Goal: Task Accomplishment & Management: Use online tool/utility

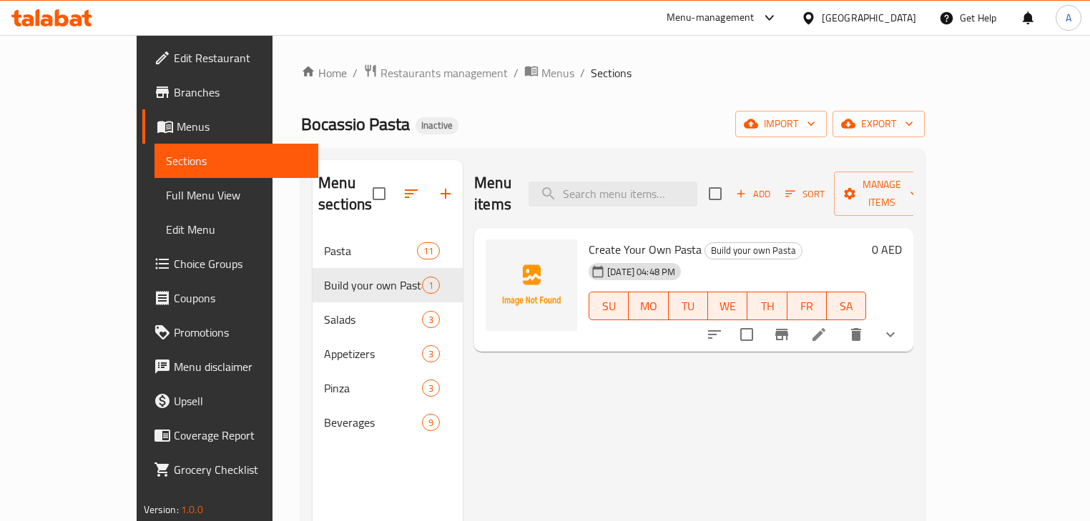
click at [301, 134] on span "Bocassio Pasta" at bounding box center [355, 124] width 109 height 32
drag, startPoint x: 249, startPoint y: 134, endPoint x: 375, endPoint y: 134, distance: 125.9
click at [373, 134] on div "Bocassio Pasta Inactive import export" at bounding box center [613, 124] width 624 height 26
click at [432, 117] on div "Bocassio Pasta Inactive import export" at bounding box center [613, 124] width 624 height 26
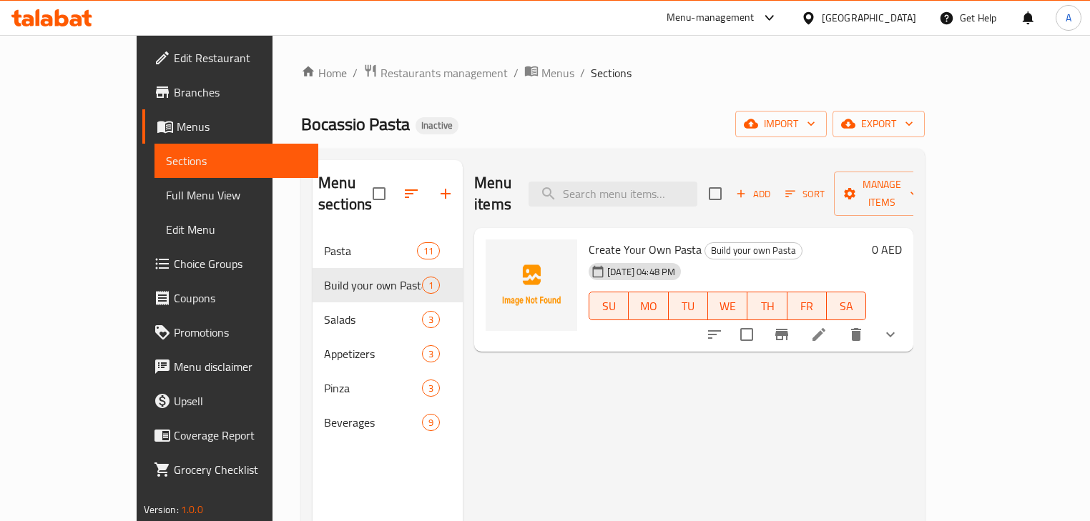
click at [301, 114] on span "Bocassio Pasta" at bounding box center [355, 124] width 109 height 32
click at [634, 105] on div "Home / Restaurants management / Menus / Sections Bocassio Pasta Inactive import…" at bounding box center [613, 378] width 624 height 629
click at [680, 98] on div "Home / Restaurants management / Menus / Sections Bocassio Pasta Inactive import…" at bounding box center [613, 378] width 624 height 629
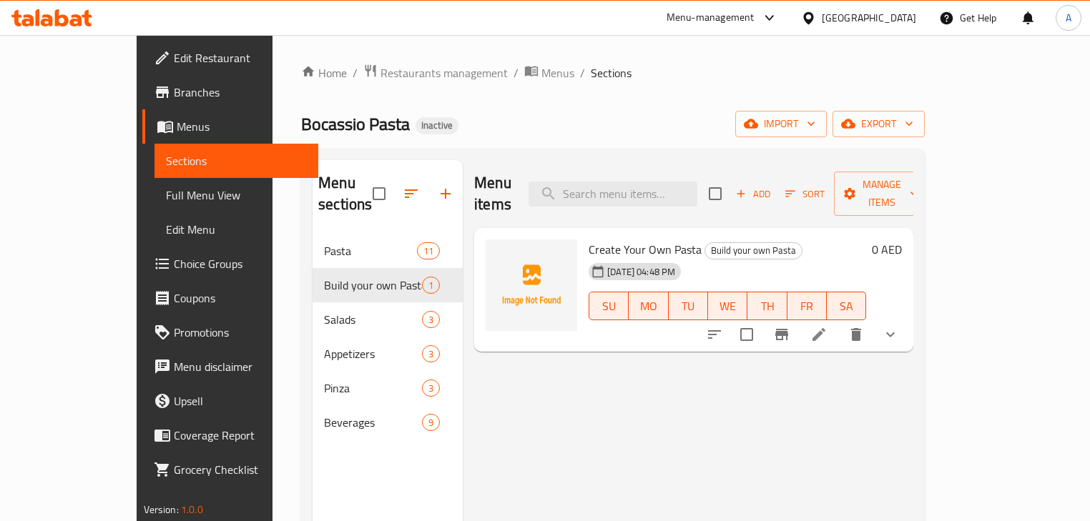
click at [312, 84] on div "Home / Restaurants management / Menus / Sections Bocassio Pasta Inactive import…" at bounding box center [613, 378] width 624 height 629
click at [380, 74] on span "Restaurants management" at bounding box center [443, 72] width 127 height 17
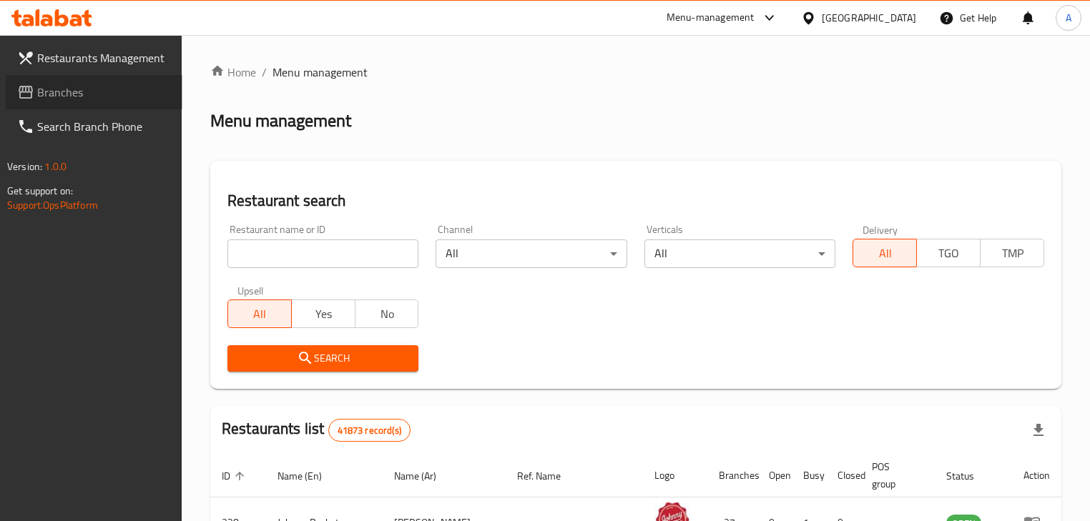
click at [74, 92] on span "Branches" at bounding box center [104, 92] width 134 height 17
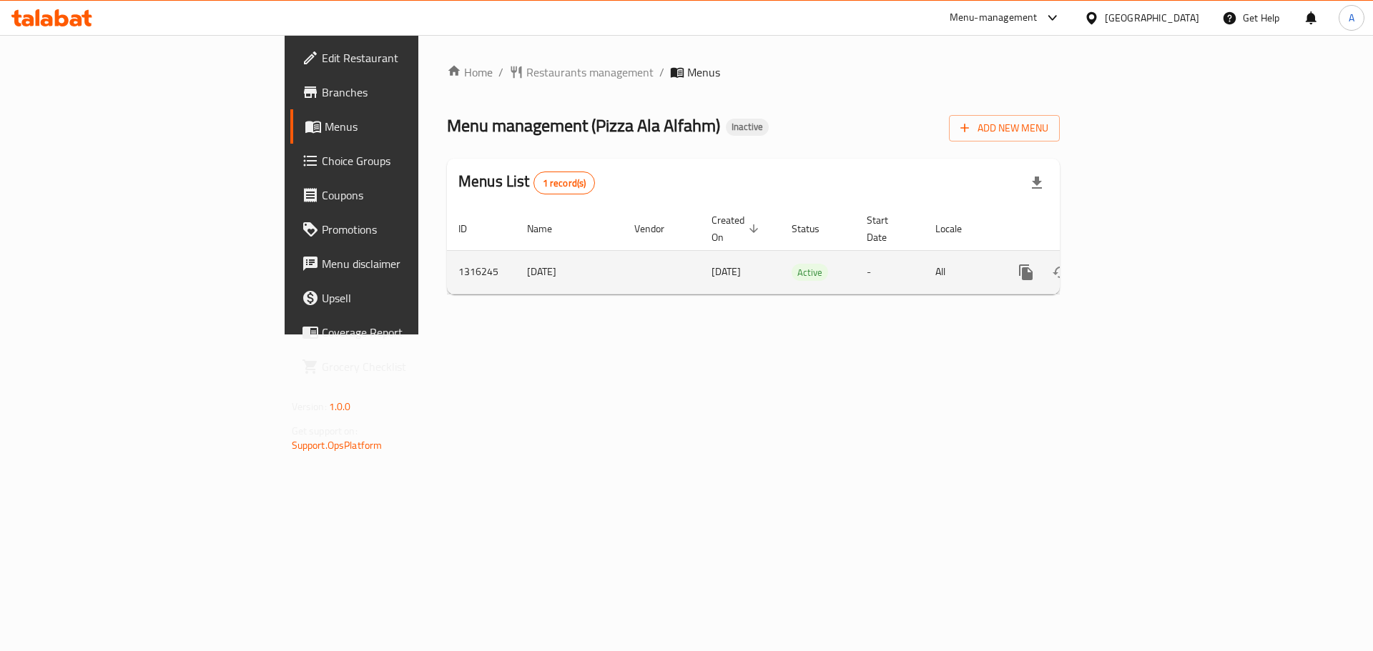
click at [1146, 257] on link "enhanced table" at bounding box center [1129, 272] width 34 height 34
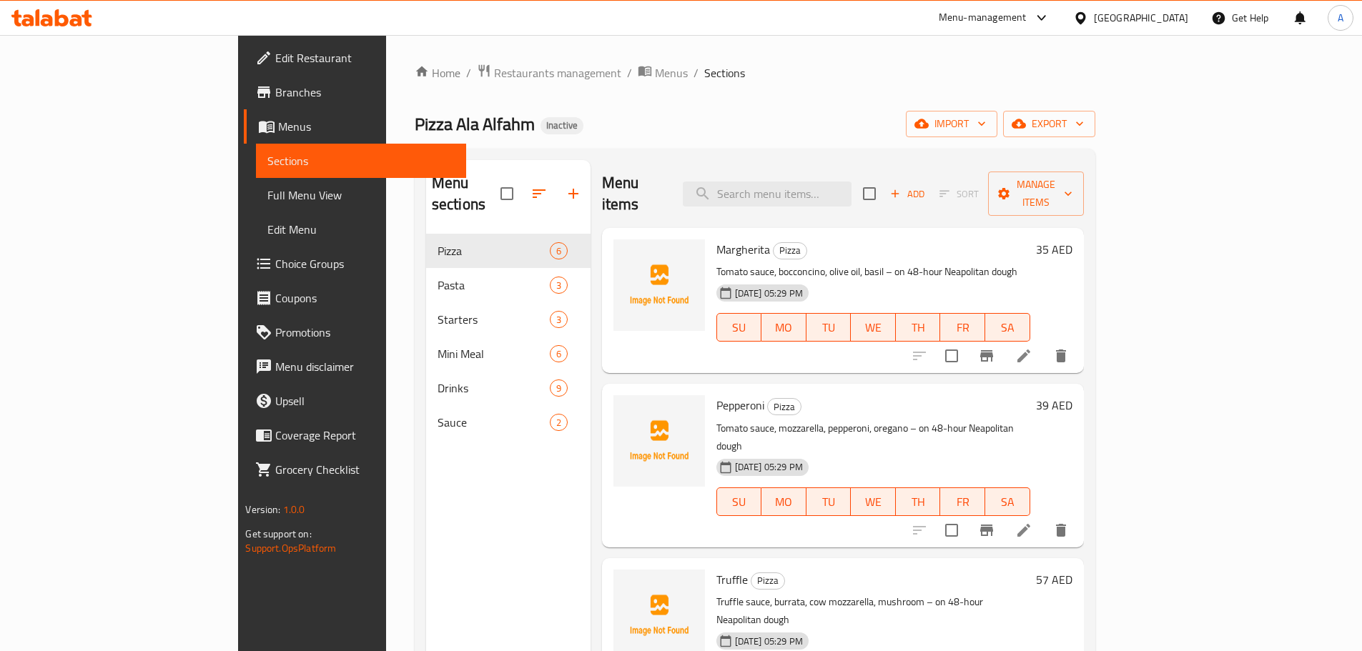
click at [267, 192] on span "Full Menu View" at bounding box center [360, 195] width 187 height 17
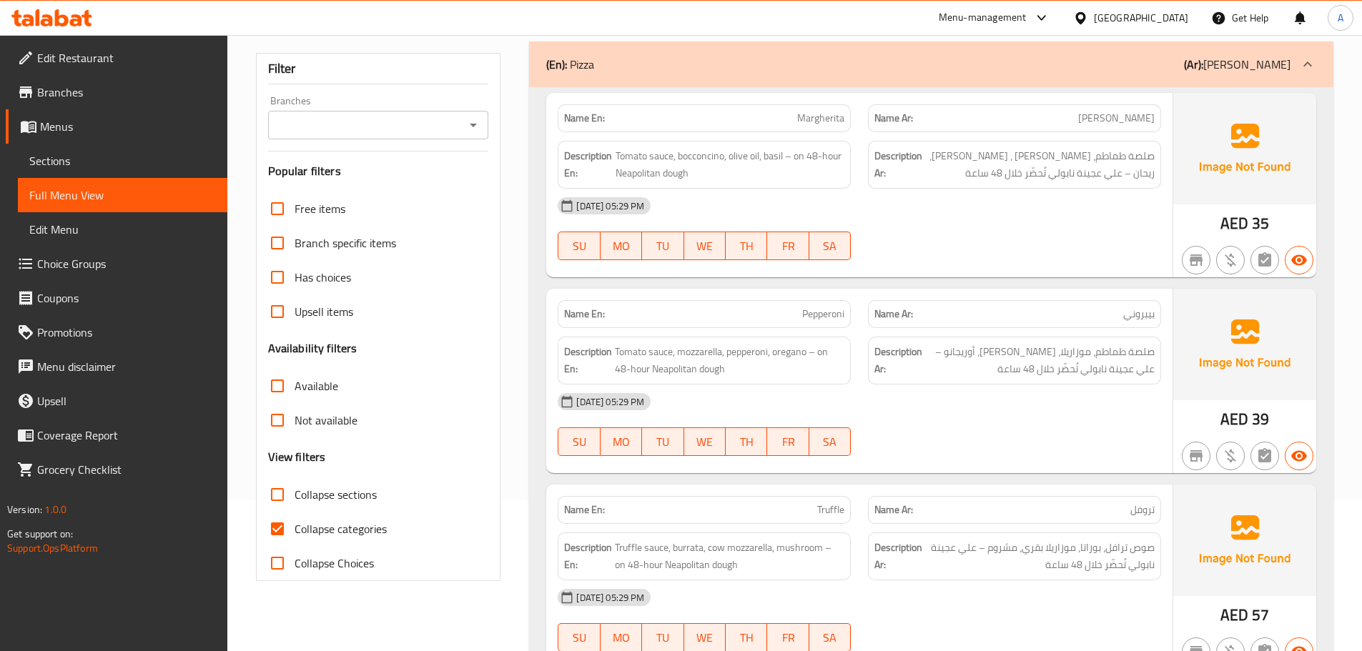
scroll to position [286, 0]
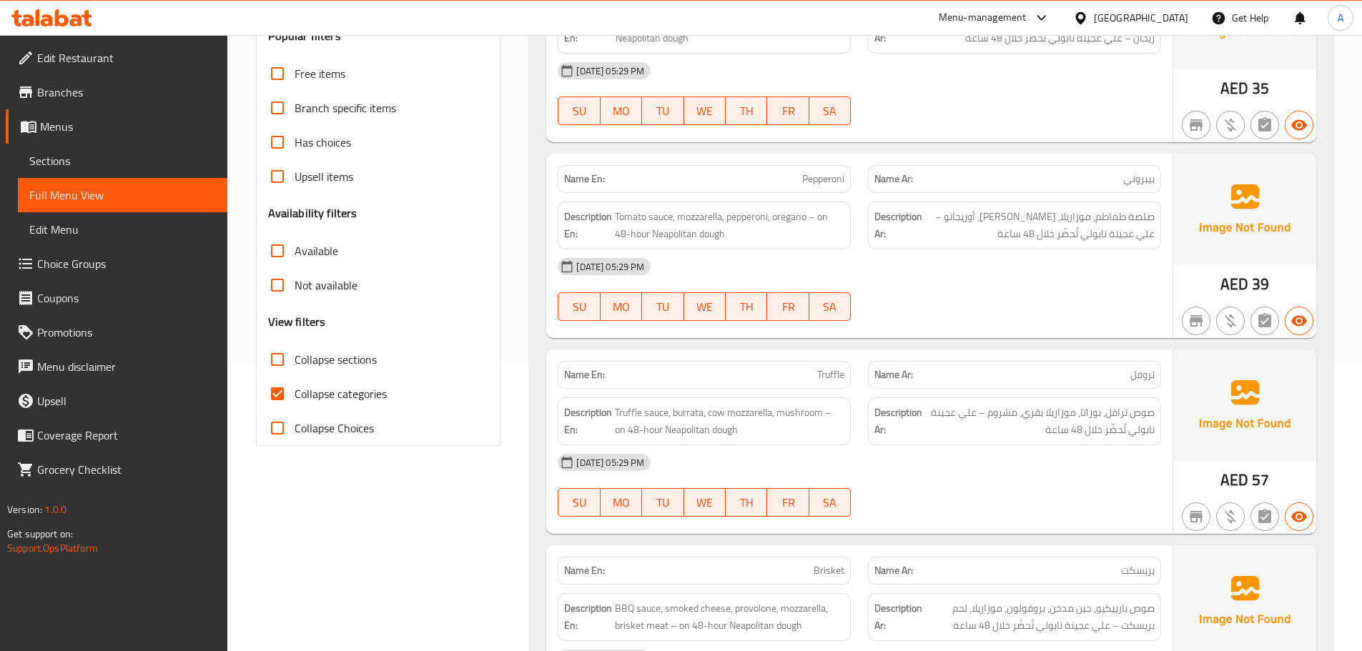
click at [290, 388] on input "Collapse categories" at bounding box center [277, 394] width 34 height 34
checkbox input "false"
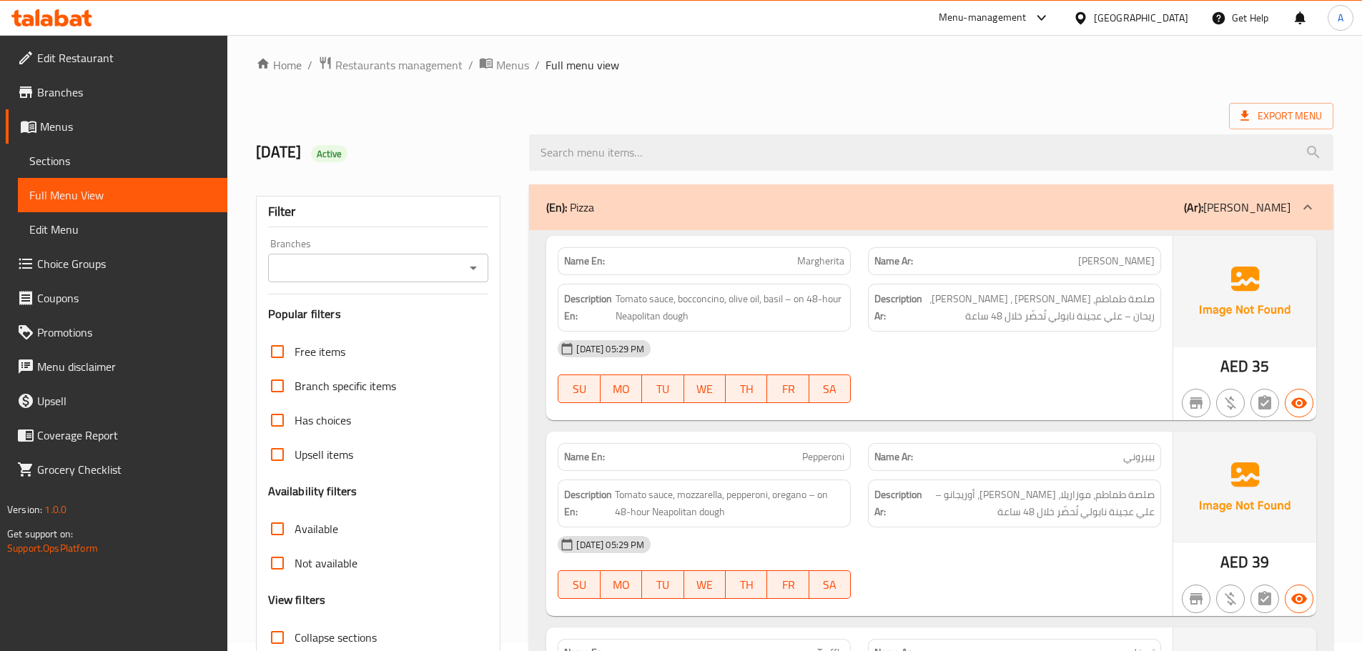
scroll to position [0, 0]
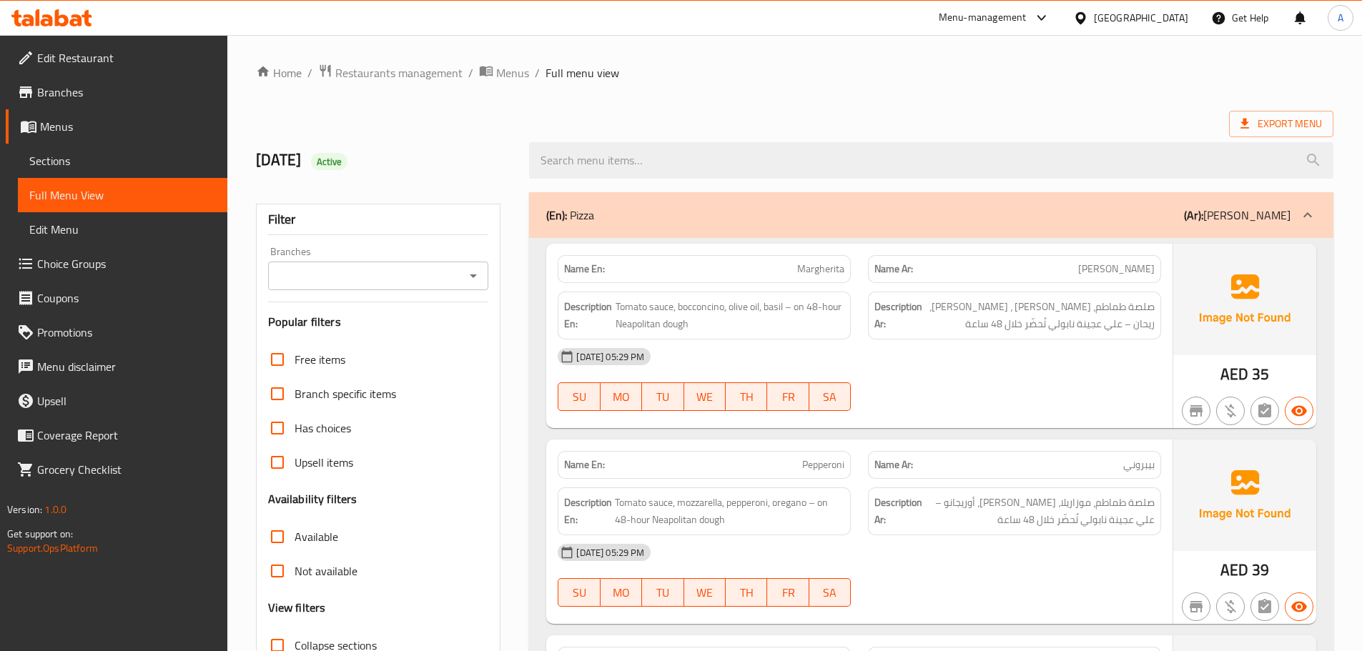
click at [823, 121] on div "Export Menu" at bounding box center [795, 124] width 1078 height 26
click at [292, 149] on h2 "2025/10/7 Active" at bounding box center [384, 159] width 257 height 21
drag, startPoint x: 292, startPoint y: 148, endPoint x: 455, endPoint y: 154, distance: 163.2
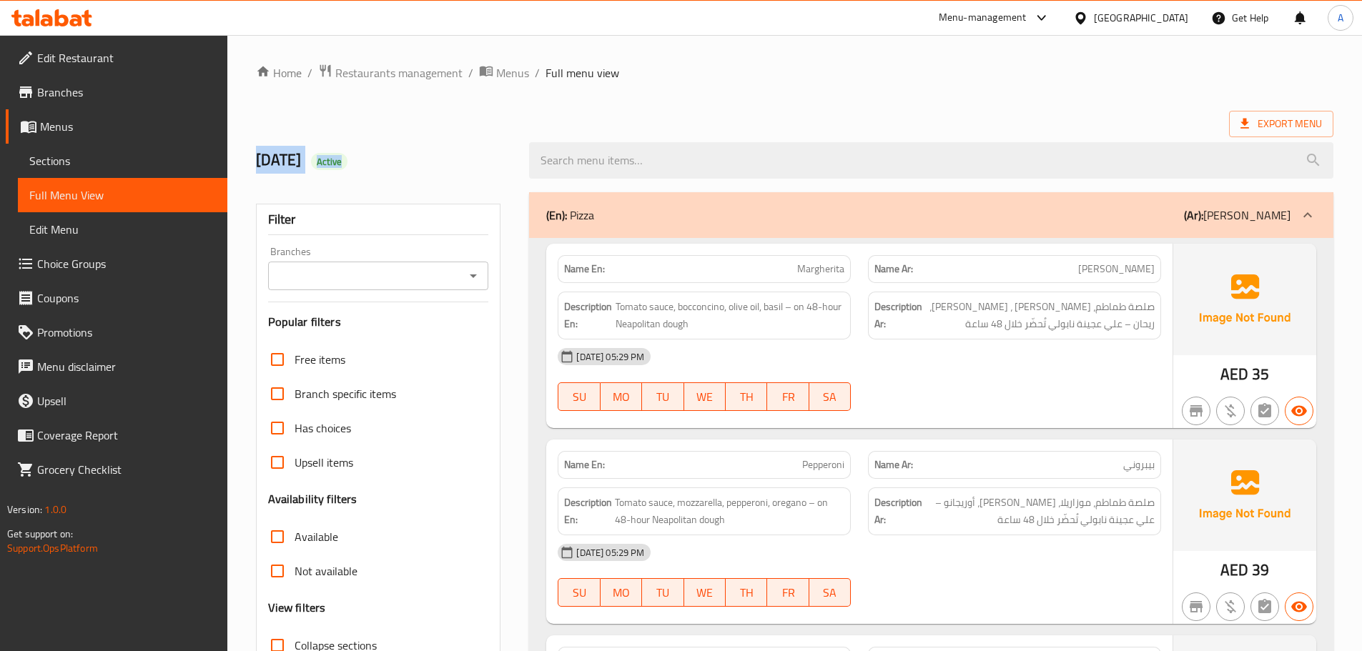
click at [455, 154] on h2 "2025/10/7 Active" at bounding box center [384, 159] width 257 height 21
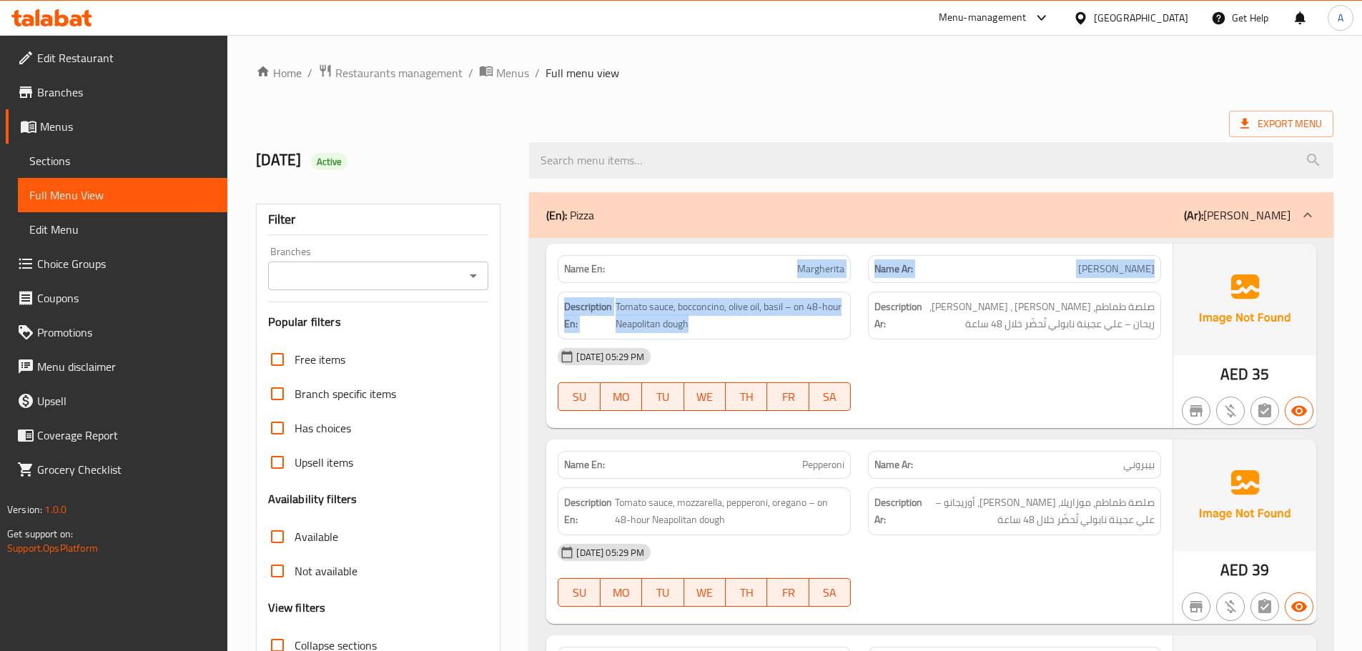
drag, startPoint x: 777, startPoint y: 256, endPoint x: 934, endPoint y: 300, distance: 163.2
click at [933, 326] on div "Name En: Margherita Name Ar: مارجريتا Description En: Tomato sauce, bocconcino,…" at bounding box center [859, 336] width 626 height 184
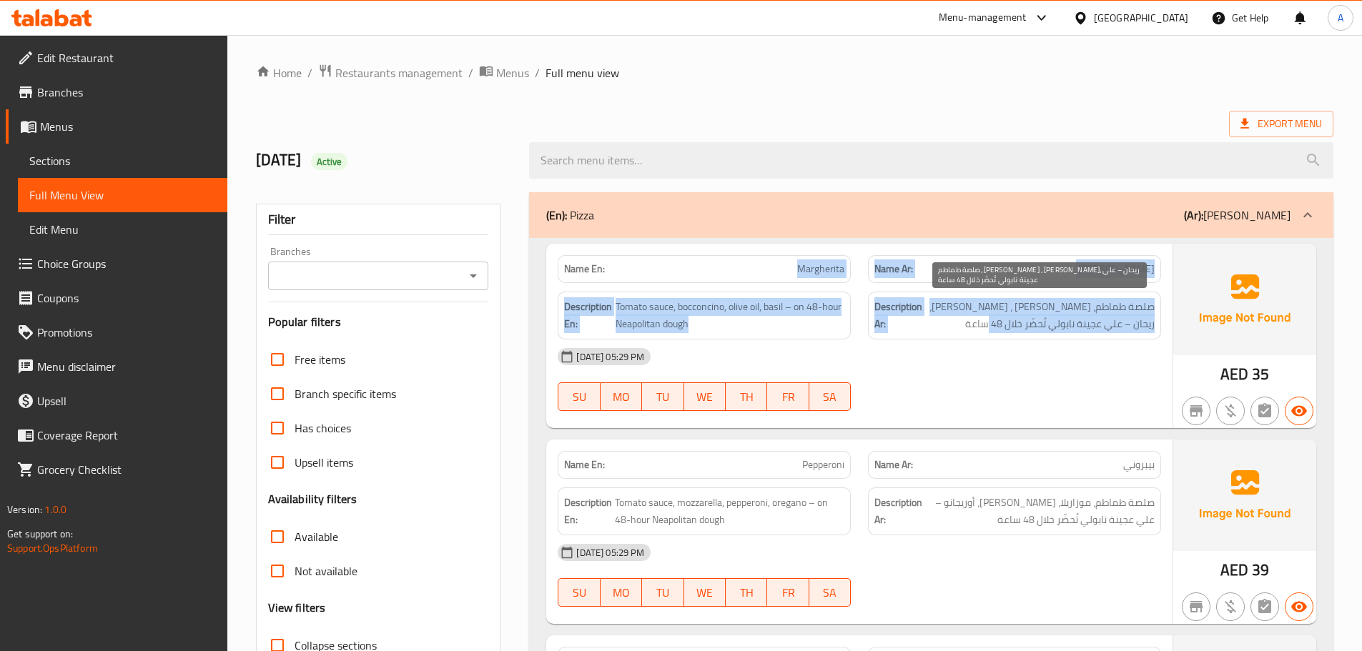
click at [934, 300] on span "صلصة طماطم، جبن بوكونشينو ، زيت زيتون، ريحان – علي عجينة نابولي تُحضّر خلال 48 …" at bounding box center [1040, 315] width 230 height 35
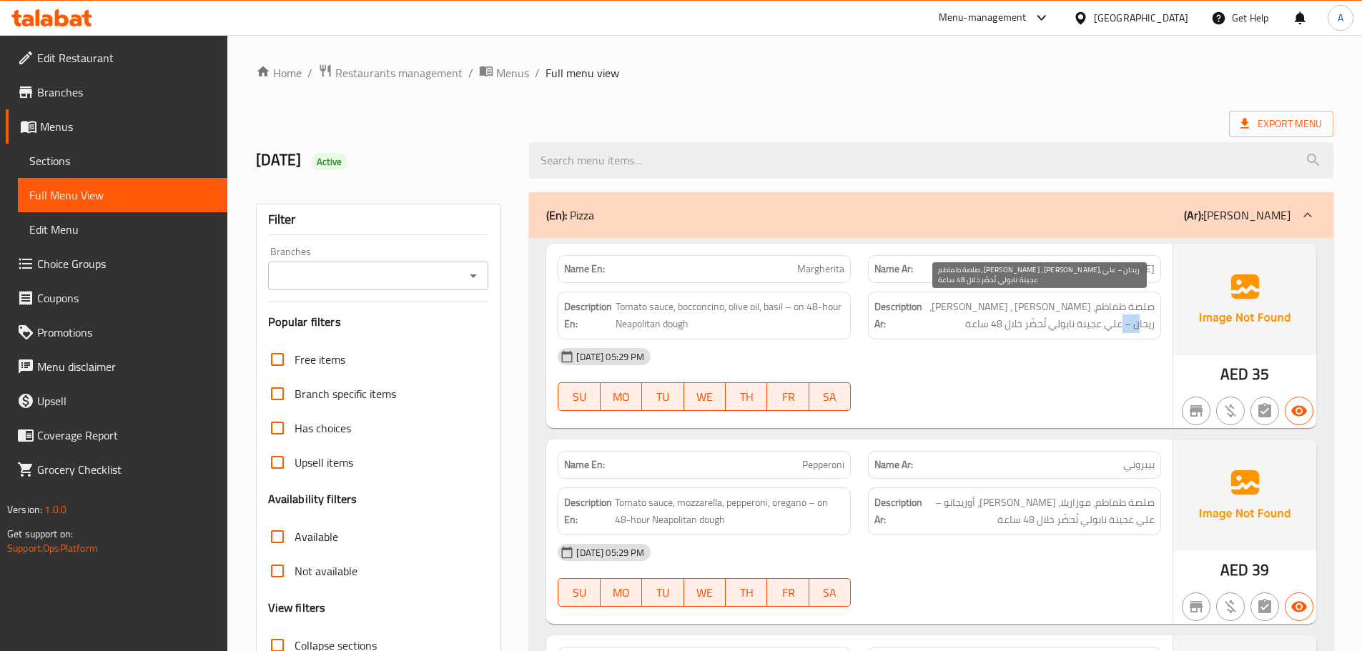
click at [934, 300] on span "صلصة طماطم، جبن بوكونشينو ، زيت زيتون، ريحان – علي عجينة نابولي تُحضّر خلال 48 …" at bounding box center [1040, 315] width 230 height 35
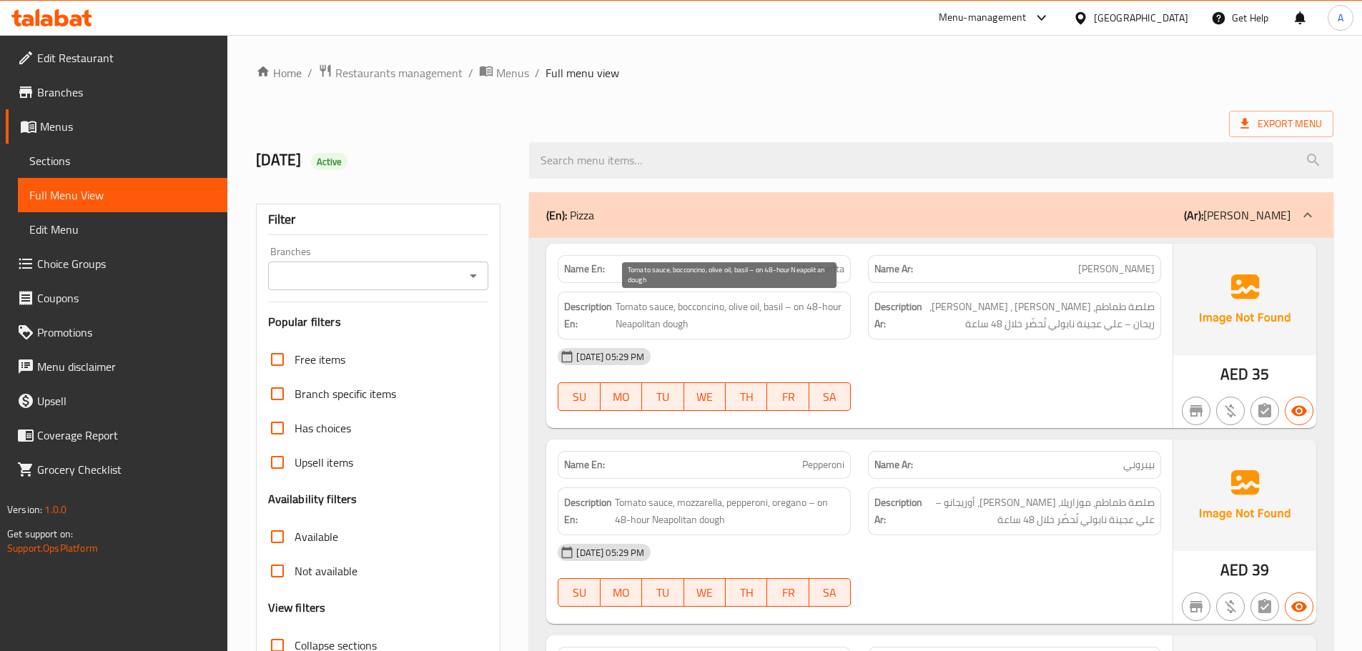
click at [839, 297] on div "Description En: Tomato sauce, bocconcino, olive oil, basil – on 48-hour Neapoli…" at bounding box center [704, 316] width 293 height 48
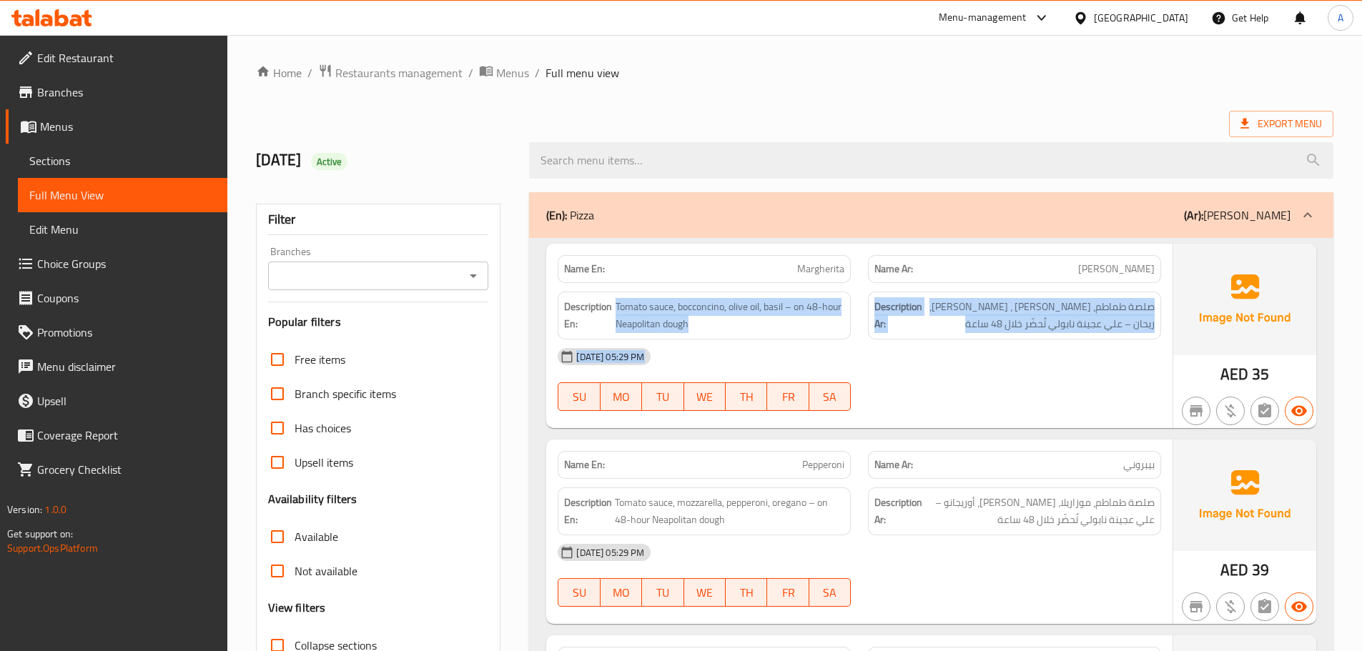
drag, startPoint x: 839, startPoint y: 297, endPoint x: 1051, endPoint y: 350, distance: 218.2
click at [1048, 349] on div "Name En: Margherita Name Ar: مارجريتا Description En: Tomato sauce, bocconcino,…" at bounding box center [859, 336] width 626 height 184
click at [1015, 390] on div "07-10-2025 05:29 PM SU MO TU WE TH FR SA" at bounding box center [859, 380] width 621 height 80
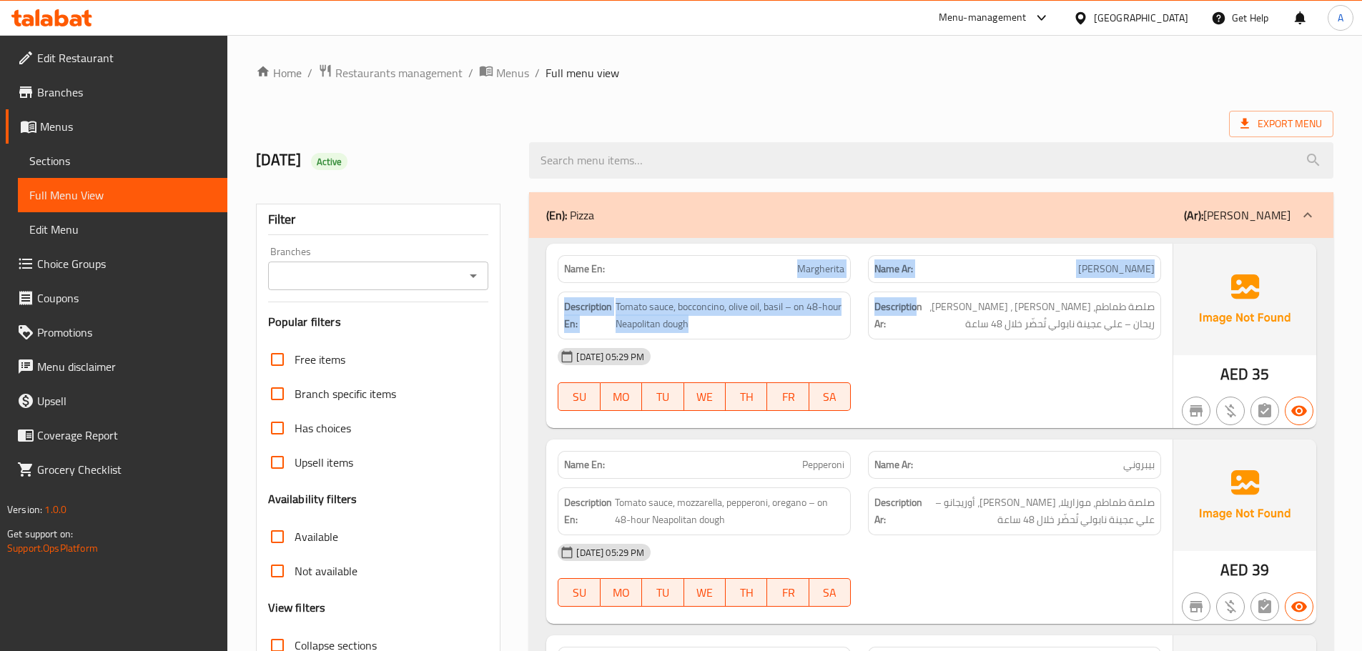
drag, startPoint x: 701, startPoint y: 275, endPoint x: 1002, endPoint y: 347, distance: 308.7
click at [985, 335] on div "Name En: Margherita Name Ar: مارجريتا Description En: Tomato sauce, bocconcino,…" at bounding box center [859, 336] width 626 height 184
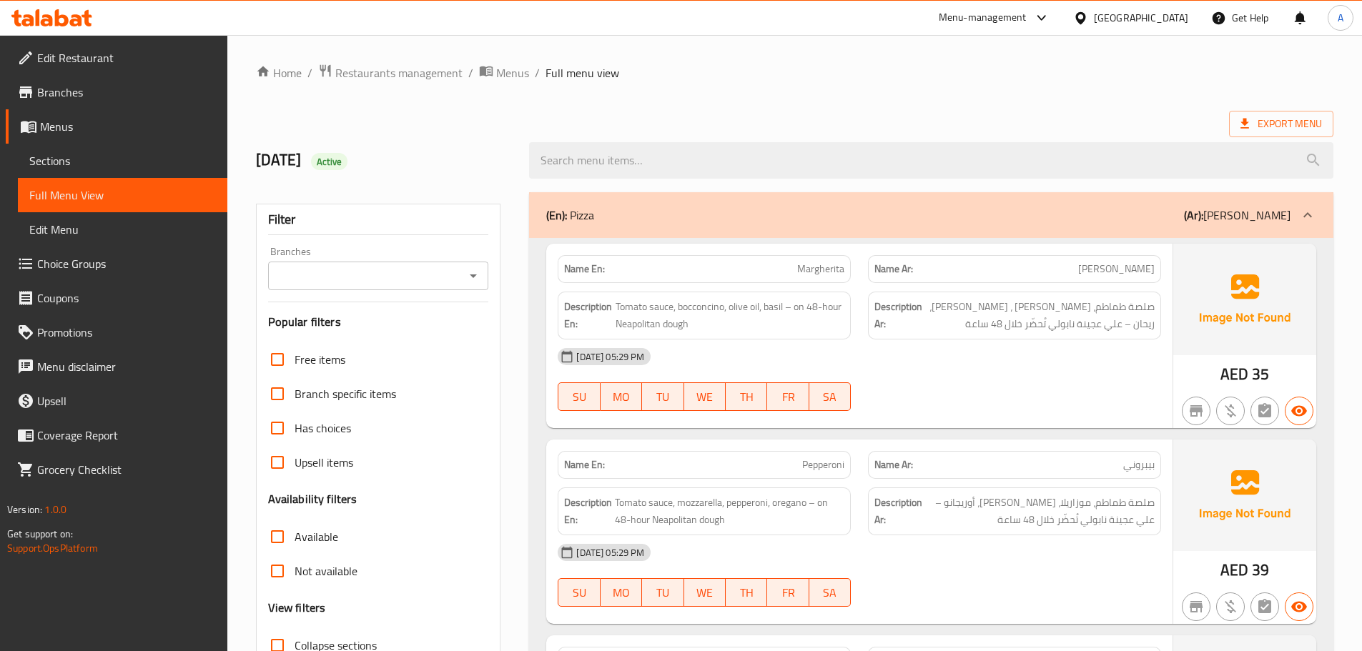
click at [1029, 392] on div "07-10-2025 05:29 PM SU MO TU WE TH FR SA" at bounding box center [859, 380] width 621 height 80
drag, startPoint x: 776, startPoint y: 264, endPoint x: 1062, endPoint y: 413, distance: 322.7
click at [966, 353] on div "Name En: Margherita Name Ar: مارجريتا Description En: Tomato sauce, bocconcino,…" at bounding box center [859, 336] width 626 height 184
click at [1062, 413] on div at bounding box center [1014, 411] width 310 height 17
click at [773, 129] on div "2025/10/7 Active" at bounding box center [794, 161] width 1095 height 64
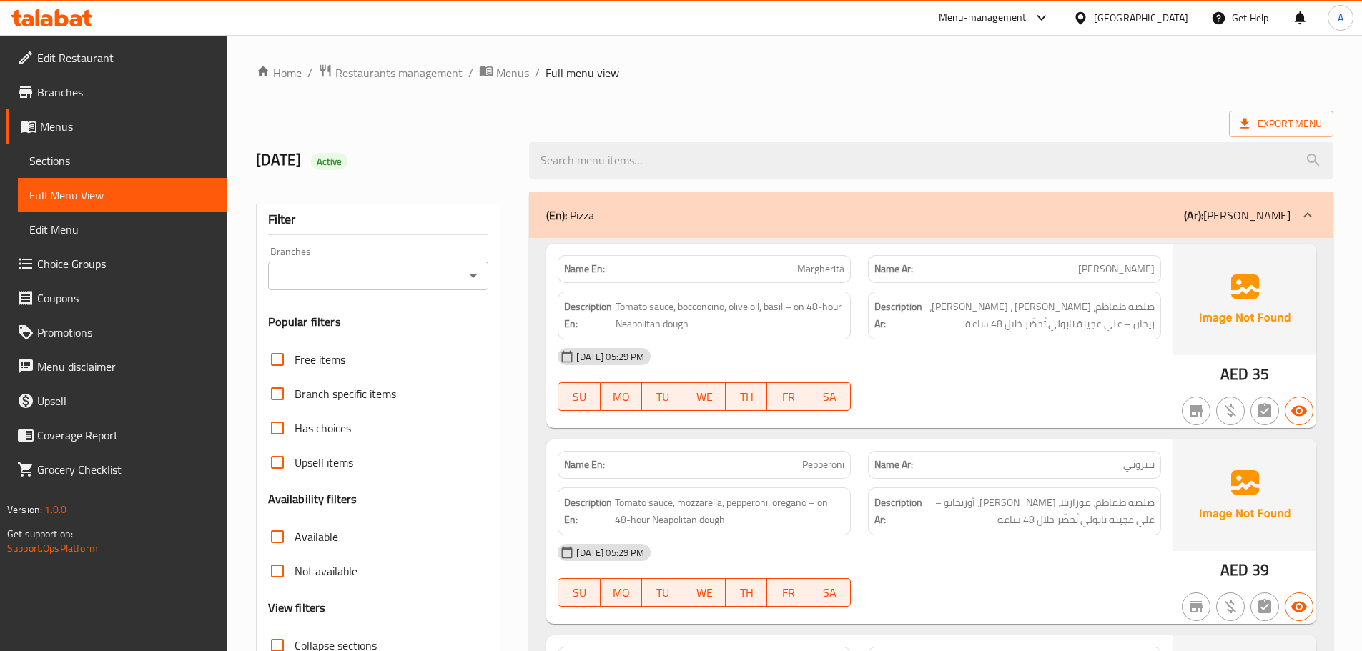
click at [303, 152] on h2 "2025/10/7 Active" at bounding box center [384, 159] width 257 height 21
drag, startPoint x: 303, startPoint y: 152, endPoint x: 395, endPoint y: 152, distance: 92.2
click at [395, 152] on h2 "2025/10/7 Active" at bounding box center [384, 159] width 257 height 21
click at [405, 152] on h2 "2025/10/7 Active" at bounding box center [384, 159] width 257 height 21
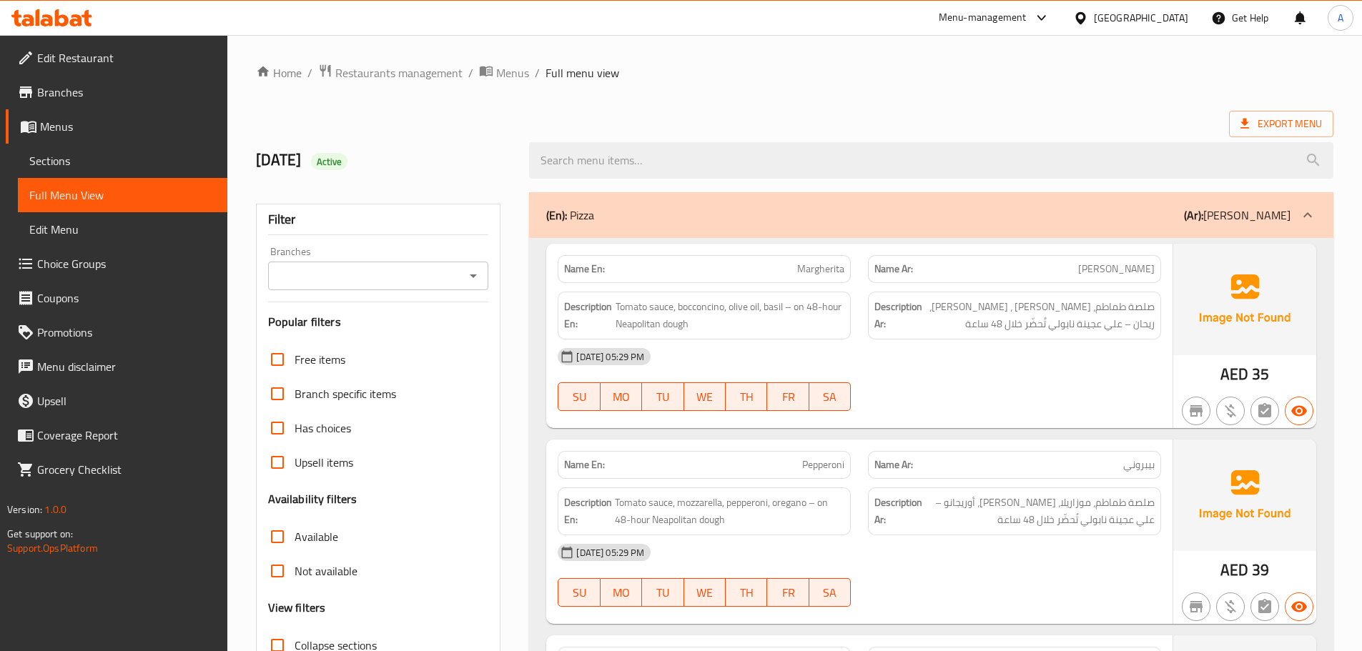
click at [322, 153] on h2 "2025/10/7 Active" at bounding box center [384, 159] width 257 height 21
click at [441, 149] on h2 "2025/10/7 Active" at bounding box center [384, 159] width 257 height 21
click at [307, 166] on h2 "2025/10/7 Active" at bounding box center [384, 159] width 257 height 21
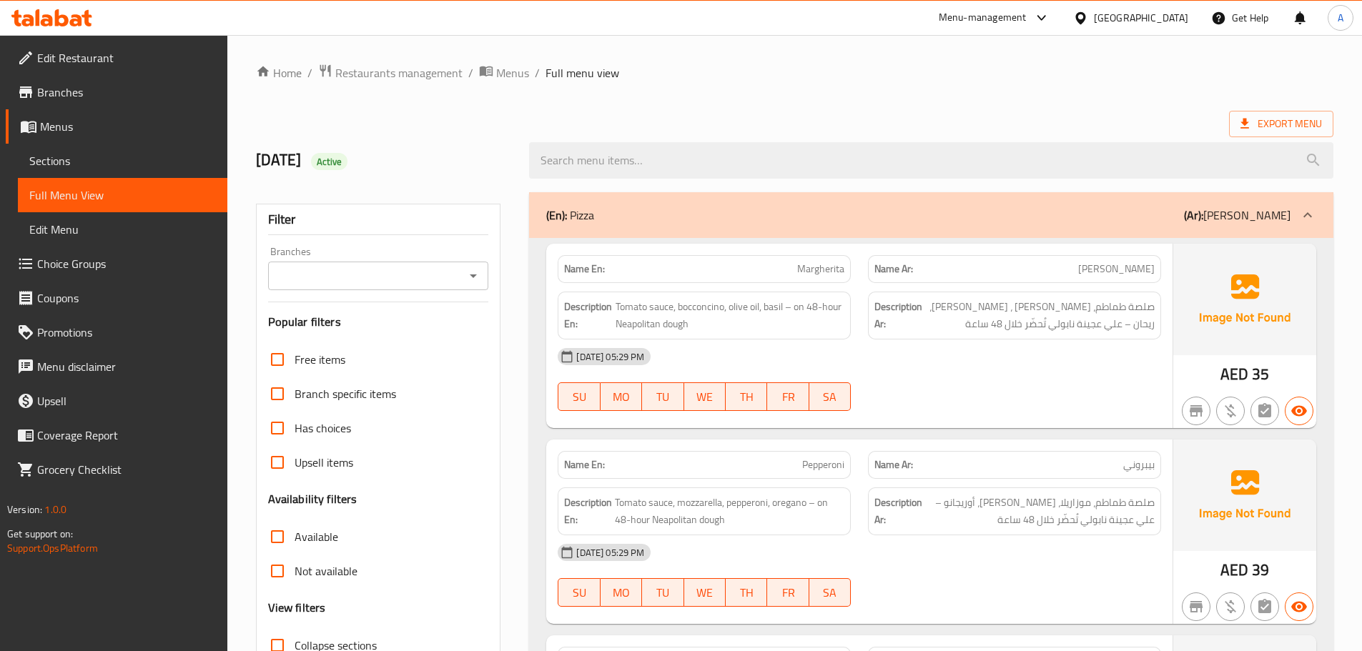
click at [307, 166] on h2 "2025/10/7 Active" at bounding box center [384, 159] width 257 height 21
drag, startPoint x: 307, startPoint y: 166, endPoint x: 400, endPoint y: 166, distance: 92.2
click at [390, 166] on h2 "2025/10/7 Active" at bounding box center [384, 159] width 257 height 21
click at [408, 164] on h2 "2025/10/7 Active" at bounding box center [384, 159] width 257 height 21
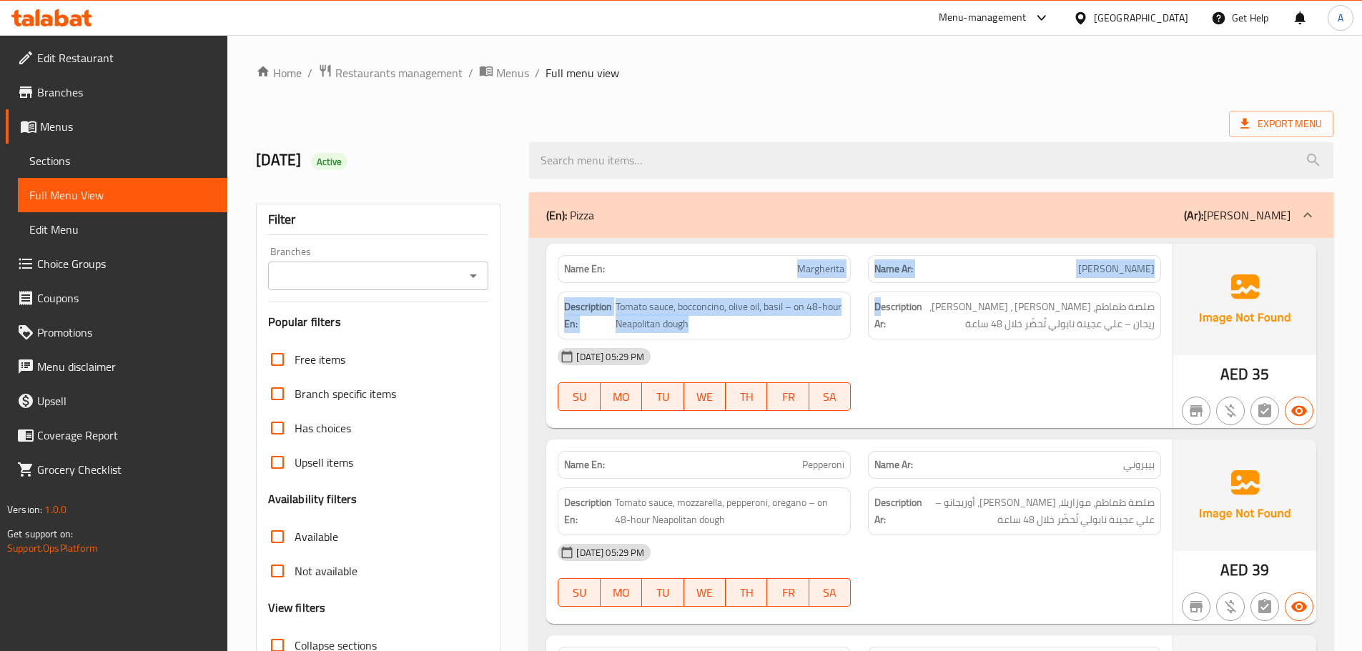
drag, startPoint x: 764, startPoint y: 277, endPoint x: 912, endPoint y: 296, distance: 149.3
click at [899, 290] on div "Name En: Margherita Name Ar: مارجريتا Description En: Tomato sauce, bocconcino,…" at bounding box center [859, 336] width 626 height 184
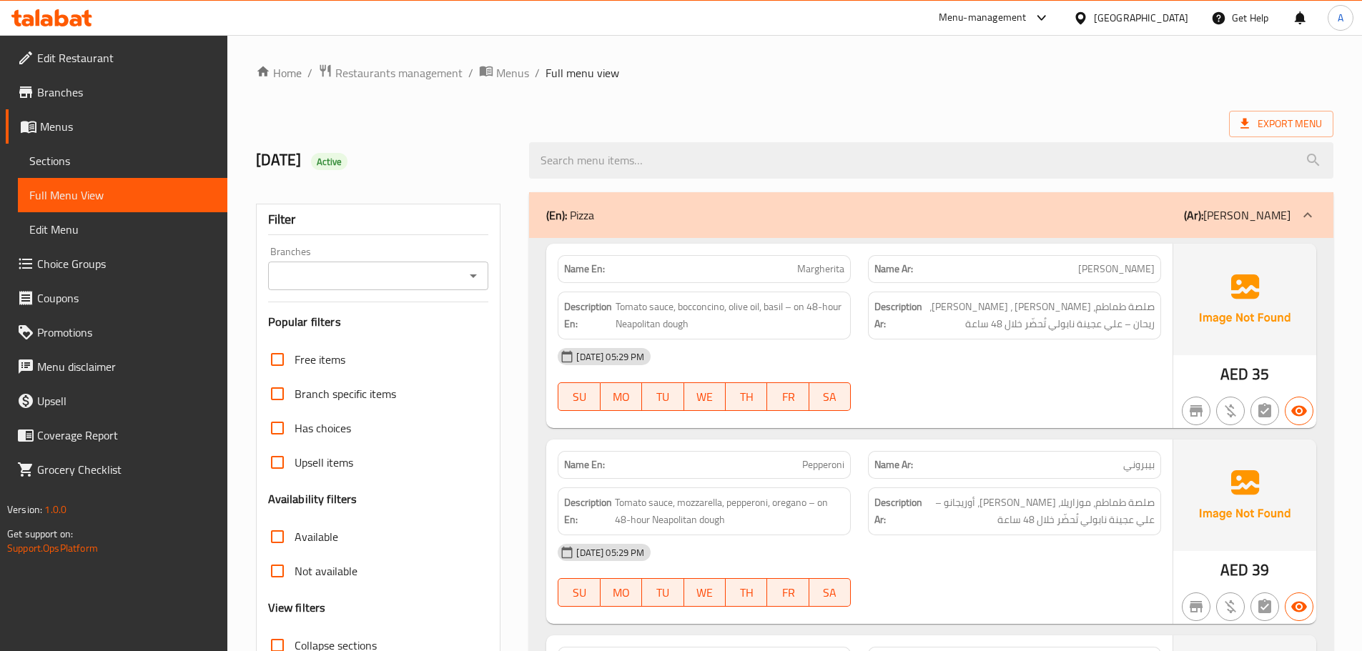
click at [977, 349] on div "07-10-2025 05:29 PM" at bounding box center [859, 357] width 621 height 34
drag, startPoint x: 1124, startPoint y: 272, endPoint x: 791, endPoint y: 272, distance: 333.2
click at [791, 272] on div "Name En: Margherita Name Ar: مارجريتا" at bounding box center [859, 269] width 621 height 45
click at [1074, 370] on div "07-10-2025 05:29 PM" at bounding box center [859, 357] width 621 height 34
drag, startPoint x: 1138, startPoint y: 308, endPoint x: 1101, endPoint y: 307, distance: 37.2
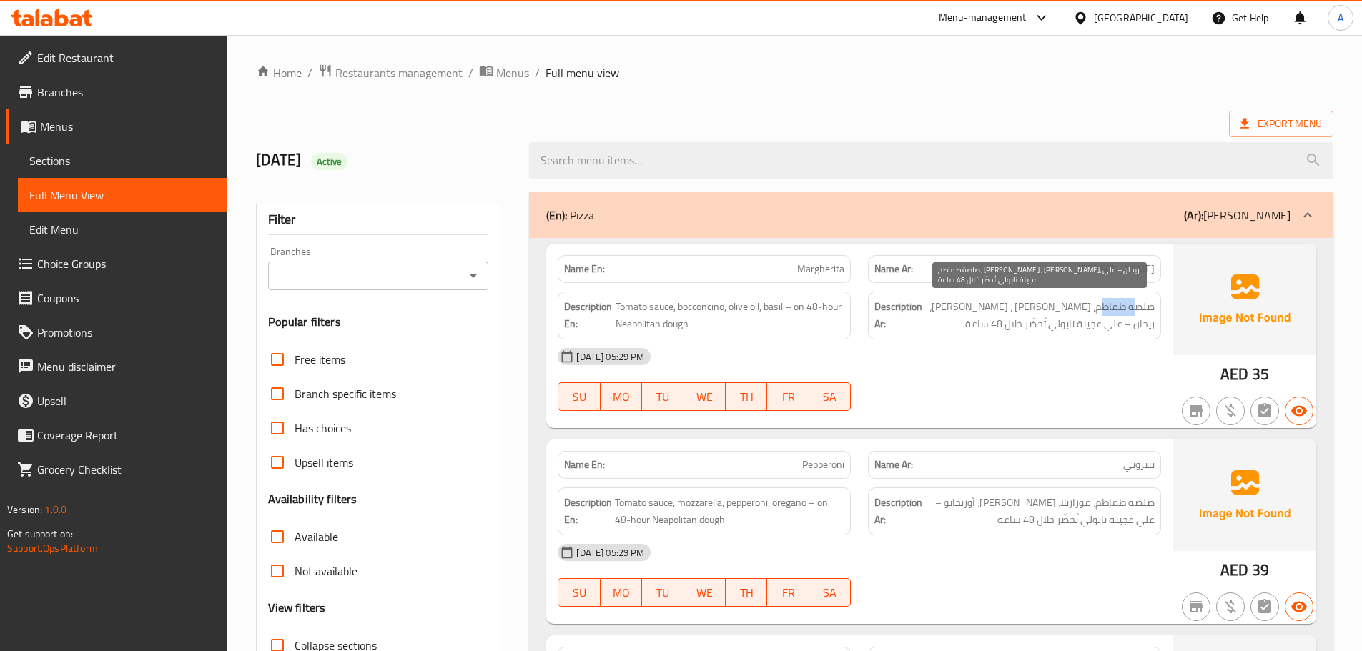
click at [1101, 307] on span "صلصة طماطم، جبن بوكونشينو ، زيت زيتون، ريحان – علي عجينة نابولي تُحضّر خلال 48 …" at bounding box center [1040, 315] width 230 height 35
click at [1084, 306] on span "صلصة طماطم، جبن بوكونشينو ، زيت زيتون، ريحان – علي عجينة نابولي تُحضّر خلال 48 …" at bounding box center [1040, 315] width 230 height 35
drag, startPoint x: 1084, startPoint y: 306, endPoint x: 1079, endPoint y: 312, distance: 7.6
click at [1082, 308] on span "صلصة طماطم، جبن بوكونشينو ، زيت زيتون، ريحان – علي عجينة نابولي تُحضّر خلال 48 …" at bounding box center [1040, 315] width 230 height 35
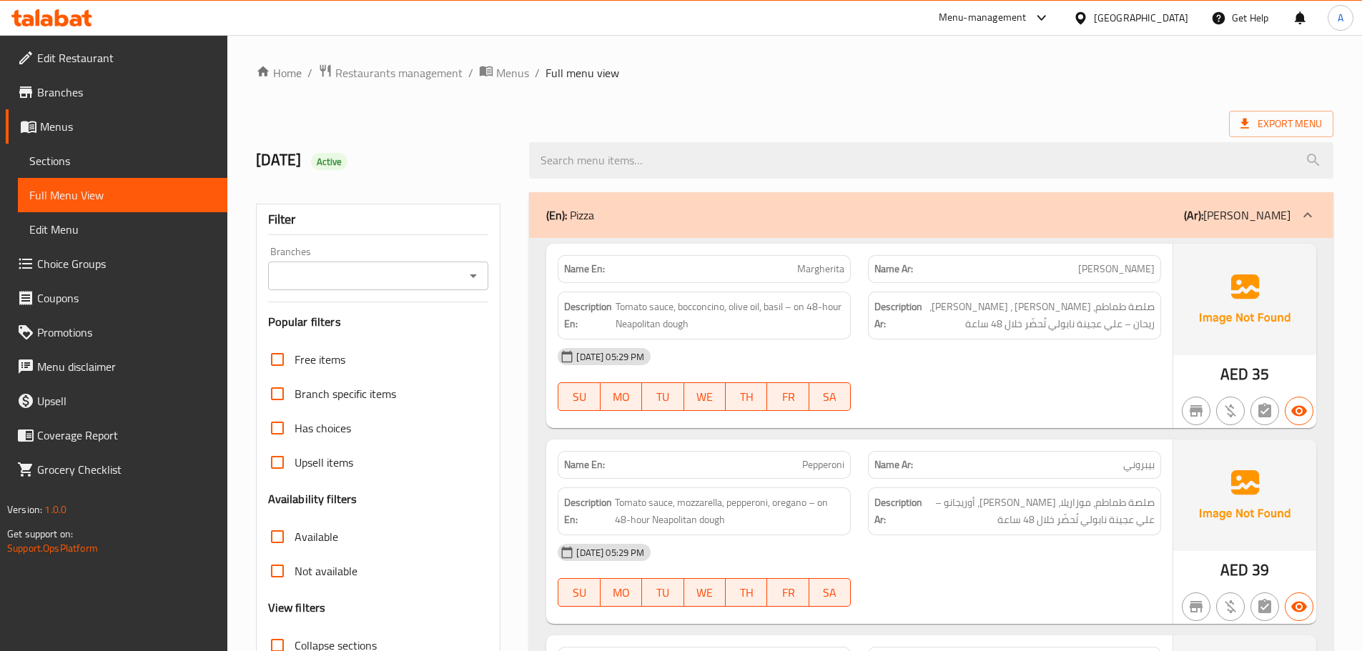
click at [1058, 353] on div "07-10-2025 05:29 PM" at bounding box center [859, 357] width 621 height 34
drag, startPoint x: 1014, startPoint y: 303, endPoint x: 959, endPoint y: 303, distance: 55.1
click at [959, 303] on span "صلصة طماطم، جبن بوكونشينو ، زيت زيتون، ريحان – علي عجينة نابولي تُحضّر خلال 48 …" at bounding box center [1040, 315] width 230 height 35
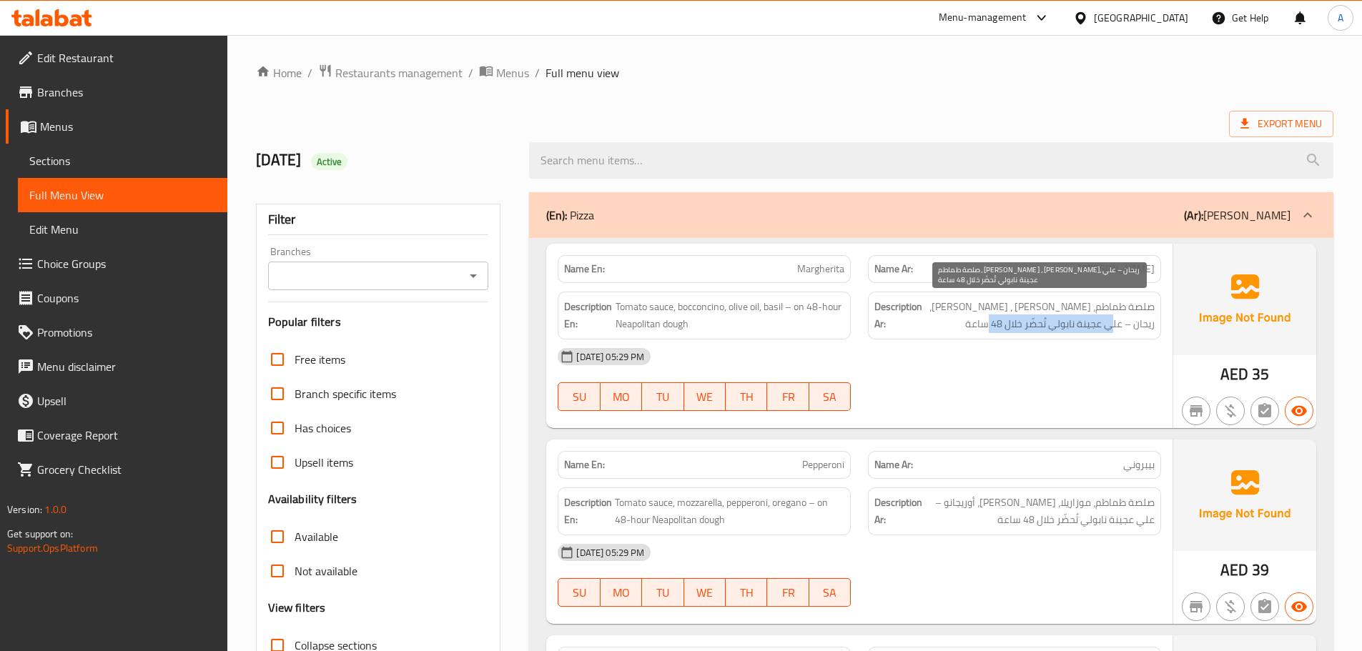
drag, startPoint x: 1143, startPoint y: 328, endPoint x: 1018, endPoint y: 328, distance: 125.1
click at [1018, 328] on span "صلصة طماطم، جبن بوكونشينو ، زيت زيتون، ريحان – علي عجينة نابولي تُحضّر خلال 48 …" at bounding box center [1040, 315] width 230 height 35
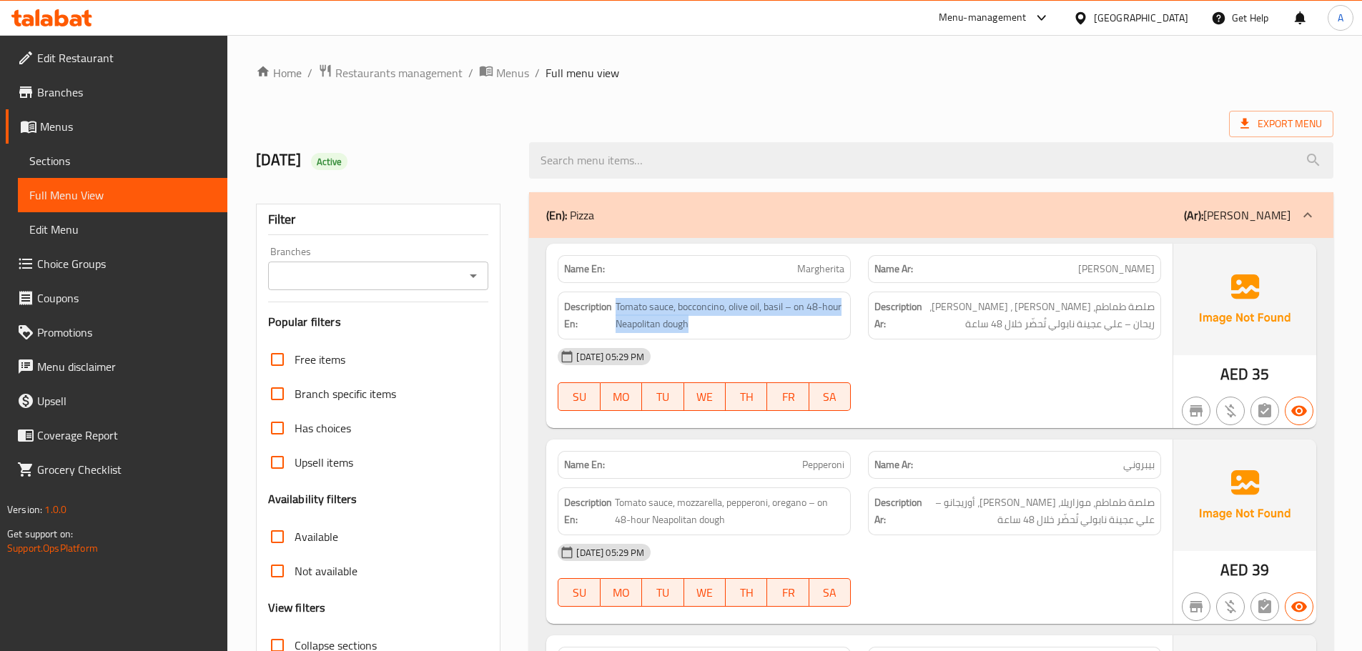
drag, startPoint x: 609, startPoint y: 316, endPoint x: 859, endPoint y: 330, distance: 251.4
click at [846, 326] on div "Description En: Tomato sauce, bocconcino, olive oil, basil – on 48-hour Neapoli…" at bounding box center [704, 316] width 293 height 48
click at [1058, 373] on div "07-10-2025 05:29 PM" at bounding box center [859, 357] width 621 height 34
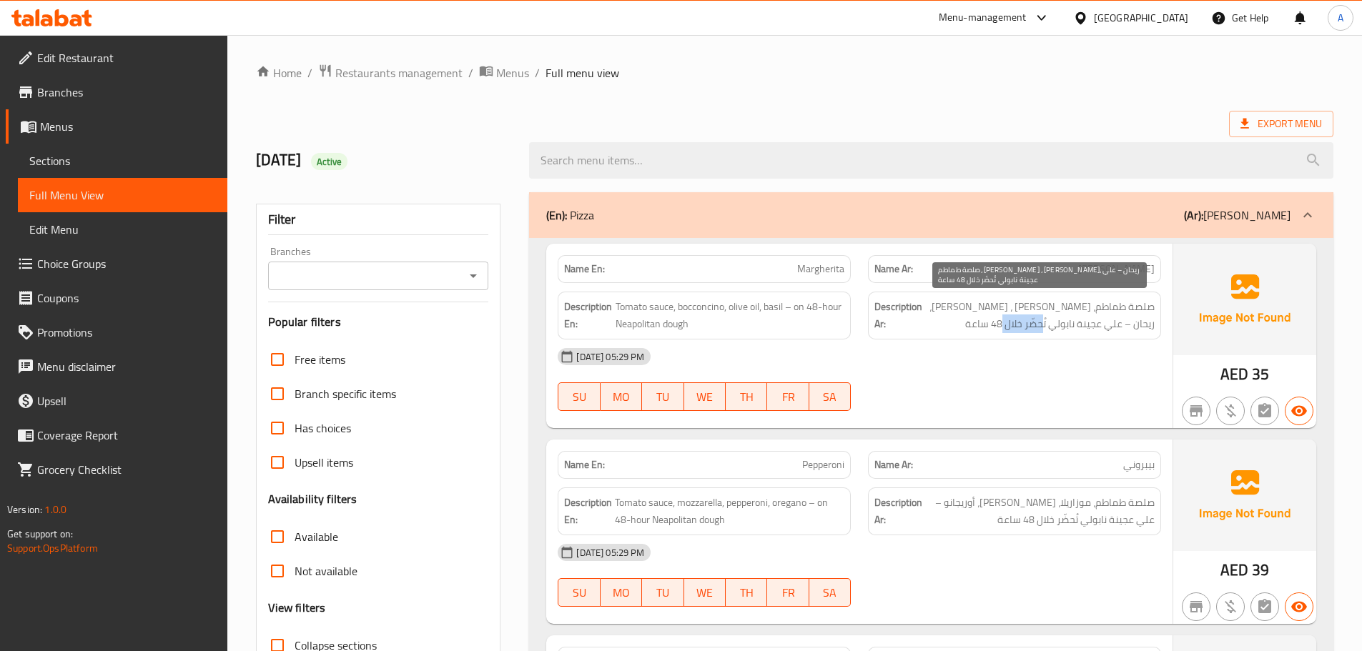
drag, startPoint x: 1077, startPoint y: 320, endPoint x: 1013, endPoint y: 357, distance: 73.3
click at [1016, 350] on div "Name En: Margherita Name Ar: مارجريتا Description En: Tomato sauce, bocconcino,…" at bounding box center [859, 336] width 626 height 184
click at [1013, 378] on div "07-10-2025 05:29 PM SU MO TU WE TH FR SA" at bounding box center [859, 380] width 621 height 80
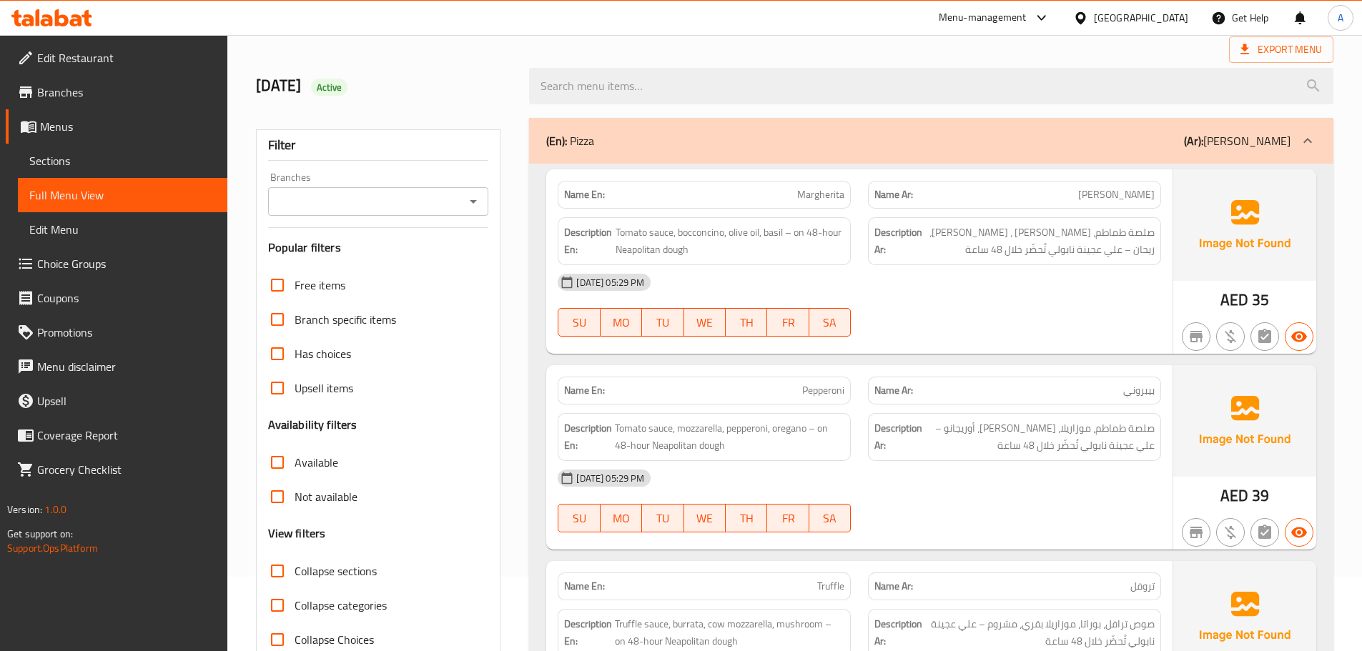
scroll to position [143, 0]
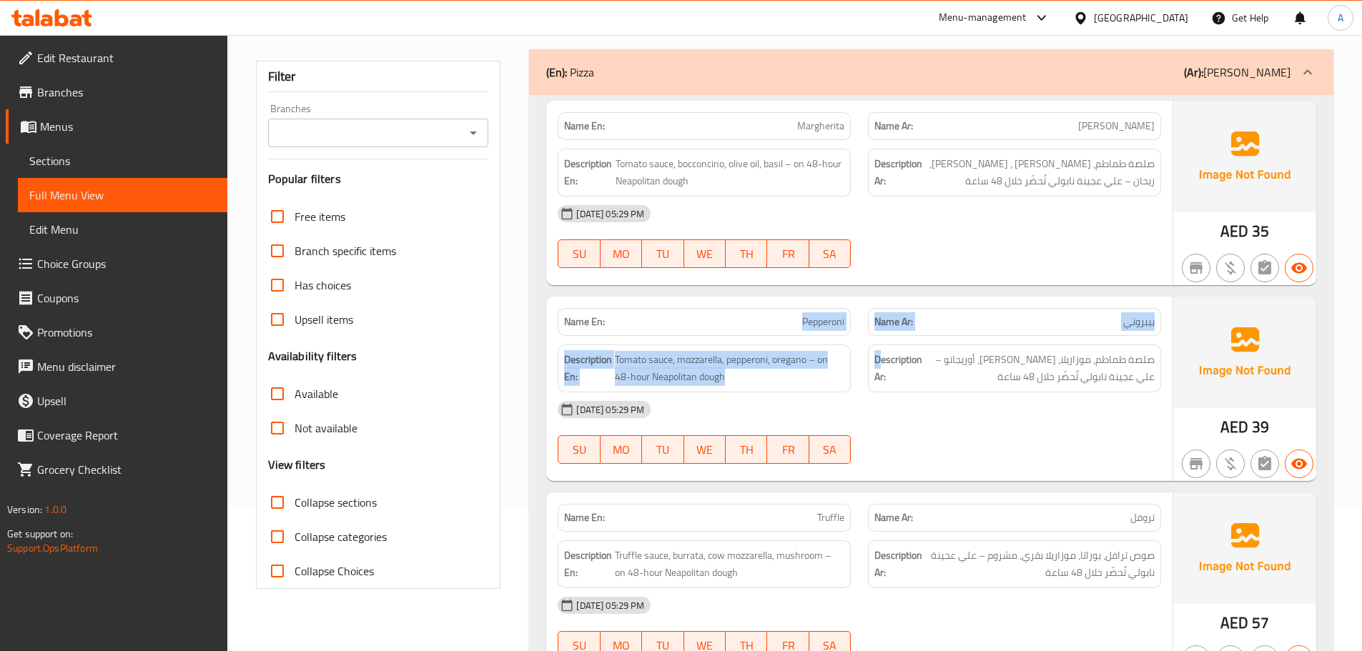
drag, startPoint x: 784, startPoint y: 309, endPoint x: 990, endPoint y: 379, distance: 217.5
click at [935, 352] on div "Name En: Pepperoni Name Ar: بيبروني Description En: Tomato sauce, mozzarella, p…" at bounding box center [859, 389] width 626 height 184
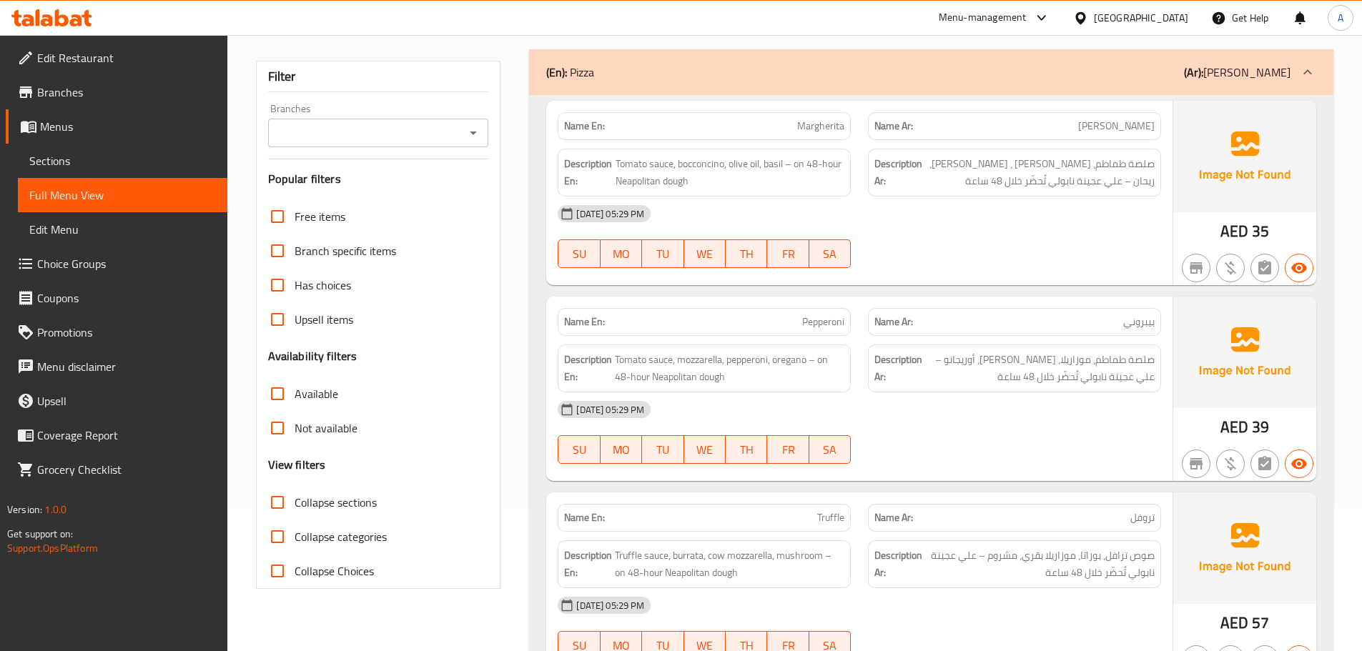
click at [1025, 415] on div "07-10-2025 05:29 PM" at bounding box center [859, 410] width 621 height 34
click at [1136, 320] on span "بيبروني" at bounding box center [1138, 322] width 31 height 15
drag, startPoint x: 1136, startPoint y: 320, endPoint x: 659, endPoint y: 322, distance: 476.2
click at [659, 322] on div "Name En: Pepperoni Name Ar: بيبروني" at bounding box center [859, 322] width 621 height 45
click at [1023, 414] on div "07-10-2025 05:29 PM" at bounding box center [859, 410] width 621 height 34
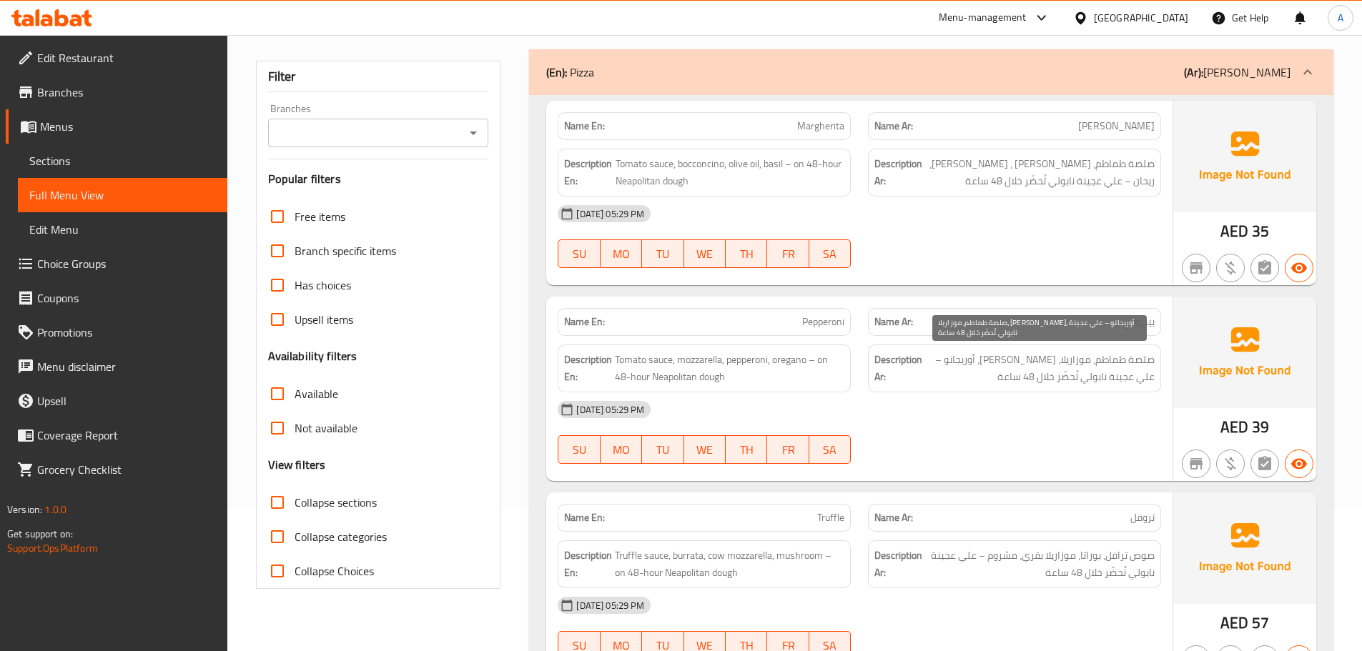
click at [1138, 360] on span "صلصة طماطم، موزاريلا، بيبروني، أوريجانو – علي عجينة نابولي تُحضّر خلال 48 ساعة" at bounding box center [1040, 368] width 230 height 35
drag, startPoint x: 1138, startPoint y: 360, endPoint x: 977, endPoint y: 364, distance: 160.9
click at [977, 364] on span "صلصة طماطم، موزاريلا، بيبروني، أوريجانو – علي عجينة نابولي تُحضّر خلال 48 ساعة" at bounding box center [1040, 368] width 230 height 35
drag, startPoint x: 1136, startPoint y: 379, endPoint x: 1025, endPoint y: 408, distance: 115.2
click at [1052, 379] on span "صلصة طماطم، موزاريلا، بيبروني، أوريجانو – علي عجينة نابولي تُحضّر خلال 48 ساعة" at bounding box center [1040, 368] width 230 height 35
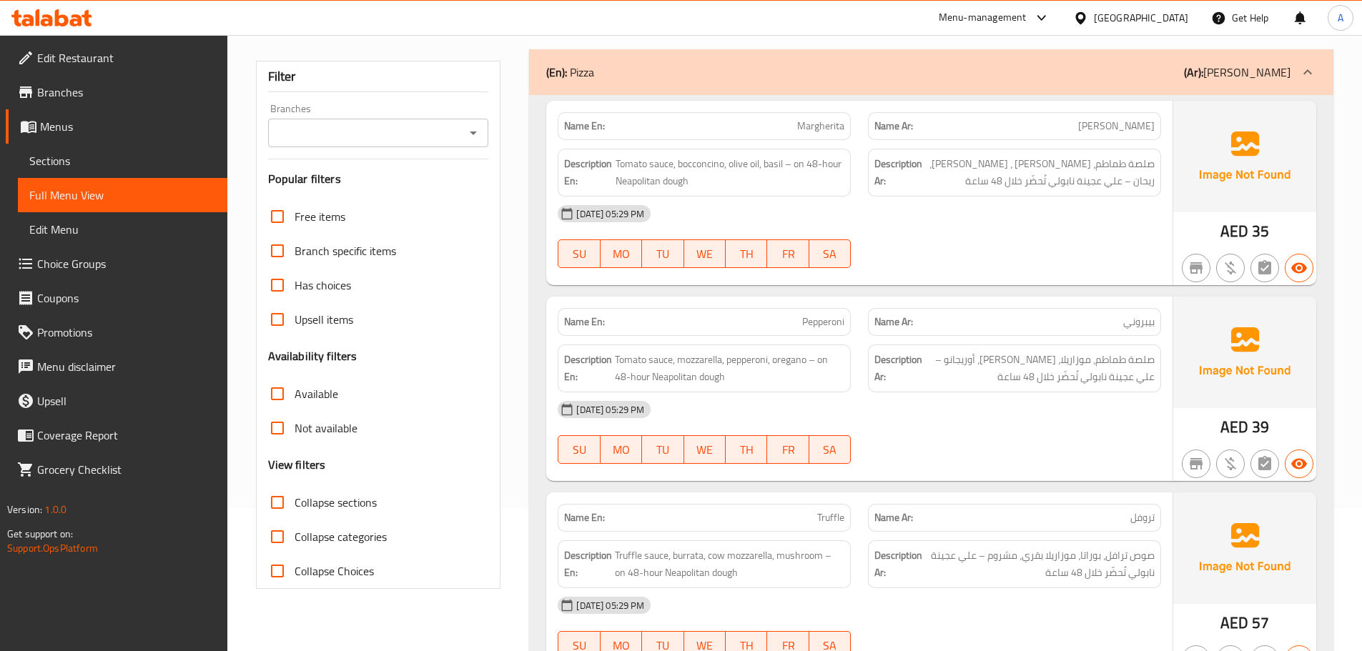
drag, startPoint x: 1025, startPoint y: 408, endPoint x: 818, endPoint y: 413, distance: 206.7
click at [1023, 408] on div "07-10-2025 05:29 PM" at bounding box center [859, 410] width 621 height 34
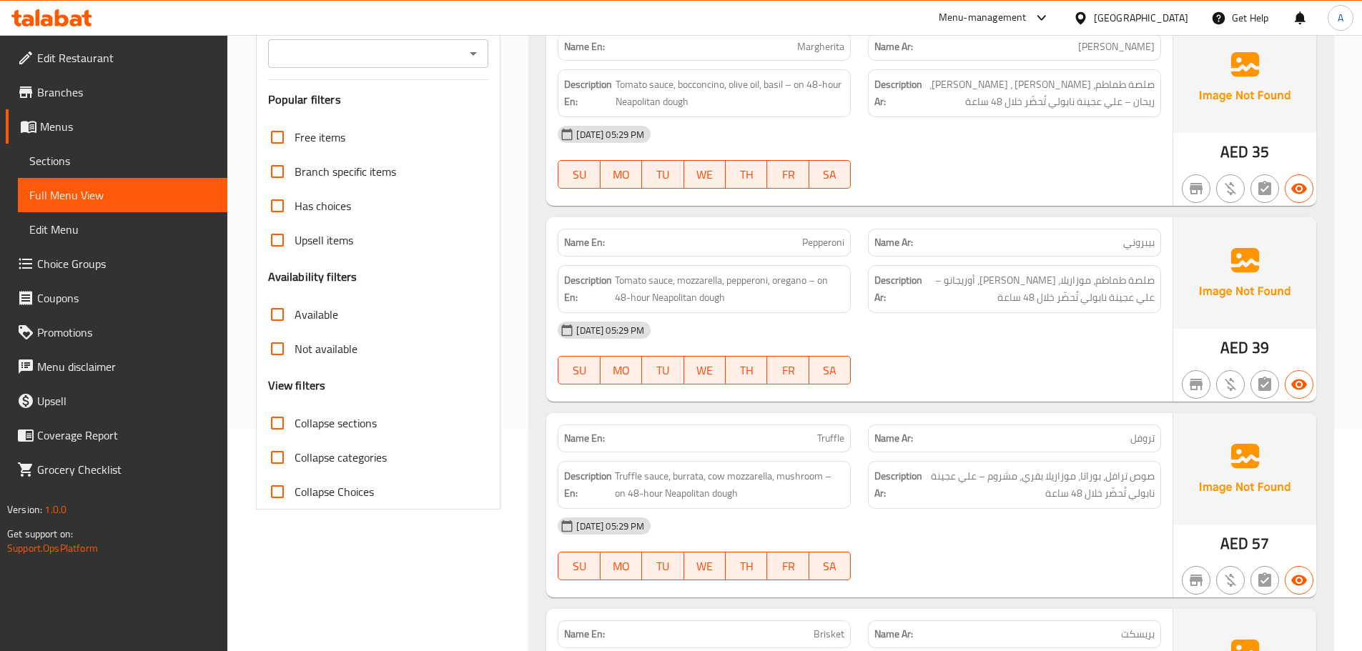
scroll to position [286, 0]
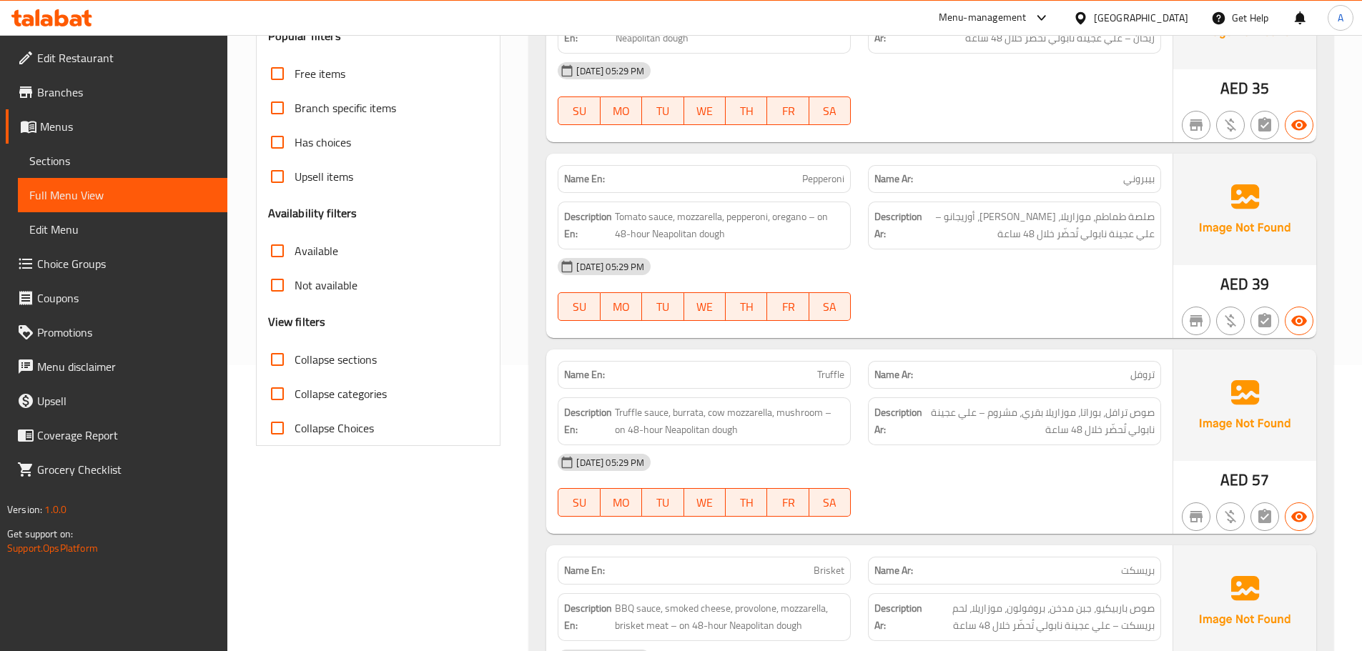
drag, startPoint x: 793, startPoint y: 380, endPoint x: 1045, endPoint y: 443, distance: 260.1
click at [932, 398] on div "Name En: Truffle Name Ar: تروفل Description En: Truffle sauce, burrata, cow moz…" at bounding box center [859, 442] width 626 height 184
click at [1070, 464] on div "07-10-2025 05:29 PM" at bounding box center [859, 462] width 621 height 34
click at [1143, 417] on span "صوص ترافل، بوراتا، موزاريلا بقري، مشروم – علي عجينة نابولي تُحضّر خلال 48 ساعة" at bounding box center [1040, 421] width 230 height 35
drag, startPoint x: 1143, startPoint y: 417, endPoint x: 1093, endPoint y: 417, distance: 50.8
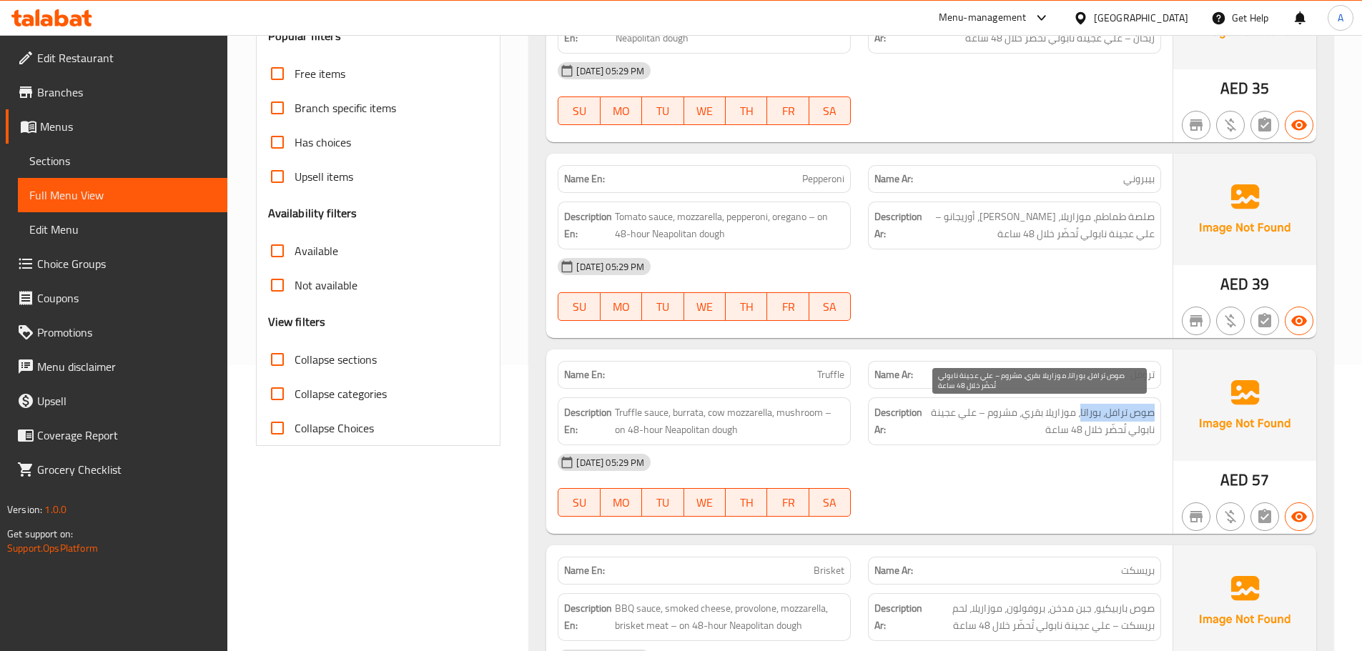
click at [1093, 417] on span "صوص ترافل، بوراتا، موزاريلا بقري، مشروم – علي عجينة نابولي تُحضّر خلال 48 ساعة" at bounding box center [1040, 421] width 230 height 35
click at [1053, 413] on span "صوص ترافل، بوراتا، موزاريلا بقري، مشروم – علي عجينة نابولي تُحضّر خلال 48 ساعة" at bounding box center [1040, 421] width 230 height 35
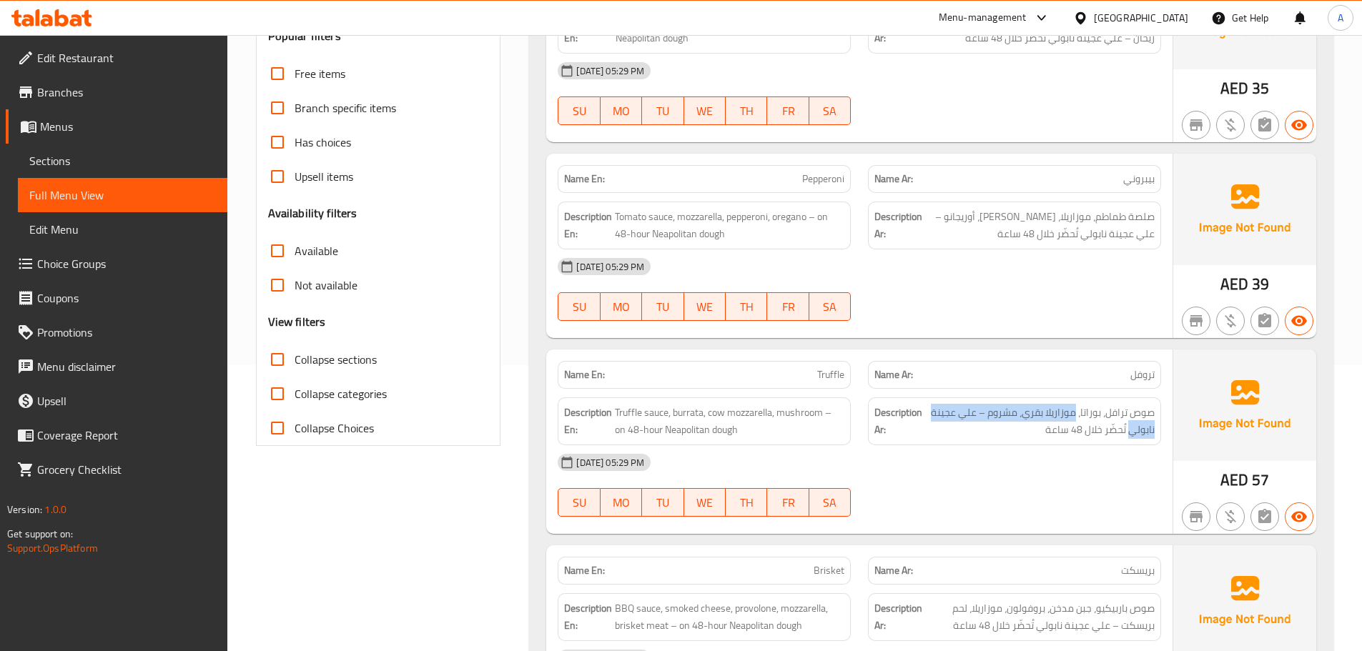
drag, startPoint x: 1053, startPoint y: 413, endPoint x: 1135, endPoint y: 425, distance: 82.4
click at [1138, 423] on span "صوص ترافل، بوراتا، موزاريلا بقري، مشروم – علي عجينة نابولي تُحضّر خلال 48 ساعة" at bounding box center [1040, 421] width 230 height 35
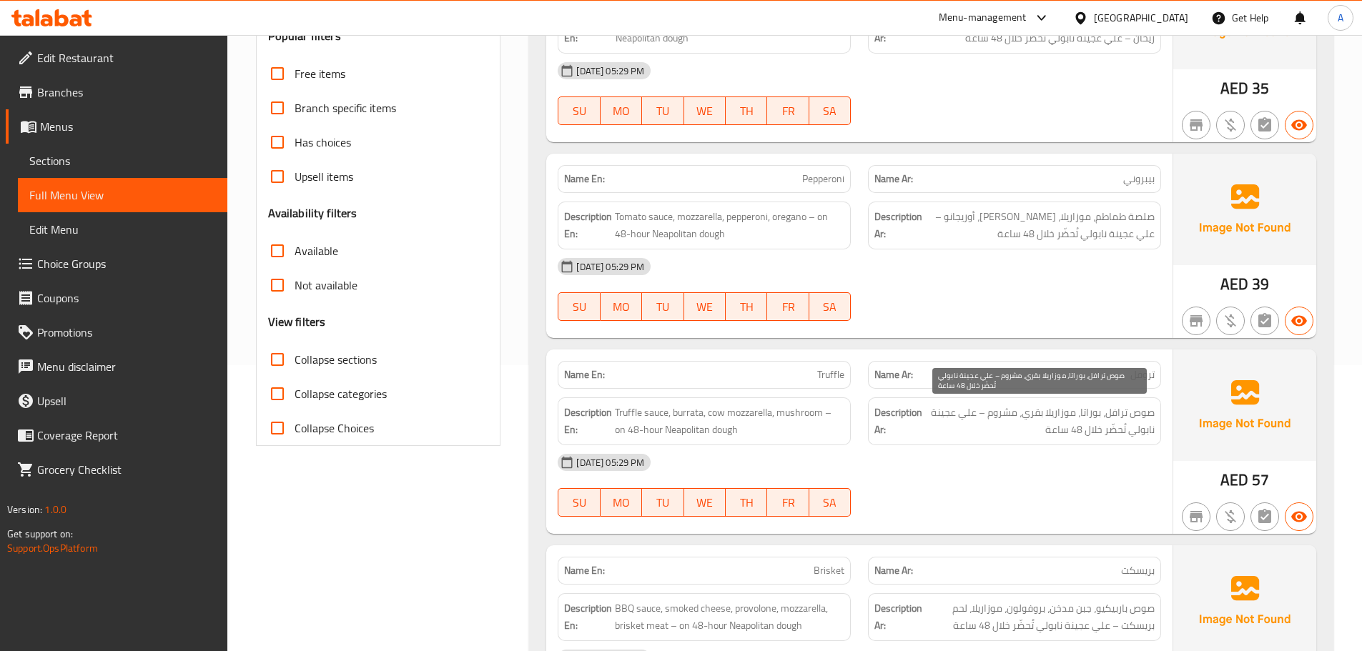
click at [1102, 430] on span "صوص ترافل، بوراتا، موزاريلا بقري، مشروم – علي عجينة نابولي تُحضّر خلال 48 ساعة" at bounding box center [1040, 421] width 230 height 35
drag, startPoint x: 1102, startPoint y: 430, endPoint x: 1092, endPoint y: 444, distance: 16.9
click at [1097, 436] on span "صوص ترافل، بوراتا، موزاريلا بقري، مشروم – علي عجينة نابولي تُحضّر خلال 48 ساعة" at bounding box center [1040, 421] width 230 height 35
click at [1025, 495] on div "07-10-2025 05:29 PM SU MO TU WE TH FR SA" at bounding box center [859, 485] width 621 height 80
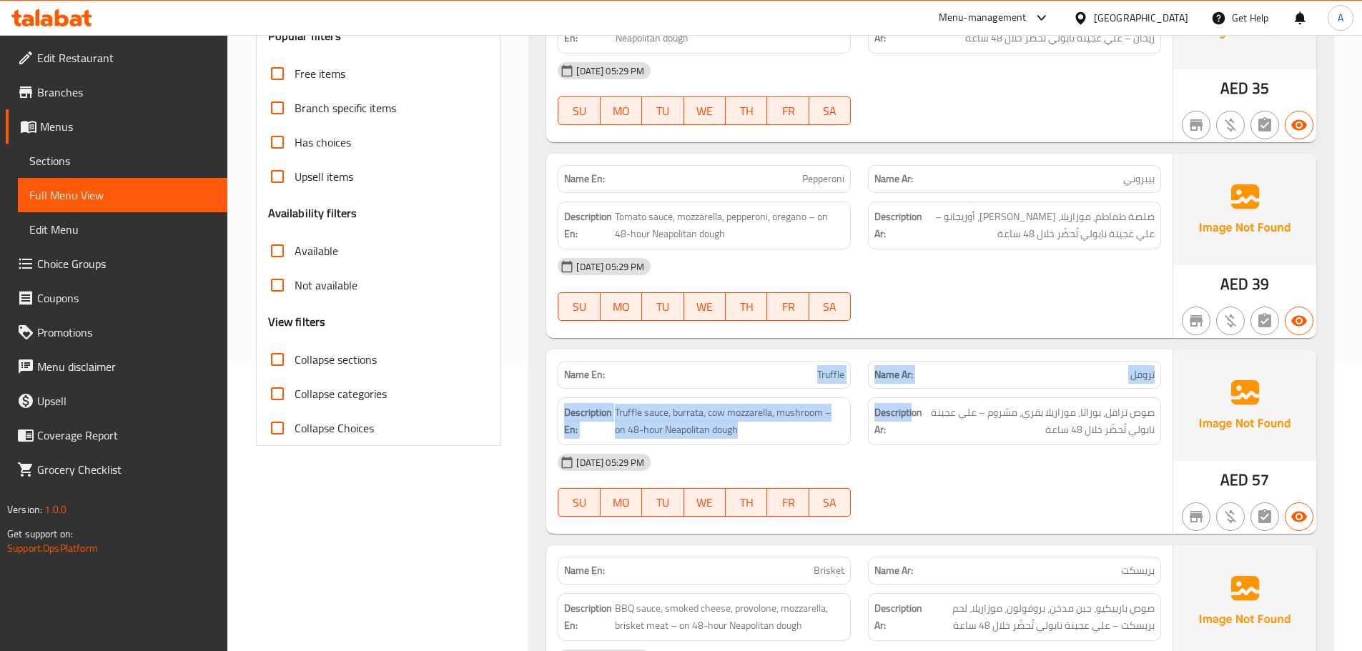
click at [960, 413] on div "Name En: Truffle Name Ar: تروفل Description En: Truffle sauce, burrata, cow moz…" at bounding box center [859, 442] width 626 height 184
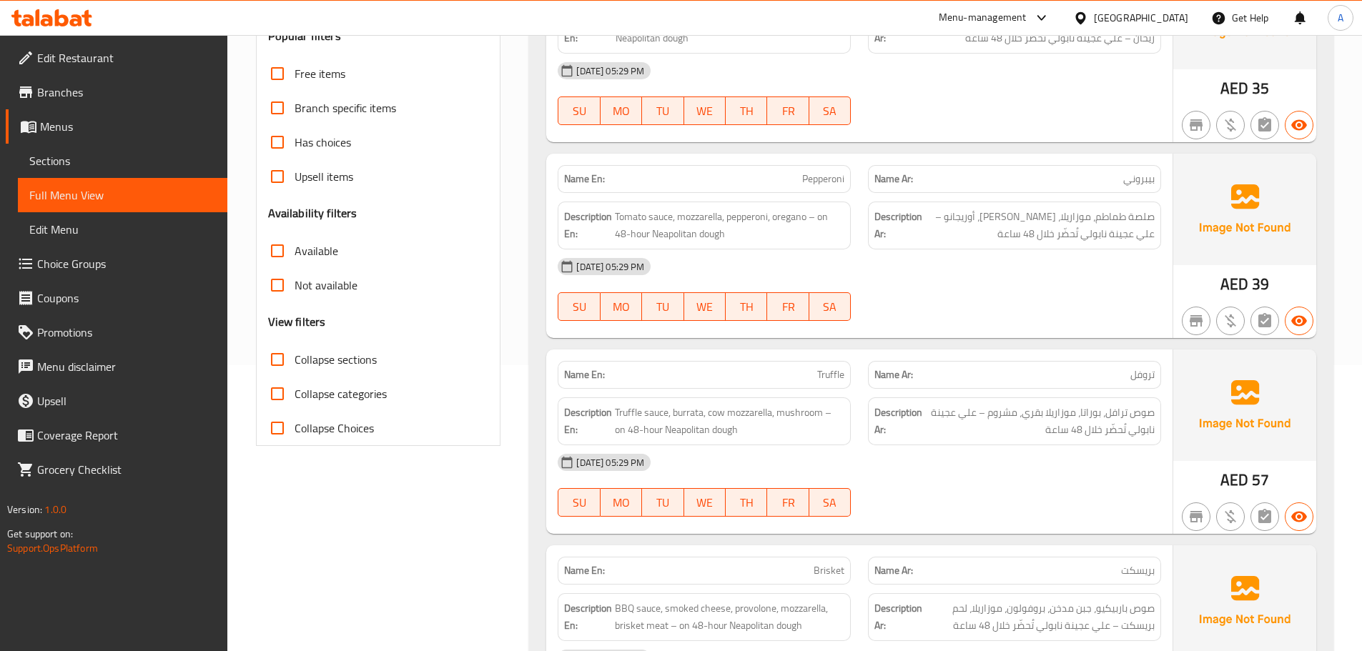
drag, startPoint x: 966, startPoint y: 488, endPoint x: 838, endPoint y: 533, distance: 135.9
click at [955, 492] on div "07-10-2025 05:29 PM SU MO TU WE TH FR SA" at bounding box center [859, 485] width 621 height 80
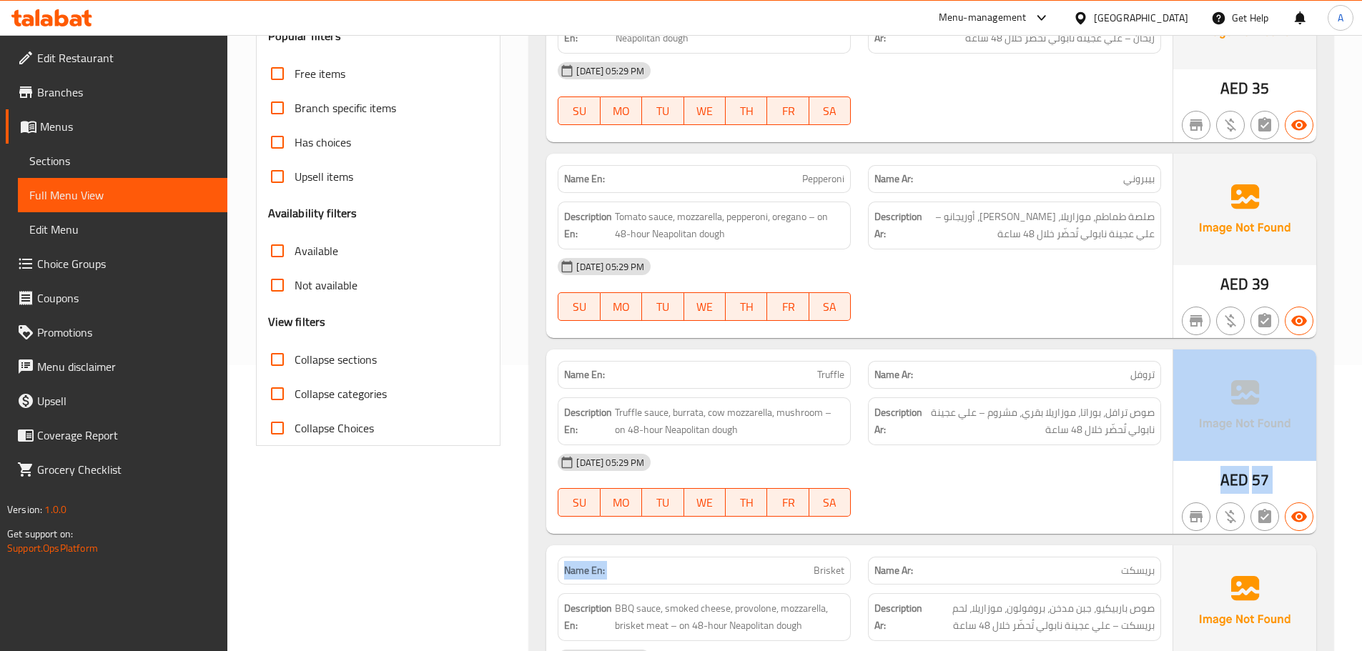
drag, startPoint x: 769, startPoint y: 563, endPoint x: 980, endPoint y: 521, distance: 215.8
click at [972, 527] on div "Name En: Margherita Name Ar: مارجريتا Description En: Tomato sauce, bocconcino,…" at bounding box center [931, 560] width 804 height 1216
click at [984, 504] on div "07-10-2025 05:29 PM SU MO TU WE TH FR SA" at bounding box center [859, 485] width 621 height 80
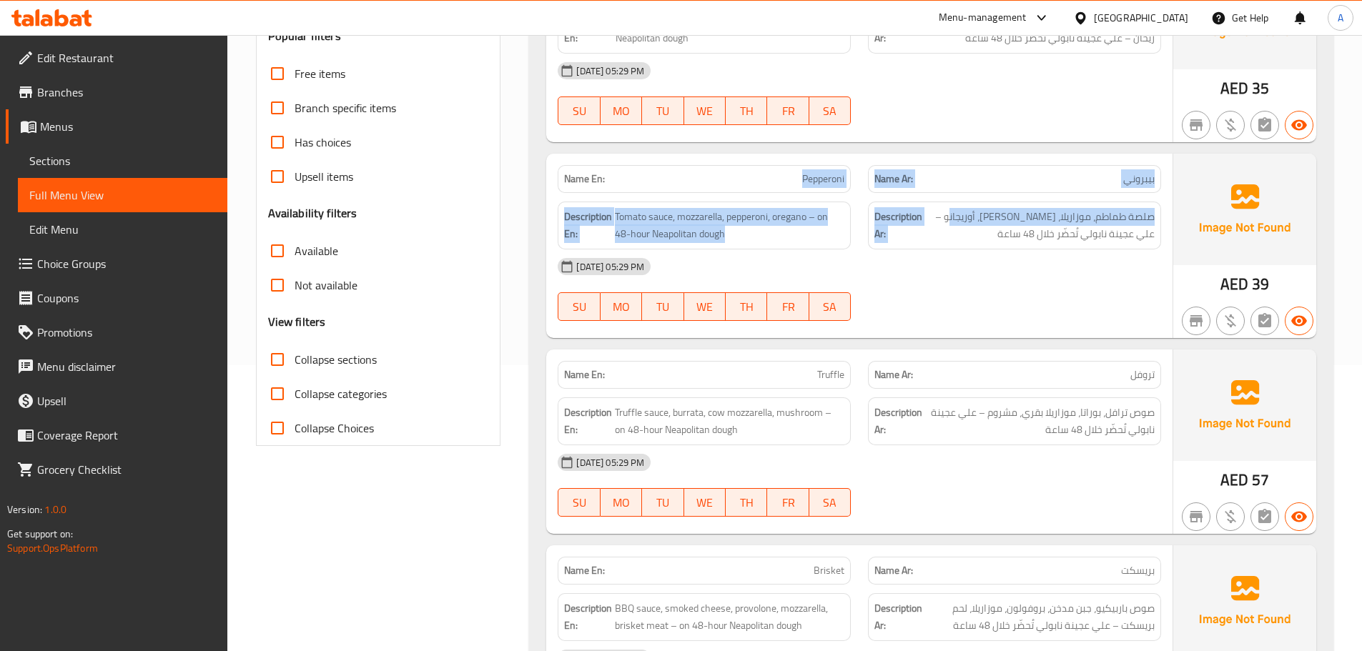
drag, startPoint x: 749, startPoint y: 161, endPoint x: 1016, endPoint y: 266, distance: 286.7
click at [1000, 233] on div "Name En: Pepperoni Name Ar: بيبروني Description En: Tomato sauce, mozzarella, p…" at bounding box center [859, 246] width 626 height 184
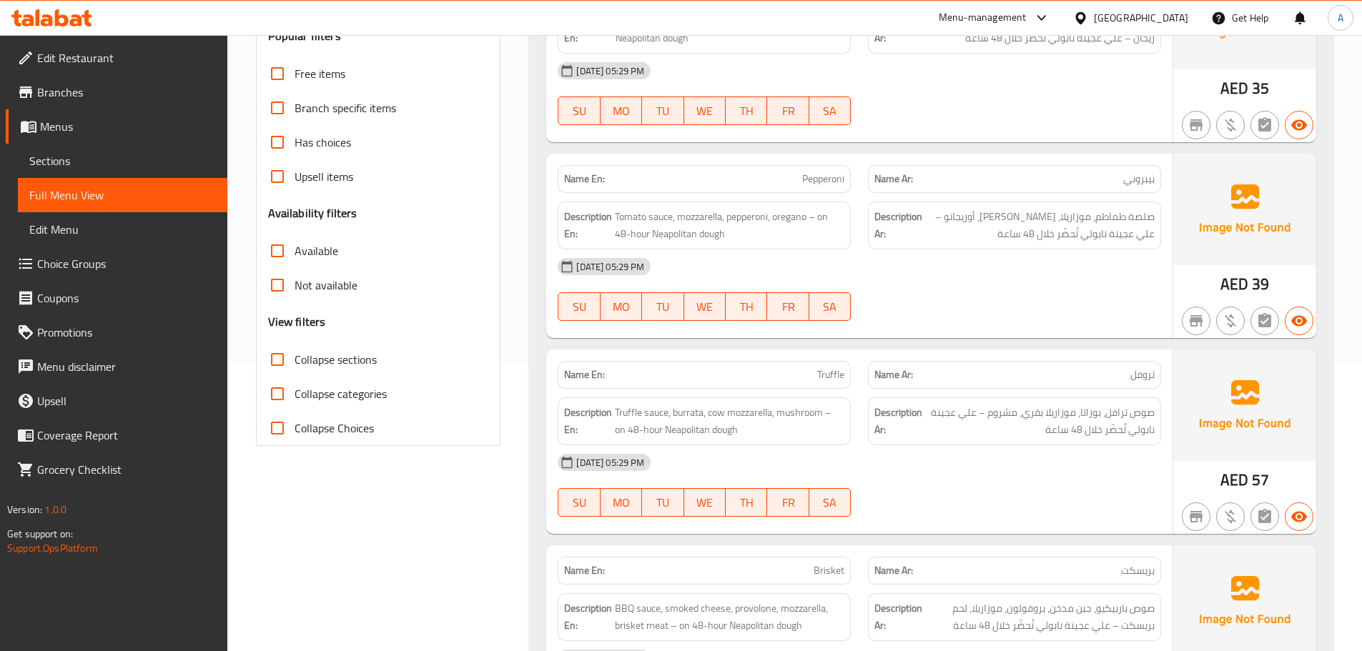
click at [1016, 266] on div "07-10-2025 05:29 PM" at bounding box center [859, 267] width 621 height 34
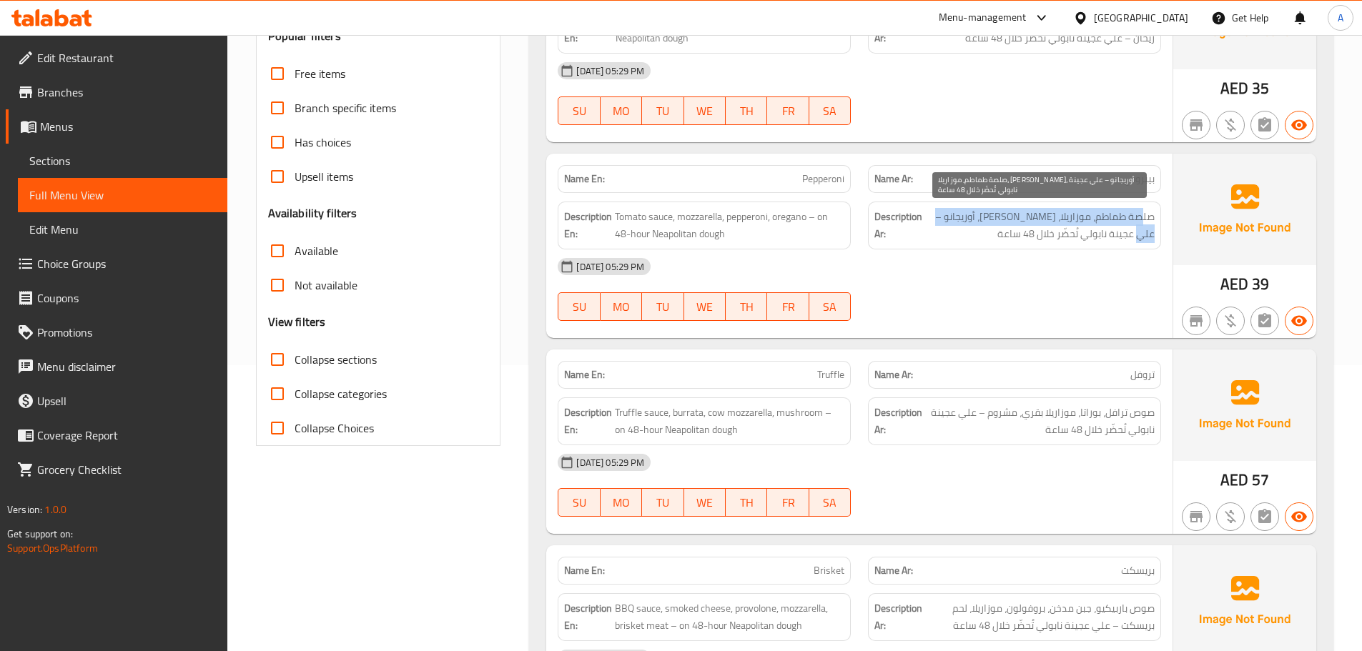
drag, startPoint x: 1143, startPoint y: 213, endPoint x: 933, endPoint y: 217, distance: 210.3
click at [933, 217] on span "صلصة طماطم، موزاريلا، بيبروني، أوريجانو – علي عجينة نابولي تُحضّر خلال 48 ساعة" at bounding box center [1040, 225] width 230 height 35
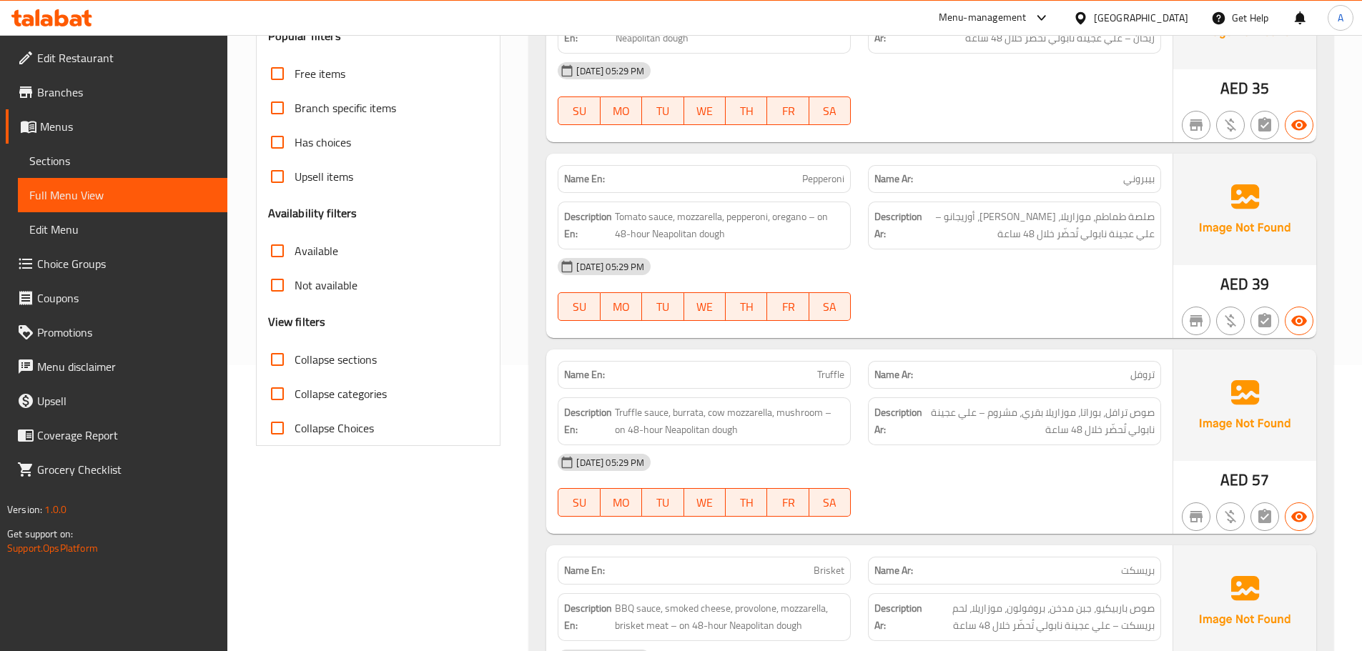
click at [1018, 286] on div "07-10-2025 05:29 PM SU MO TU WE TH FR SA" at bounding box center [859, 290] width 621 height 80
drag, startPoint x: 1109, startPoint y: 231, endPoint x: 1031, endPoint y: 234, distance: 78.0
click at [1032, 234] on span "صلصة طماطم، موزاريلا، بيبروني، أوريجانو – علي عجينة نابولي تُحضّر خلال 48 ساعة" at bounding box center [1040, 225] width 230 height 35
click at [1018, 256] on div "07-10-2025 05:29 PM" at bounding box center [859, 267] width 621 height 34
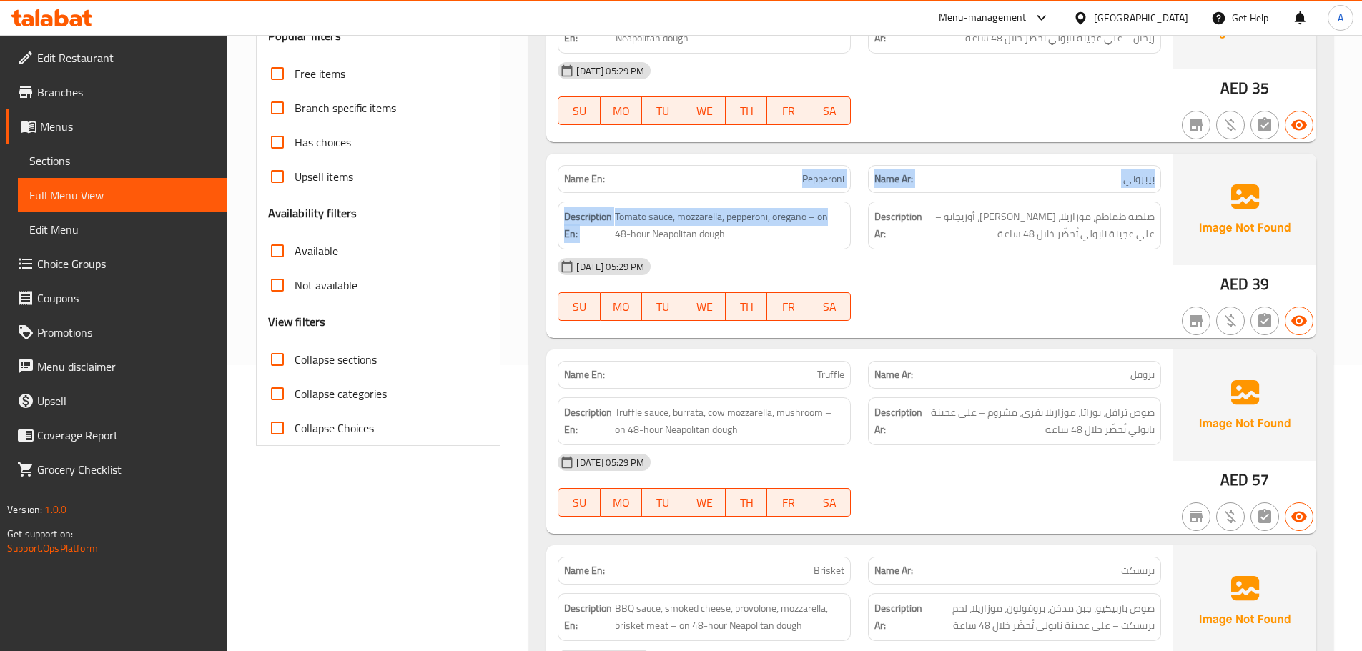
drag, startPoint x: 772, startPoint y: 185, endPoint x: 886, endPoint y: 217, distance: 118.2
click at [862, 205] on div "Name En: Pepperoni Name Ar: بيبروني Description En: Tomato sauce, mozzarella, p…" at bounding box center [859, 246] width 626 height 184
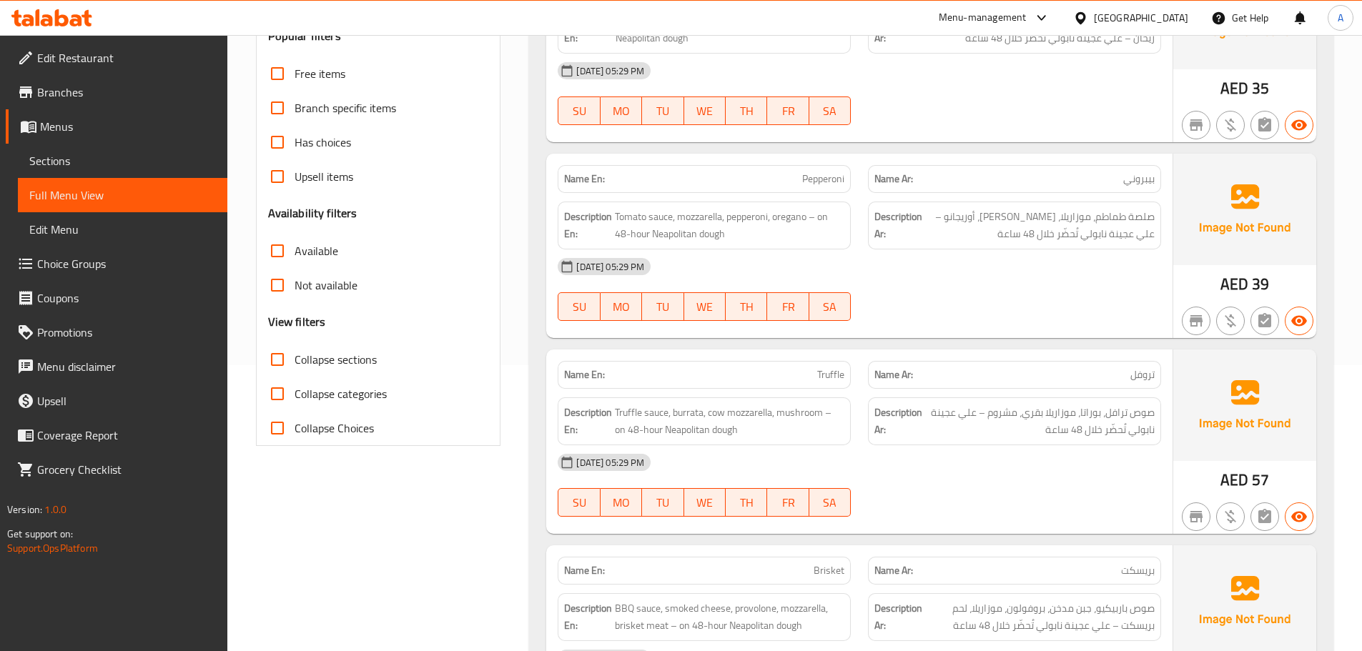
click at [902, 257] on div "07-10-2025 05:29 PM" at bounding box center [859, 267] width 621 height 34
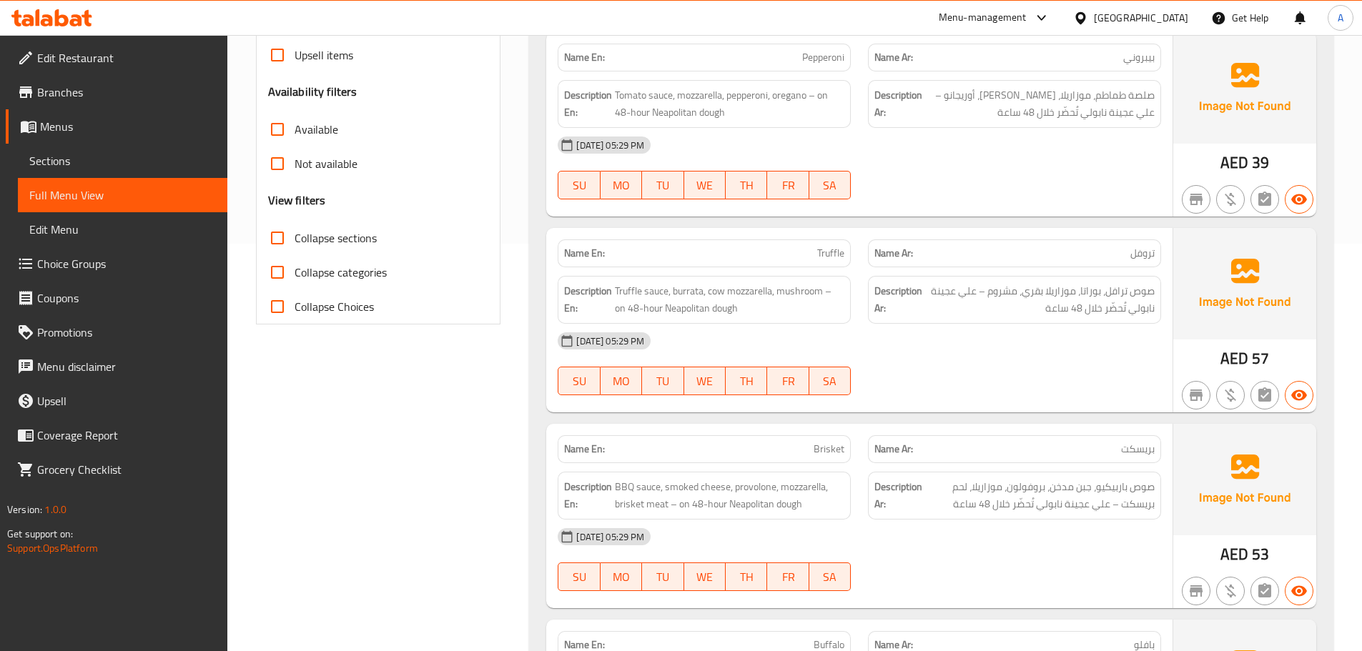
scroll to position [501, 0]
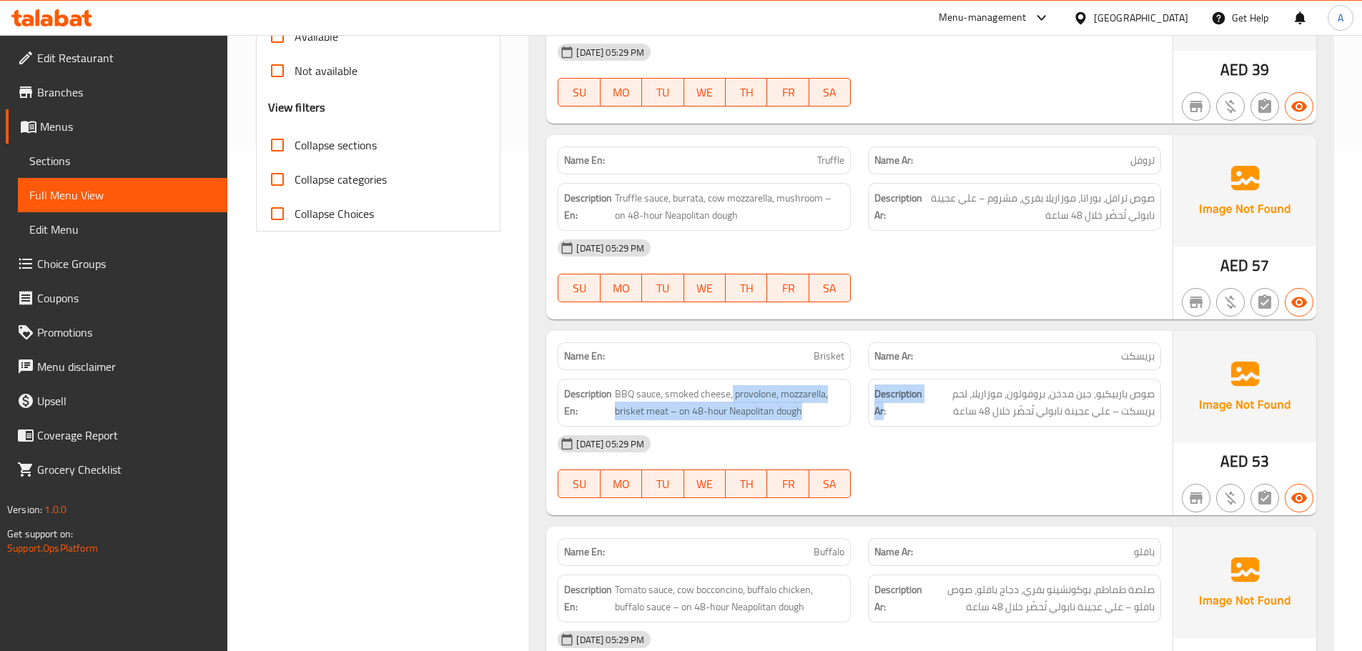
drag, startPoint x: 766, startPoint y: 388, endPoint x: 903, endPoint y: 417, distance: 140.4
click at [899, 413] on div "Description En: BBQ sauce, smoked cheese, provolone, mozzarella, brisket meat –…" at bounding box center [859, 402] width 621 height 65
click at [923, 458] on div "07-10-2025 05:29 PM" at bounding box center [859, 444] width 621 height 34
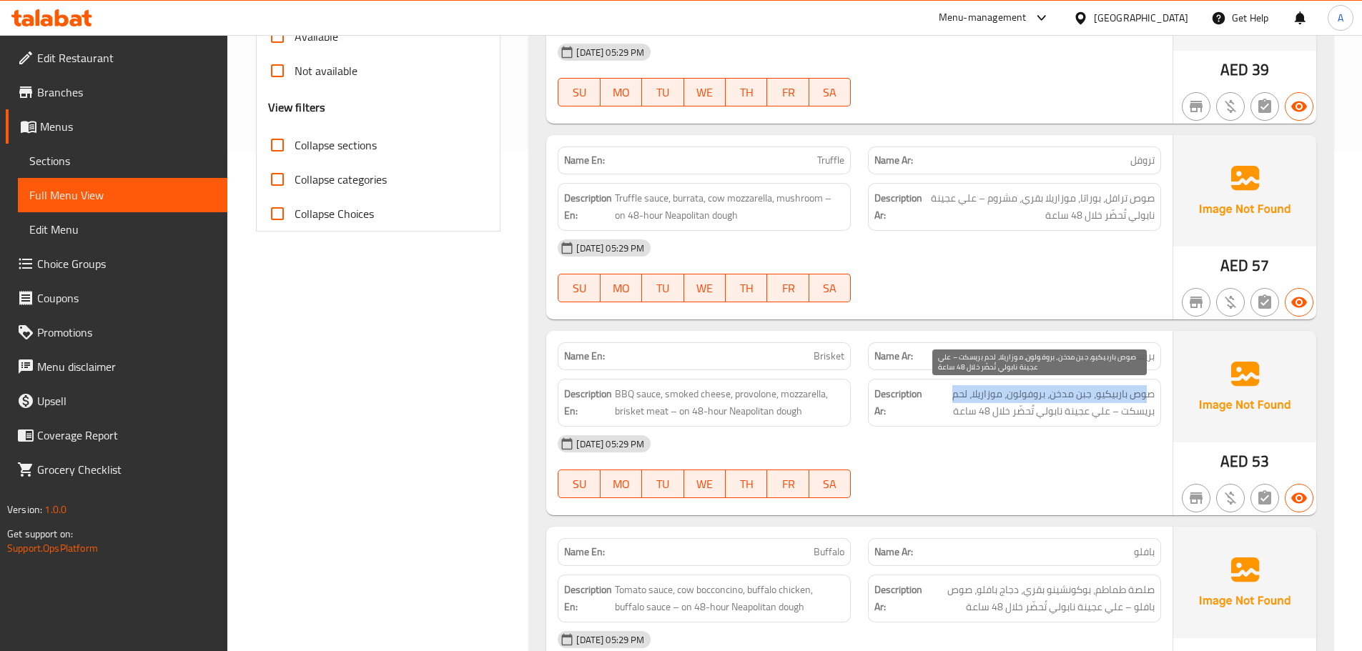
drag, startPoint x: 1145, startPoint y: 396, endPoint x: 940, endPoint y: 394, distance: 205.2
click at [940, 394] on span "صوص باربيكيو، جبن مدخن، بروفولون، موزاريلا، لحم بريسكت – علي عجينة نابولي تُحضّ…" at bounding box center [1040, 402] width 230 height 35
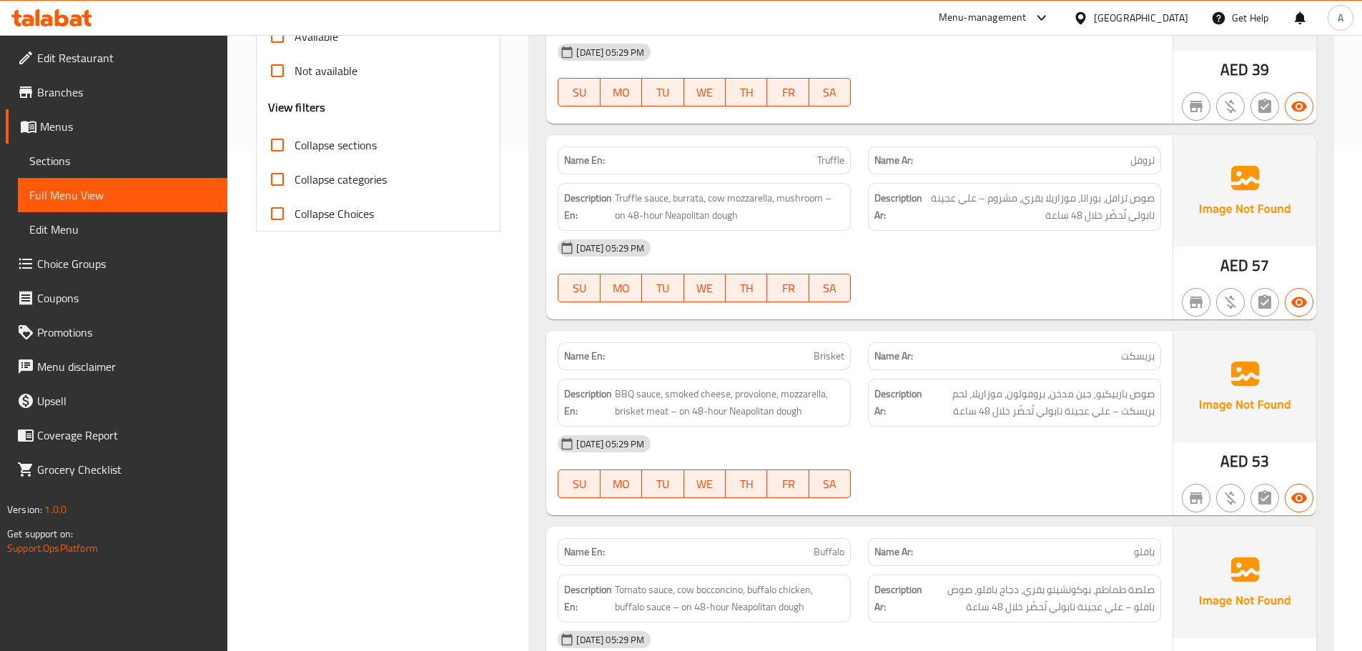
click at [1046, 445] on div "07-10-2025 05:29 PM" at bounding box center [859, 444] width 621 height 34
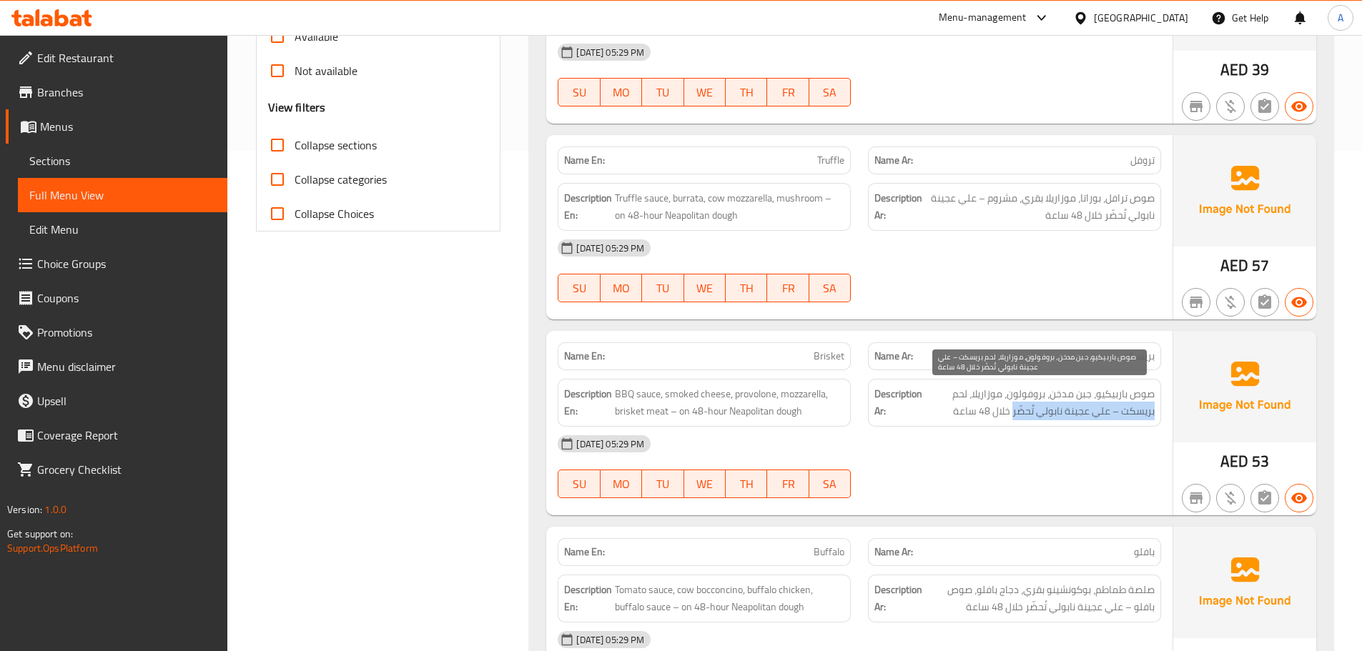
drag, startPoint x: 1156, startPoint y: 407, endPoint x: 1013, endPoint y: 407, distance: 143.7
click at [1013, 407] on div "Description Ar: صوص باربيكيو، جبن مدخن، بروفولون، موزاريلا، لحم بريسكت – علي عج…" at bounding box center [1014, 403] width 293 height 48
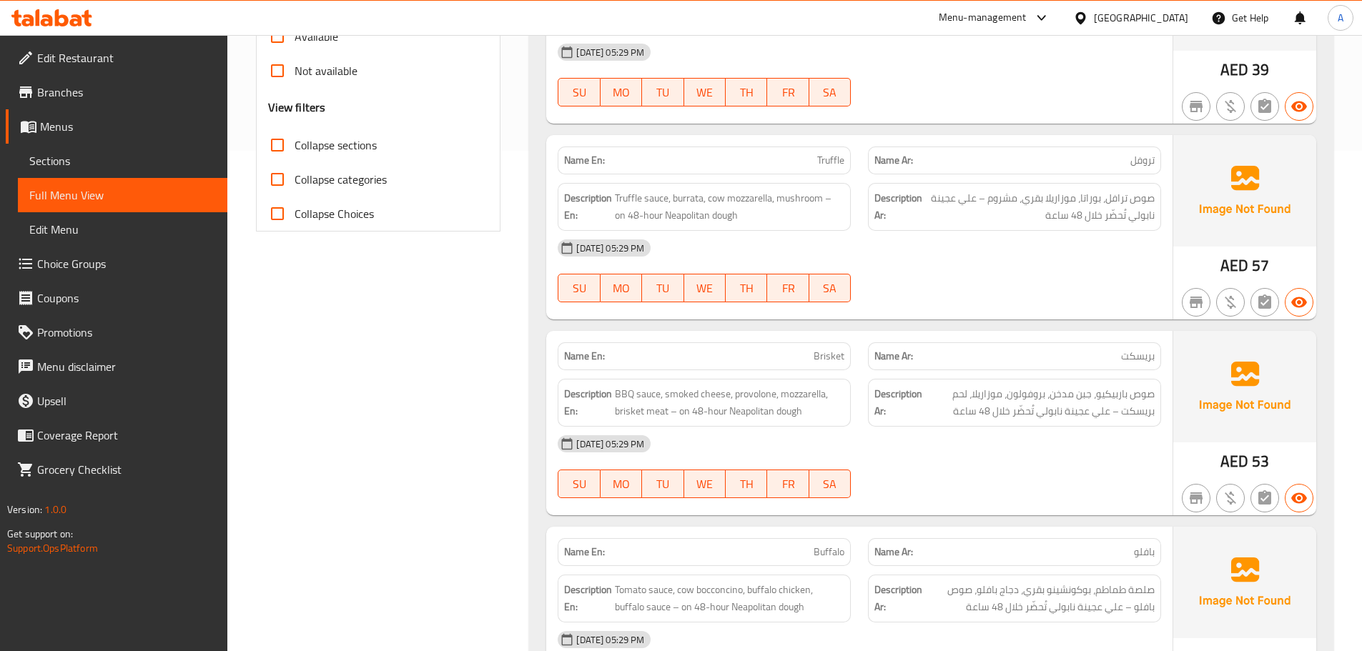
click at [1018, 445] on div "07-10-2025 05:29 PM" at bounding box center [859, 444] width 621 height 34
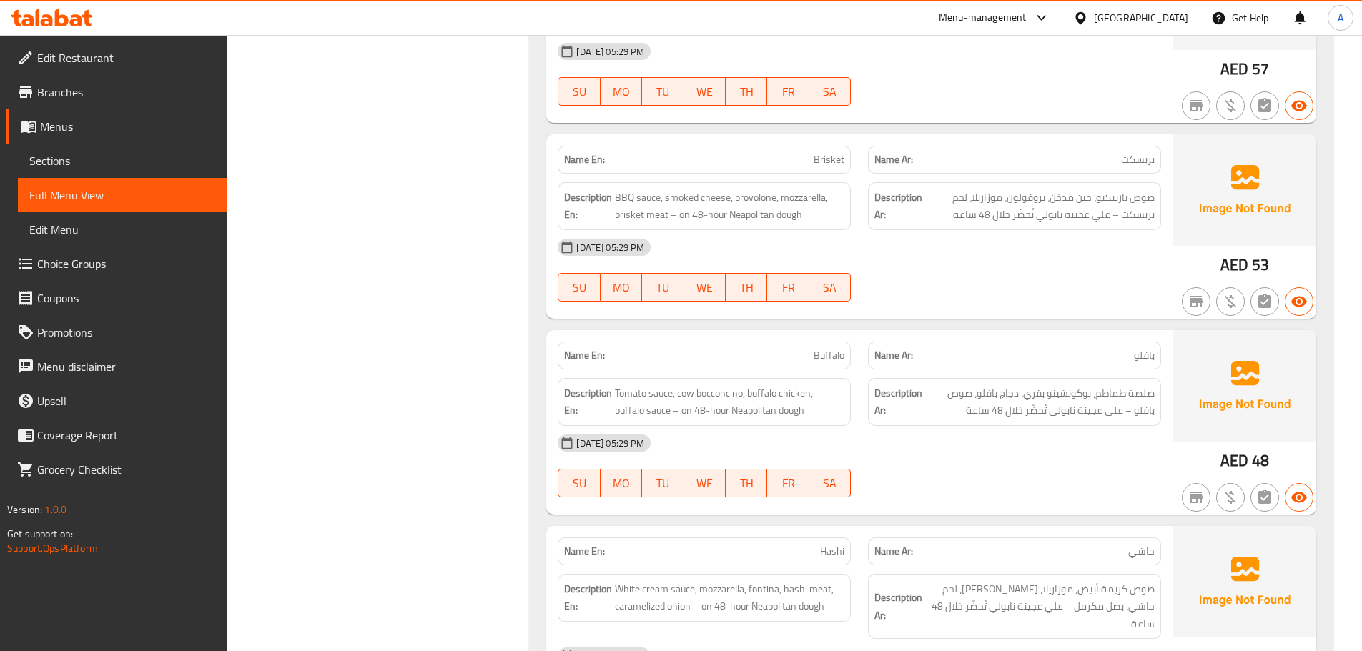
scroll to position [715, 0]
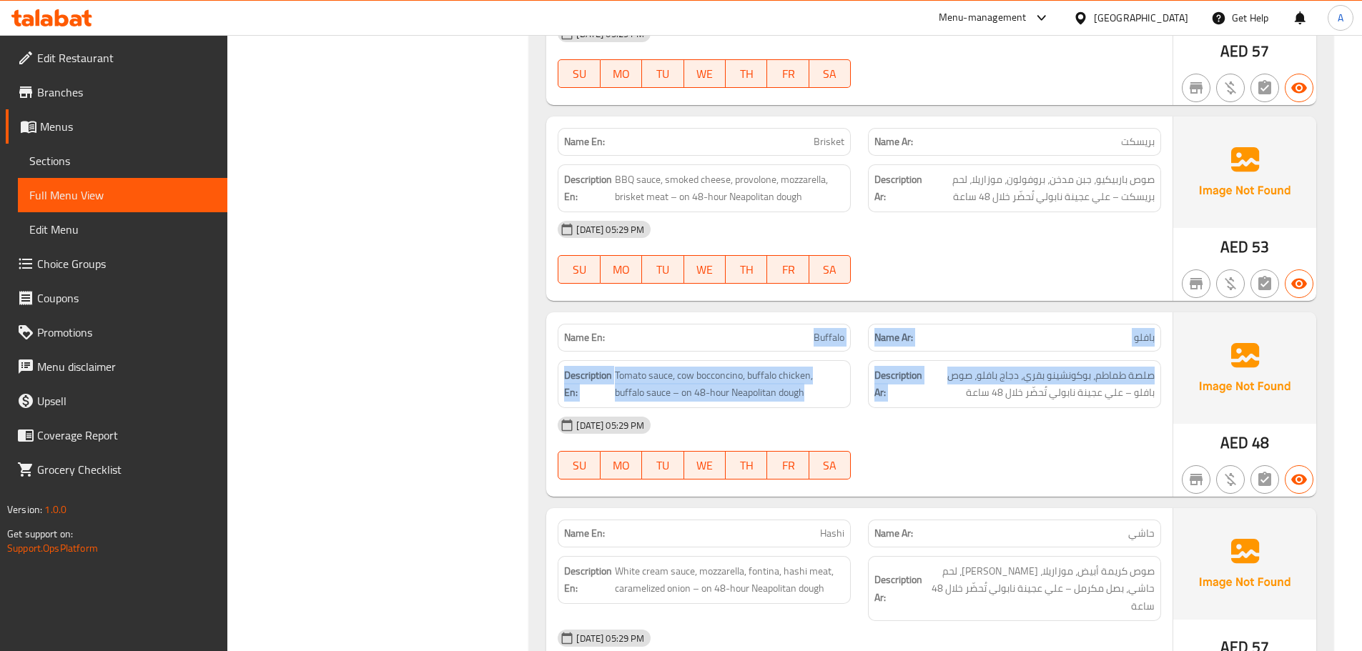
drag, startPoint x: 714, startPoint y: 323, endPoint x: 1018, endPoint y: 403, distance: 314.8
click at [963, 386] on div "Name En: Buffalo Name Ar: بافلو Description En: Tomato sauce, cow bocconcino, b…" at bounding box center [859, 404] width 626 height 184
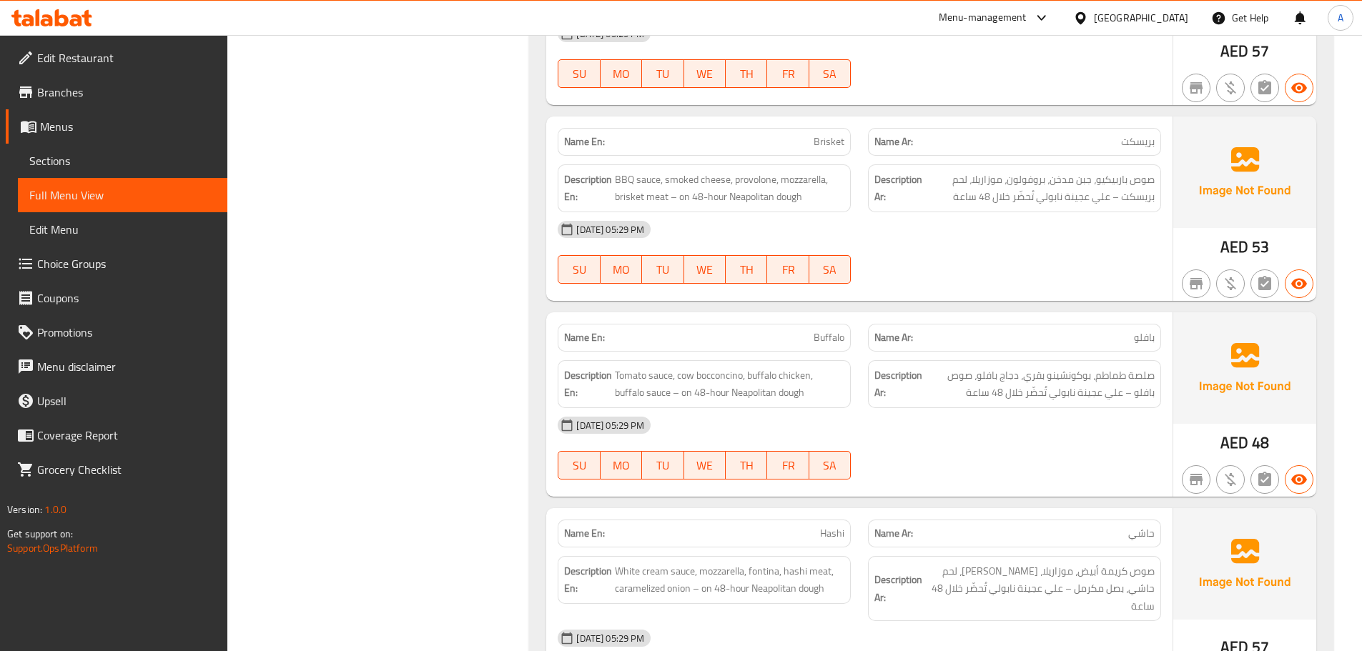
click at [1043, 416] on div "07-10-2025 05:29 PM" at bounding box center [859, 425] width 621 height 34
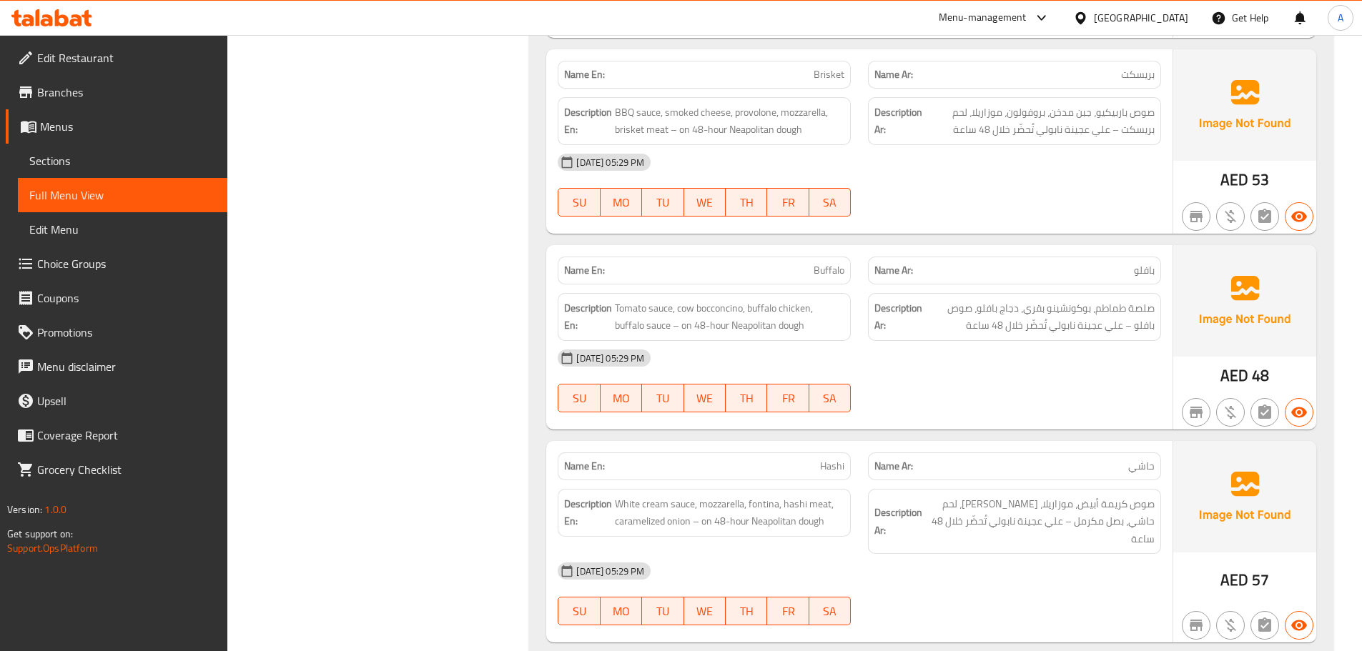
scroll to position [858, 0]
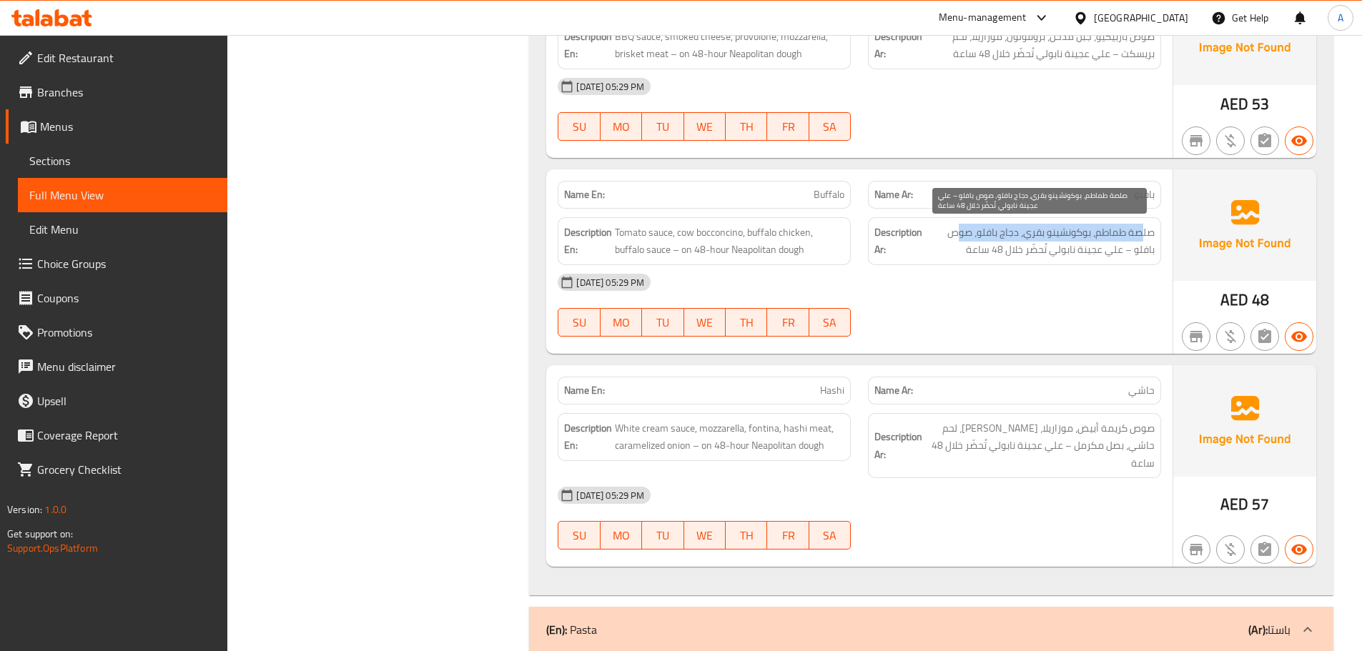
drag, startPoint x: 1141, startPoint y: 230, endPoint x: 959, endPoint y: 230, distance: 181.6
click at [959, 230] on span "صلصة طماطم، بوكونشينو بقري، دجاج بافلو، صوص بافلو – علي عجينة نابولي تُحضّر خلا…" at bounding box center [1040, 241] width 230 height 35
drag, startPoint x: 1146, startPoint y: 250, endPoint x: 962, endPoint y: 250, distance: 183.8
click at [962, 250] on span "صلصة طماطم، بوكونشينو بقري، دجاج بافلو، صوص بافلو – علي عجينة نابولي تُحضّر خلا…" at bounding box center [1040, 241] width 230 height 35
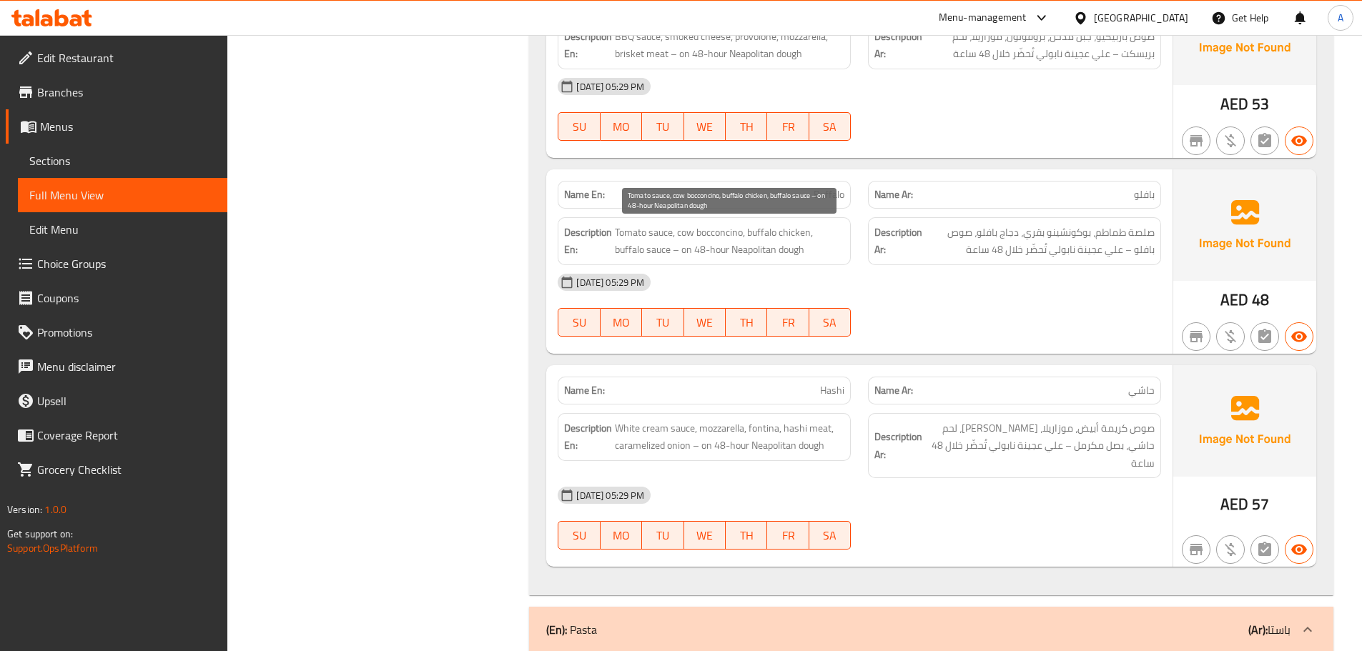
drag, startPoint x: 704, startPoint y: 239, endPoint x: 914, endPoint y: 307, distance: 220.2
click at [833, 270] on div "Name En: Buffalo Name Ar: بافلو Description En: Tomato sauce, cow bocconcino, b…" at bounding box center [859, 261] width 626 height 184
click at [918, 312] on div "07-10-2025 05:29 PM SU MO TU WE TH FR SA" at bounding box center [859, 305] width 621 height 80
drag, startPoint x: 814, startPoint y: 375, endPoint x: 903, endPoint y: 379, distance: 88.7
click at [902, 379] on div "Name En: Hashi Name Ar: حاشي" at bounding box center [859, 390] width 621 height 45
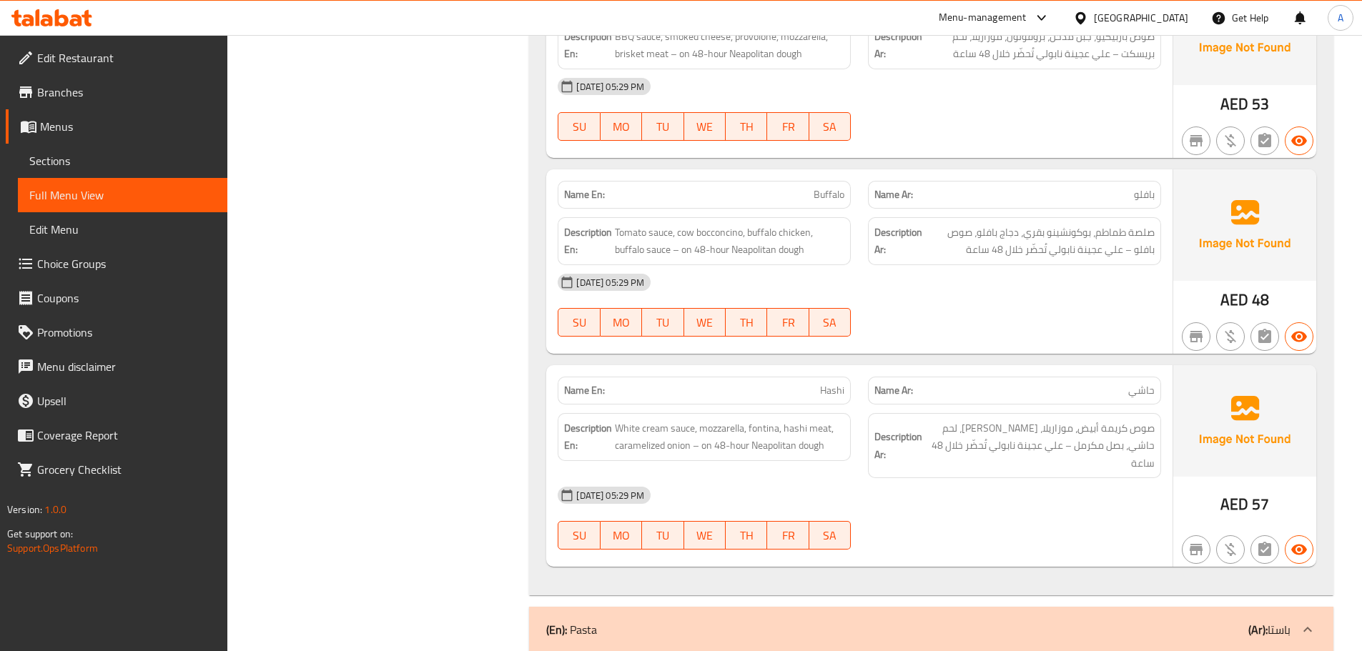
click at [916, 345] on div "Name En: Buffalo Name Ar: بافلو Description En: Tomato sauce, cow bocconcino, b…" at bounding box center [859, 261] width 626 height 184
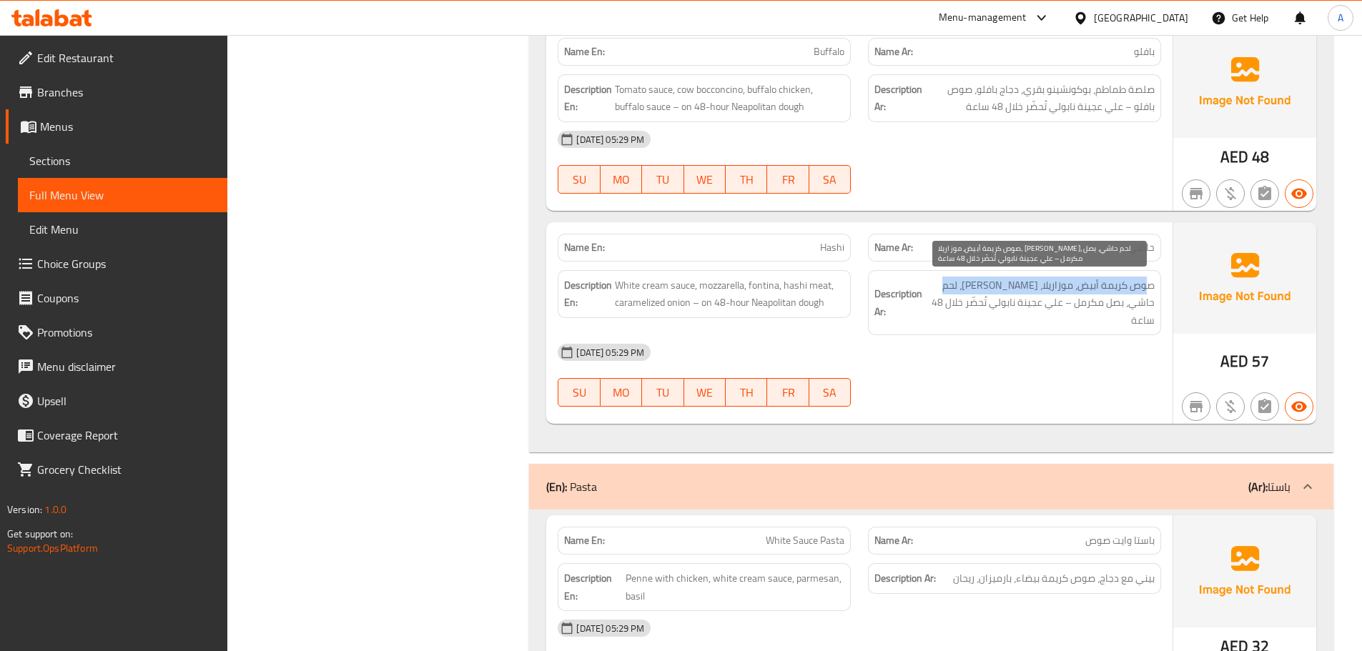
drag, startPoint x: 1144, startPoint y: 283, endPoint x: 959, endPoint y: 282, distance: 185.2
click at [959, 282] on span "صوص كريمة أبيض، موزاريلا، فونتينا، لحم حاشي، بصل مكرمل – علي عجينة نابولي تُحضّ…" at bounding box center [1040, 303] width 230 height 53
drag, startPoint x: 1114, startPoint y: 303, endPoint x: 945, endPoint y: 302, distance: 168.8
click at [945, 302] on span "صوص كريمة أبيض، موزاريلا، فونتينا، لحم حاشي، بصل مكرمل – علي عجينة نابولي تُحضّ…" at bounding box center [1040, 303] width 230 height 53
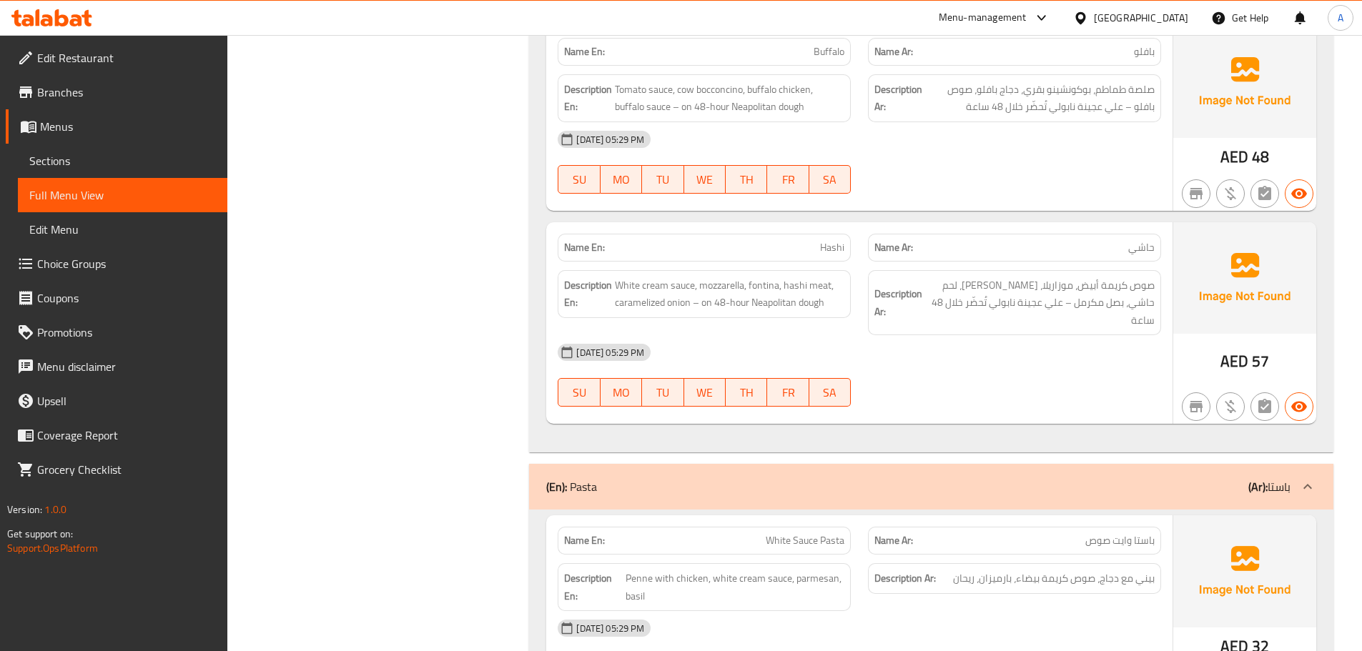
drag, startPoint x: 972, startPoint y: 360, endPoint x: 503, endPoint y: 336, distance: 470.4
click at [970, 360] on div "07-10-2025 05:29 PM SU MO TU WE TH FR SA" at bounding box center [859, 375] width 621 height 80
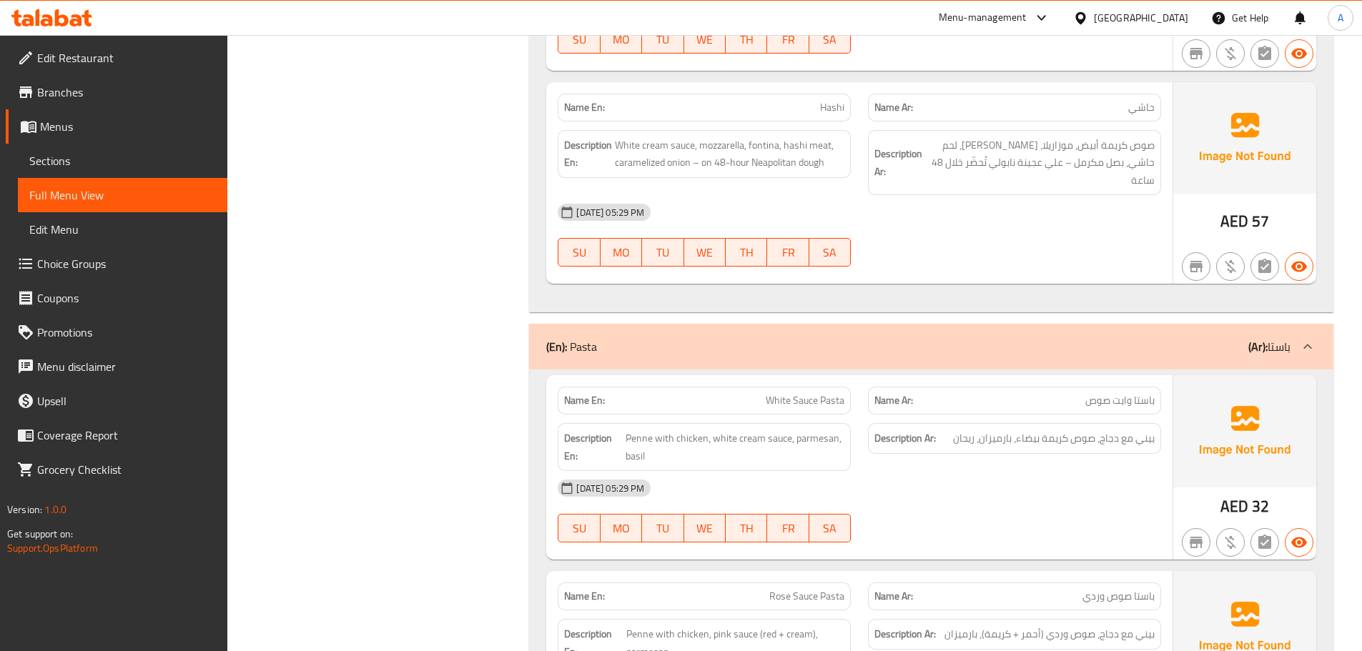
scroll to position [1144, 0]
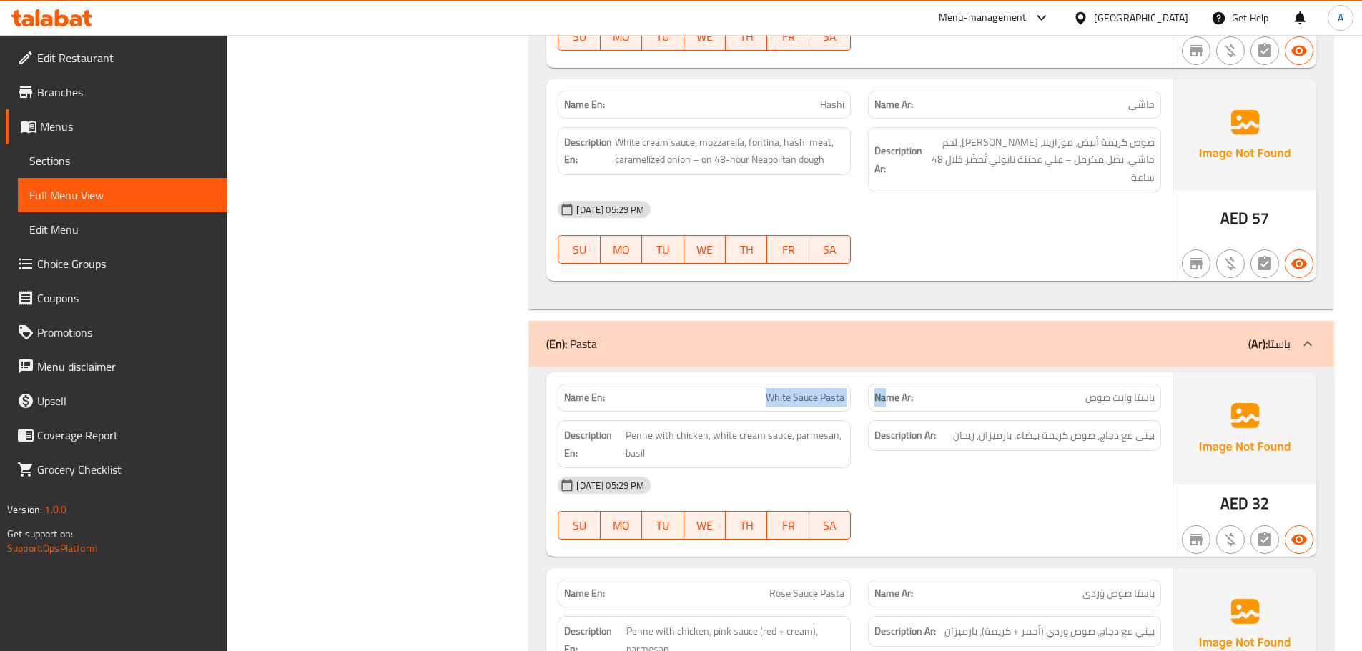
drag, startPoint x: 845, startPoint y: 378, endPoint x: 933, endPoint y: 407, distance: 92.7
click at [925, 400] on div "Name En: White Sauce Pasta Name Ar: باستا وايت صوص Description En: Penne with c…" at bounding box center [859, 465] width 626 height 184
drag, startPoint x: 953, startPoint y: 440, endPoint x: 932, endPoint y: 442, distance: 20.8
click at [955, 442] on div "Description Ar: بيني مع دجاج، صوص كريمة بيضاء، بارميزان، ريحان" at bounding box center [1014, 444] width 310 height 65
drag, startPoint x: 1145, startPoint y: 419, endPoint x: 1133, endPoint y: 418, distance: 11.5
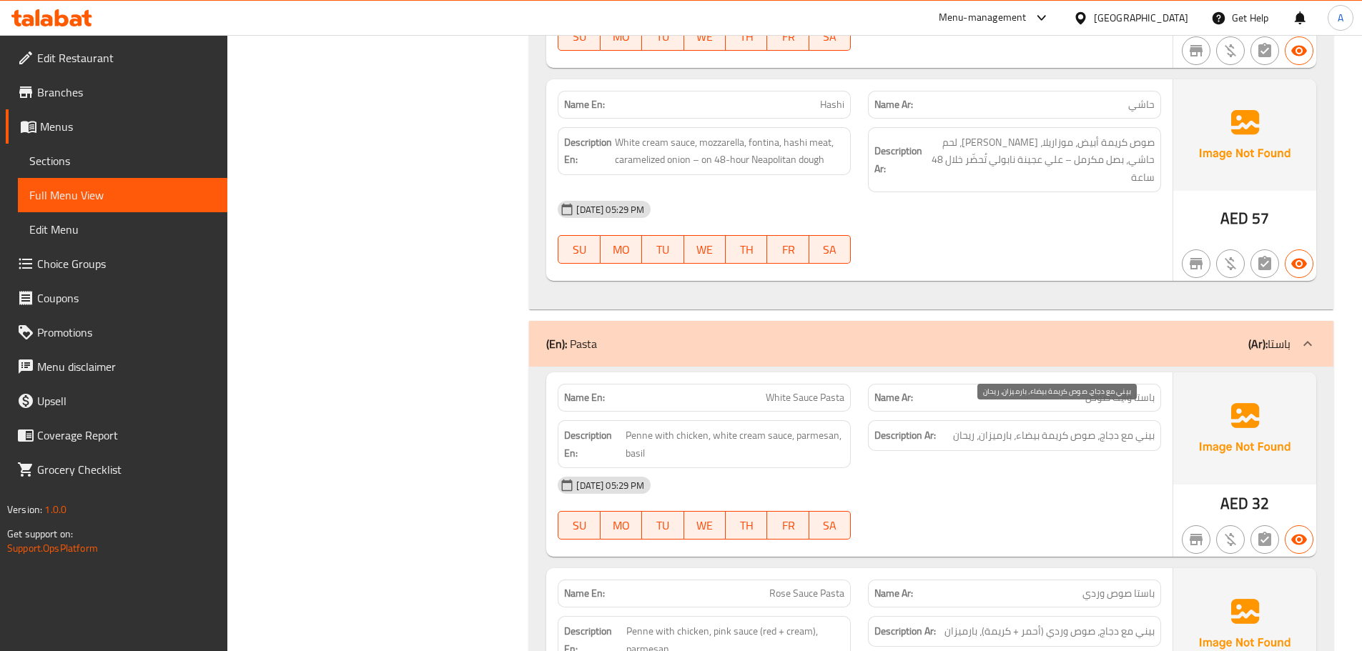
click at [1140, 427] on span "بيني مع دجاج، صوص كريمة بيضاء، بارميزان، ريحان" at bounding box center [1054, 436] width 202 height 18
click at [1066, 471] on div "07-10-2025 05:29 PM" at bounding box center [859, 485] width 621 height 34
drag, startPoint x: 1082, startPoint y: 417, endPoint x: 974, endPoint y: 417, distance: 108.0
click at [974, 427] on span "بيني مع دجاج، صوص كريمة بيضاء، بارميزان، ريحان" at bounding box center [1054, 436] width 202 height 18
click at [1015, 477] on div "07-10-2025 05:29 PM" at bounding box center [859, 485] width 621 height 34
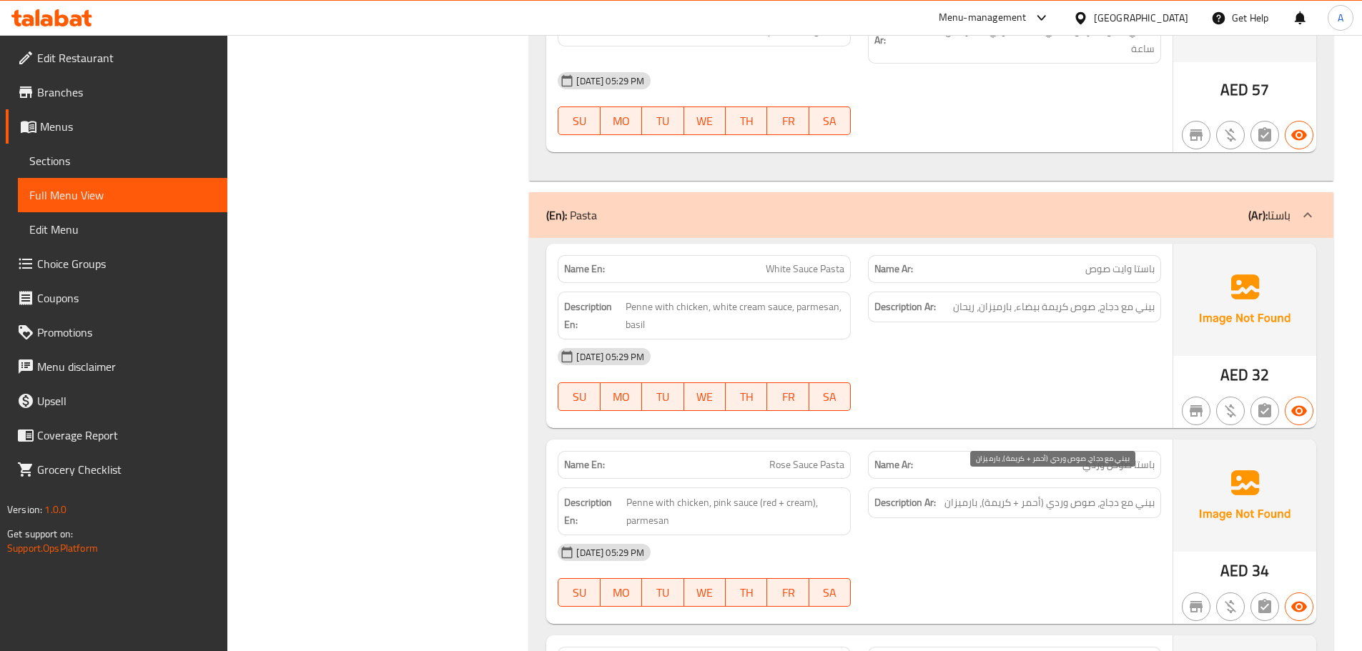
scroll to position [1287, 0]
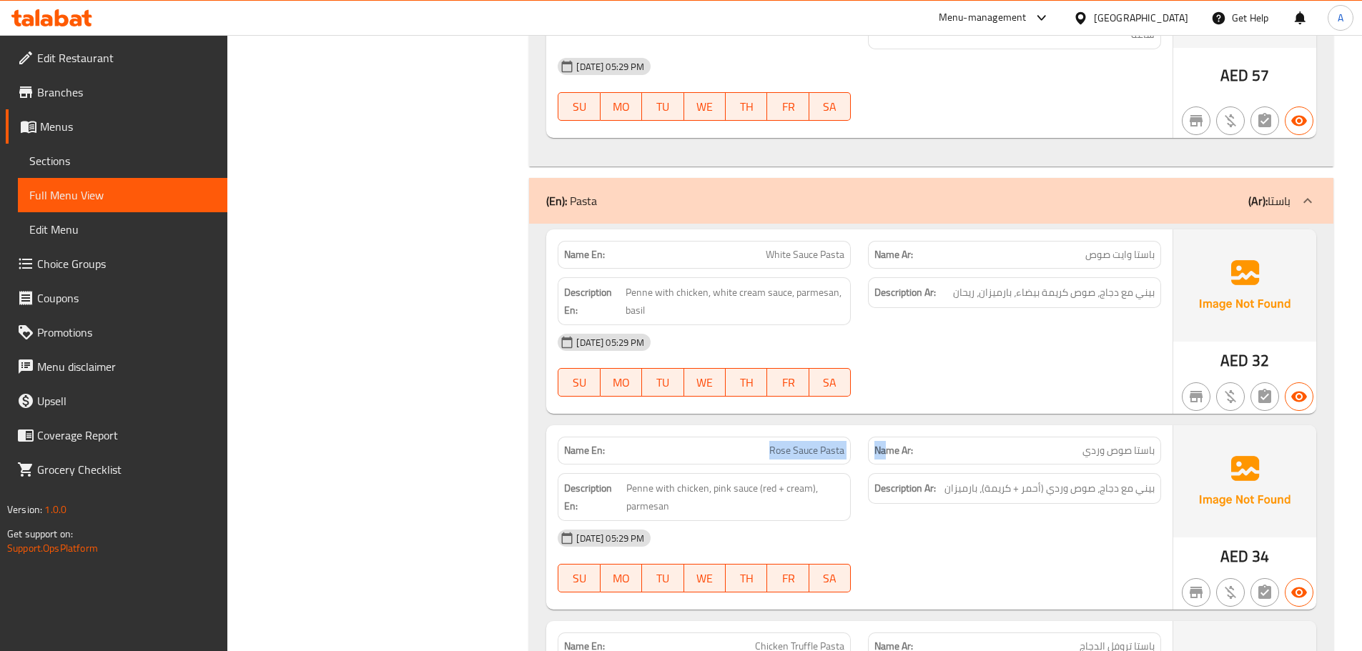
drag, startPoint x: 710, startPoint y: 430, endPoint x: 935, endPoint y: 460, distance: 227.2
click at [927, 455] on div "Name En: Rose Sauce Pasta Name Ar: باستا صوص وردي Description En: Penne with ch…" at bounding box center [859, 517] width 626 height 184
click at [989, 543] on div "07-10-2025 05:29 PM SU MO TU WE TH FR SA" at bounding box center [859, 561] width 621 height 80
drag, startPoint x: 747, startPoint y: 237, endPoint x: 890, endPoint y: 279, distance: 148.9
click at [870, 272] on div "Name En: White Sauce Pasta Name Ar: باستا وايت صوص Description En: Penne with c…" at bounding box center [859, 322] width 626 height 184
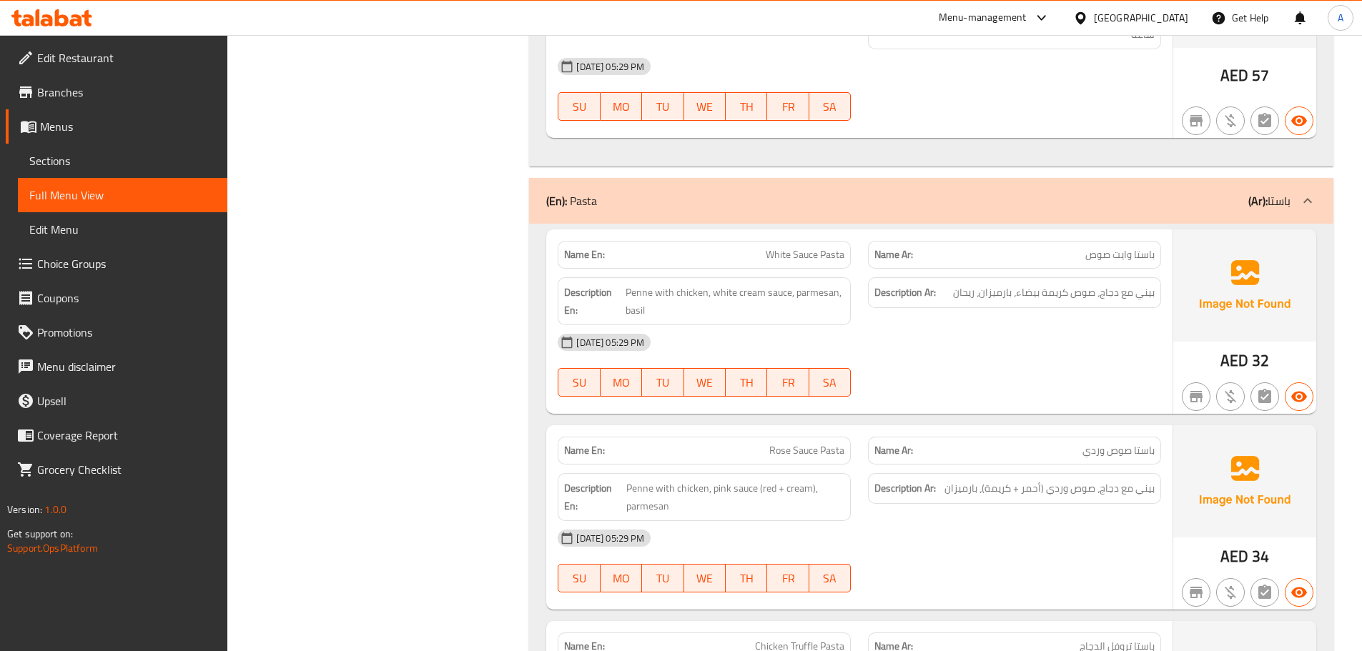
click at [945, 325] on div "07-10-2025 05:29 PM" at bounding box center [859, 342] width 621 height 34
click at [1113, 247] on span "باستا وايت صوص" at bounding box center [1119, 254] width 69 height 15
drag, startPoint x: 1113, startPoint y: 240, endPoint x: 890, endPoint y: 240, distance: 223.1
click at [890, 247] on p "Name Ar: باستا وايت صوص" at bounding box center [1015, 254] width 280 height 15
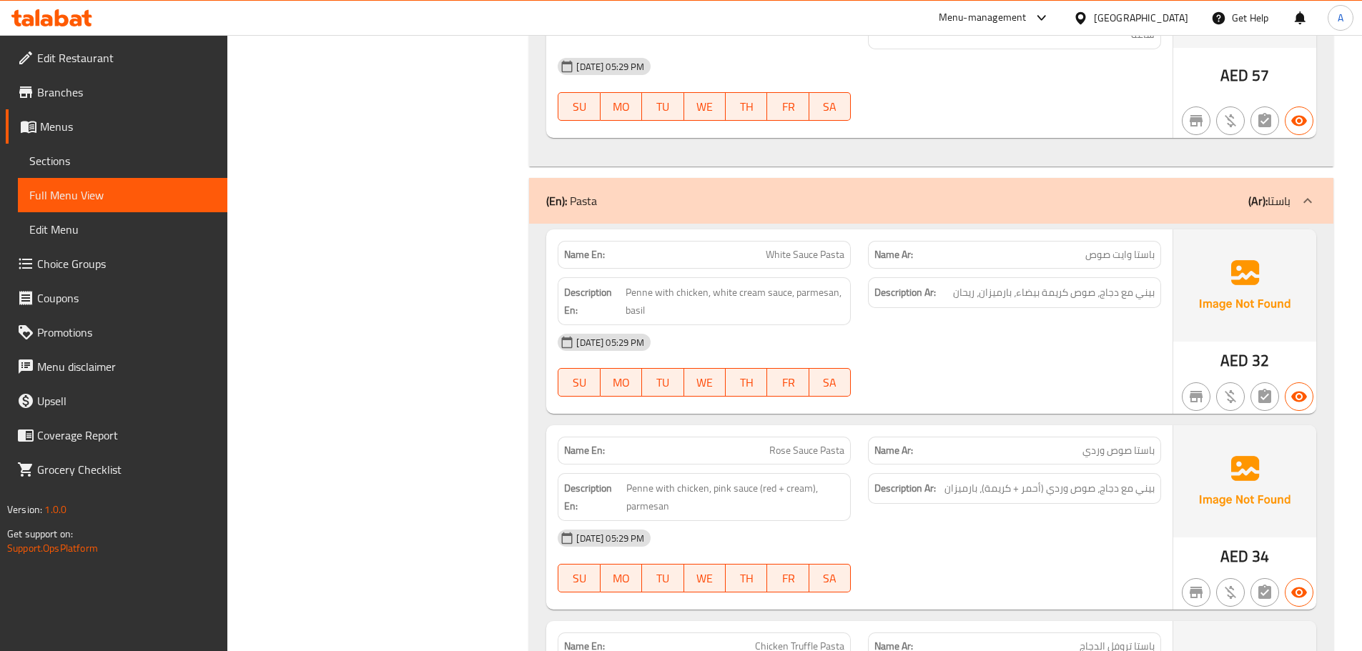
drag, startPoint x: 946, startPoint y: 305, endPoint x: 764, endPoint y: 257, distance: 188.7
click at [937, 306] on div "Description Ar: بيني مع دجاج، صوص كريمة بيضاء، بارميزان، ريحان" at bounding box center [1014, 301] width 310 height 65
drag, startPoint x: 708, startPoint y: 237, endPoint x: 1050, endPoint y: 332, distance: 355.0
click at [1016, 322] on div "Name En: White Sauce Pasta Name Ar: باستا وايت صوص Description En: Penne with c…" at bounding box center [859, 322] width 626 height 184
click at [1051, 338] on div "07-10-2025 05:29 PM" at bounding box center [859, 342] width 621 height 34
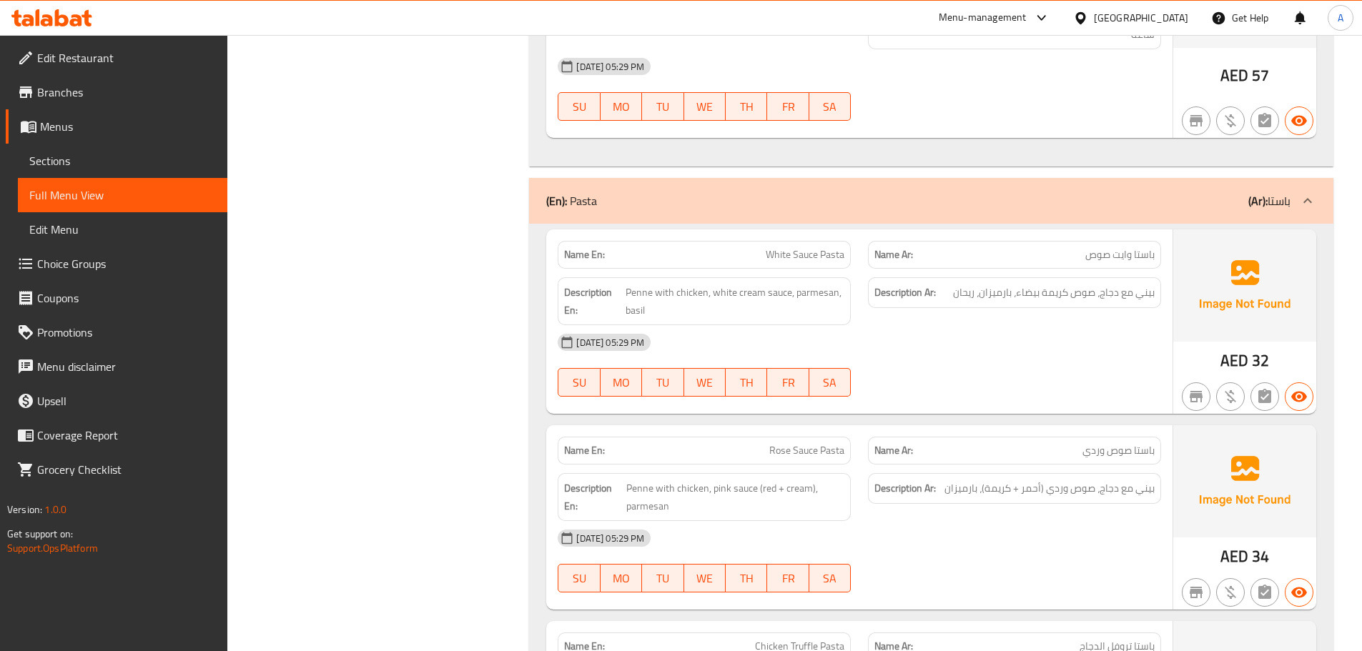
click at [1143, 247] on span "باستا وايت صوص" at bounding box center [1119, 254] width 69 height 15
drag, startPoint x: 1143, startPoint y: 244, endPoint x: 802, endPoint y: 244, distance: 341.1
click at [832, 244] on div "Name En: White Sauce Pasta Name Ar: باستا وايت صوص" at bounding box center [859, 254] width 621 height 45
drag, startPoint x: 802, startPoint y: 244, endPoint x: 734, endPoint y: 244, distance: 67.9
click at [734, 247] on p "Name En: White Sauce Pasta" at bounding box center [704, 254] width 280 height 15
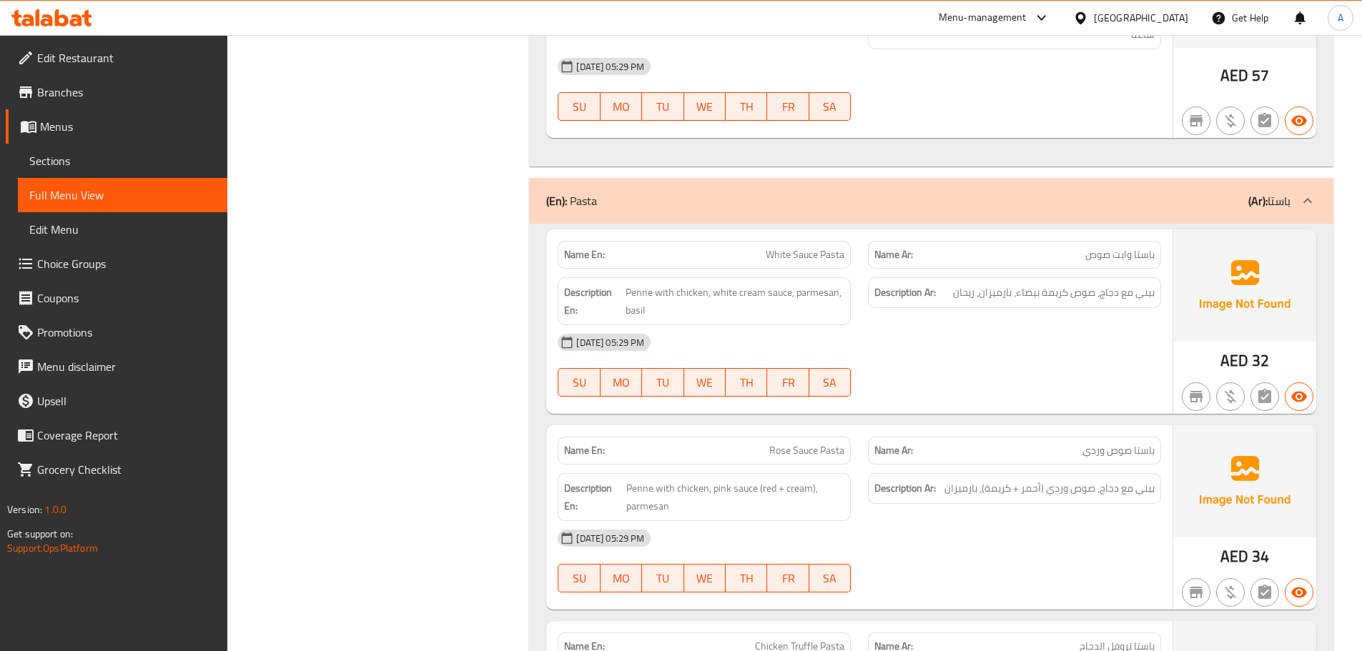
click at [992, 338] on div "07-10-2025 05:29 PM" at bounding box center [859, 342] width 621 height 34
click at [1144, 284] on span "بيني مع دجاج، صوص كريمة بيضاء، بارميزان، ريحان" at bounding box center [1054, 293] width 202 height 18
drag, startPoint x: 1144, startPoint y: 272, endPoint x: 955, endPoint y: 272, distance: 189.5
click at [955, 284] on span "بيني مع دجاج، صوص كريمة بيضاء، بارميزان، ريحان" at bounding box center [1054, 293] width 202 height 18
click at [1000, 335] on div "07-10-2025 05:29 PM" at bounding box center [859, 342] width 621 height 34
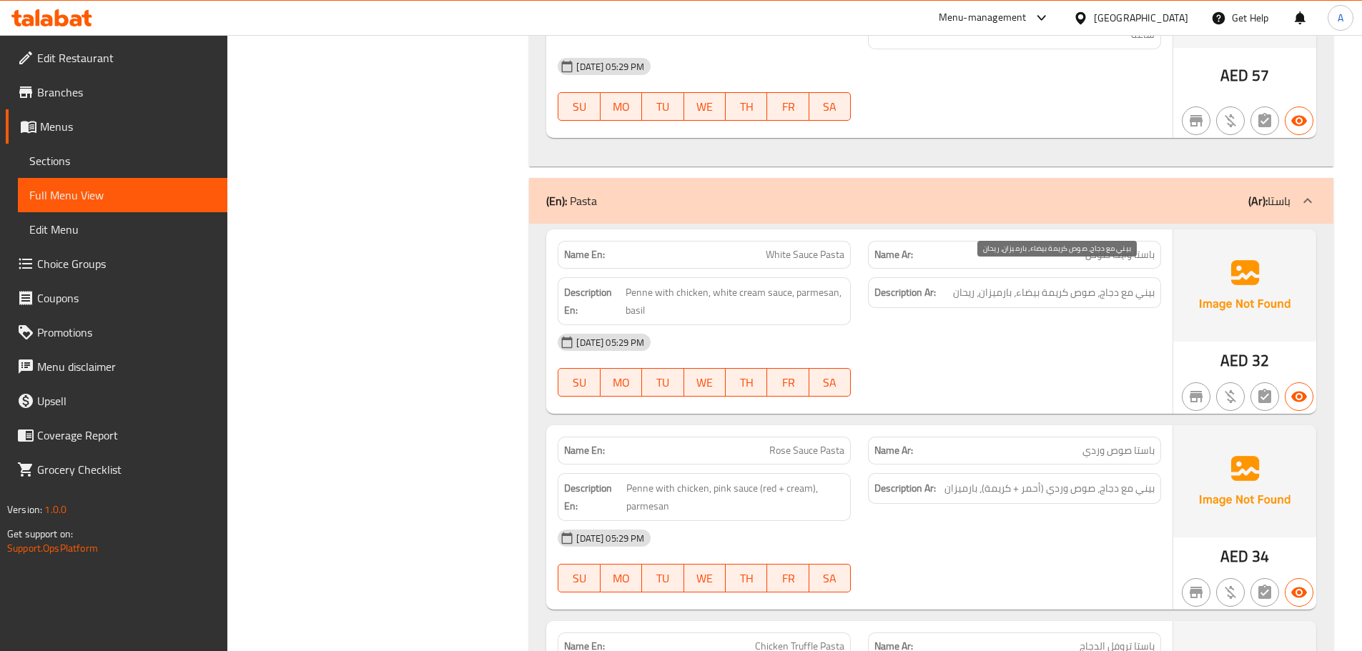
click at [1148, 284] on span "بيني مع دجاج، صوص كريمة بيضاء، بارميزان، ريحان" at bounding box center [1054, 293] width 202 height 18
drag, startPoint x: 1148, startPoint y: 275, endPoint x: 967, endPoint y: 275, distance: 180.2
click at [967, 284] on span "بيني مع دجاج، صوص كريمة بيضاء، بارميزان، ريحان" at bounding box center [1054, 293] width 202 height 18
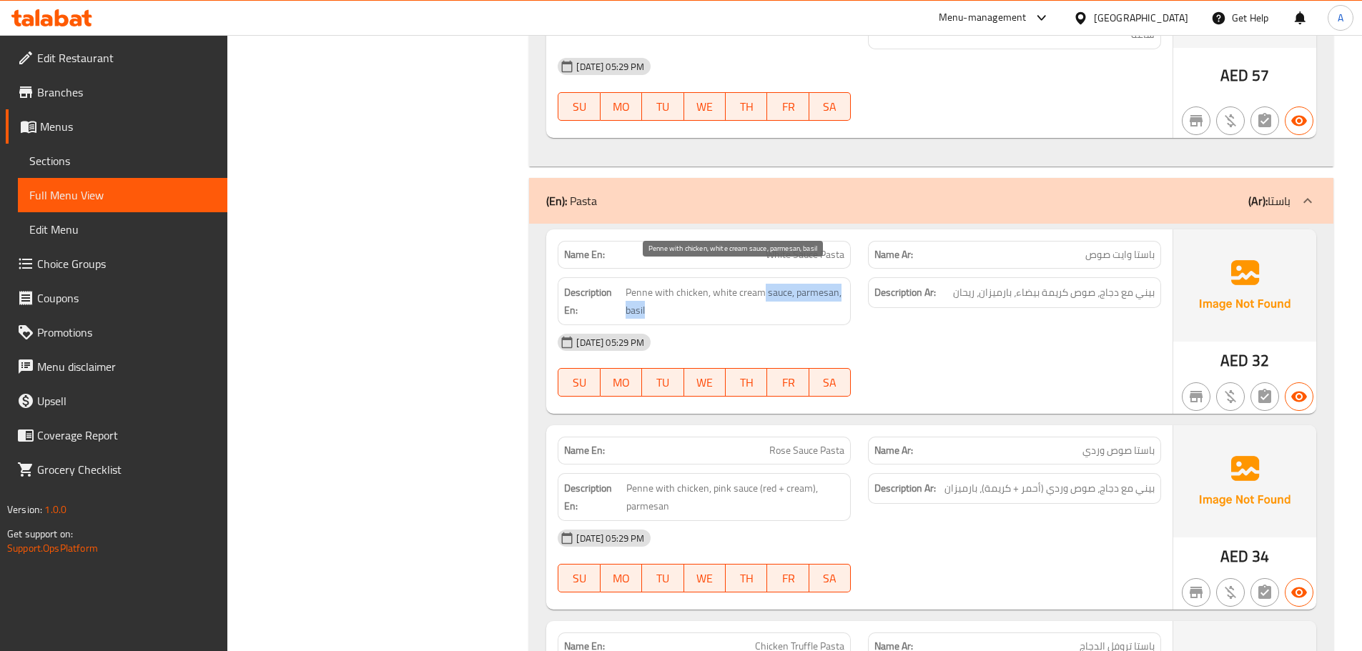
drag, startPoint x: 759, startPoint y: 282, endPoint x: 969, endPoint y: 295, distance: 210.0
click at [949, 283] on div "Description En: Penne with chicken, white cream sauce, parmesan, basil Descript…" at bounding box center [859, 301] width 621 height 65
drag, startPoint x: 992, startPoint y: 332, endPoint x: 886, endPoint y: 334, distance: 106.6
click at [990, 334] on div "07-10-2025 05:29 PM" at bounding box center [859, 342] width 621 height 34
drag, startPoint x: 746, startPoint y: 232, endPoint x: 913, endPoint y: 345, distance: 202.3
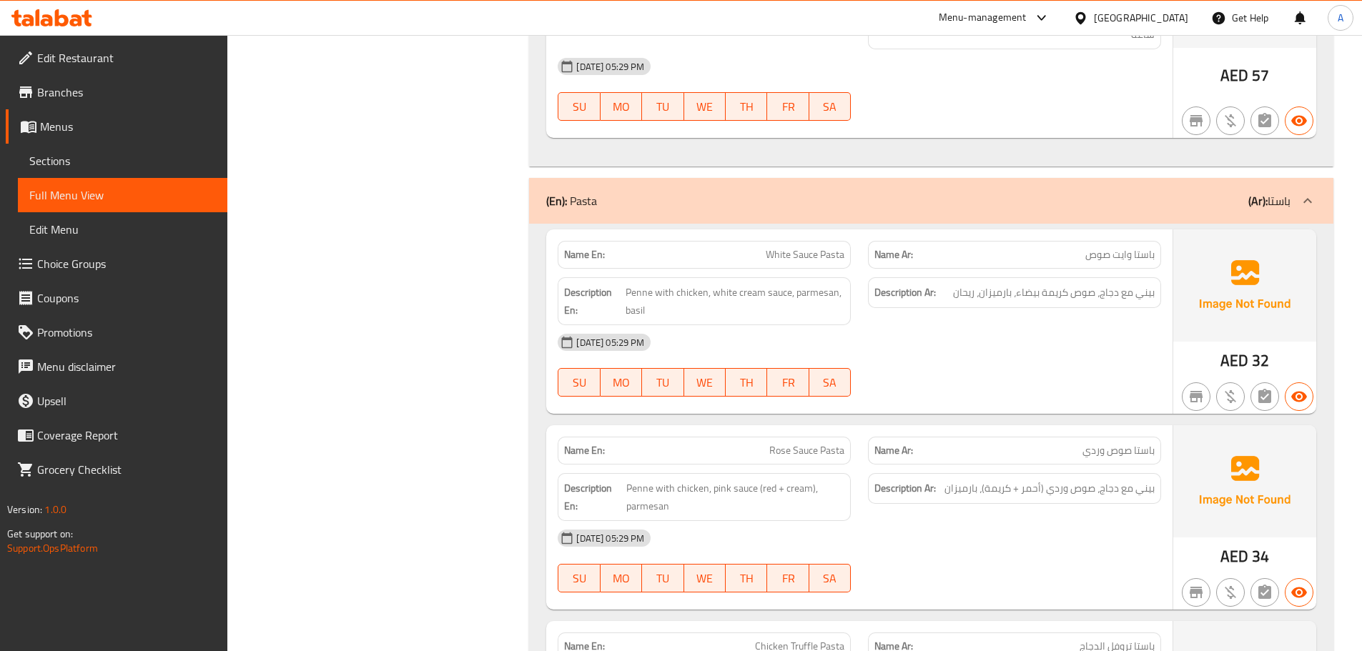
click at [893, 293] on div "Name En: White Sauce Pasta Name Ar: باستا وايت صوص Description En: Penne with c…" at bounding box center [859, 322] width 626 height 184
drag, startPoint x: 849, startPoint y: 425, endPoint x: 956, endPoint y: 391, distance: 111.7
click at [907, 428] on div "Name En: Rose Sauce Pasta Name Ar: باستا صوص وردي" at bounding box center [859, 450] width 621 height 45
click at [956, 391] on div "Name En: White Sauce Pasta Name Ar: باستا وايت صوص Description En: Penne with c…" at bounding box center [859, 322] width 626 height 184
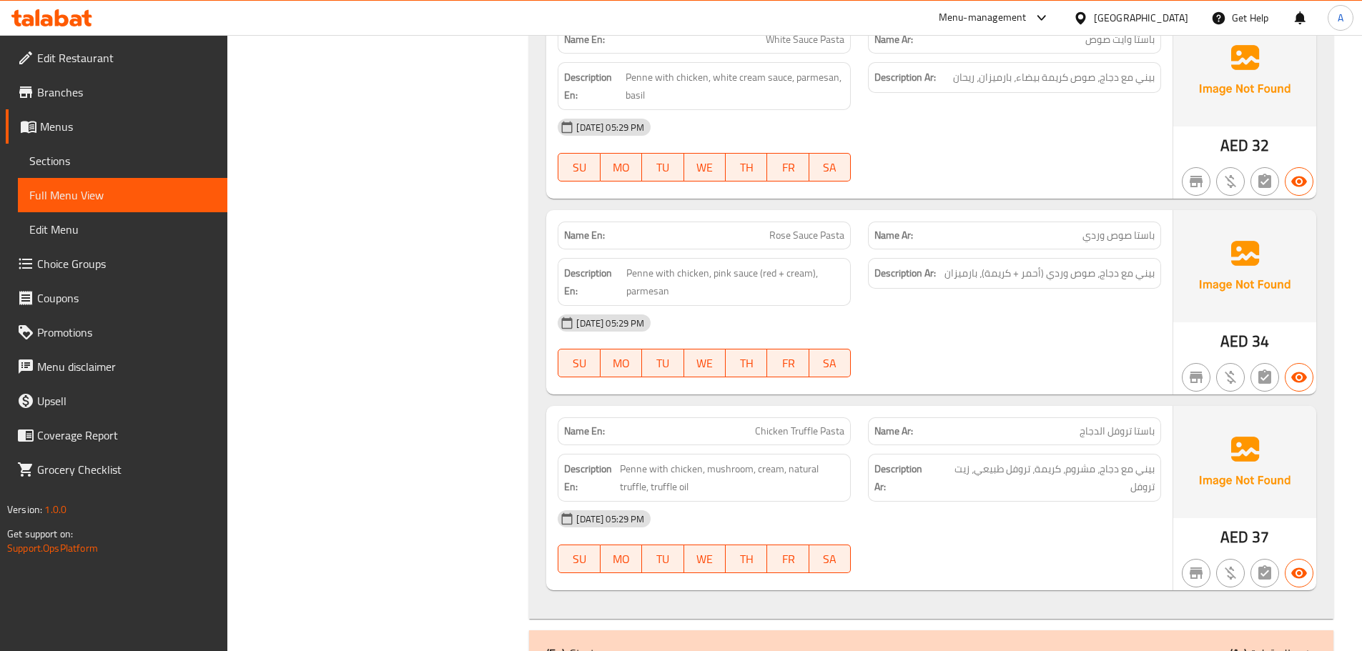
scroll to position [1573, 0]
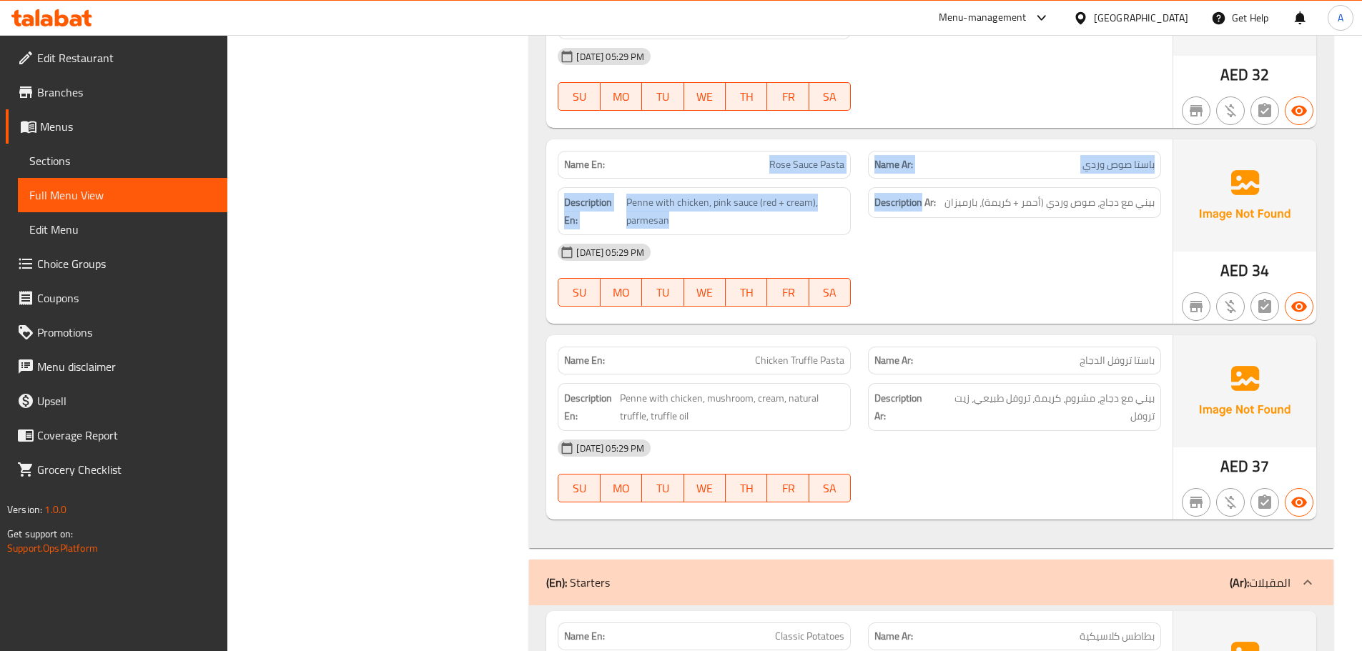
drag, startPoint x: 705, startPoint y: 135, endPoint x: 931, endPoint y: 199, distance: 234.9
click at [930, 199] on div "Name En: Rose Sauce Pasta Name Ar: باستا صوص وردي Description En: Penne with ch…" at bounding box center [859, 231] width 626 height 184
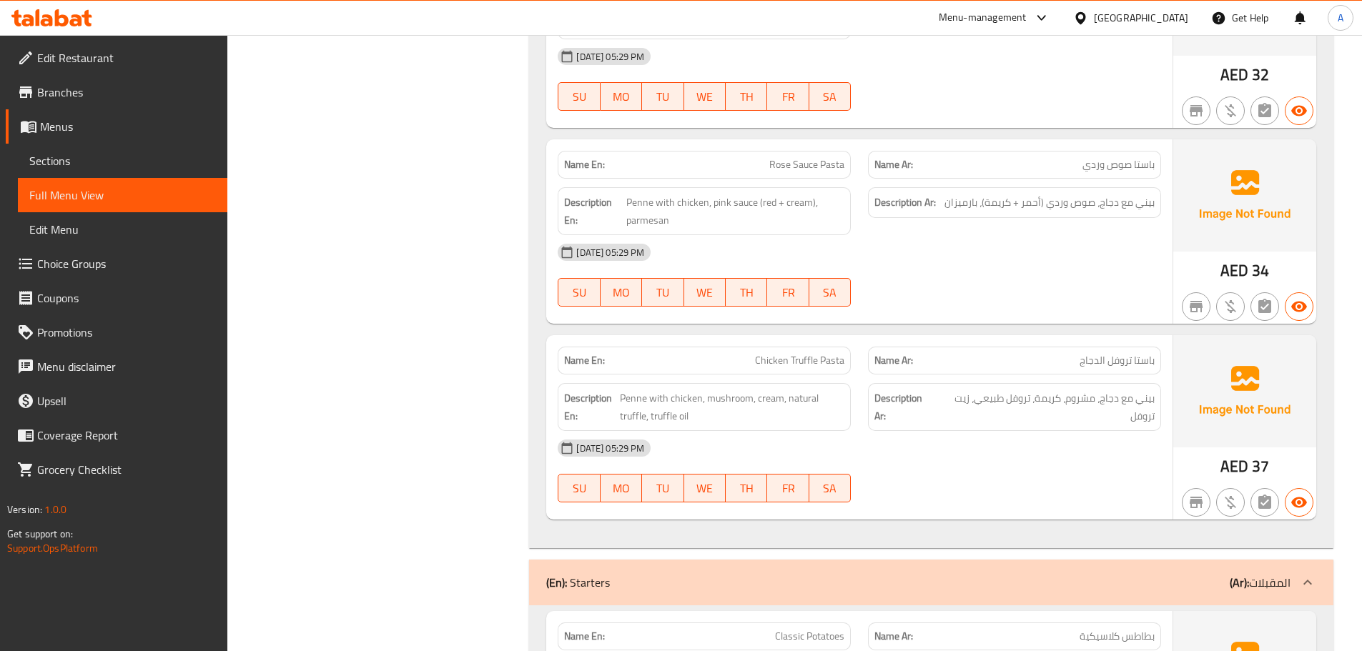
click at [1028, 298] on div at bounding box center [1014, 306] width 310 height 17
drag, startPoint x: 1146, startPoint y: 186, endPoint x: 957, endPoint y: 187, distance: 189.5
click at [957, 194] on span "بيني مع دجاج، صوص وردي (أحمر + كريمة)، بارميزان" at bounding box center [1050, 203] width 210 height 18
click at [950, 235] on div "07-10-2025 05:29 PM" at bounding box center [859, 252] width 621 height 34
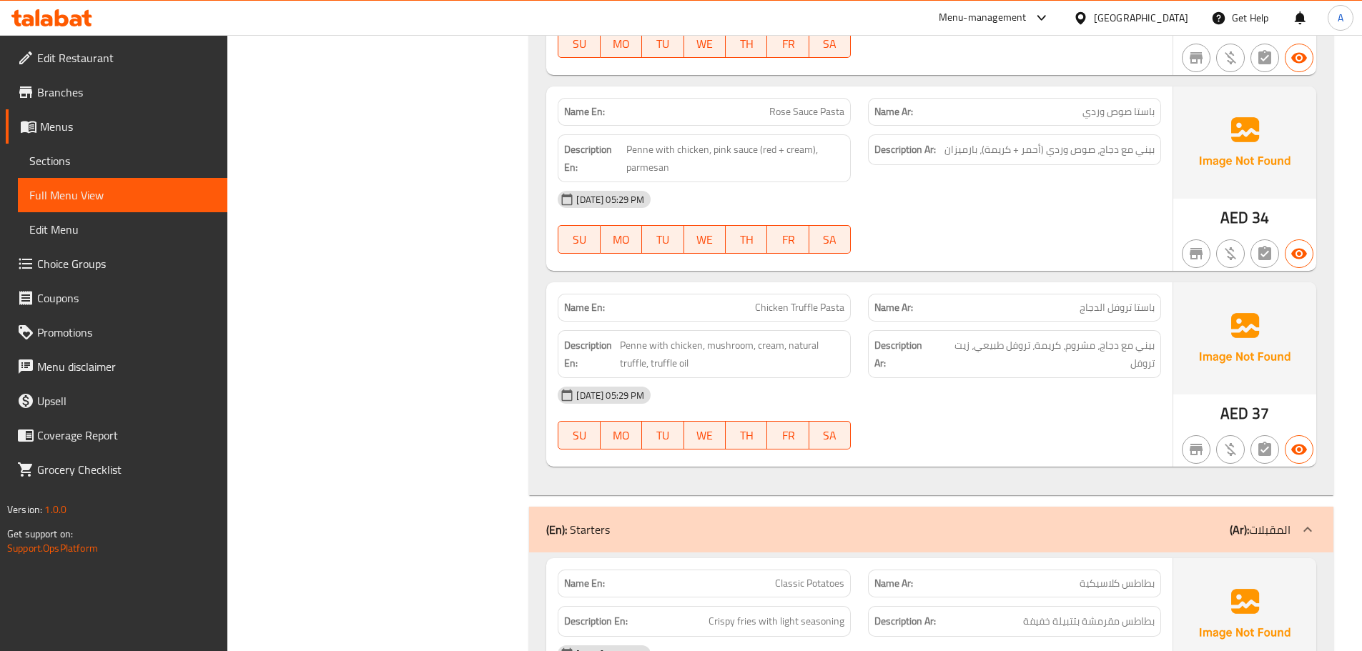
scroll to position [1716, 0]
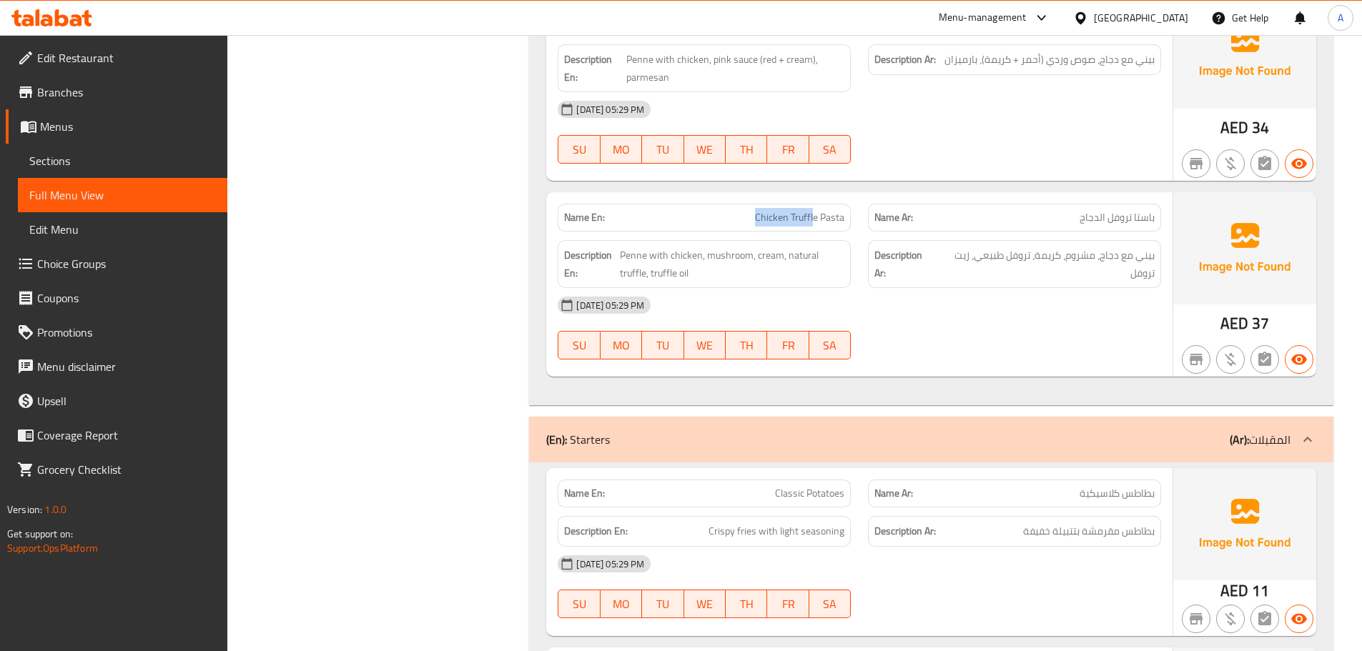
drag, startPoint x: 801, startPoint y: 199, endPoint x: 992, endPoint y: 302, distance: 216.9
click at [860, 218] on div "Name En: Chicken Truffle Pasta Name Ar: باستا تروفل الدجاج Description En: Penn…" at bounding box center [859, 284] width 626 height 184
click at [1008, 316] on div "07-10-2025 05:29 PM SU MO TU WE TH FR SA" at bounding box center [859, 328] width 621 height 80
drag, startPoint x: 1137, startPoint y: 197, endPoint x: 1080, endPoint y: 199, distance: 56.5
click at [1080, 210] on span "باستا تروفل الدجاج" at bounding box center [1117, 217] width 75 height 15
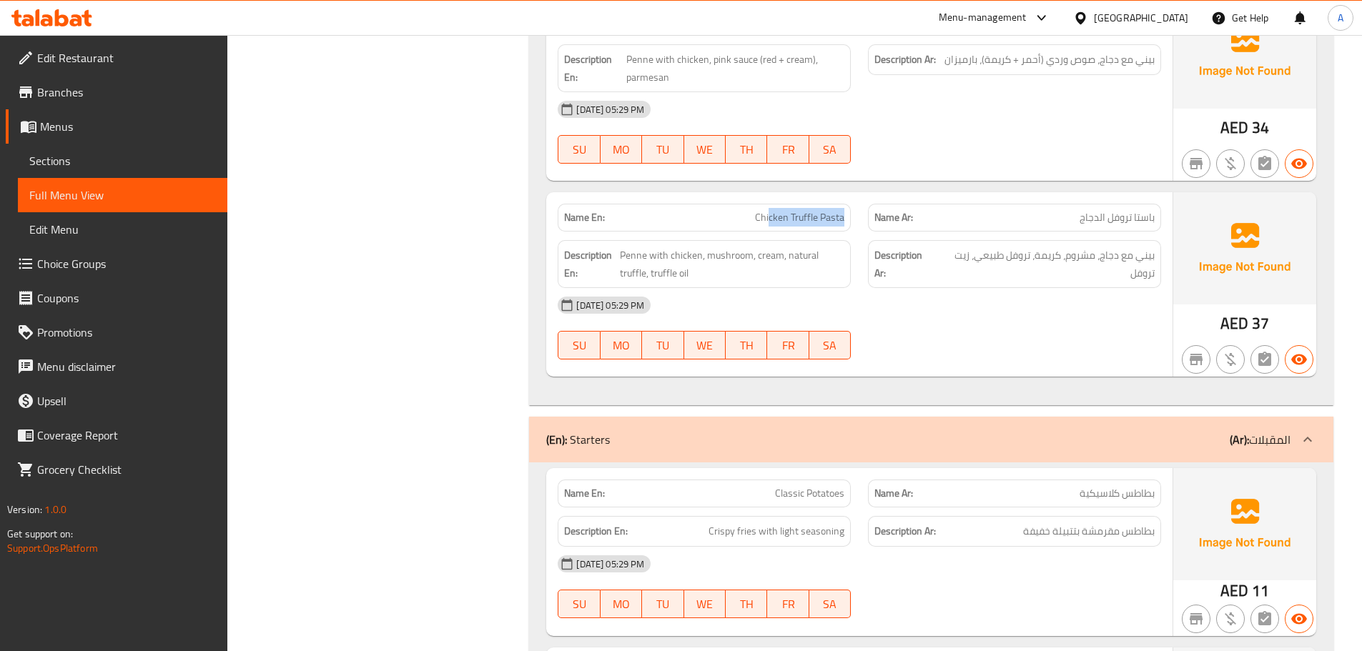
drag, startPoint x: 775, startPoint y: 193, endPoint x: 930, endPoint y: 263, distance: 169.6
click at [883, 217] on div "Name En: Chicken Truffle Pasta Name Ar: باستا تروفل الدجاج Description En: Penn…" at bounding box center [859, 284] width 626 height 184
click at [981, 351] on div at bounding box center [1014, 359] width 310 height 17
click at [1148, 247] on span "بيني مع دجاج، مشروم، كريمة، تروفل طبيعي، زيت تروفل" at bounding box center [1046, 264] width 218 height 35
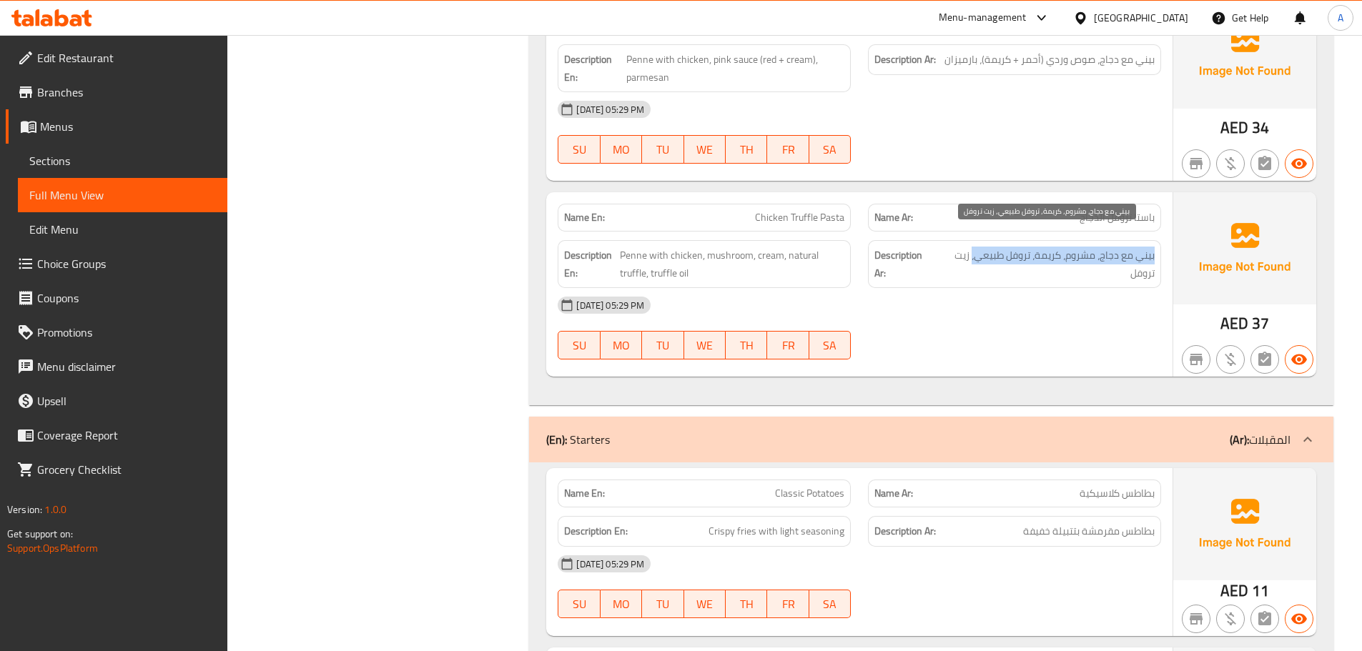
drag, startPoint x: 1148, startPoint y: 239, endPoint x: 977, endPoint y: 239, distance: 170.2
click at [977, 247] on span "بيني مع دجاج، مشروم، كريمة، تروفل طبيعي، زيت تروفل" at bounding box center [1046, 264] width 218 height 35
click at [972, 288] on div "07-10-2025 05:29 PM" at bounding box center [859, 305] width 621 height 34
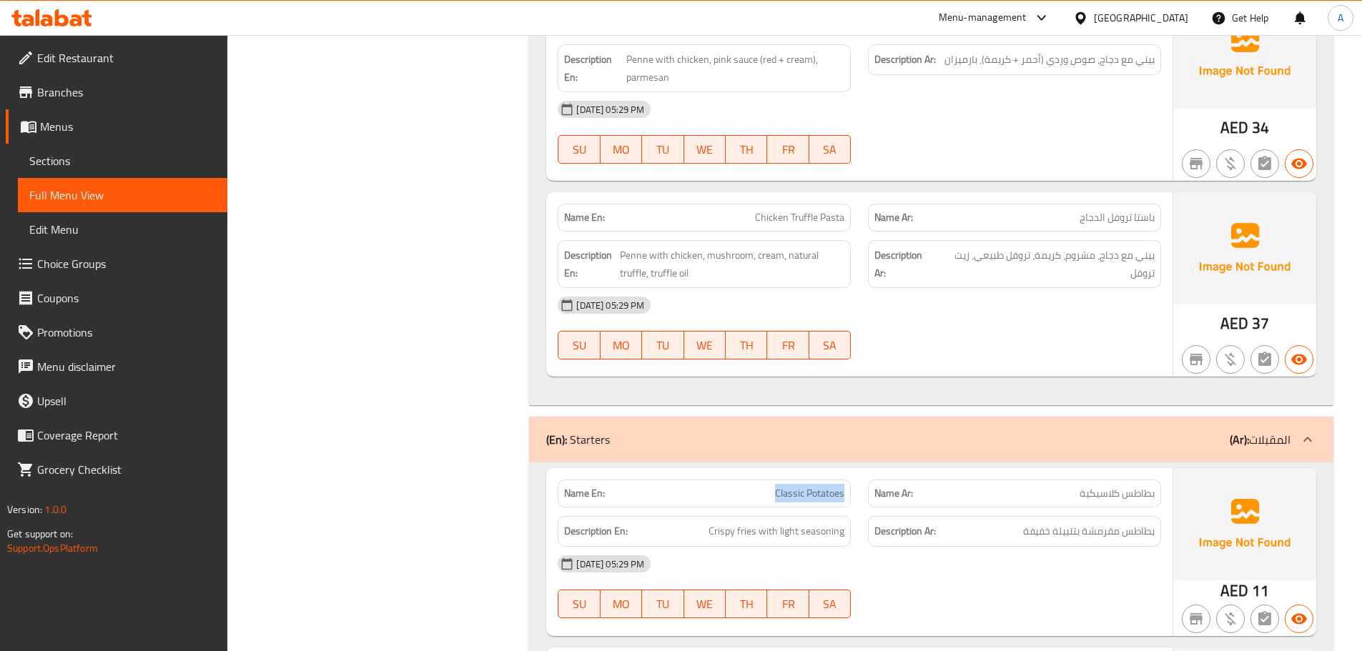
drag, startPoint x: 758, startPoint y: 471, endPoint x: 912, endPoint y: 491, distance: 155.7
click at [883, 477] on div "Name En: Classic Potatoes Name Ar: بطاطس كلاسيكية" at bounding box center [859, 493] width 621 height 45
click at [924, 523] on strong "Description Ar:" at bounding box center [905, 532] width 61 height 18
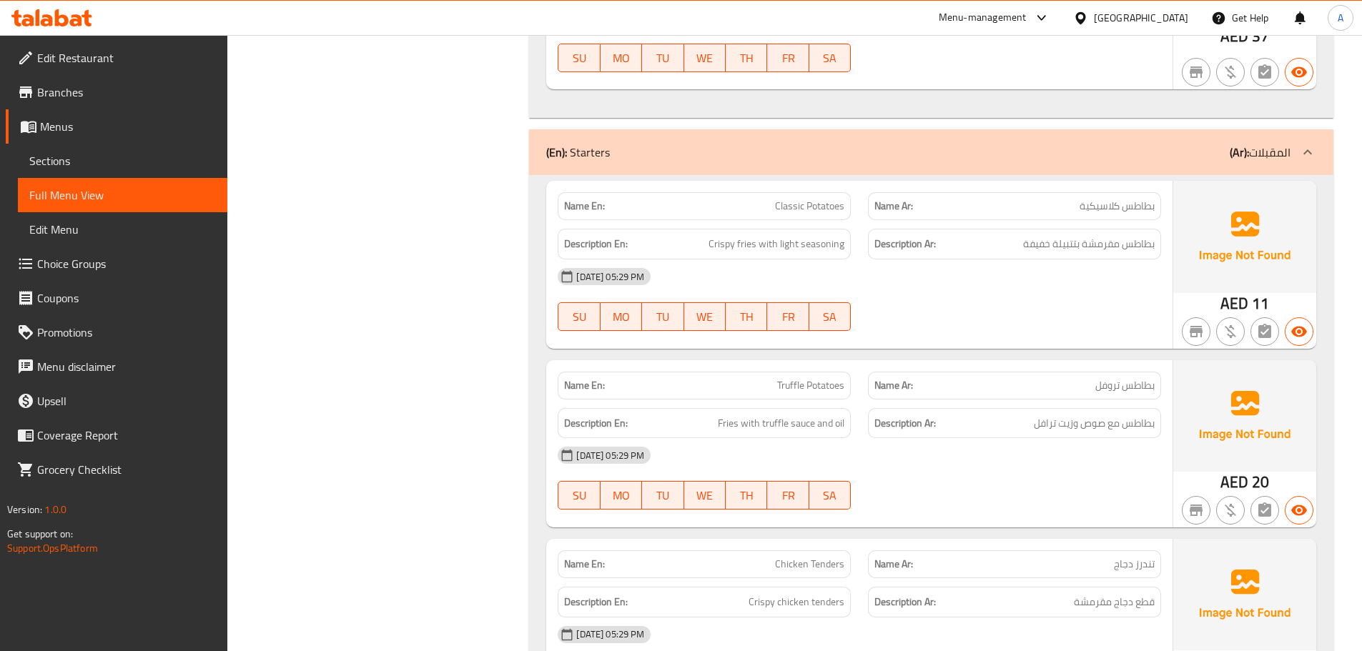
scroll to position [2074, 0]
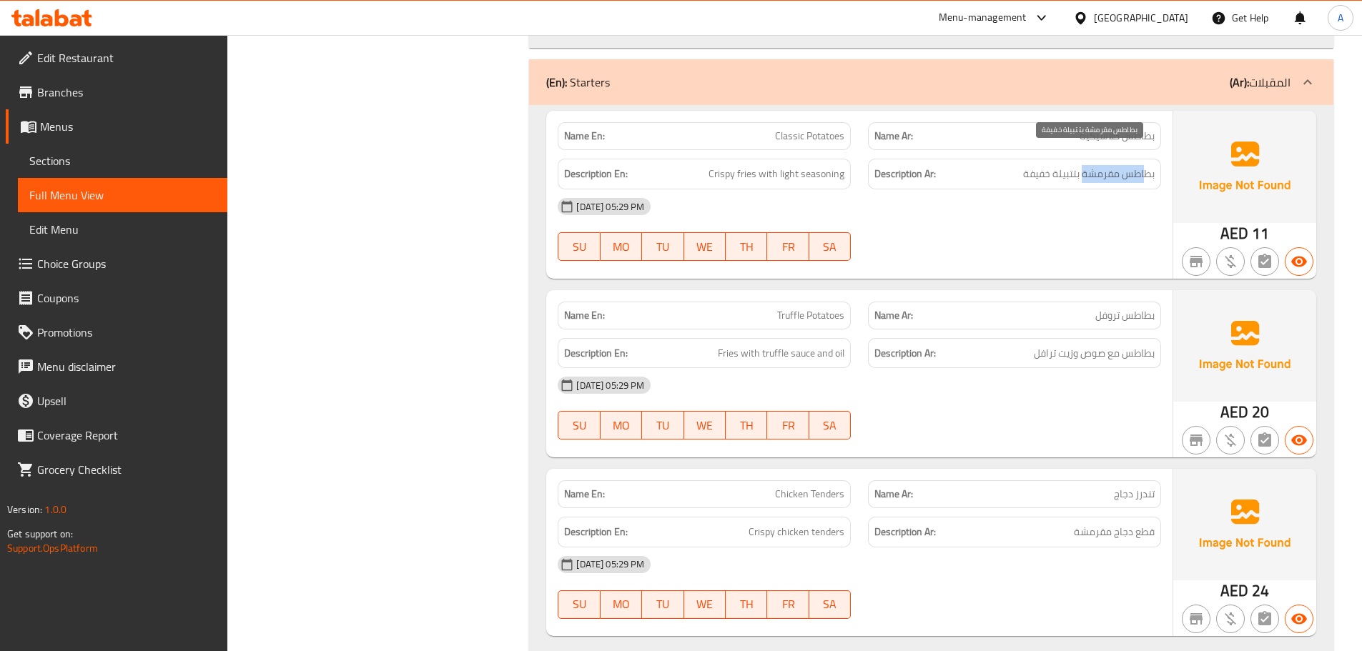
drag, startPoint x: 1145, startPoint y: 157, endPoint x: 1081, endPoint y: 157, distance: 63.6
click at [1081, 165] on span "بطاطس مقرمشة بتتبيلة خفيفة" at bounding box center [1089, 174] width 132 height 18
click at [1060, 223] on div "07-10-2025 05:29 PM SU MO TU WE TH FR SA" at bounding box center [859, 229] width 621 height 80
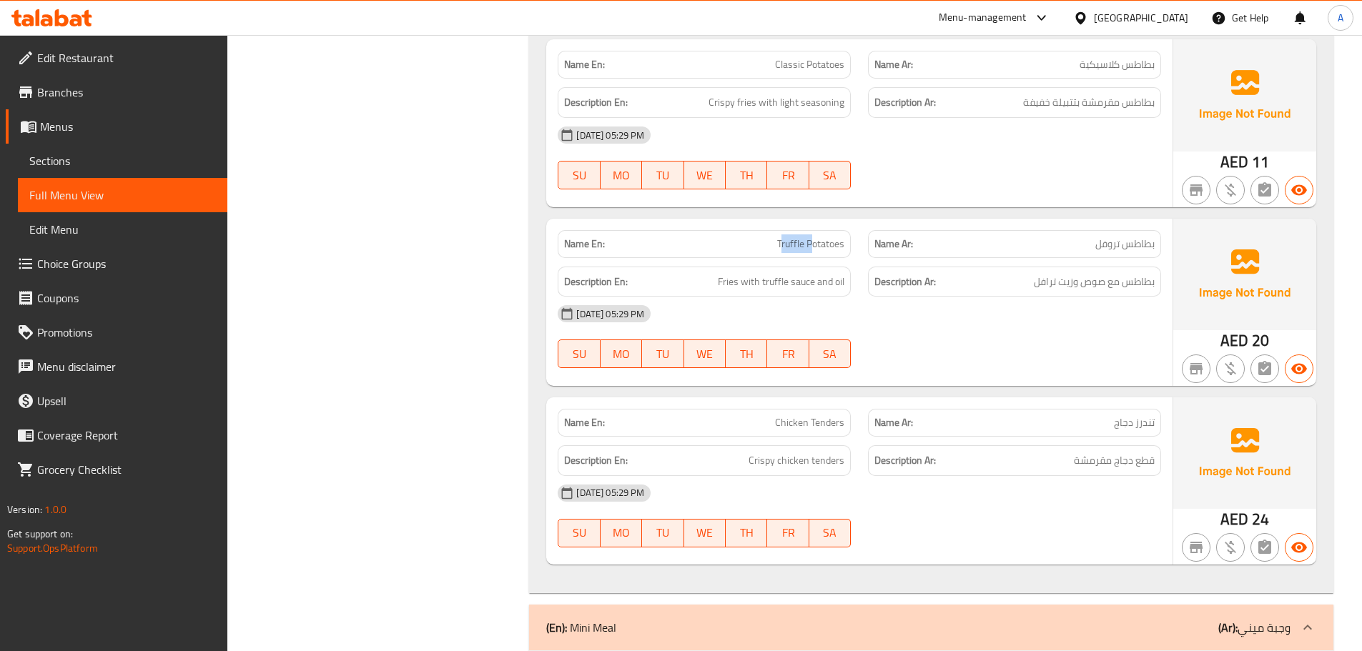
drag, startPoint x: 783, startPoint y: 202, endPoint x: 939, endPoint y: 257, distance: 165.6
click at [908, 245] on div "Name En: Truffle Potatoes Name Ar: بطاطس تروفل Description En: Fries with truff…" at bounding box center [859, 302] width 626 height 167
click at [1038, 316] on div "07-10-2025 05:29 PM SU MO TU WE TH FR SA" at bounding box center [859, 337] width 621 height 80
drag, startPoint x: 1146, startPoint y: 262, endPoint x: 1057, endPoint y: 262, distance: 88.7
click at [1057, 273] on span "بطاطس مع صوص وزيت ترافل" at bounding box center [1094, 282] width 121 height 18
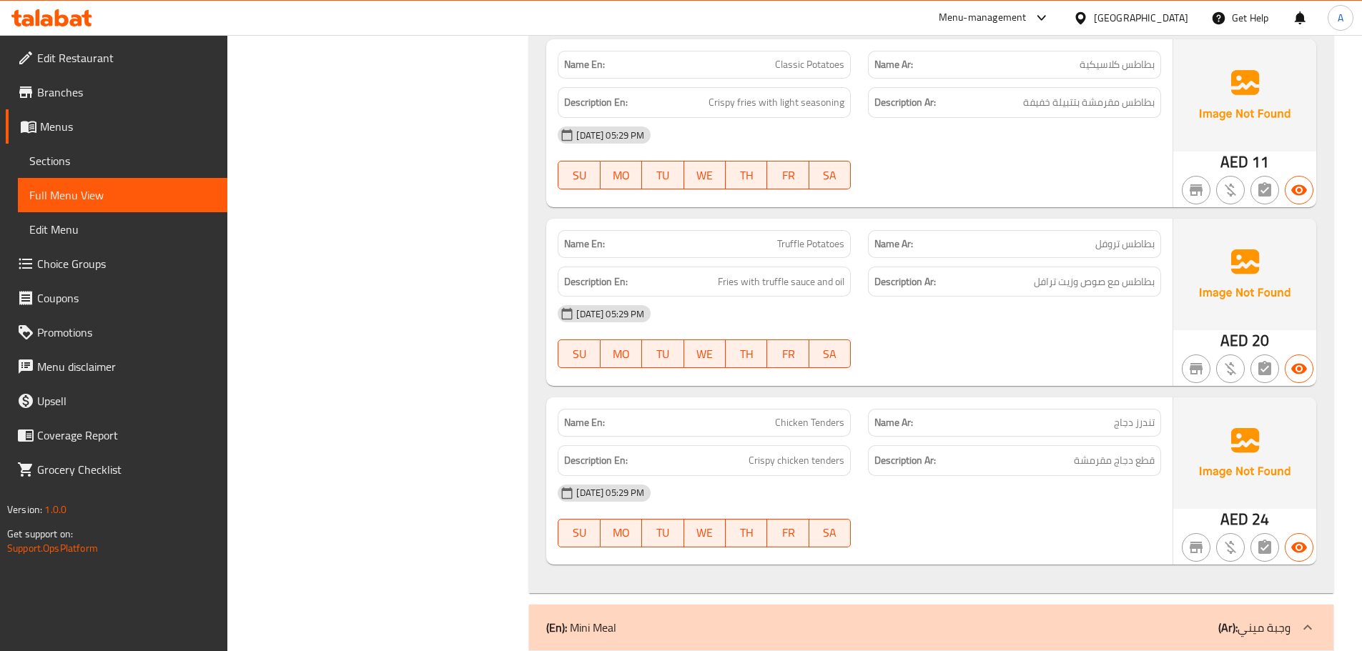
click at [997, 297] on div "07-10-2025 05:29 PM" at bounding box center [859, 314] width 621 height 34
drag, startPoint x: 1096, startPoint y: 268, endPoint x: 1050, endPoint y: 276, distance: 47.1
click at [1054, 274] on div "Description Ar: بطاطس مع صوص وزيت ترافل" at bounding box center [1014, 282] width 293 height 31
click at [1000, 314] on div "07-10-2025 05:29 PM SU MO TU WE TH FR SA" at bounding box center [859, 337] width 621 height 80
drag, startPoint x: 1100, startPoint y: 265, endPoint x: 1040, endPoint y: 270, distance: 60.2
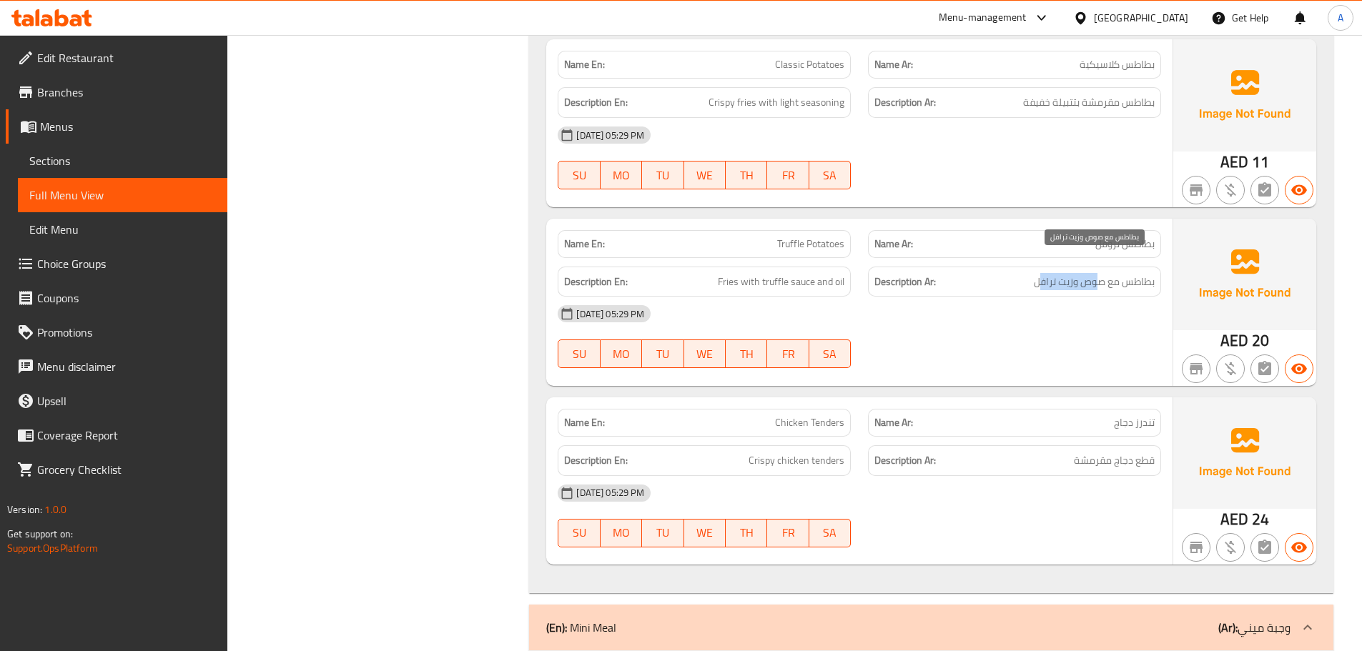
click at [1040, 273] on span "بطاطس مع صوص وزيت ترافل" at bounding box center [1094, 282] width 121 height 18
click at [1026, 297] on div "07-10-2025 05:29 PM" at bounding box center [859, 314] width 621 height 34
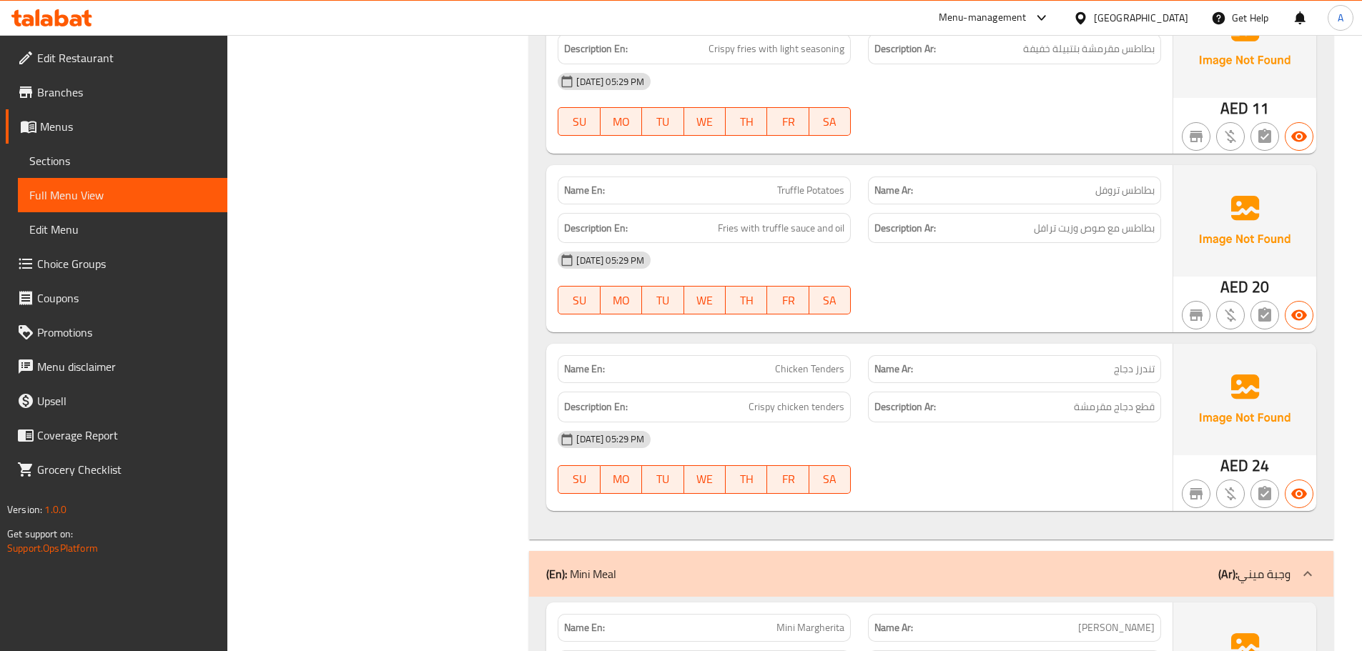
scroll to position [2288, 0]
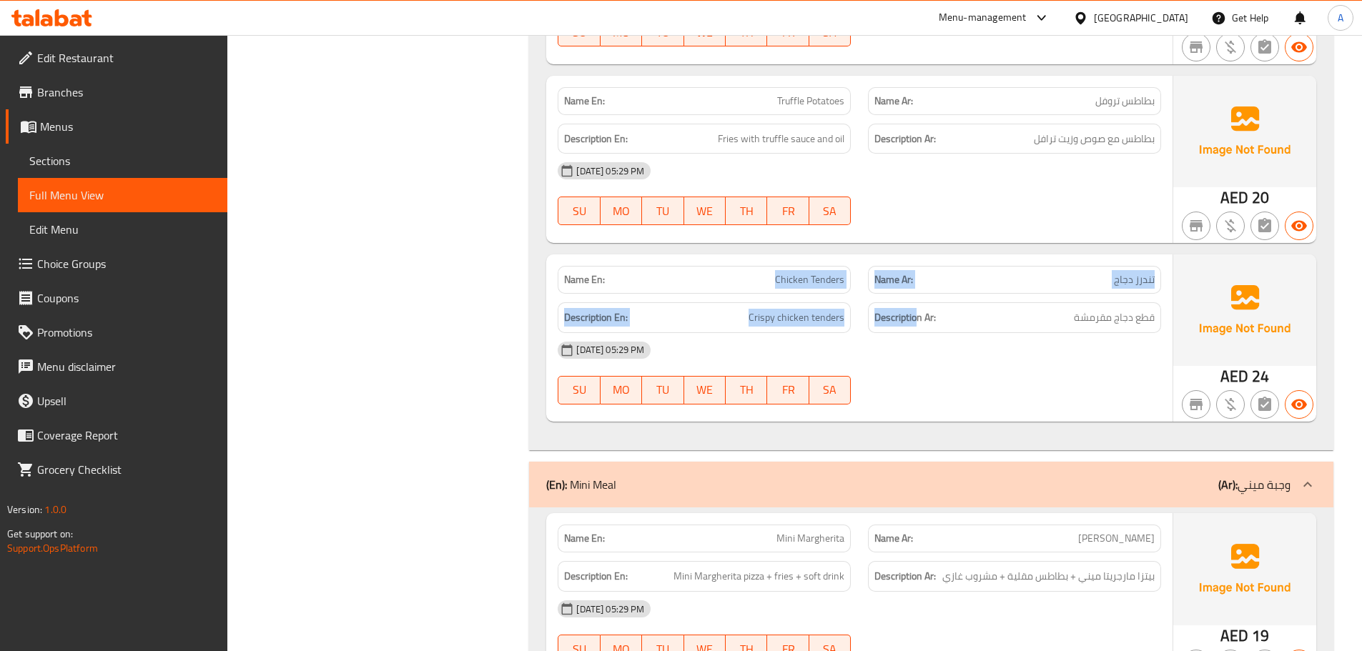
drag, startPoint x: 756, startPoint y: 256, endPoint x: 977, endPoint y: 343, distance: 237.5
click at [935, 293] on div "Name En: Chicken Tenders Name Ar: تندرز دجاج Description En: Crispy chicken ten…" at bounding box center [859, 338] width 626 height 167
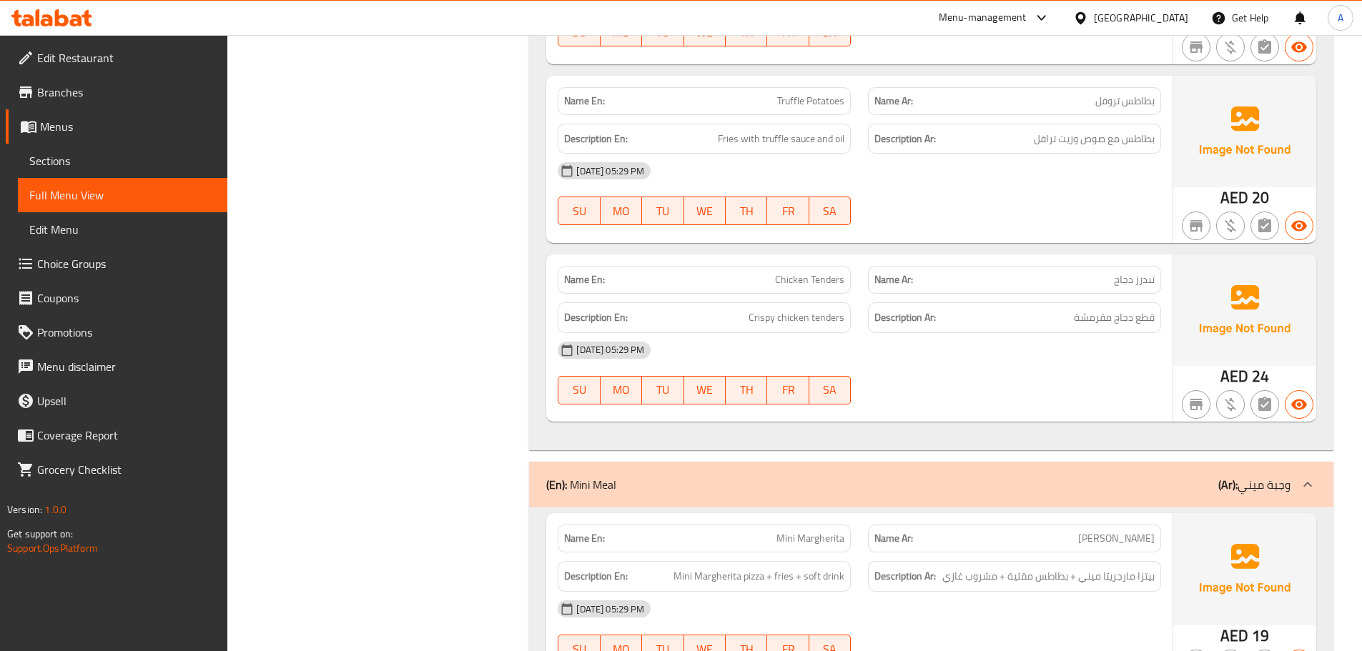
click at [977, 343] on div "07-10-2025 05:29 PM" at bounding box center [859, 350] width 621 height 34
drag, startPoint x: 1141, startPoint y: 300, endPoint x: 1051, endPoint y: 306, distance: 90.3
click at [1063, 309] on h6 "Description Ar: قطع دجاج مقرمشة" at bounding box center [1015, 318] width 280 height 18
drag, startPoint x: 834, startPoint y: 315, endPoint x: 925, endPoint y: 342, distance: 94.8
click at [902, 323] on div "Name En: Chicken Tenders Name Ar: تندرز دجاج Description En: Crispy chicken ten…" at bounding box center [859, 338] width 626 height 167
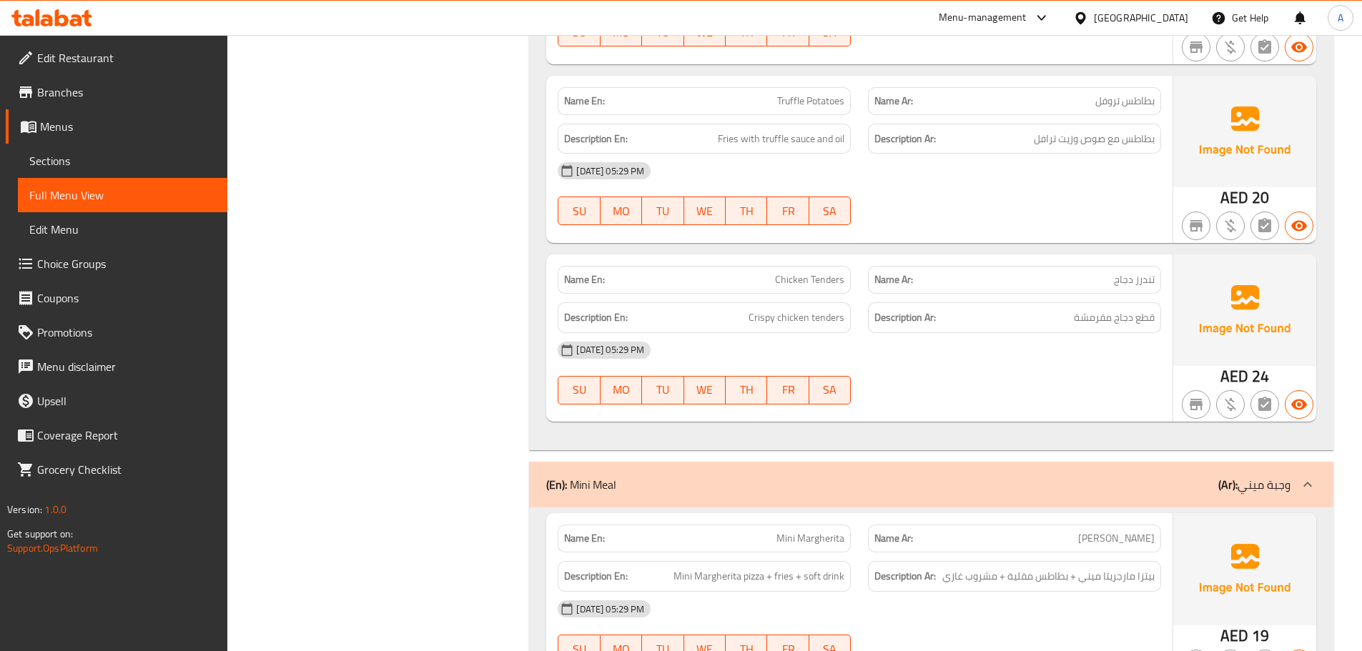
click at [967, 396] on div at bounding box center [1014, 404] width 310 height 17
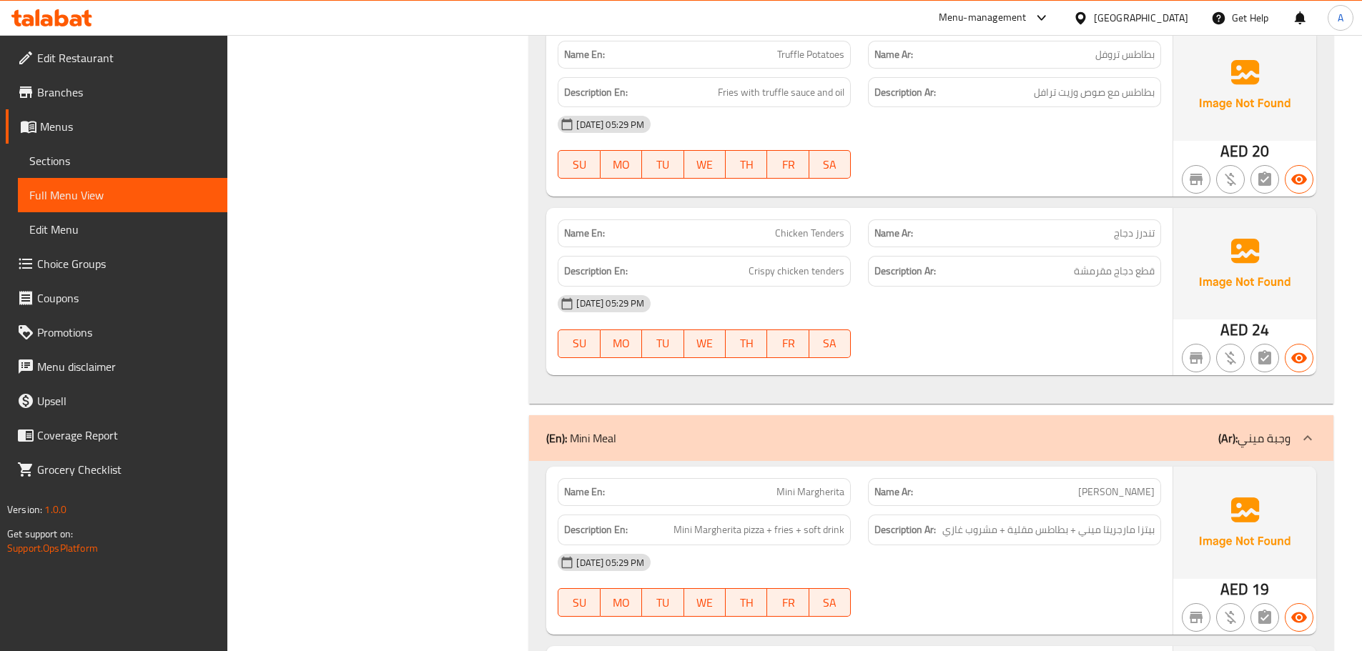
scroll to position [2360, 0]
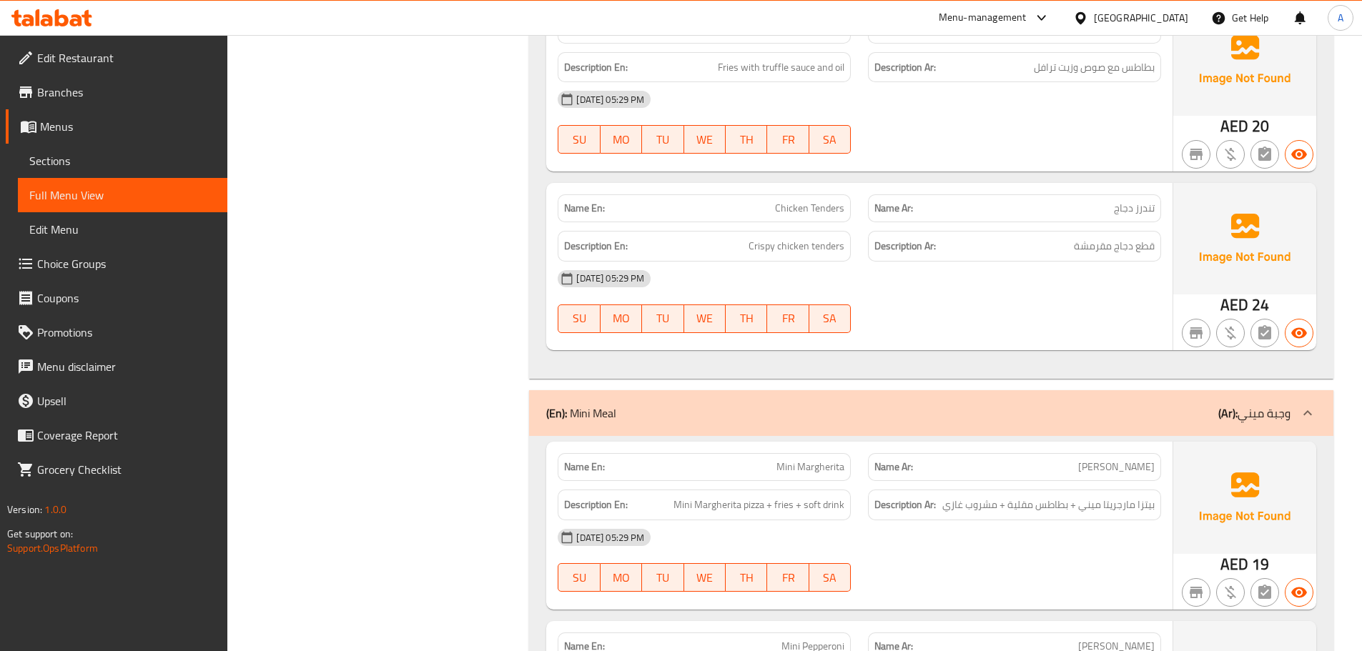
drag, startPoint x: 781, startPoint y: 471, endPoint x: 777, endPoint y: 464, distance: 8.3
click at [779, 481] on div "Description En: Mini Margherita pizza + fries + soft drink" at bounding box center [704, 505] width 310 height 48
drag, startPoint x: 758, startPoint y: 448, endPoint x: 909, endPoint y: 482, distance: 154.7
click at [892, 475] on div "Name En: Mini Margherita Name Ar: ميني مارجريتا Description En: Mini Margherita…" at bounding box center [859, 525] width 626 height 167
click at [962, 521] on div "07-10-2025 05:29 PM" at bounding box center [859, 538] width 621 height 34
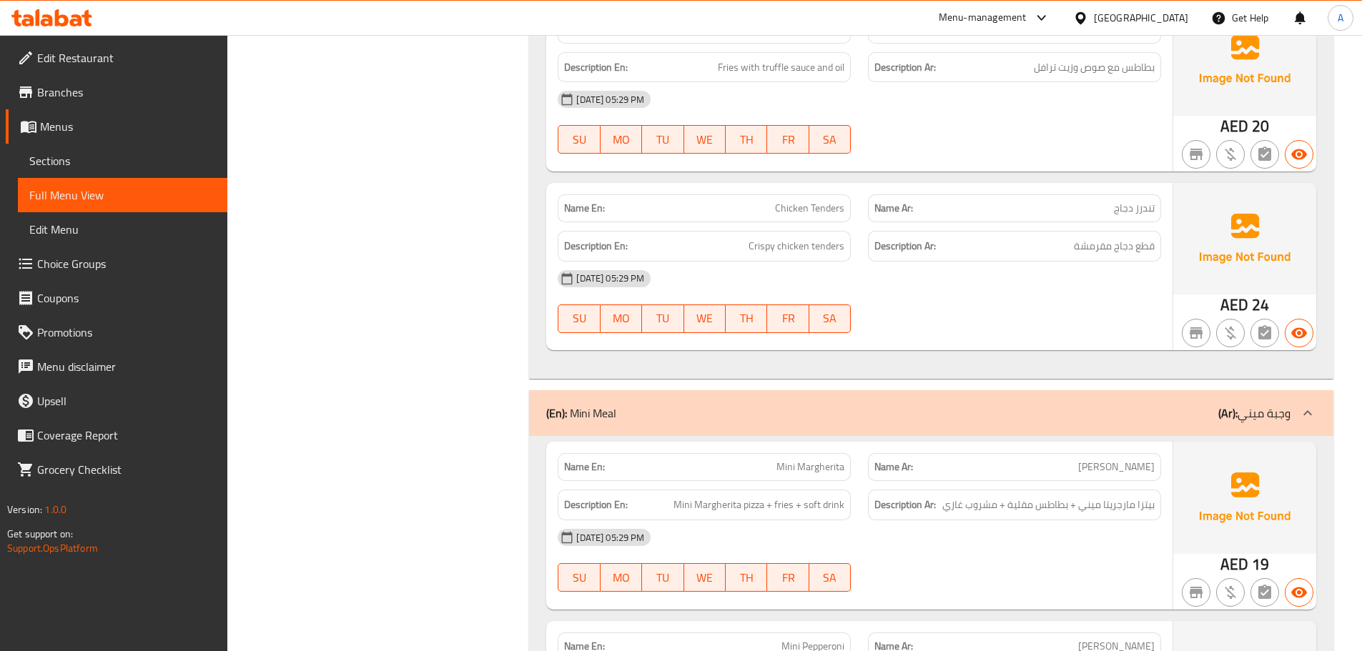
scroll to position [2574, 0]
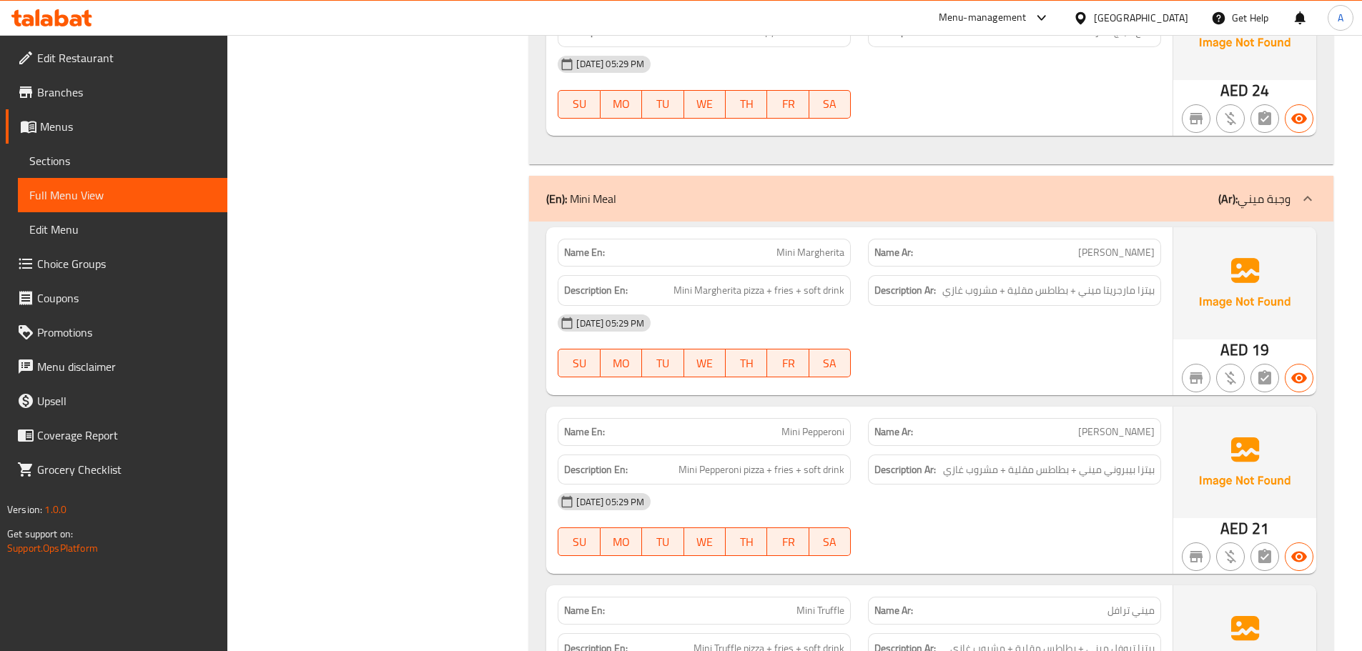
drag, startPoint x: 734, startPoint y: 237, endPoint x: 977, endPoint y: 298, distance: 249.9
click at [951, 285] on div "Name En: Mini Margherita Name Ar: ميني مارجريتا Description En: Mini Margherita…" at bounding box center [859, 310] width 626 height 167
click at [1018, 347] on div "07-10-2025 05:29 PM SU MO TU WE TH FR SA" at bounding box center [859, 346] width 621 height 80
click at [1146, 282] on span "بيتزا مارجريتا ميني + بطاطس مقلية + مشروب غازي" at bounding box center [1048, 291] width 212 height 18
drag, startPoint x: 1146, startPoint y: 269, endPoint x: 1099, endPoint y: 268, distance: 46.5
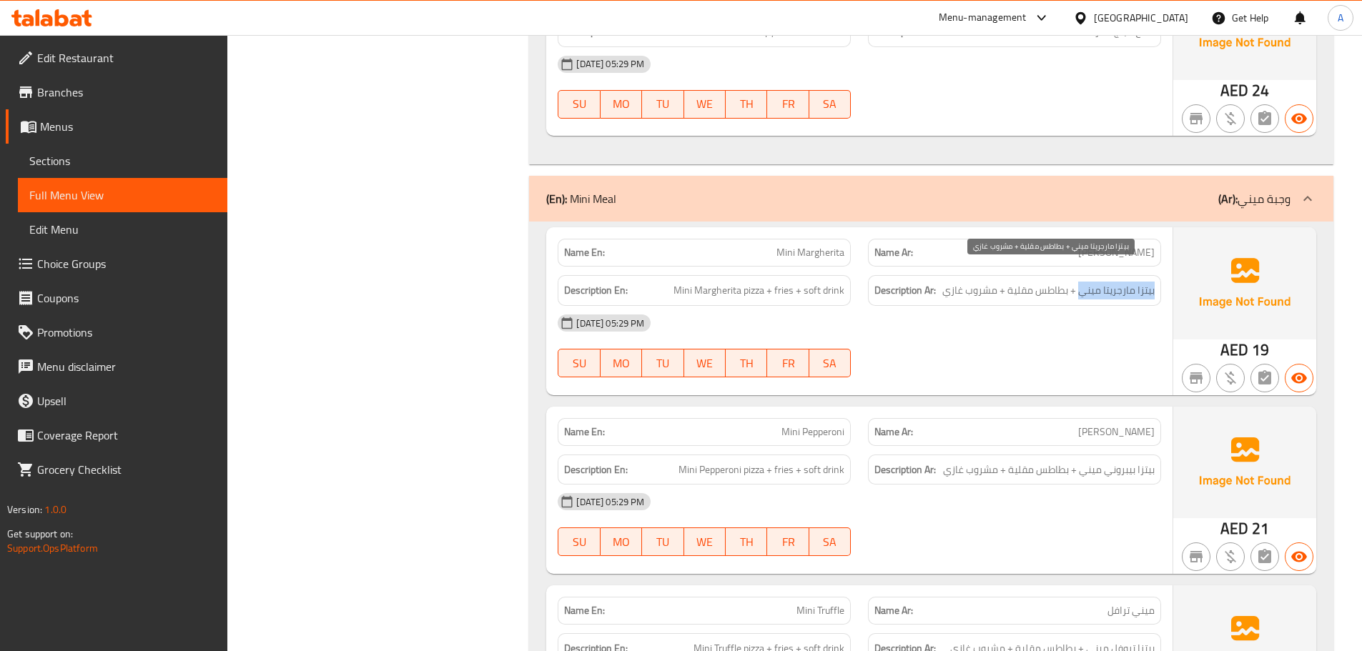
click at [1099, 282] on span "بيتزا مارجريتا ميني + بطاطس مقلية + مشروب غازي" at bounding box center [1048, 291] width 212 height 18
drag, startPoint x: 1055, startPoint y: 268, endPoint x: 912, endPoint y: 268, distance: 143.7
click at [912, 282] on h6 "Description Ar: بيتزا مارجريتا ميني + بطاطس مقلية + مشروب غازي" at bounding box center [1015, 291] width 280 height 18
click at [972, 343] on div "07-10-2025 05:29 PM SU MO TU WE TH FR SA" at bounding box center [859, 346] width 621 height 80
drag, startPoint x: 739, startPoint y: 413, endPoint x: 850, endPoint y: 420, distance: 111.1
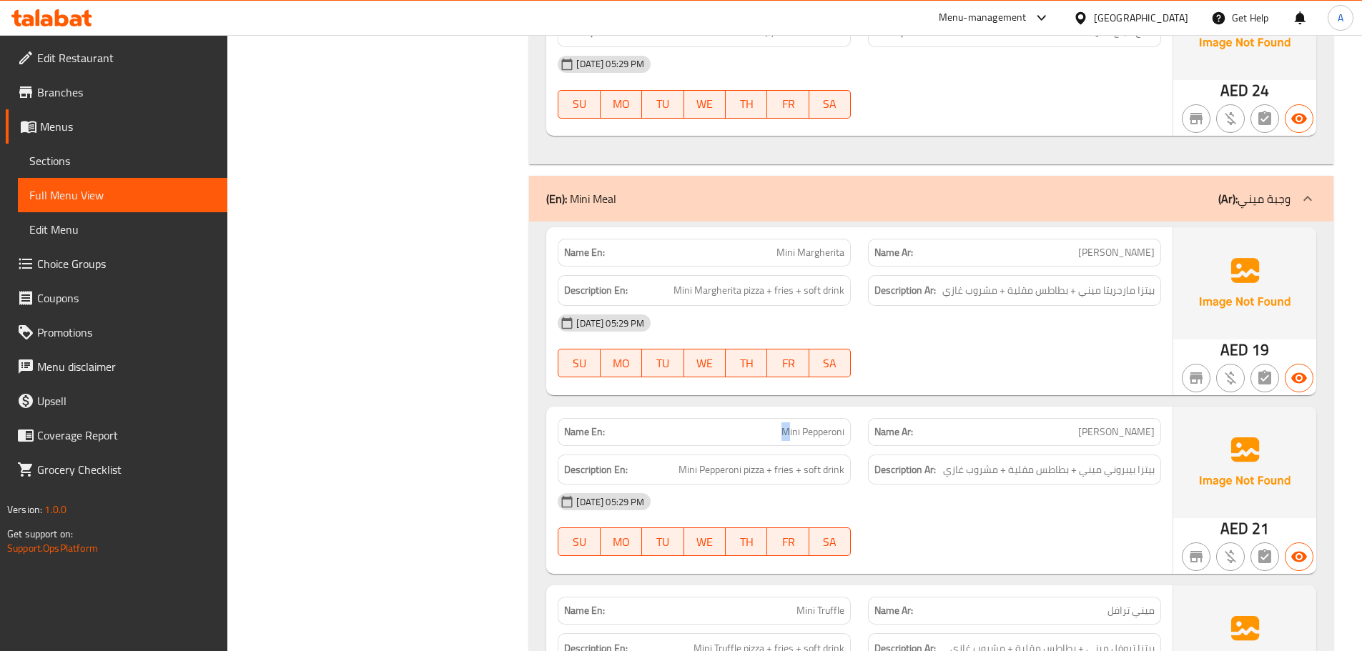
click at [837, 425] on p "Name En: Mini Pepperoni" at bounding box center [704, 432] width 280 height 15
click at [969, 369] on div at bounding box center [1014, 377] width 310 height 17
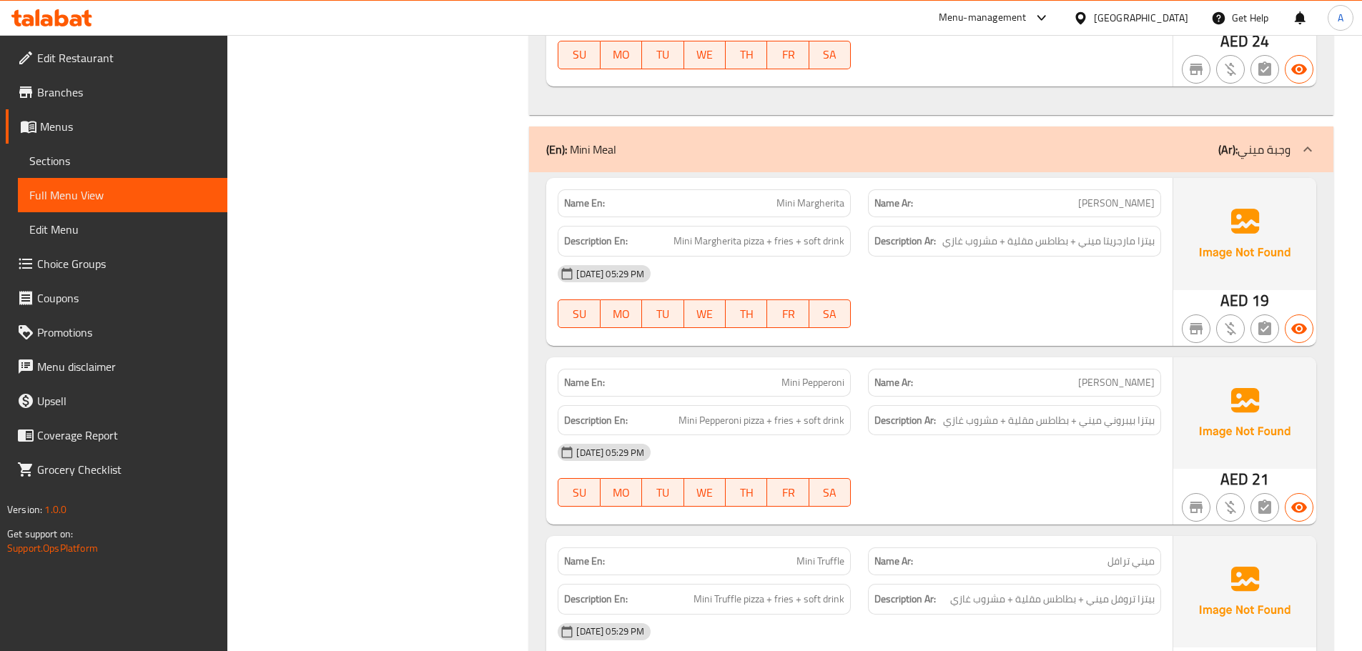
scroll to position [2717, 0]
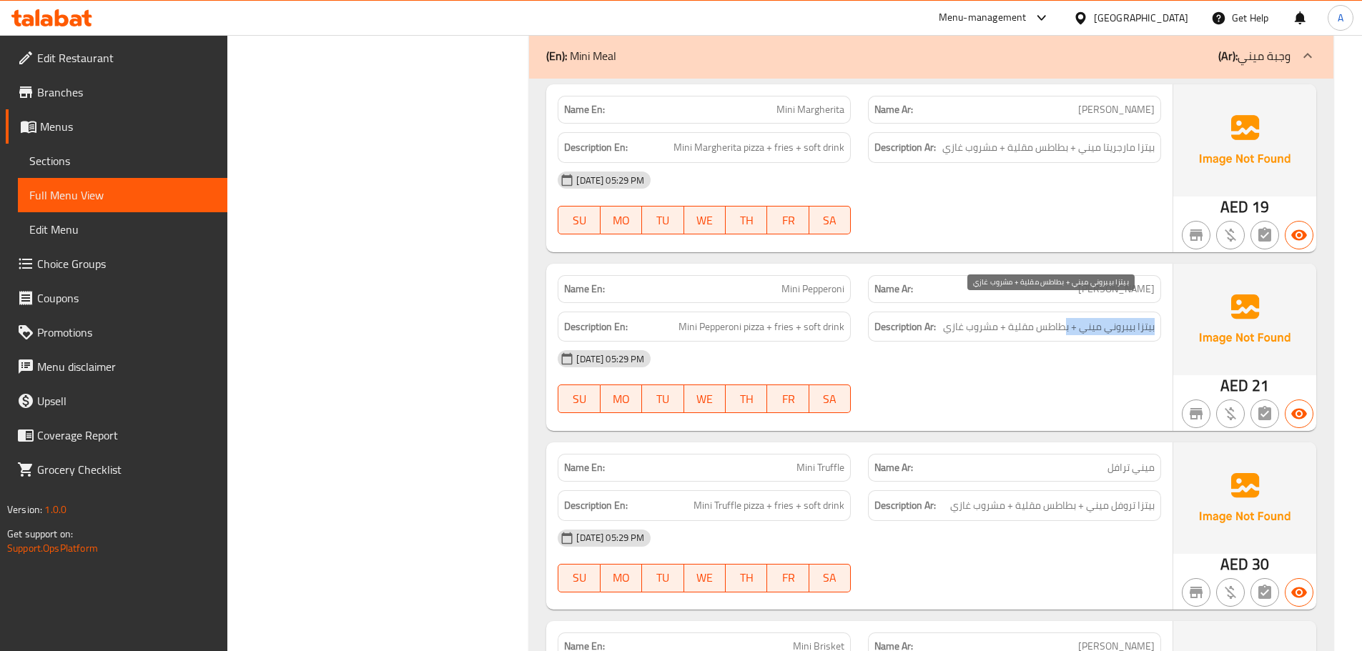
drag, startPoint x: 1154, startPoint y: 309, endPoint x: 1065, endPoint y: 310, distance: 89.4
click at [1065, 318] on span "بيتزا بيبروني ميني + بطاطس مقلية + مشروب غازي" at bounding box center [1049, 327] width 212 height 18
drag, startPoint x: 1011, startPoint y: 322, endPoint x: 1053, endPoint y: 320, distance: 42.2
click at [1051, 320] on div "Description Ar: بيتزا بيبروني ميني + بطاطس مقلية + مشروب غازي" at bounding box center [1014, 327] width 293 height 31
click at [1060, 360] on div "07-10-2025 05:29 PM SU MO TU WE TH FR SA" at bounding box center [859, 382] width 621 height 80
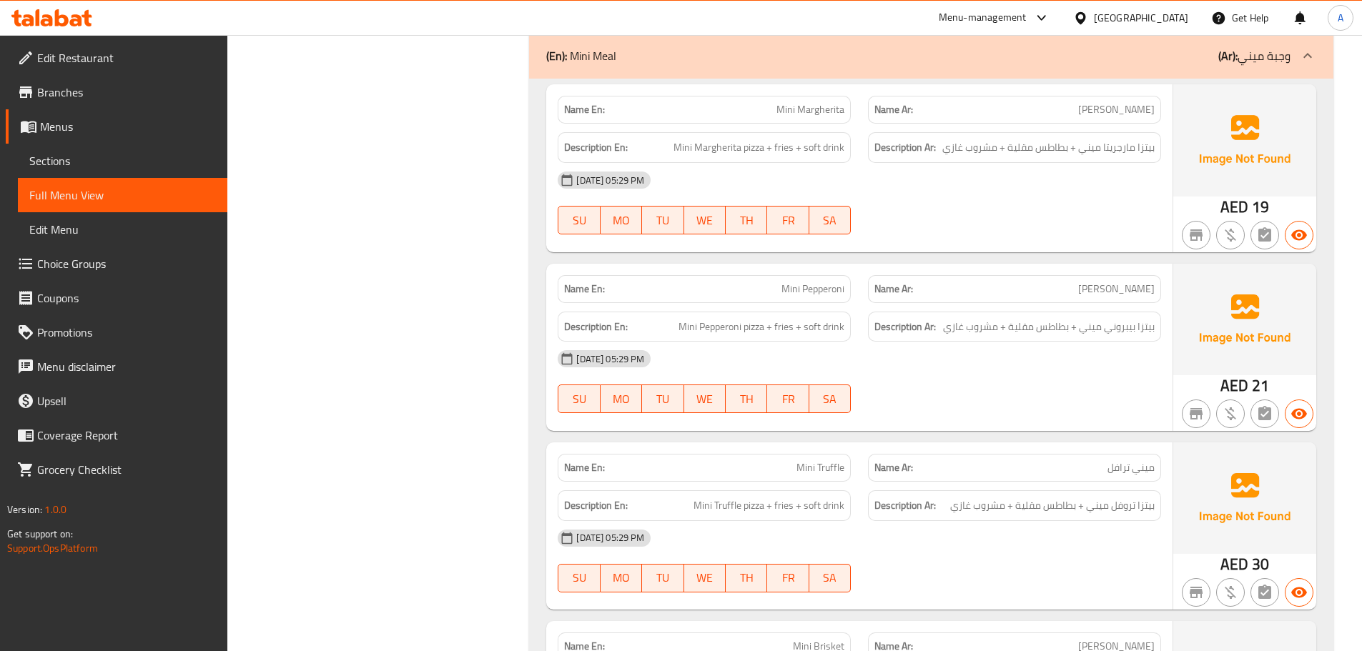
click at [1054, 320] on div "Description Ar: بيتزا بيبروني ميني + بطاطس مقلية + مشروب غازي" at bounding box center [1014, 327] width 293 height 31
drag, startPoint x: 1052, startPoint y: 316, endPoint x: 995, endPoint y: 316, distance: 57.2
click at [995, 318] on span "بيتزا بيبروني ميني + بطاطس مقلية + مشروب غازي" at bounding box center [1049, 327] width 212 height 18
drag, startPoint x: 971, startPoint y: 317, endPoint x: 954, endPoint y: 321, distance: 17.5
click at [967, 318] on span "بيتزا بيبروني ميني + بطاطس مقلية + مشروب غازي" at bounding box center [1049, 327] width 212 height 18
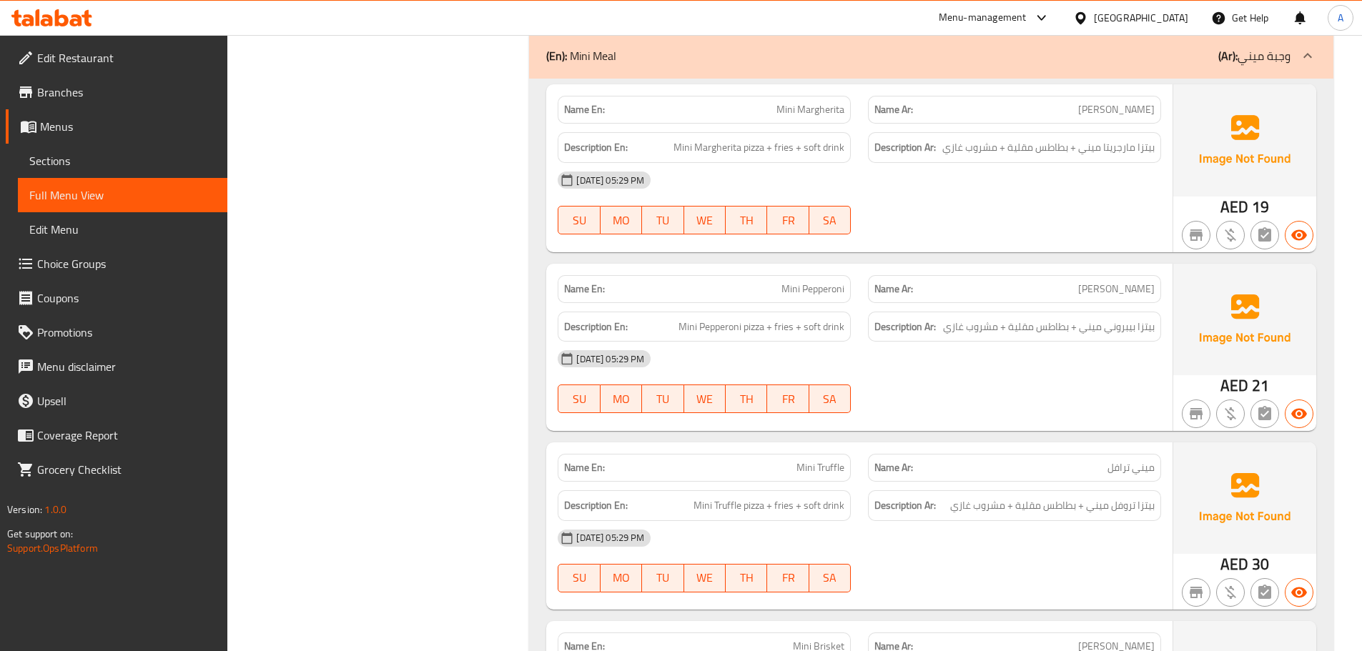
click at [964, 372] on div "07-10-2025 05:29 PM SU MO TU WE TH FR SA" at bounding box center [859, 382] width 621 height 80
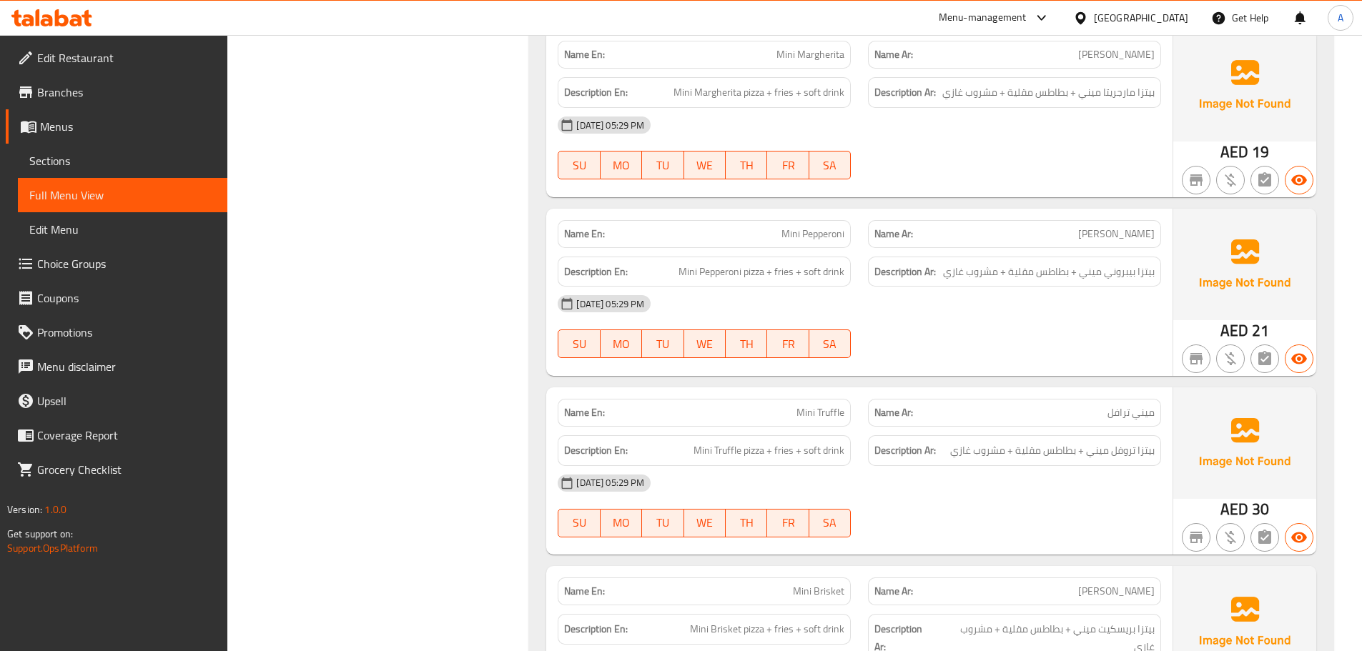
scroll to position [2789, 0]
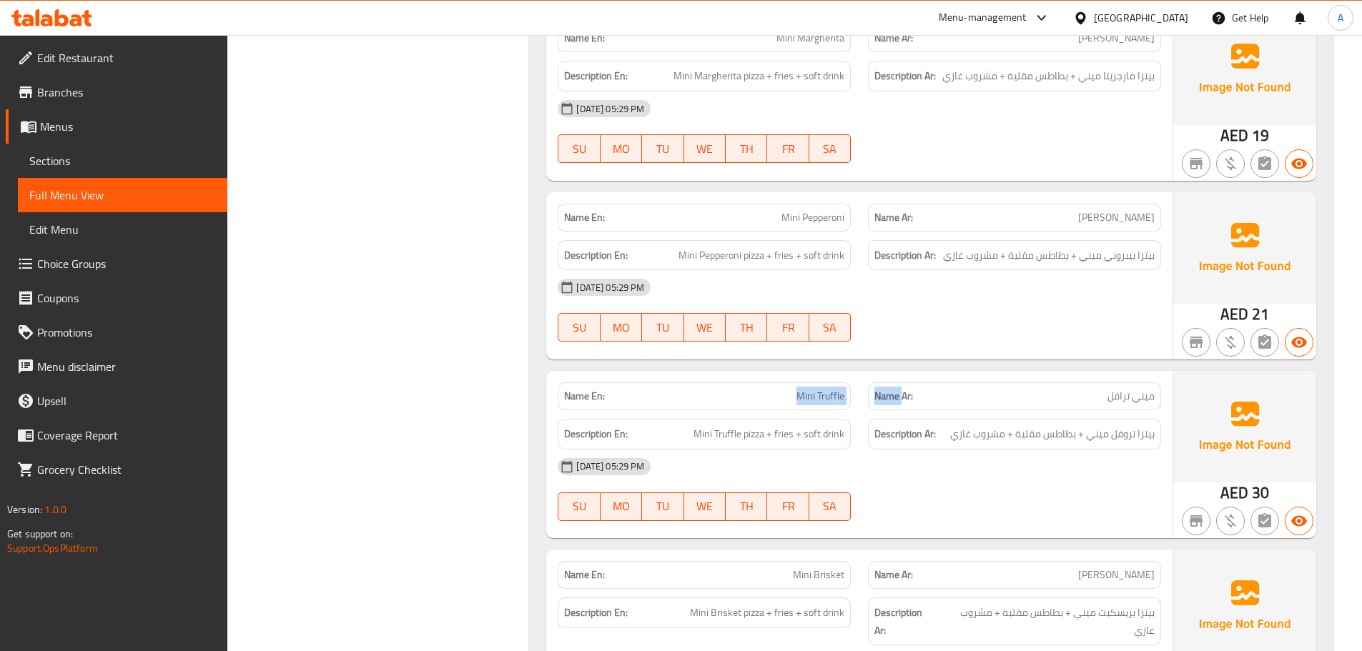
drag, startPoint x: 755, startPoint y: 374, endPoint x: 917, endPoint y: 377, distance: 162.3
click at [910, 376] on div "Name En: Mini Truffle Name Ar: ميني ترافل" at bounding box center [859, 396] width 621 height 45
click at [1015, 333] on div at bounding box center [1014, 341] width 310 height 17
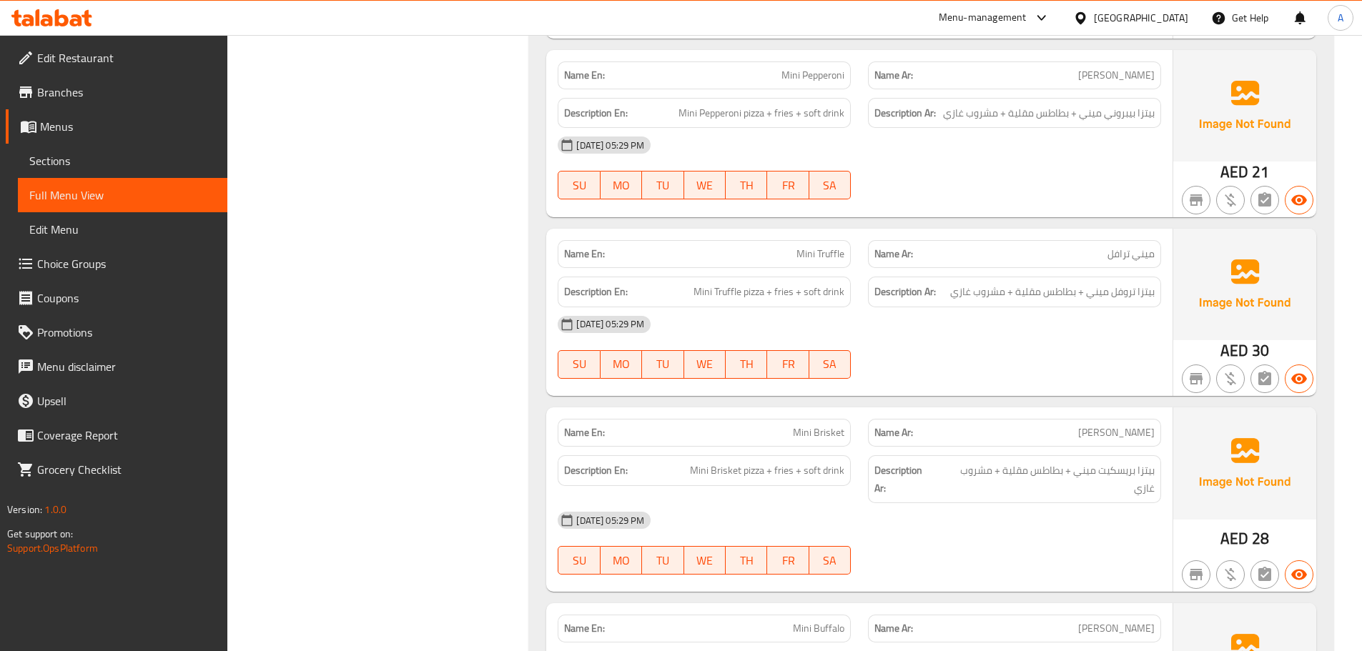
scroll to position [2932, 0]
click at [1143, 282] on span "بيتزا تروفل ميني + بطاطس مقلية + مشروب غازي" at bounding box center [1052, 291] width 205 height 18
drag, startPoint x: 1143, startPoint y: 275, endPoint x: 867, endPoint y: 274, distance: 275.3
click at [867, 274] on div "Description Ar: بيتزا تروفل ميني + بطاطس مقلية + مشروب غازي" at bounding box center [1014, 291] width 310 height 48
click at [982, 322] on div "07-10-2025 05:29 PM" at bounding box center [859, 324] width 621 height 34
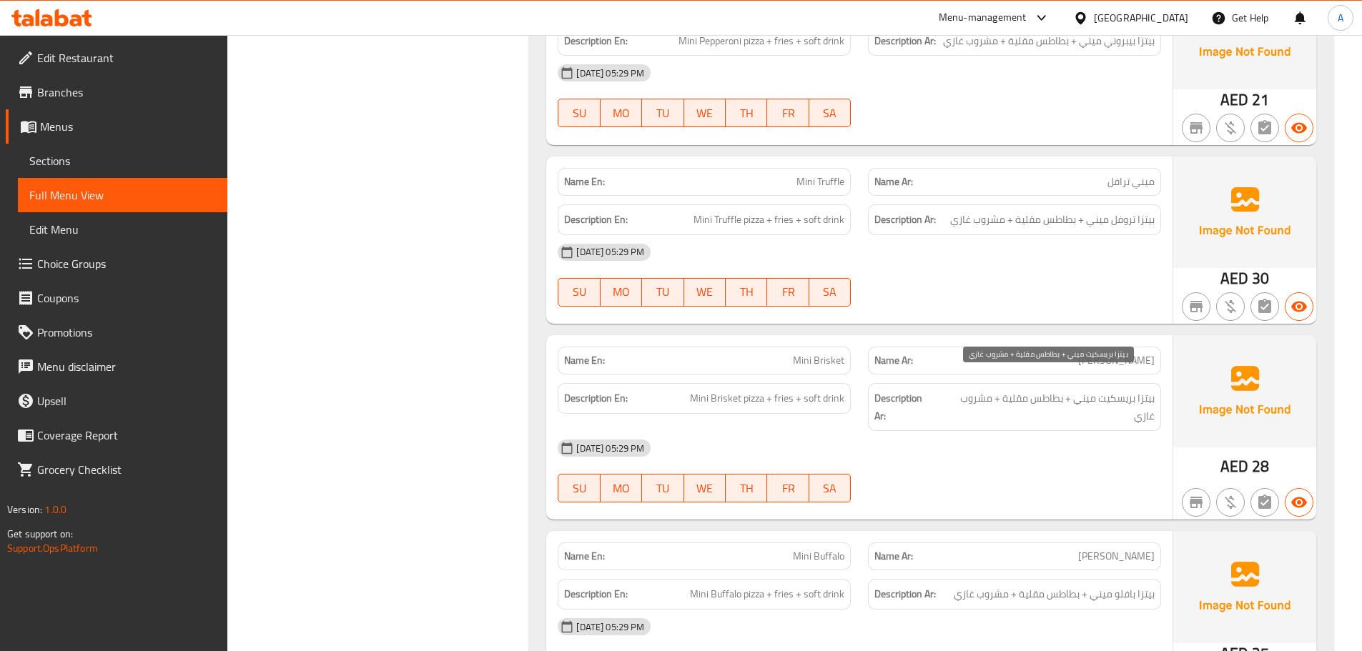
scroll to position [3075, 0]
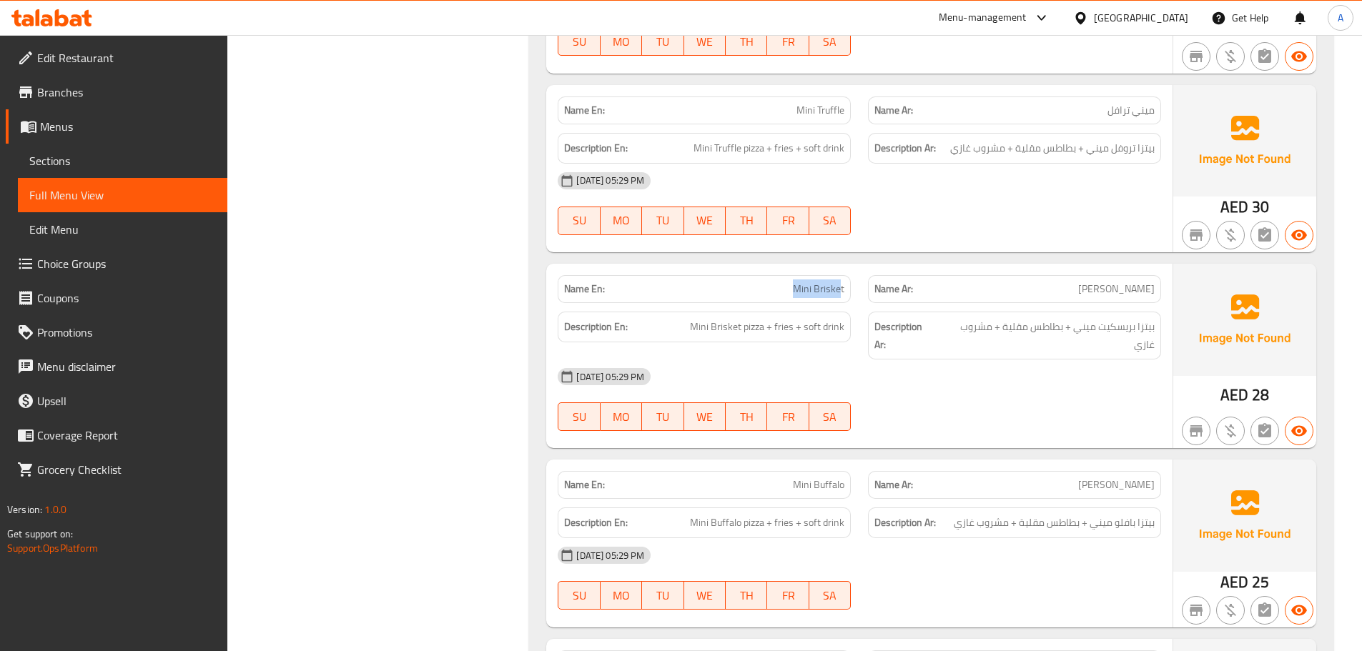
drag, startPoint x: 754, startPoint y: 276, endPoint x: 926, endPoint y: 305, distance: 174.1
click at [910, 299] on div "Name En: Mini Brisket Name Ar: ميني بريسكيت Description En: Mini Brisket pizza …" at bounding box center [859, 356] width 626 height 184
click at [989, 373] on div "07-10-2025 05:29 PM" at bounding box center [859, 377] width 621 height 34
click at [1153, 312] on div "Description Ar: بيتزا بريسكيت ميني + بطاطس مقلية + مشروب غازي" at bounding box center [1014, 336] width 293 height 48
click at [1138, 318] on span "بيتزا بريسكيت ميني + بطاطس مقلية + مشروب غازي" at bounding box center [1047, 335] width 216 height 35
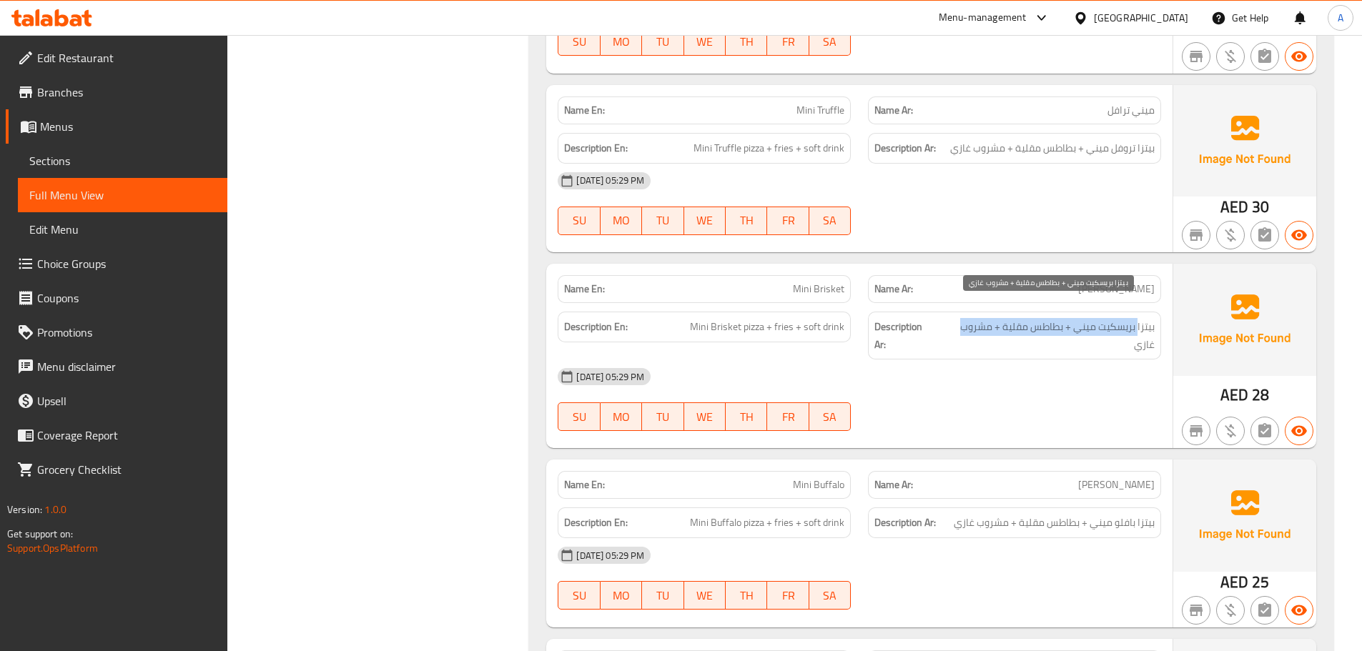
drag, startPoint x: 1138, startPoint y: 307, endPoint x: 985, endPoint y: 307, distance: 153.7
click at [985, 318] on span "بيتزا بريسكيت ميني + بطاطس مقلية + مشروب غازي" at bounding box center [1047, 335] width 216 height 35
click at [1029, 390] on div "07-10-2025 05:29 PM SU MO TU WE TH FR SA" at bounding box center [859, 400] width 621 height 80
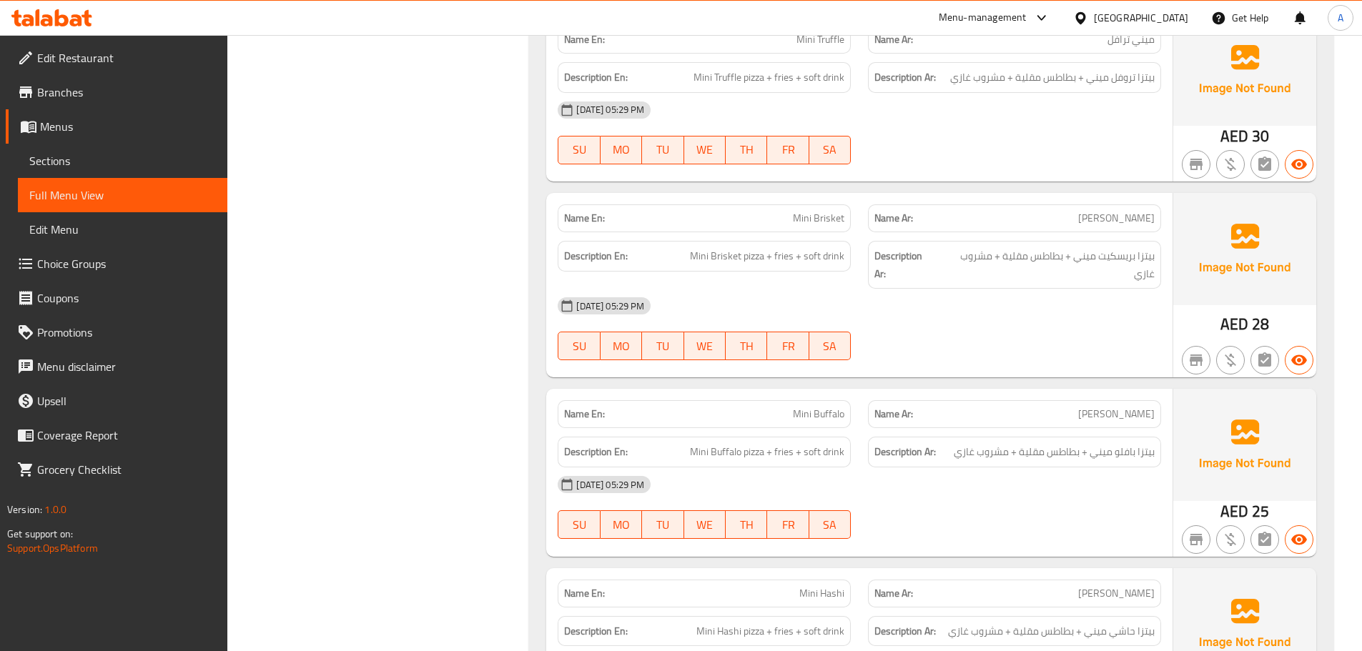
scroll to position [3146, 0]
drag, startPoint x: 675, startPoint y: 378, endPoint x: 880, endPoint y: 414, distance: 208.4
click at [879, 413] on div "Name En: Mini Buffalo Name Ar: ميني بافلو Description En: Mini Buffalo pizza + …" at bounding box center [859, 471] width 626 height 167
click at [880, 467] on div "07-10-2025 05:29 PM" at bounding box center [859, 484] width 621 height 34
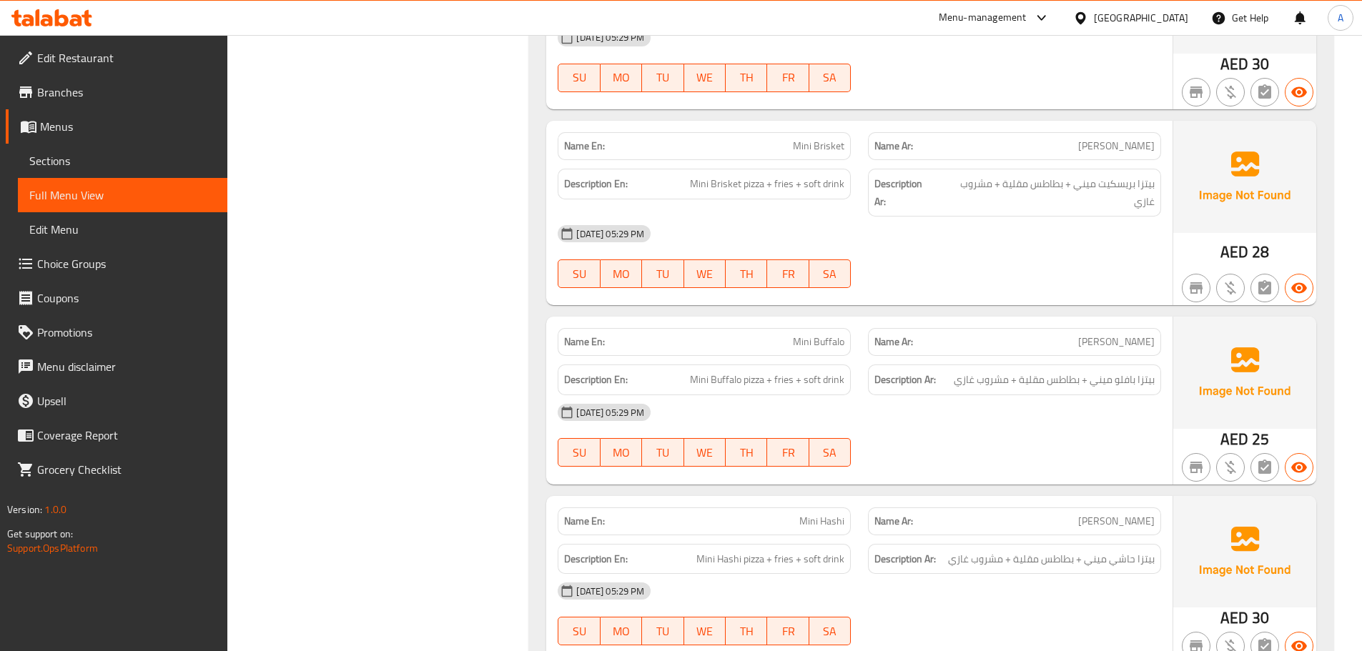
scroll to position [3289, 0]
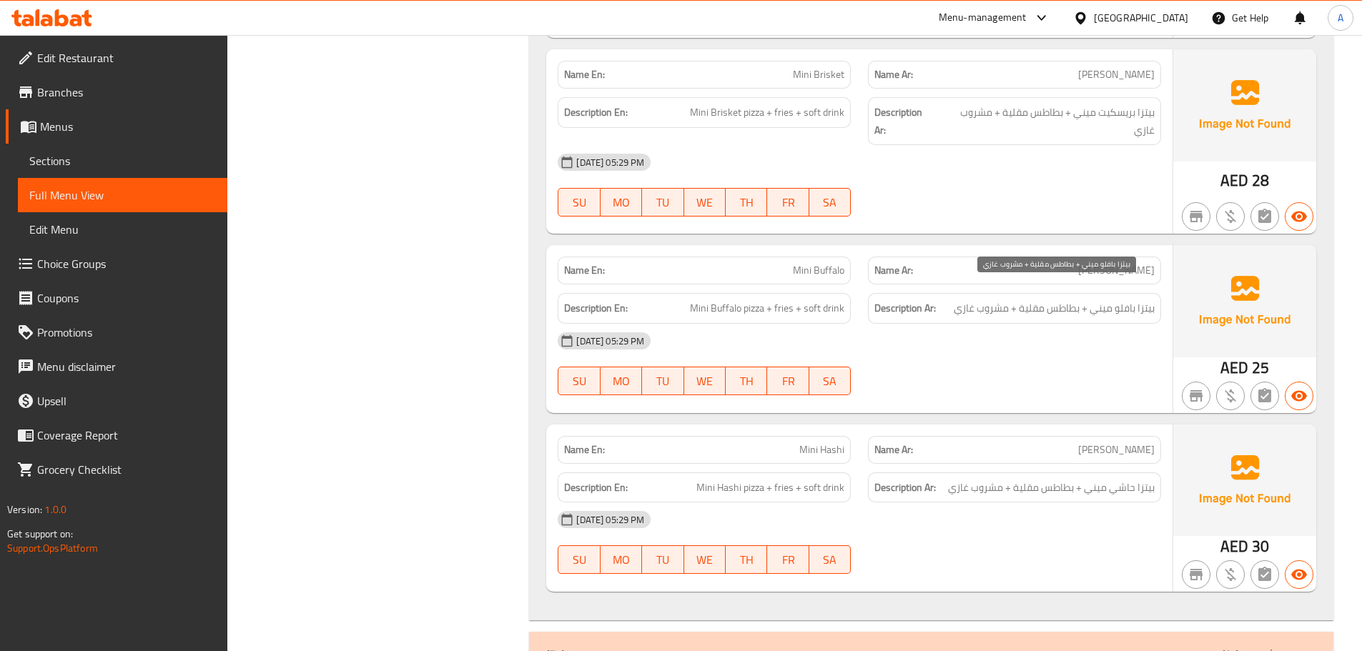
drag, startPoint x: 1133, startPoint y: 291, endPoint x: 1096, endPoint y: 308, distance: 40.3
click at [1116, 300] on span "بيتزا بافلو ميني + بطاطس مقلية + مشروب غازي" at bounding box center [1054, 309] width 201 height 18
click at [1113, 300] on span "بيتزا بافلو ميني + بطاطس مقلية + مشروب غازي" at bounding box center [1054, 309] width 201 height 18
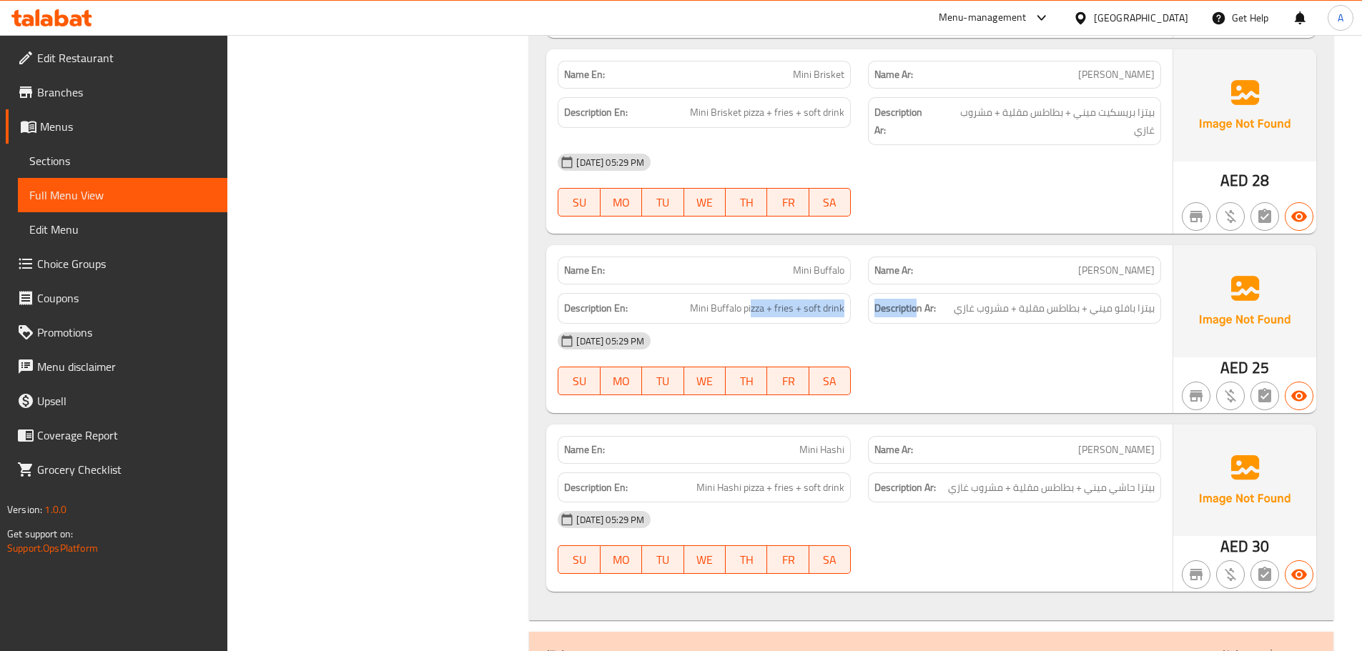
click at [927, 299] on div "Description En: Mini Buffalo pizza + fries + soft drink Description Ar: بيتزا ب…" at bounding box center [859, 309] width 621 height 48
drag, startPoint x: 1008, startPoint y: 358, endPoint x: 1008, endPoint y: 366, distance: 8.6
click at [1008, 359] on div "07-10-2025 05:29 PM SU MO TU WE TH FR SA" at bounding box center [859, 364] width 621 height 80
click at [945, 362] on div "07-10-2025 05:29 PM SU MO TU WE TH FR SA" at bounding box center [859, 364] width 621 height 80
click at [1146, 443] on span "ميني حاشي" at bounding box center [1116, 450] width 77 height 15
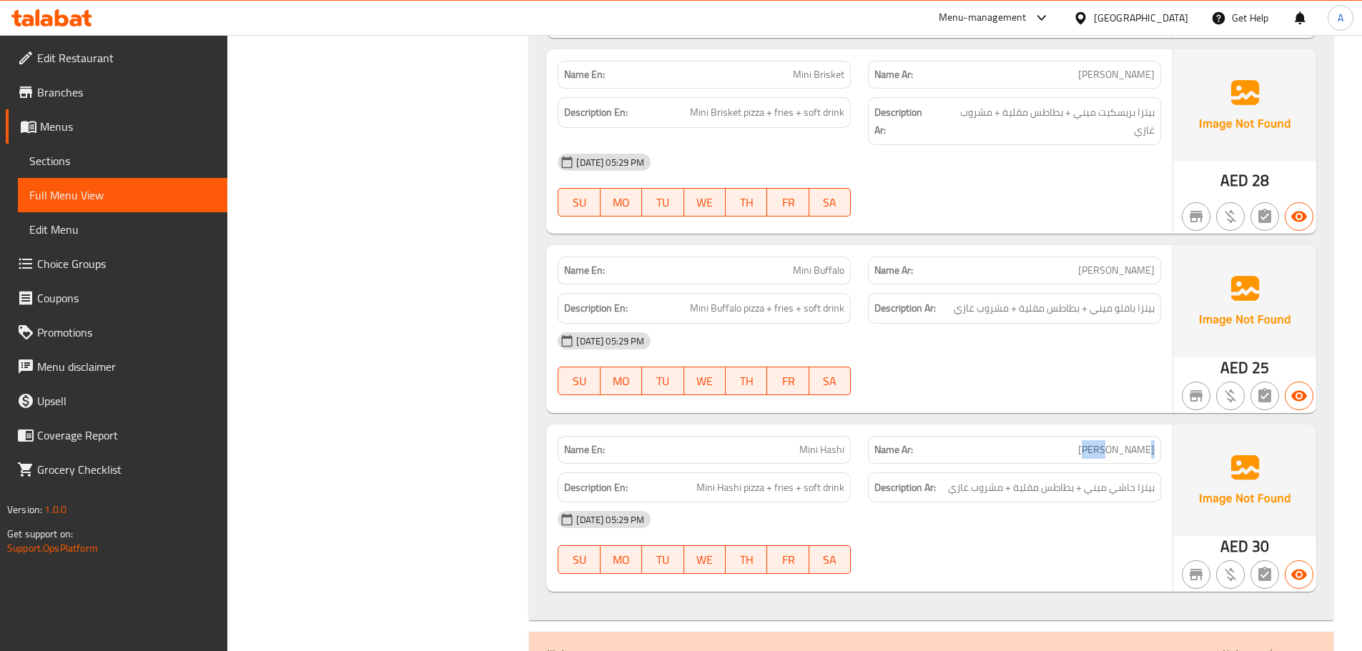
click at [1146, 443] on span "ميني حاشي" at bounding box center [1116, 450] width 77 height 15
drag, startPoint x: 1146, startPoint y: 433, endPoint x: 937, endPoint y: 433, distance: 208.1
click at [937, 443] on p "Name Ar: ميني حاشي" at bounding box center [1015, 450] width 280 height 15
click at [1153, 359] on div "07-10-2025 05:29 PM SU MO TU WE TH FR SA" at bounding box center [859, 364] width 621 height 80
drag, startPoint x: 1143, startPoint y: 474, endPoint x: 1089, endPoint y: 474, distance: 54.3
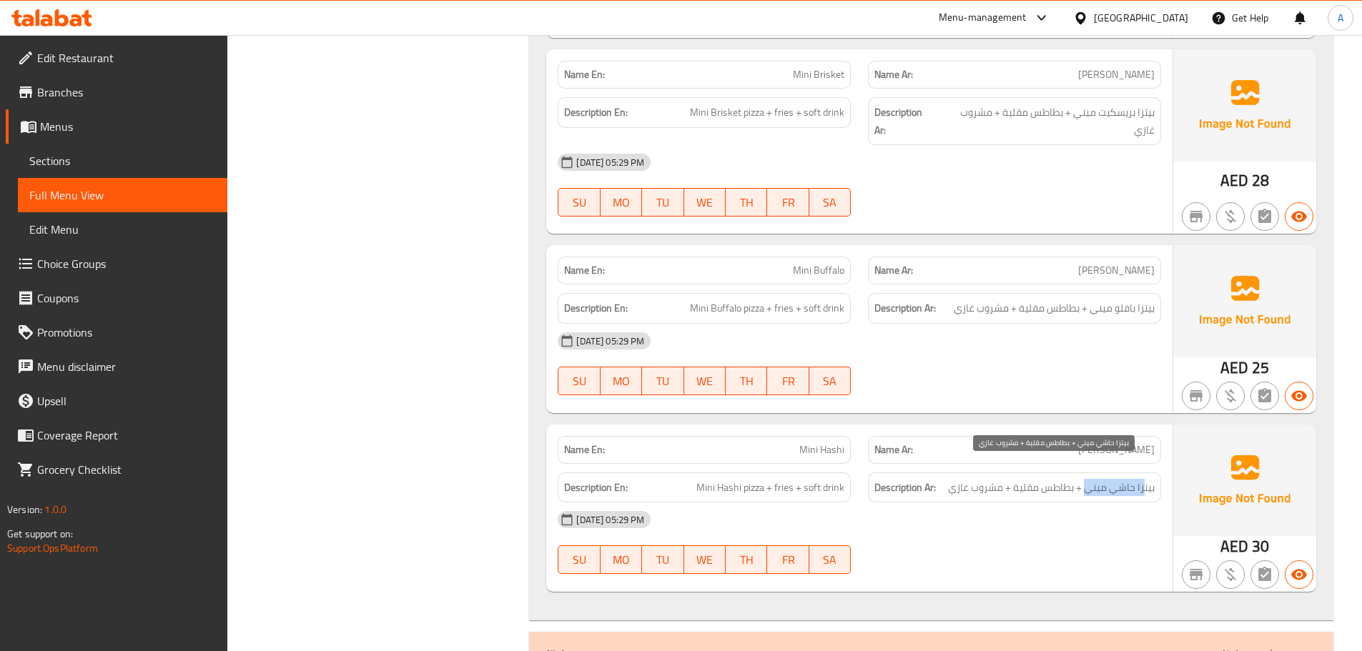
click at [1089, 479] on span "بيتزا حاشي ميني + بطاطس مقلية + مشروب غازي" at bounding box center [1051, 488] width 207 height 18
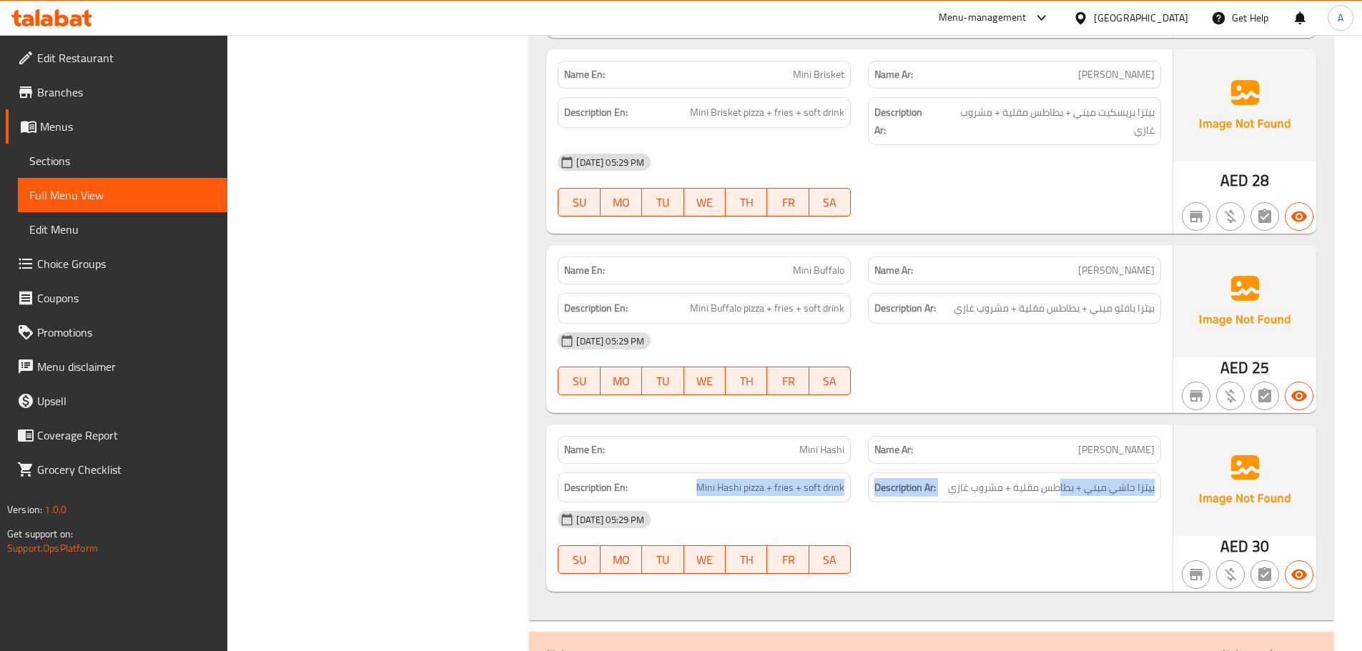
drag, startPoint x: 1060, startPoint y: 471, endPoint x: 677, endPoint y: 475, distance: 383.3
click at [677, 475] on div "Description En: Mini Hashi pizza + fries + soft drink Description Ar: بيتزا حاش…" at bounding box center [859, 488] width 621 height 48
click at [1019, 511] on div "07-10-2025 05:29 PM" at bounding box center [859, 520] width 621 height 34
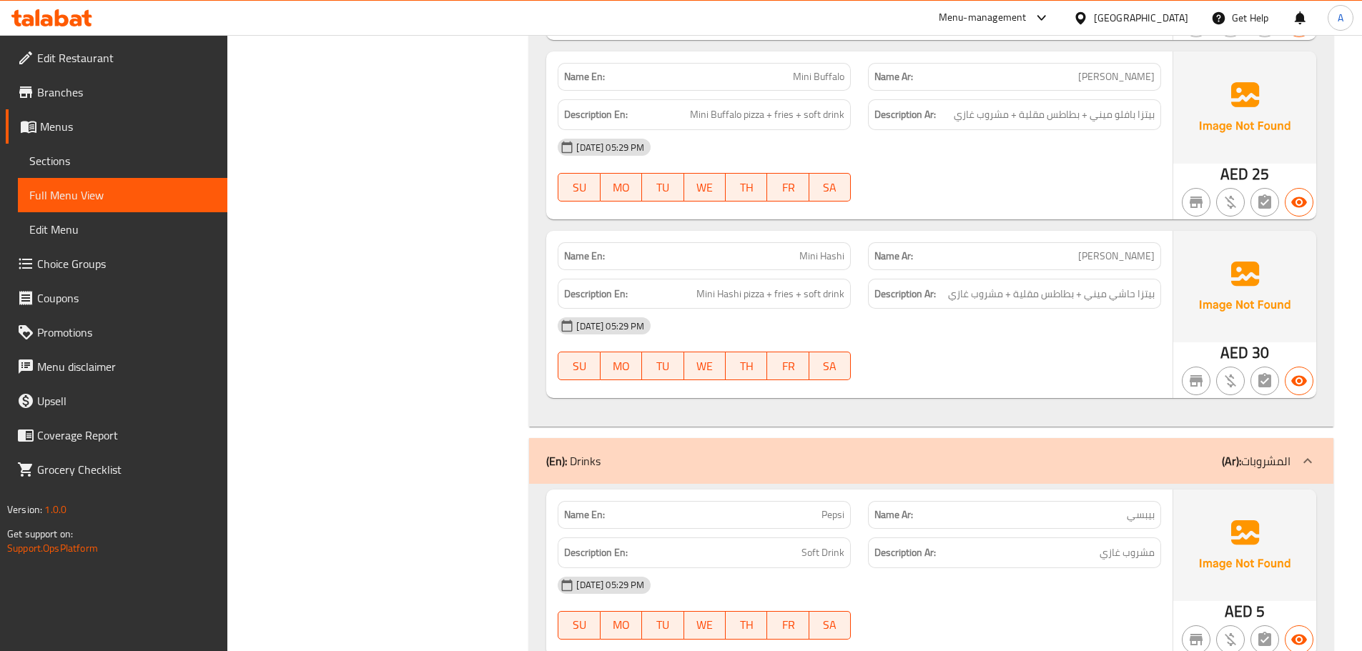
scroll to position [3575, 0]
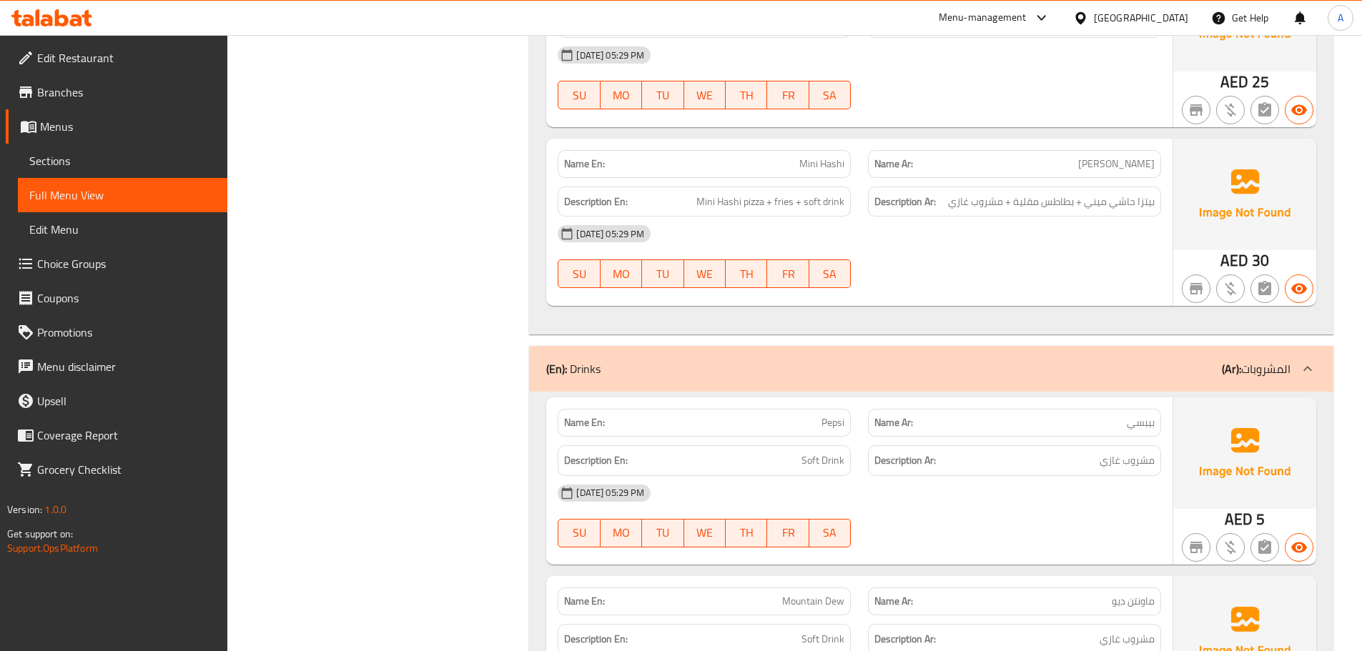
drag, startPoint x: 723, startPoint y: 433, endPoint x: 947, endPoint y: 439, distance: 223.9
click at [935, 437] on div "Description En: Soft Drink Description Ar: مشروب غازي" at bounding box center [859, 461] width 621 height 48
click at [960, 476] on div "07-10-2025 05:29 PM" at bounding box center [859, 493] width 621 height 34
click at [1127, 452] on span "مشروب غازي" at bounding box center [1127, 461] width 55 height 18
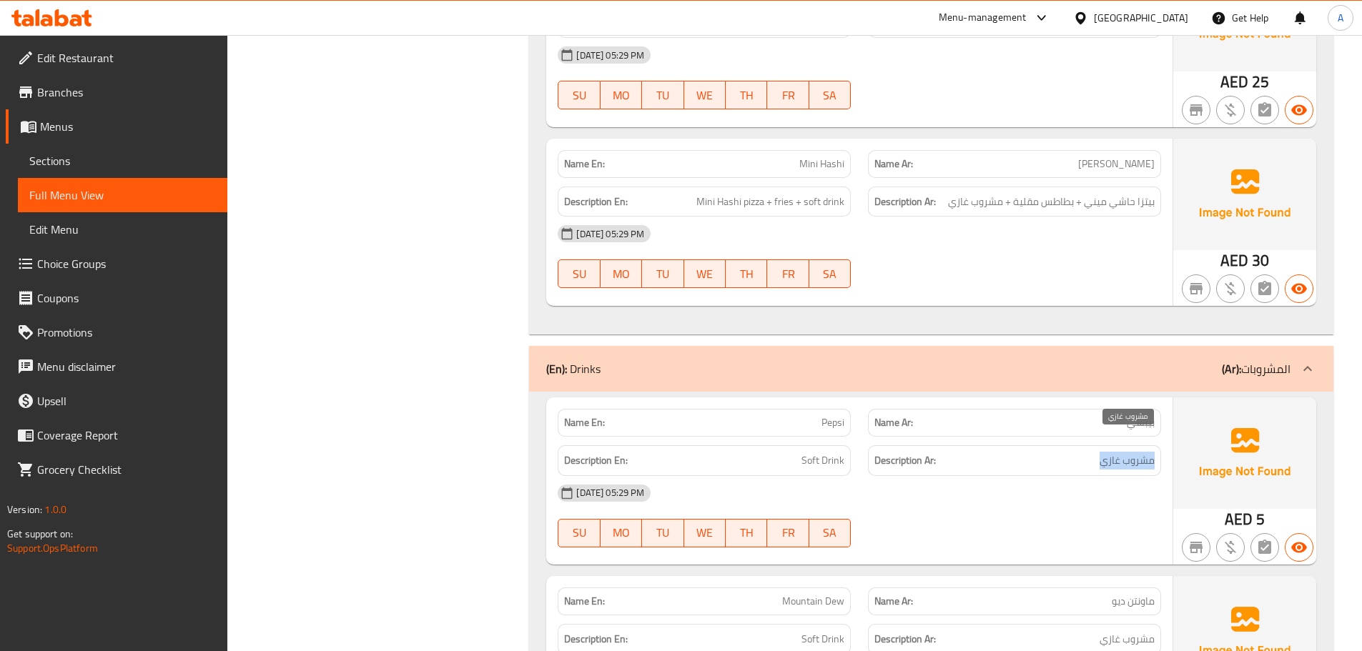
click at [1127, 452] on span "مشروب غازي" at bounding box center [1127, 461] width 55 height 18
drag, startPoint x: 1033, startPoint y: 488, endPoint x: 960, endPoint y: 474, distance: 74.2
click at [1029, 488] on div "07-10-2025 05:29 PM" at bounding box center [859, 493] width 621 height 34
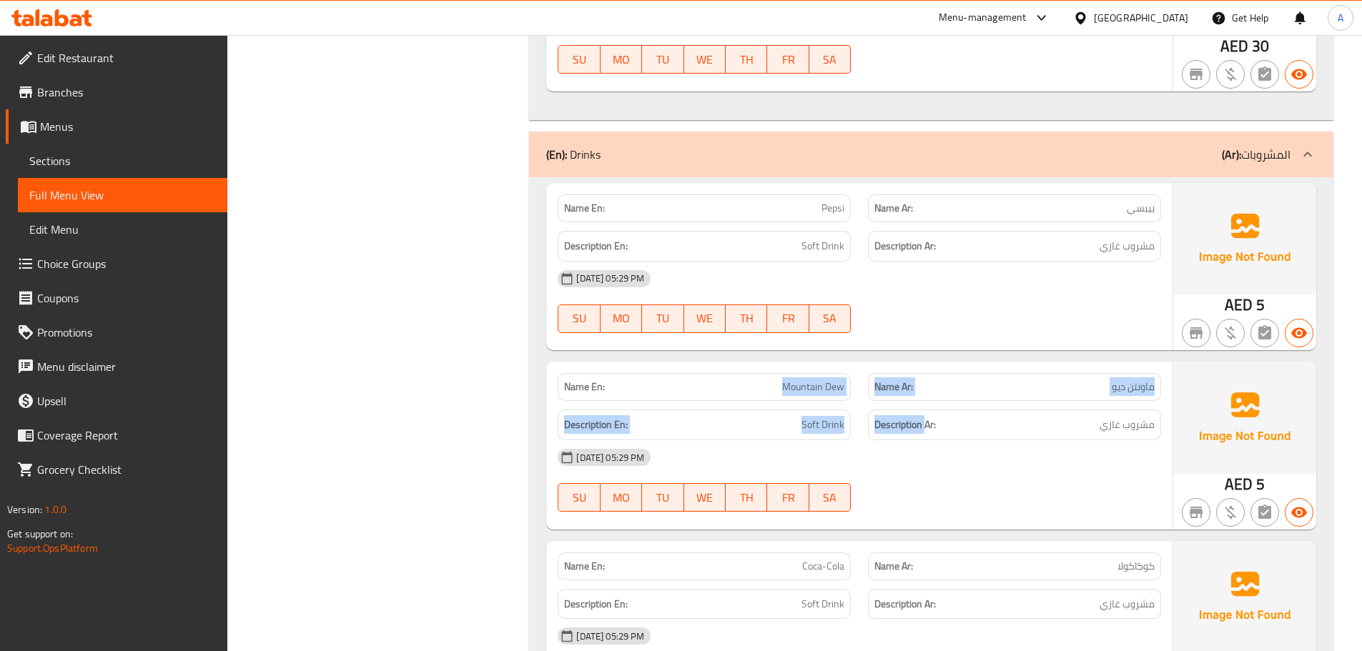
drag, startPoint x: 693, startPoint y: 374, endPoint x: 970, endPoint y: 440, distance: 284.4
click at [962, 433] on div "Name En: Mountain Dew Name Ar: ماونتن ديو Description En: Soft Drink Descriptio…" at bounding box center [859, 445] width 626 height 167
click at [985, 456] on div "07-10-2025 05:29 PM" at bounding box center [859, 457] width 621 height 34
click at [1139, 416] on span "مشروب غازي" at bounding box center [1127, 425] width 55 height 18
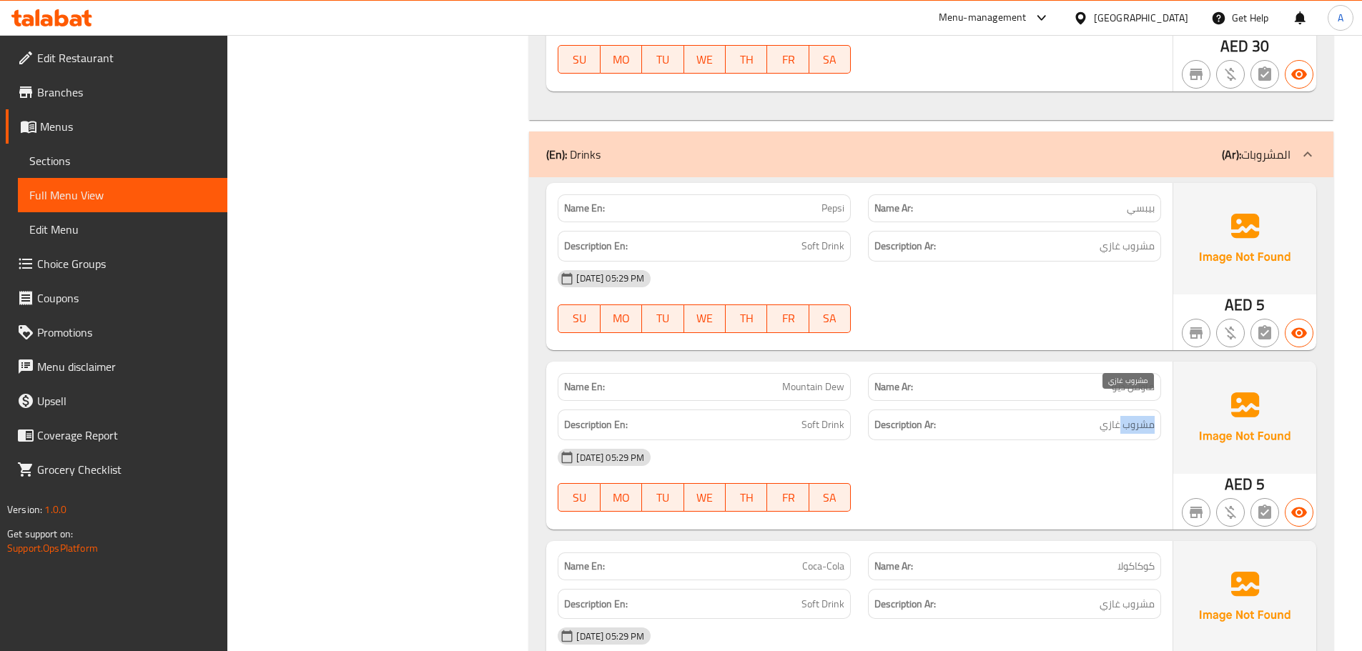
click at [1139, 416] on span "مشروب غازي" at bounding box center [1127, 425] width 55 height 18
click at [1140, 416] on span "مشروب غازي" at bounding box center [1127, 425] width 55 height 18
drag, startPoint x: 1094, startPoint y: 463, endPoint x: 1020, endPoint y: 455, distance: 74.8
click at [1090, 463] on div "07-10-2025 05:29 PM SU MO TU WE TH FR SA" at bounding box center [859, 480] width 621 height 80
drag, startPoint x: 719, startPoint y: 410, endPoint x: 947, endPoint y: 455, distance: 232.6
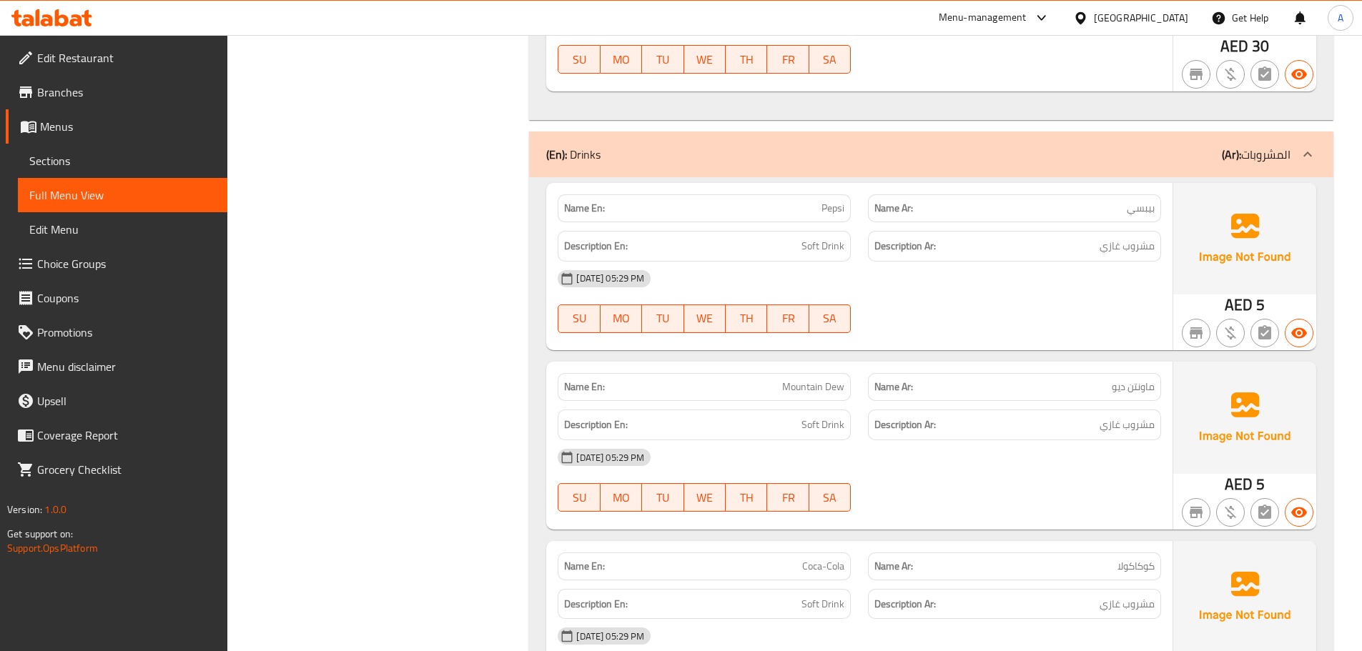
click at [945, 455] on div "Name En: Mountain Dew Name Ar: ماونتن ديو Description En: Soft Drink Descriptio…" at bounding box center [859, 445] width 626 height 167
click at [949, 456] on div "07-10-2025 05:29 PM" at bounding box center [859, 457] width 621 height 34
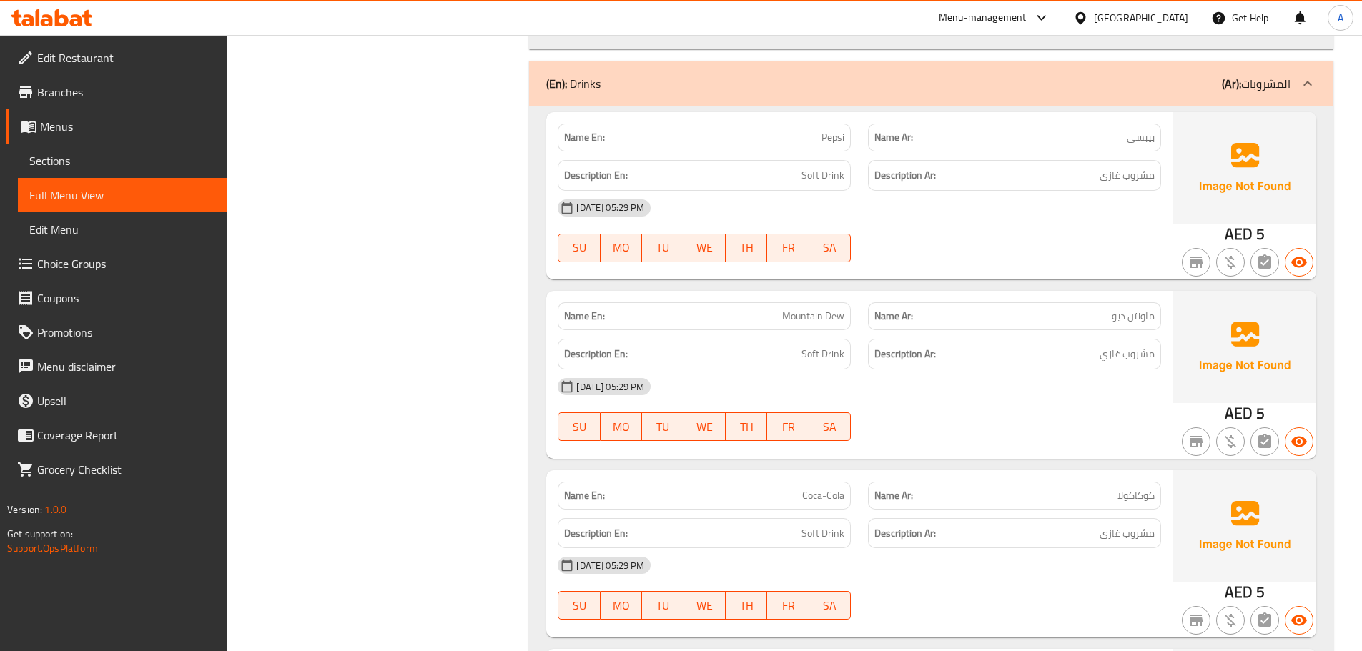
scroll to position [3861, 0]
drag, startPoint x: 738, startPoint y: 297, endPoint x: 955, endPoint y: 378, distance: 231.7
click at [955, 378] on div "Name En: Mountain Dew Name Ar: ماونتن ديو Description En: Soft Drink Descriptio…" at bounding box center [859, 373] width 626 height 167
click at [967, 399] on div "07-10-2025 05:29 PM SU MO TU WE TH FR SA" at bounding box center [859, 409] width 621 height 80
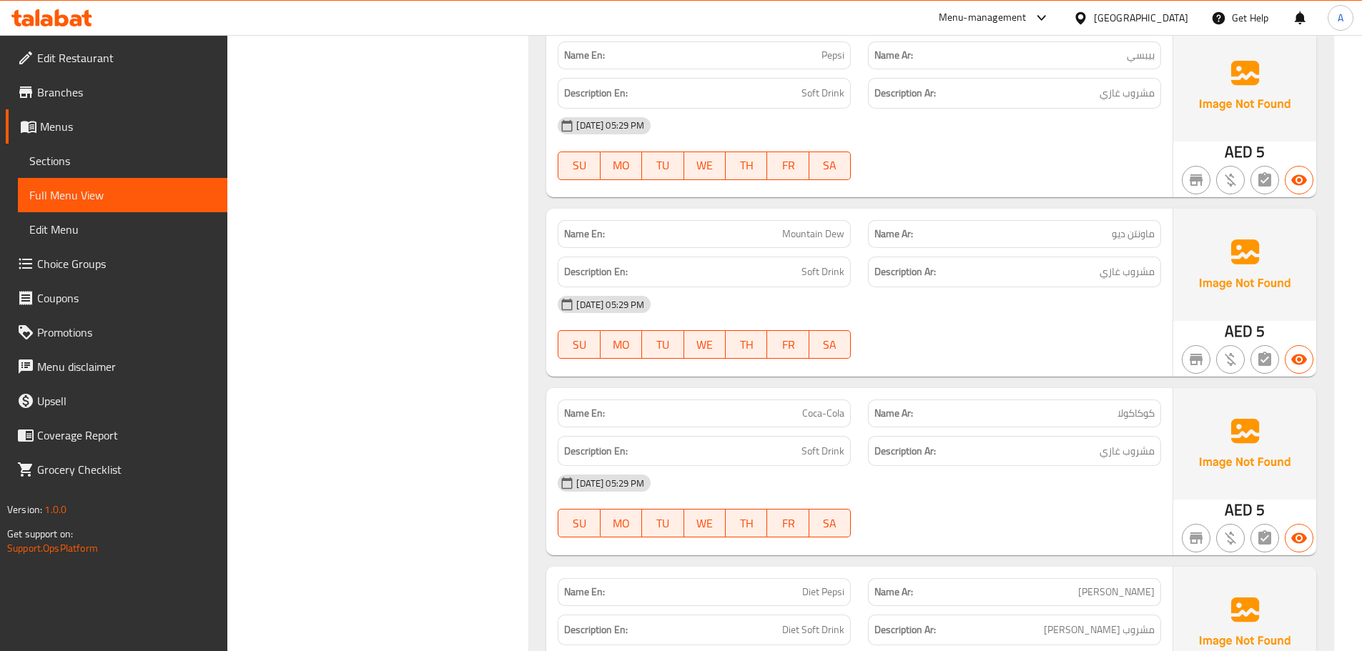
scroll to position [4004, 0]
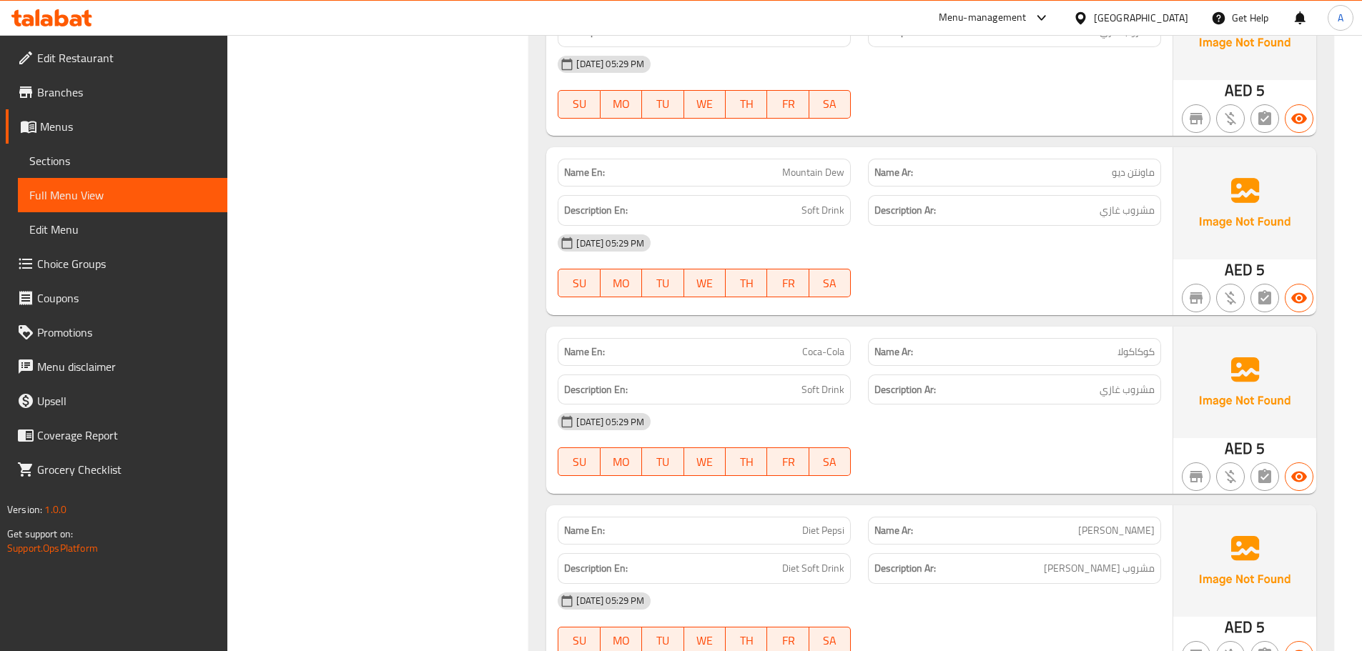
drag, startPoint x: 790, startPoint y: 337, endPoint x: 990, endPoint y: 408, distance: 211.7
click at [980, 395] on div "Name En: Coca-Cola Name Ar: كوكاكولا Description En: Soft Drink Description Ar:…" at bounding box center [859, 410] width 626 height 167
click at [753, 345] on p "Name En: Coca-Cola" at bounding box center [704, 352] width 280 height 15
drag, startPoint x: 753, startPoint y: 337, endPoint x: 919, endPoint y: 385, distance: 172.7
click at [901, 380] on div "Name En: Coca-Cola Name Ar: كوكاكولا Description En: Soft Drink Description Ar:…" at bounding box center [859, 410] width 626 height 167
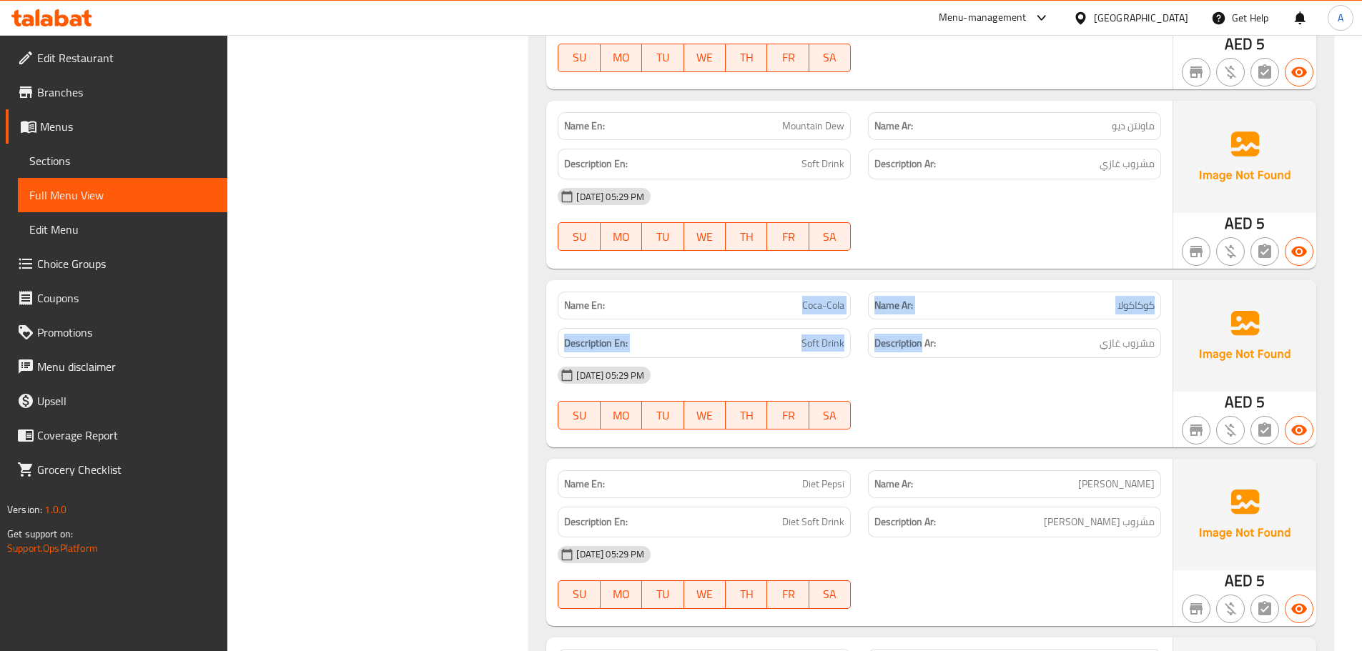
scroll to position [4076, 0]
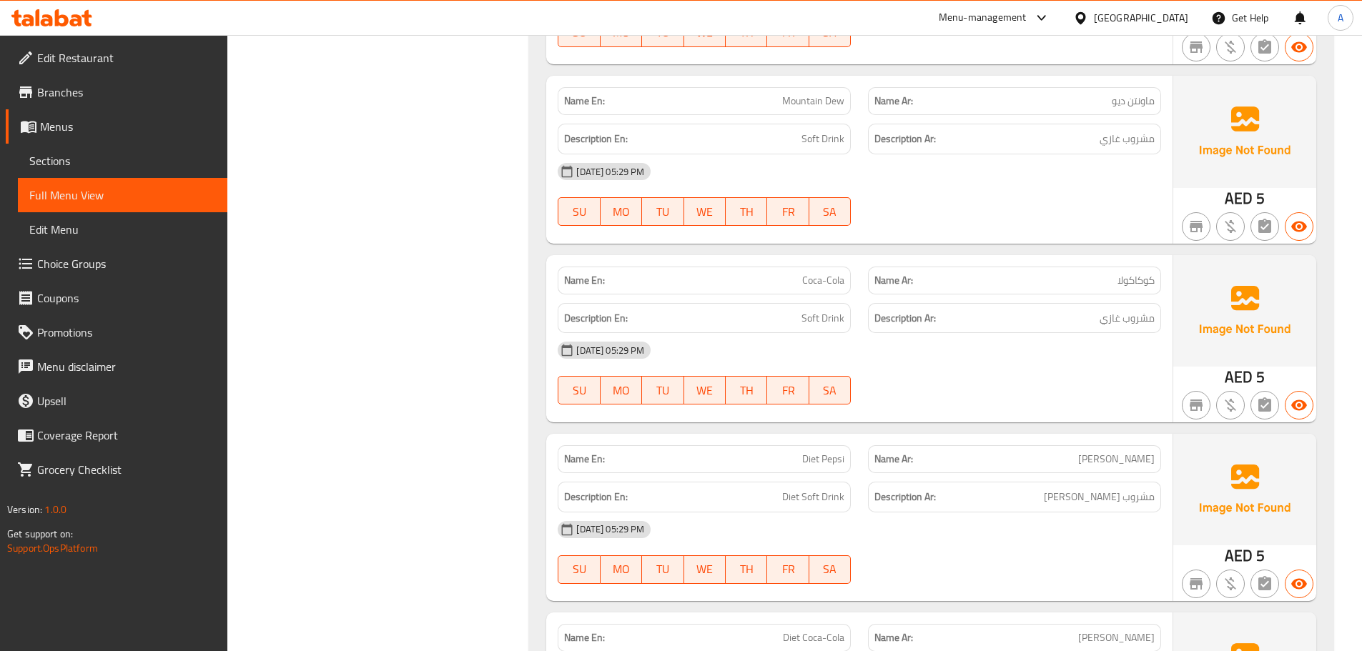
click at [1080, 346] on div "07-10-2025 05:29 PM" at bounding box center [859, 350] width 621 height 34
click at [913, 448] on div "Name En: Diet Pepsi Name Ar: دايت بيبسي" at bounding box center [859, 459] width 621 height 45
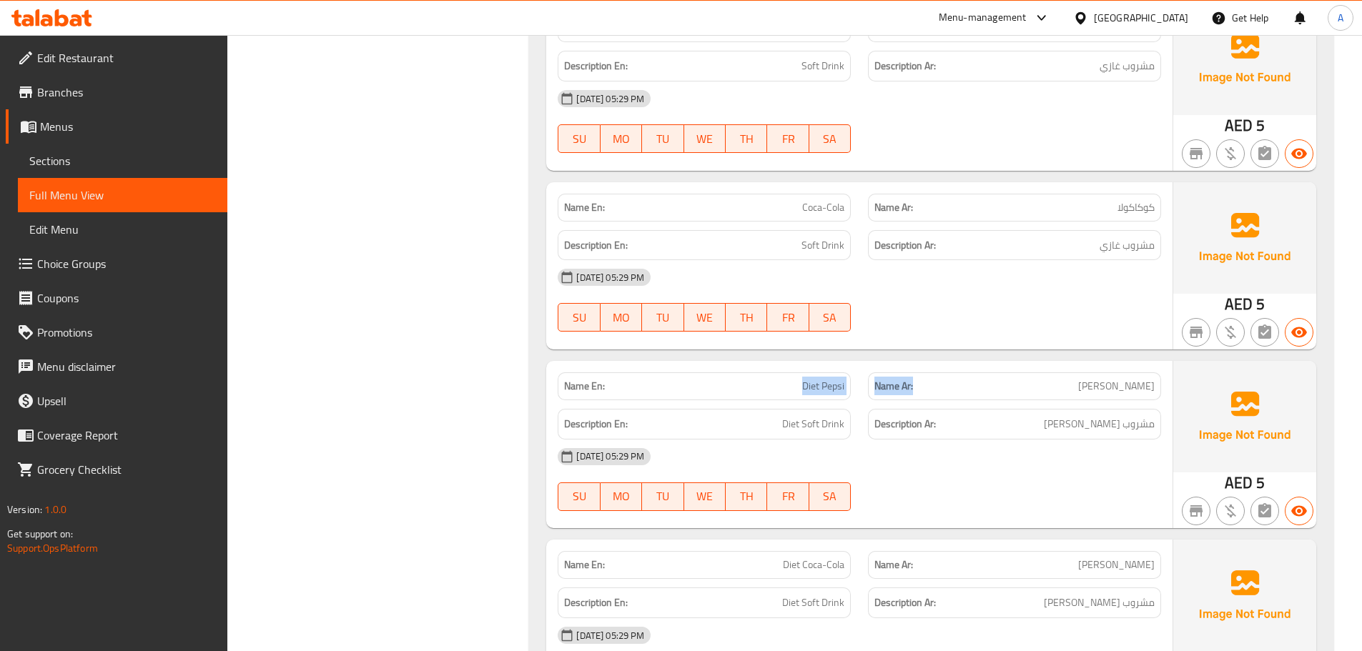
scroll to position [4219, 0]
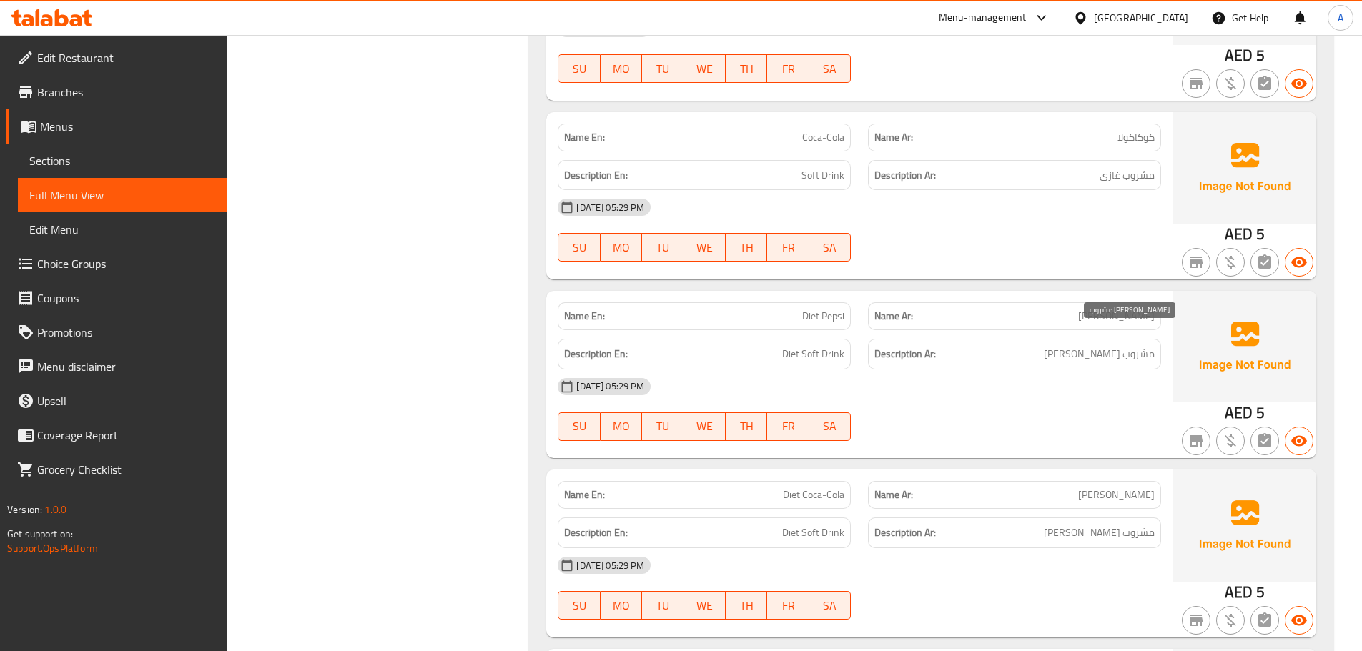
click at [1137, 345] on span "مشروب غازي دايت" at bounding box center [1099, 354] width 111 height 18
click at [1057, 433] on div at bounding box center [1014, 441] width 310 height 17
click at [755, 448] on div "Name En: Pepsi Name Ar: بيبسي Description En: Soft Drink Description Ar: مشروب …" at bounding box center [931, 572] width 804 height 1649
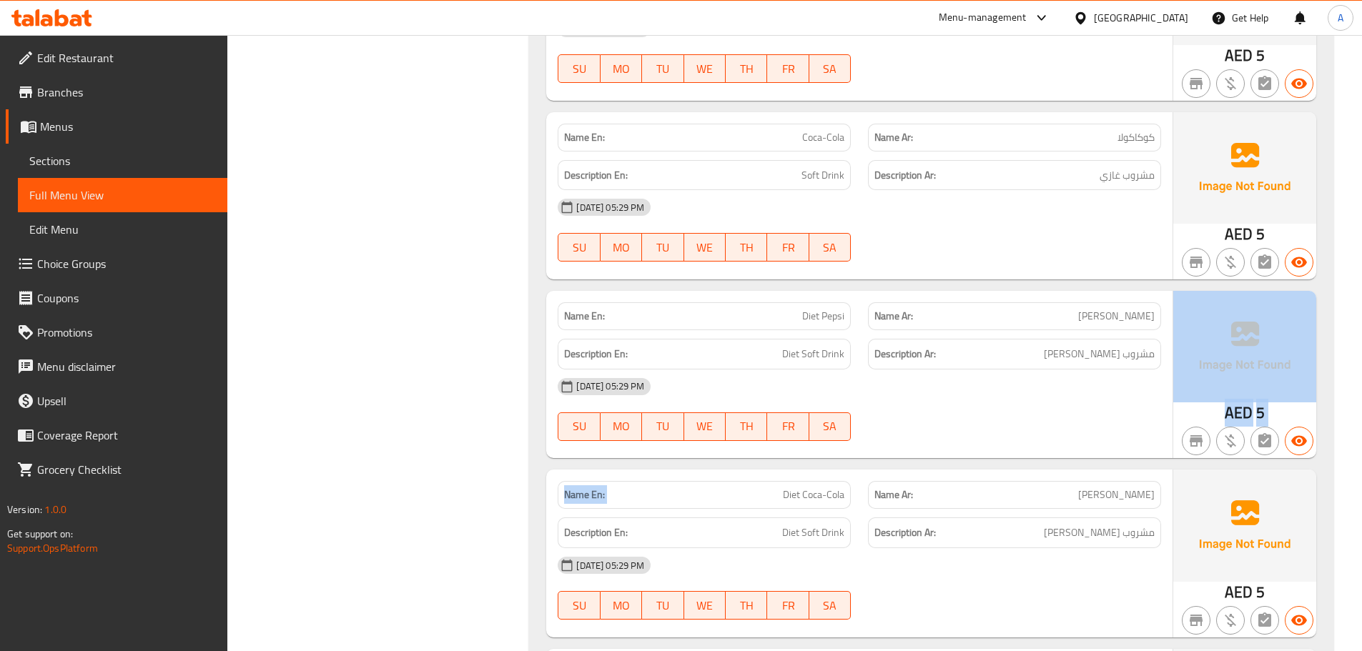
click at [905, 478] on div "Name En: Diet Coca-Cola Name Ar: دايت كوكاكولا" at bounding box center [859, 495] width 621 height 45
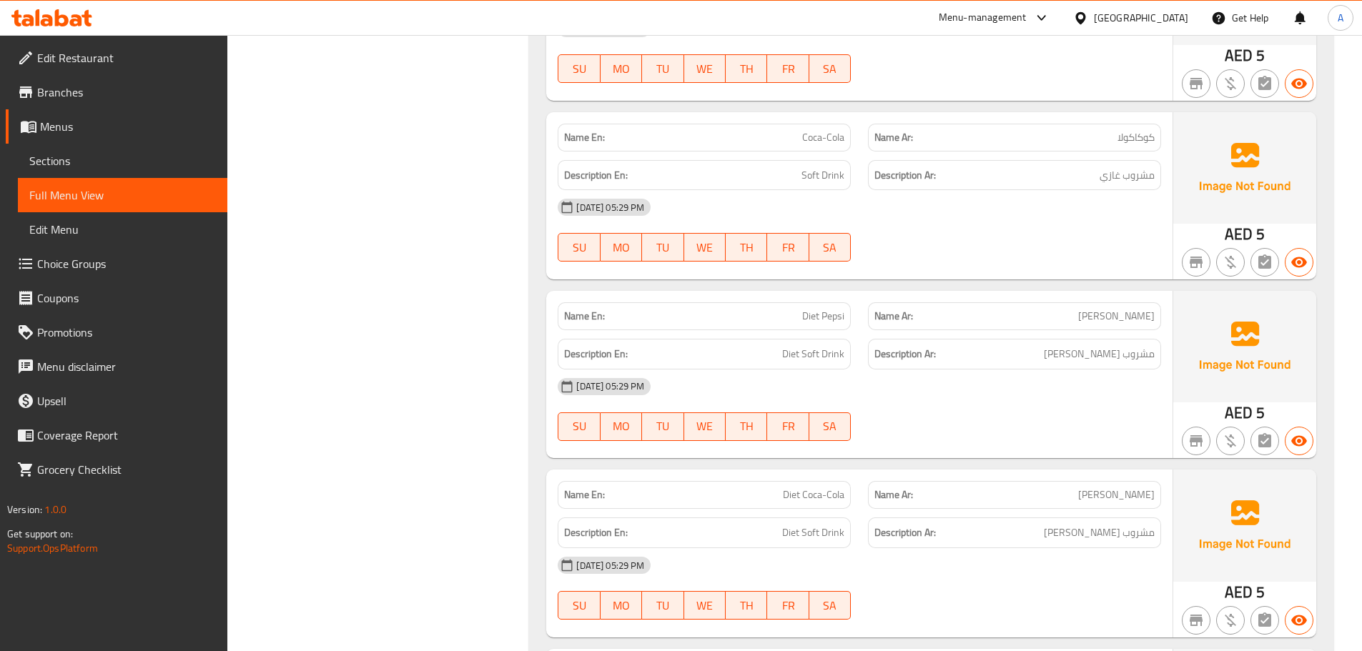
click at [940, 433] on div at bounding box center [1014, 441] width 310 height 17
drag, startPoint x: 811, startPoint y: 330, endPoint x: 923, endPoint y: 385, distance: 124.7
click at [915, 377] on div "Name En: Diet Pepsi Name Ar: دايت بيبسي Description En: Diet Soft Drink Descrip…" at bounding box center [859, 374] width 626 height 167
click at [957, 433] on div at bounding box center [1014, 441] width 310 height 17
click at [861, 473] on div "Name En: Diet Coca-Cola Name Ar: دايت كوكاكولا" at bounding box center [859, 495] width 621 height 45
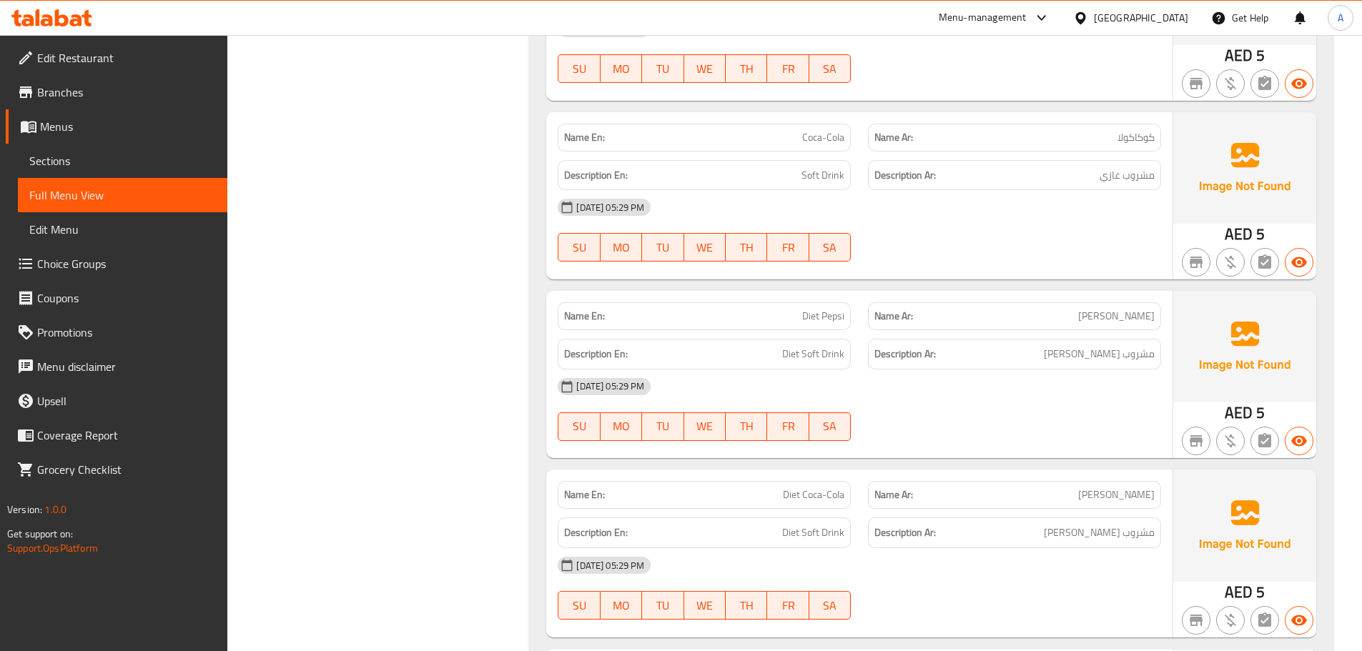
click at [980, 433] on div at bounding box center [1014, 441] width 310 height 17
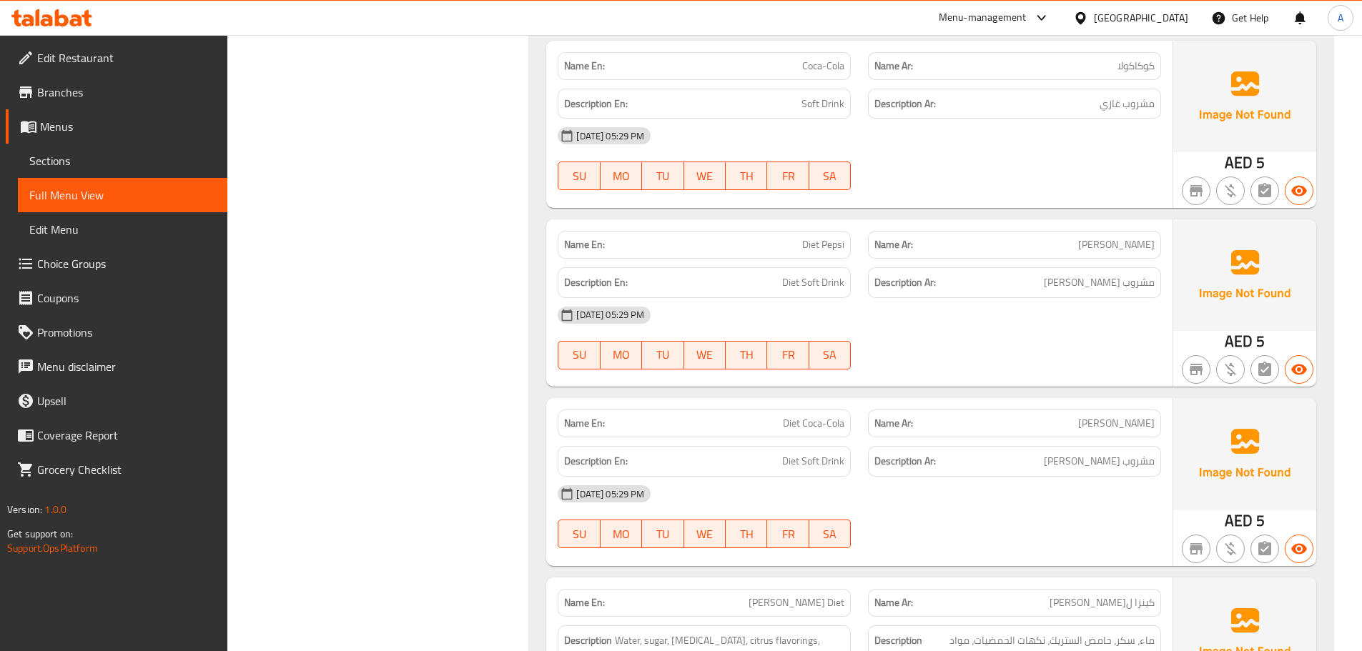
drag, startPoint x: 759, startPoint y: 407, endPoint x: 992, endPoint y: 436, distance: 234.9
click at [955, 430] on div "Name En: Diet Coca-Cola Name Ar: دايت كوكاكولا Description En: Diet Soft Drink …" at bounding box center [859, 481] width 626 height 167
click at [1070, 507] on div "07-10-2025 05:29 PM SU MO TU WE TH FR SA" at bounding box center [859, 517] width 621 height 80
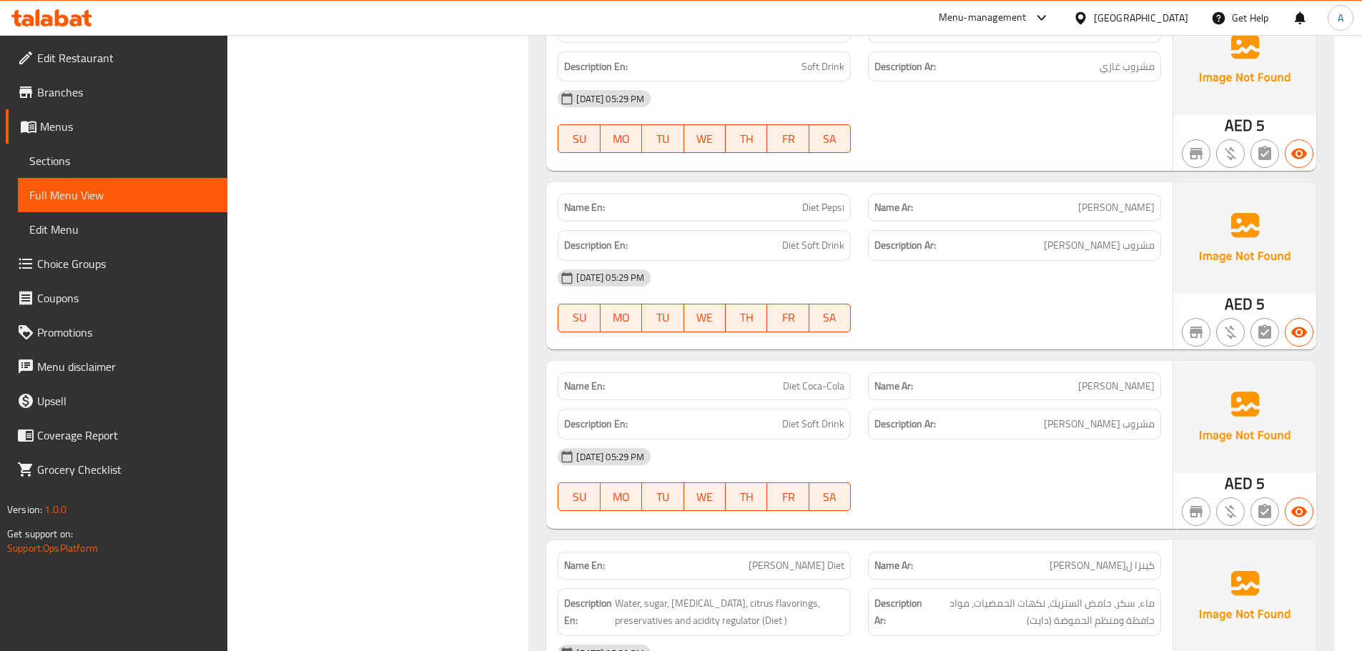
scroll to position [4362, 0]
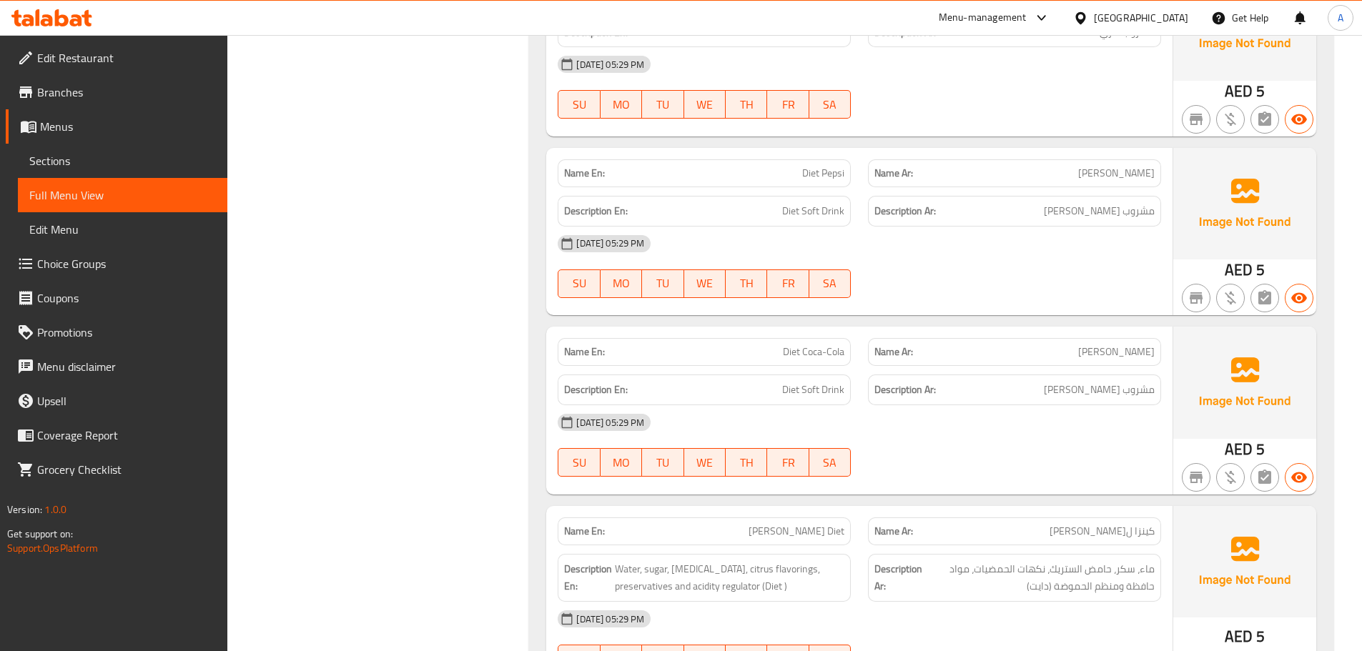
click at [739, 524] on p "Name En: Kinza Lemon Diet" at bounding box center [704, 531] width 280 height 15
click at [937, 487] on div "Name En: Pepsi Name Ar: بيبسي Description En: Soft Drink Description Ar: مشروب …" at bounding box center [931, 430] width 804 height 1650
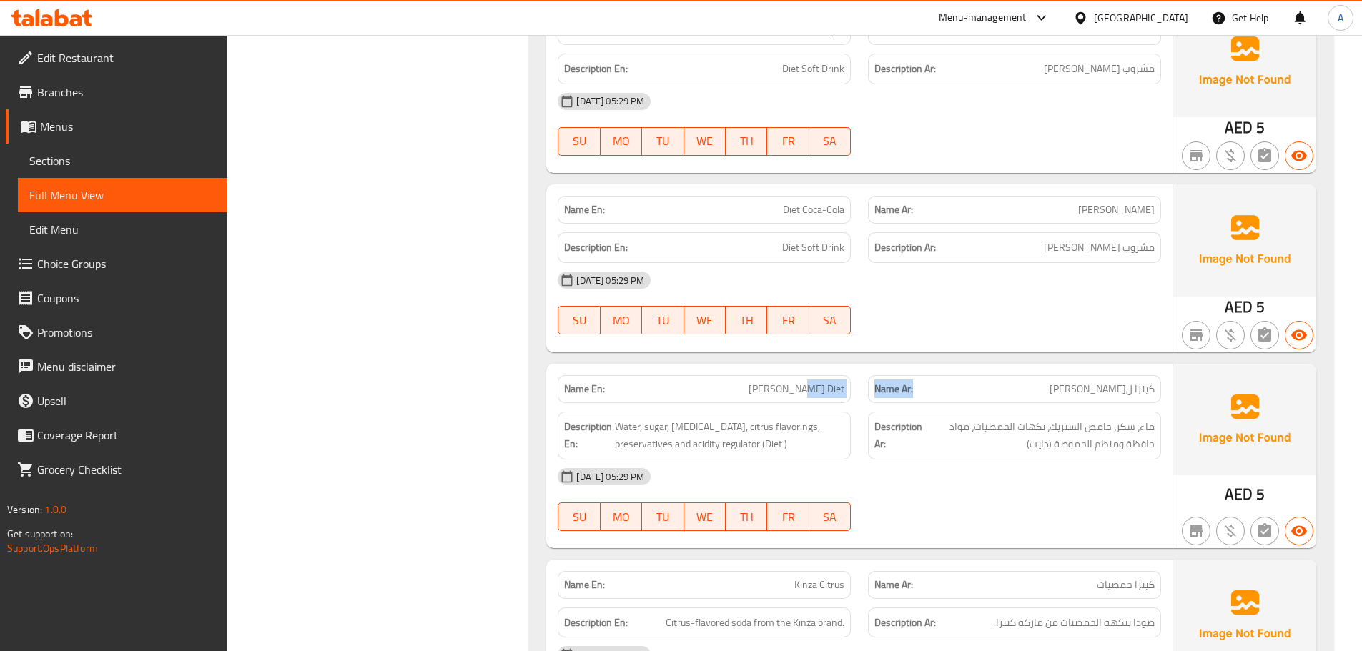
scroll to position [4505, 0]
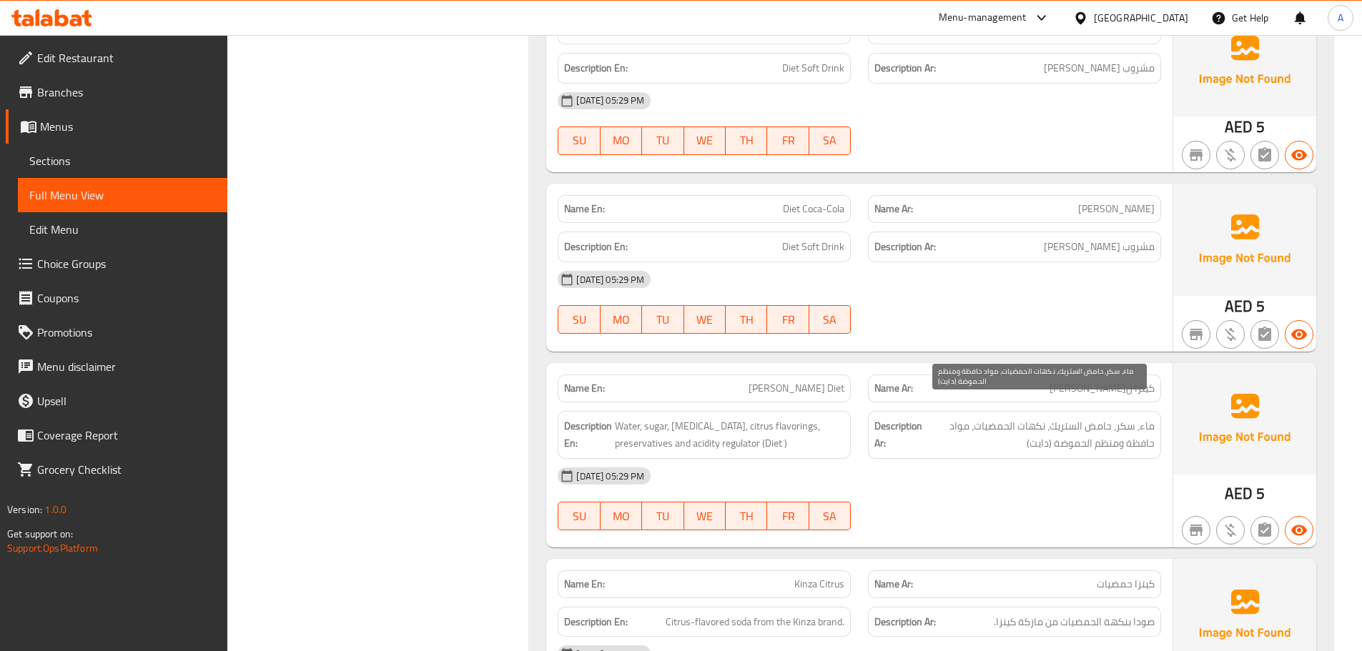
click at [1153, 418] on span "ماء، سكر، حامض الستريك، نكهات الحمضيات، مواد حافظة ومنظم الحموضة (دايت)" at bounding box center [1040, 435] width 230 height 35
drag, startPoint x: 1153, startPoint y: 413, endPoint x: 1093, endPoint y: 434, distance: 63.5
click at [957, 421] on span "ماء، سكر، حامض الستريك، نكهات الحمضيات، مواد حافظة ومنظم الحموضة (دايت)" at bounding box center [1040, 435] width 230 height 35
click at [1105, 433] on span "ماء، سكر، حامض الستريك، نكهات الحمضيات، مواد حافظة ومنظم الحموضة (دايت)" at bounding box center [1040, 435] width 230 height 35
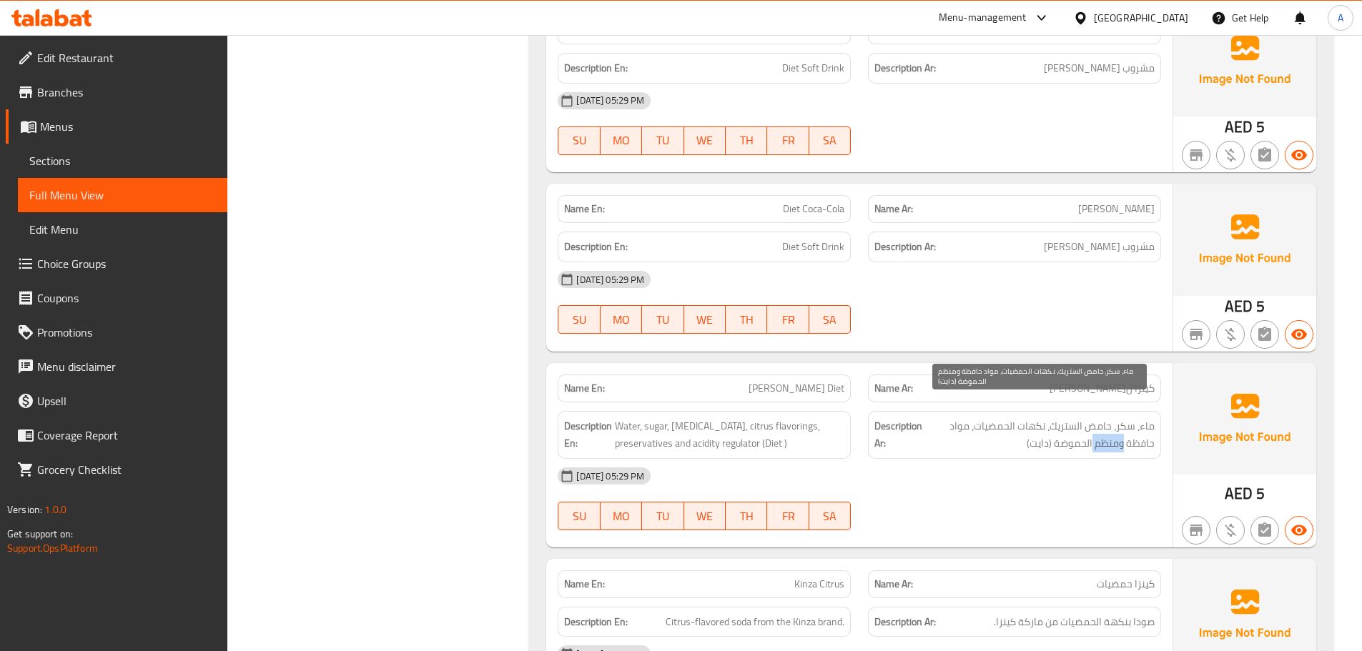
click at [1105, 433] on span "ماء، سكر، حامض الستريك، نكهات الحمضيات، مواد حافظة ومنظم الحموضة (دايت)" at bounding box center [1040, 435] width 230 height 35
click at [1065, 419] on span "ماء، سكر، حامض الستريك، نكهات الحمضيات، مواد حافظة ومنظم الحموضة (دايت)" at bounding box center [1040, 435] width 230 height 35
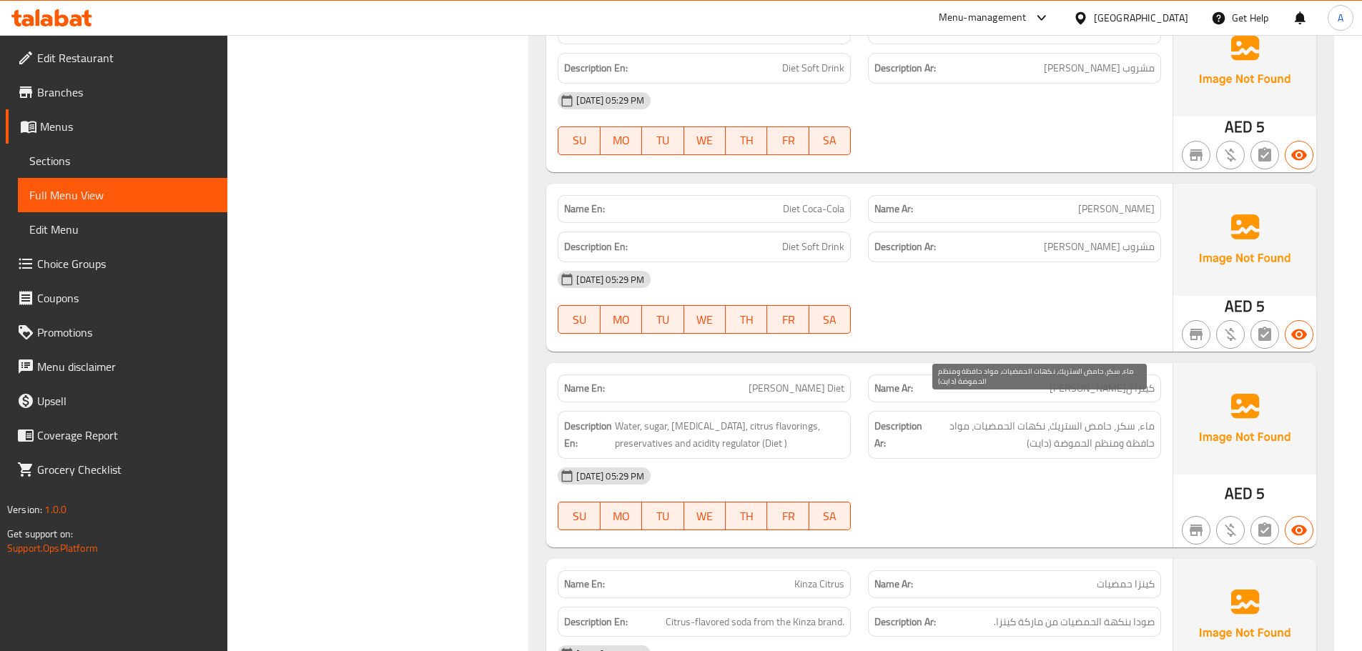
click at [1065, 419] on span "ماء، سكر، حامض الستريك، نكهات الحمضيات، مواد حافظة ومنظم الحموضة (دايت)" at bounding box center [1040, 435] width 230 height 35
click at [702, 419] on span "Water, sugar, citric acid, citrus flavorings, preservatives and acidity regulat…" at bounding box center [730, 435] width 230 height 35
click at [892, 562] on div "Name En: Kinza Citrus Name Ar: كينزا حمضيات" at bounding box center [859, 584] width 621 height 45
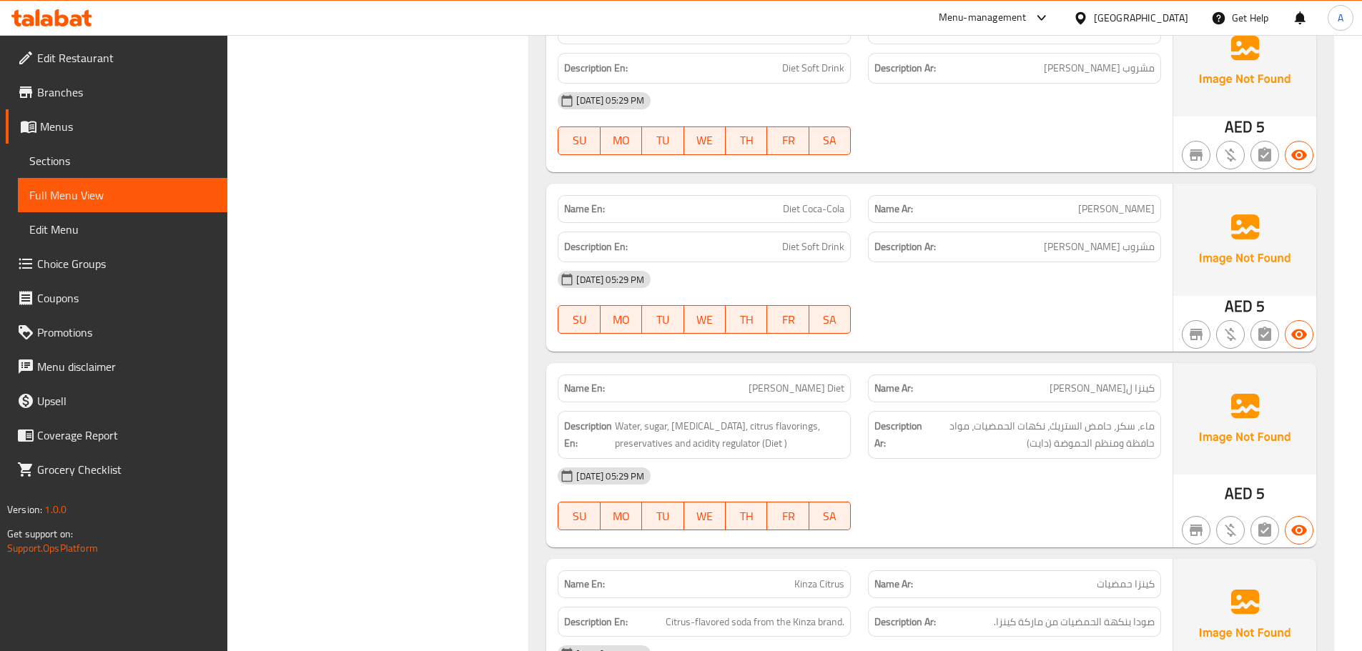
click at [935, 522] on div at bounding box center [1014, 530] width 310 height 17
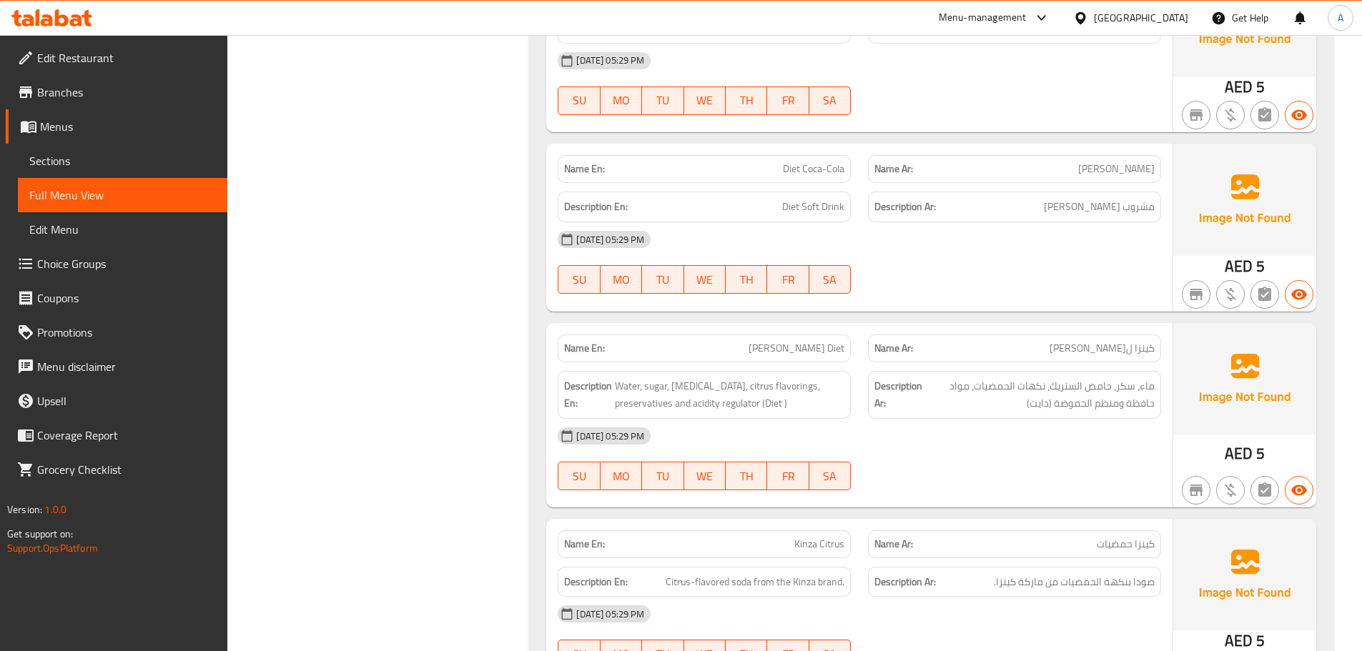
scroll to position [4719, 0]
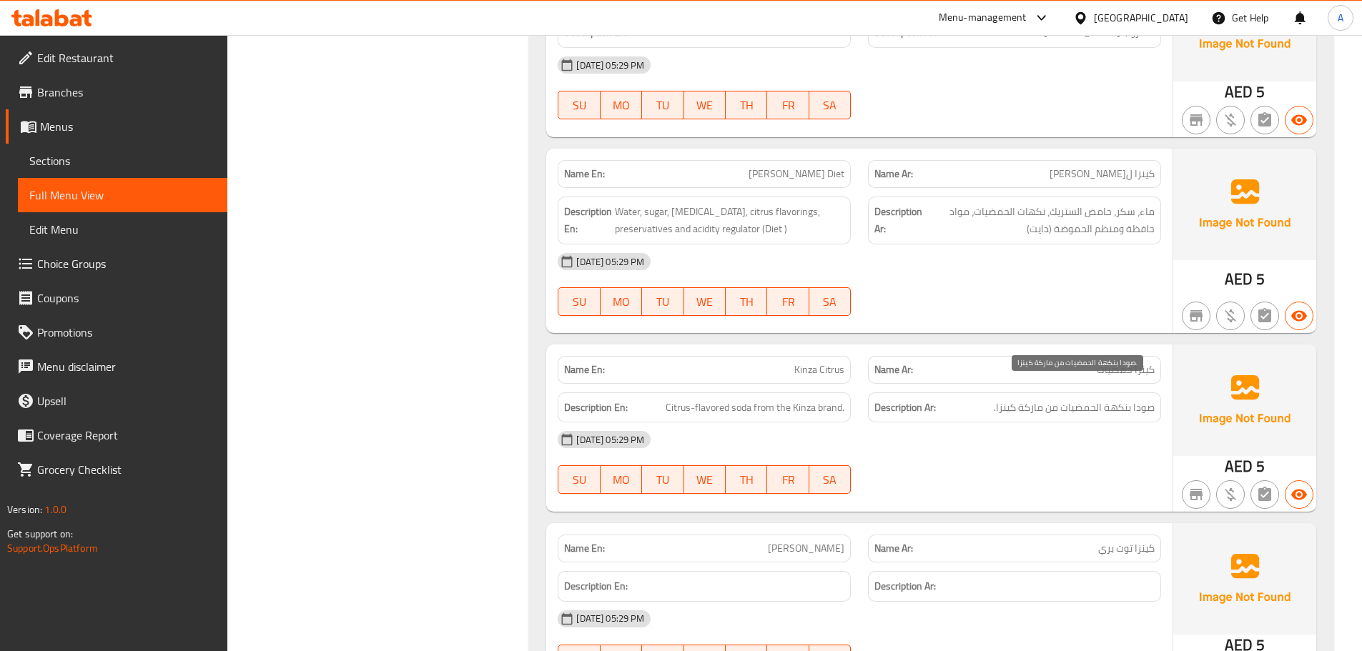
click at [1130, 399] on span "صودا بنكهة الحمضيات من ماركة كينزا." at bounding box center [1074, 408] width 161 height 18
click at [1025, 399] on span "صودا بنكهة الحمضيات من ماركة كينزا." at bounding box center [1074, 408] width 161 height 18
click at [773, 399] on span "Citrus-flavored soda from the Kinza brand." at bounding box center [755, 408] width 179 height 18
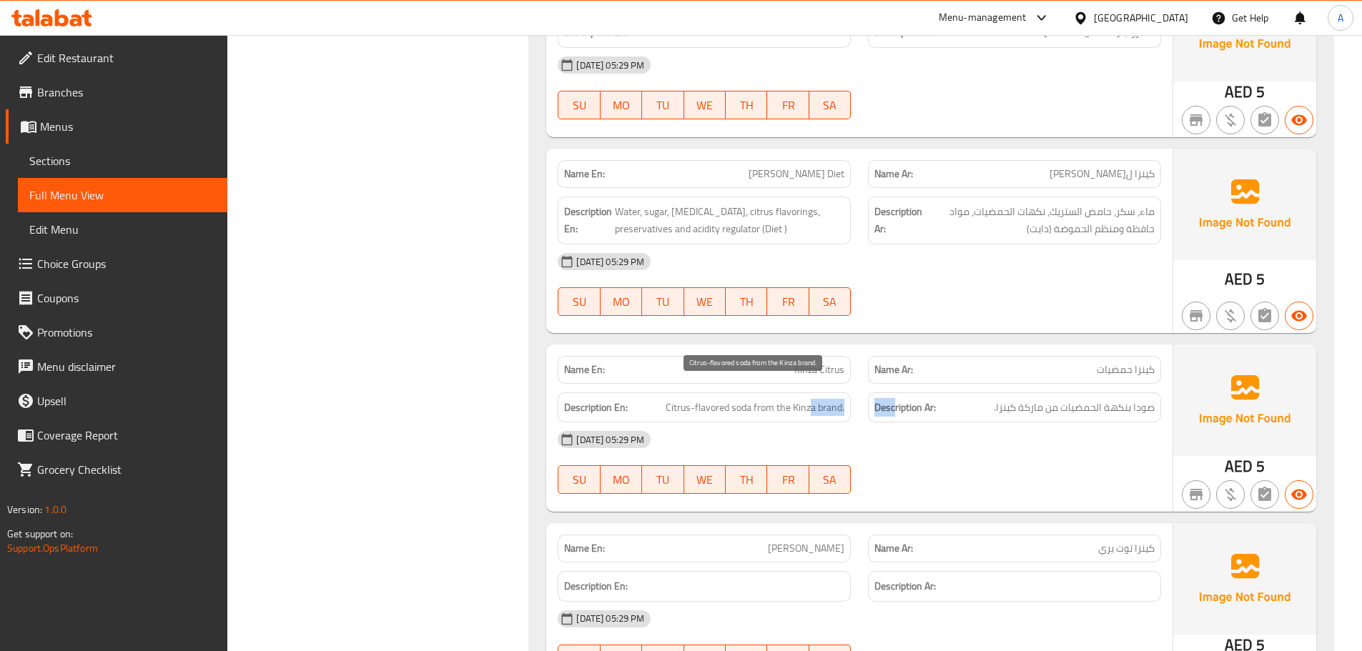
click at [917, 399] on div "Description En: Citrus-flavored soda from the Kinza brand. Description Ar: صودا…" at bounding box center [859, 408] width 621 height 48
click at [934, 423] on div "07-10-2025 05:29 PM" at bounding box center [859, 440] width 621 height 34
drag, startPoint x: 934, startPoint y: 422, endPoint x: 583, endPoint y: 436, distance: 350.7
click at [930, 423] on div "07-10-2025 05:29 PM" at bounding box center [859, 440] width 621 height 34
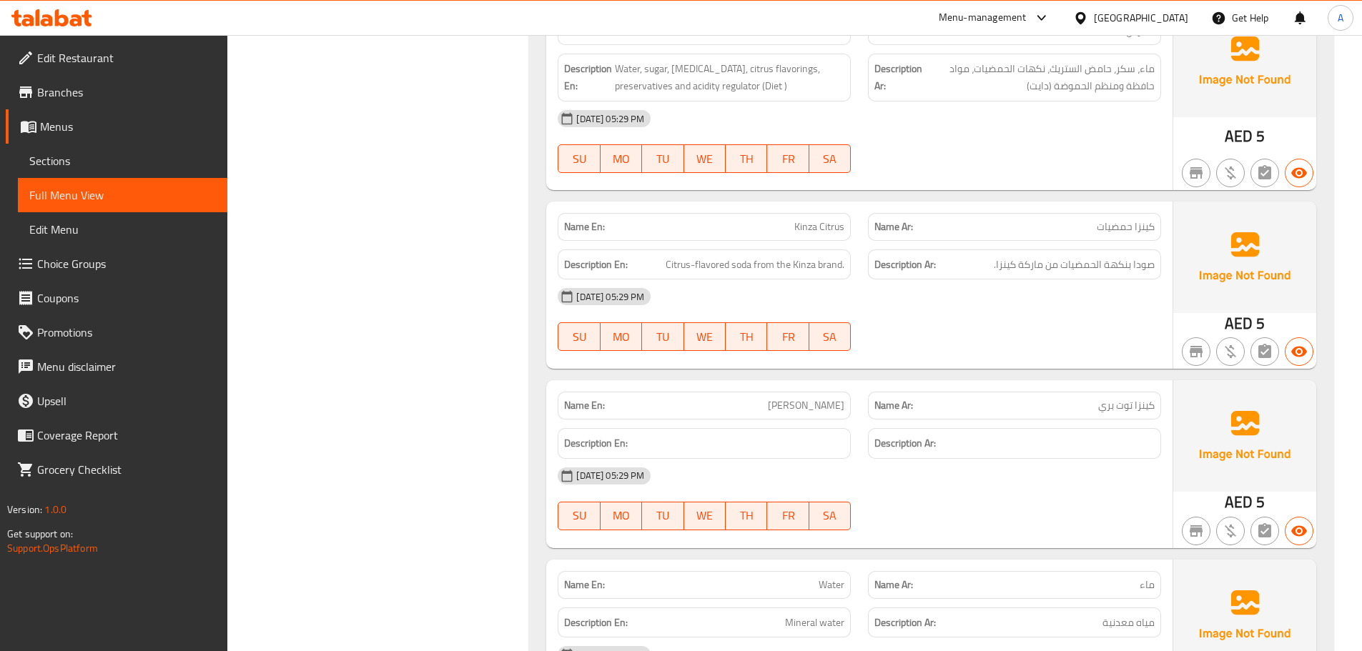
click at [757, 398] on p "Name En: Kinza Cranberry" at bounding box center [704, 405] width 280 height 15
click at [925, 427] on div "Description En: Description Ar:" at bounding box center [859, 444] width 621 height 48
click at [991, 471] on div "07-10-2025 05:29 PM" at bounding box center [859, 476] width 621 height 34
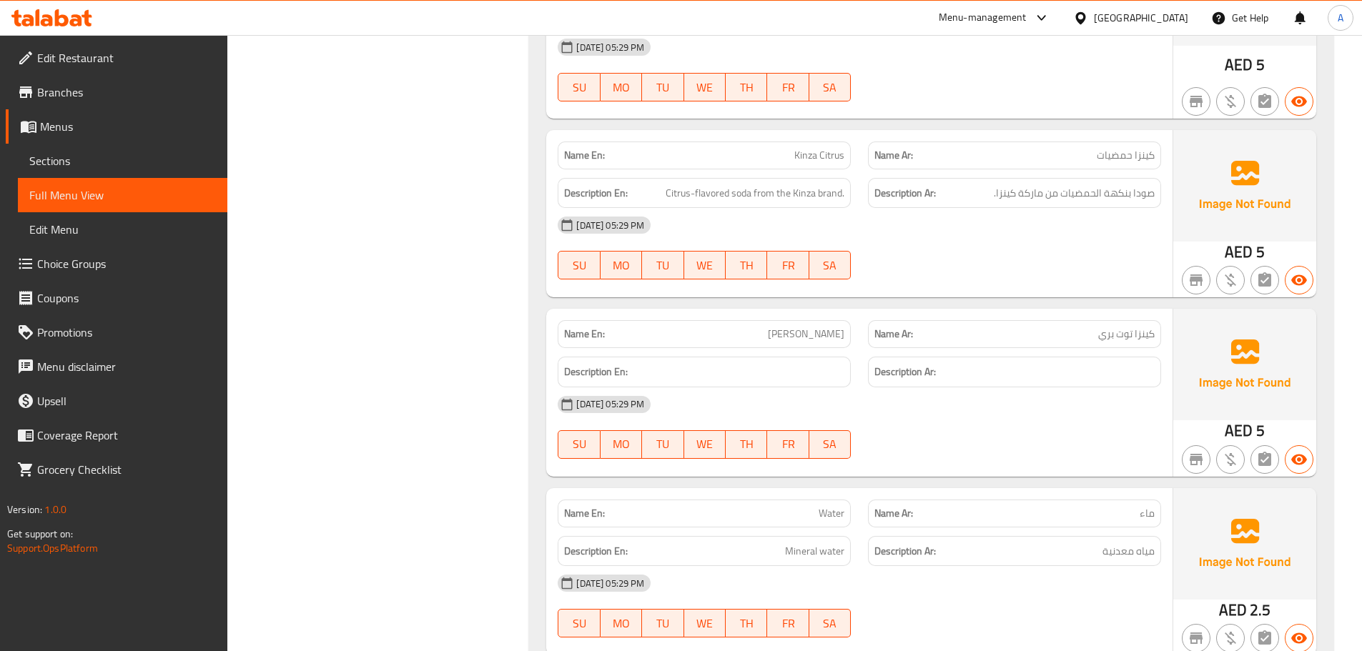
drag, startPoint x: 763, startPoint y: 516, endPoint x: 1004, endPoint y: 528, distance: 241.3
click at [938, 528] on div "Description En: Mineral water Description Ar: مياه معدنية" at bounding box center [859, 552] width 621 height 48
click at [1030, 543] on div "Description Ar: مياه معدنية" at bounding box center [1014, 551] width 293 height 31
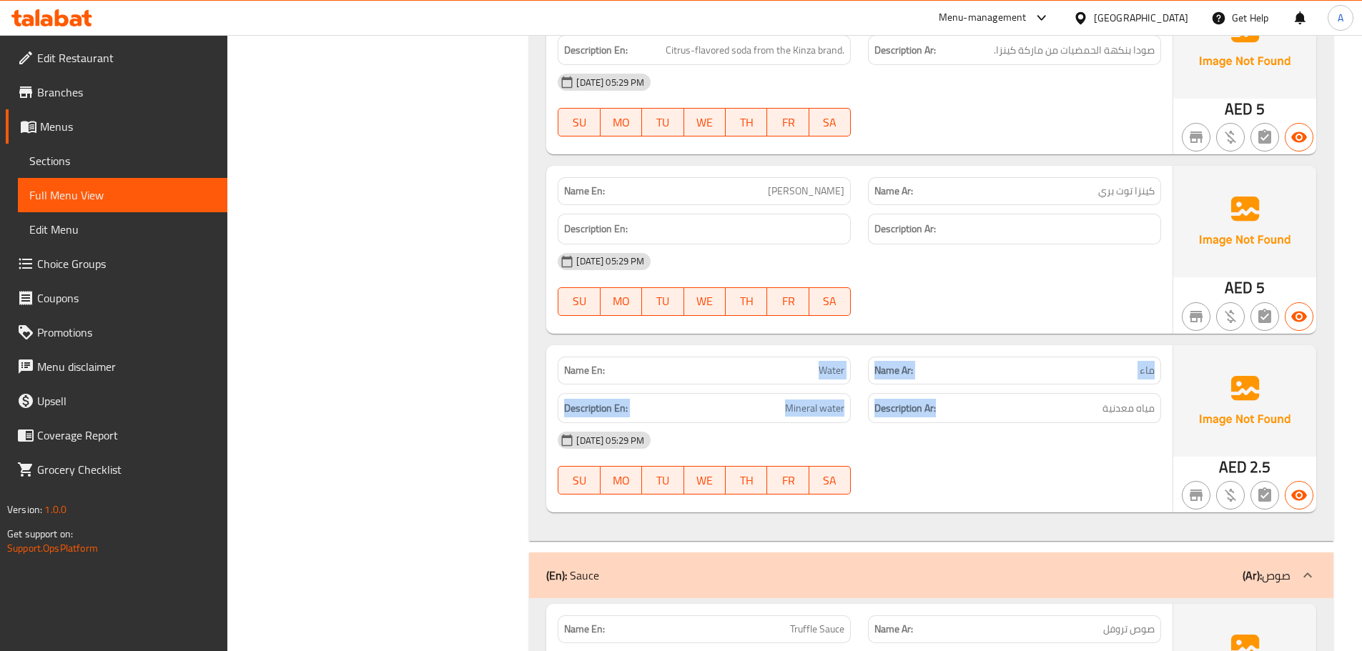
drag, startPoint x: 797, startPoint y: 350, endPoint x: 960, endPoint y: 481, distance: 209.1
click at [949, 401] on div "Name En: Water Name Ar: ماء Description En: Mineral water Description Ar: مياه …" at bounding box center [859, 428] width 626 height 167
click at [960, 486] on div at bounding box center [1014, 494] width 310 height 17
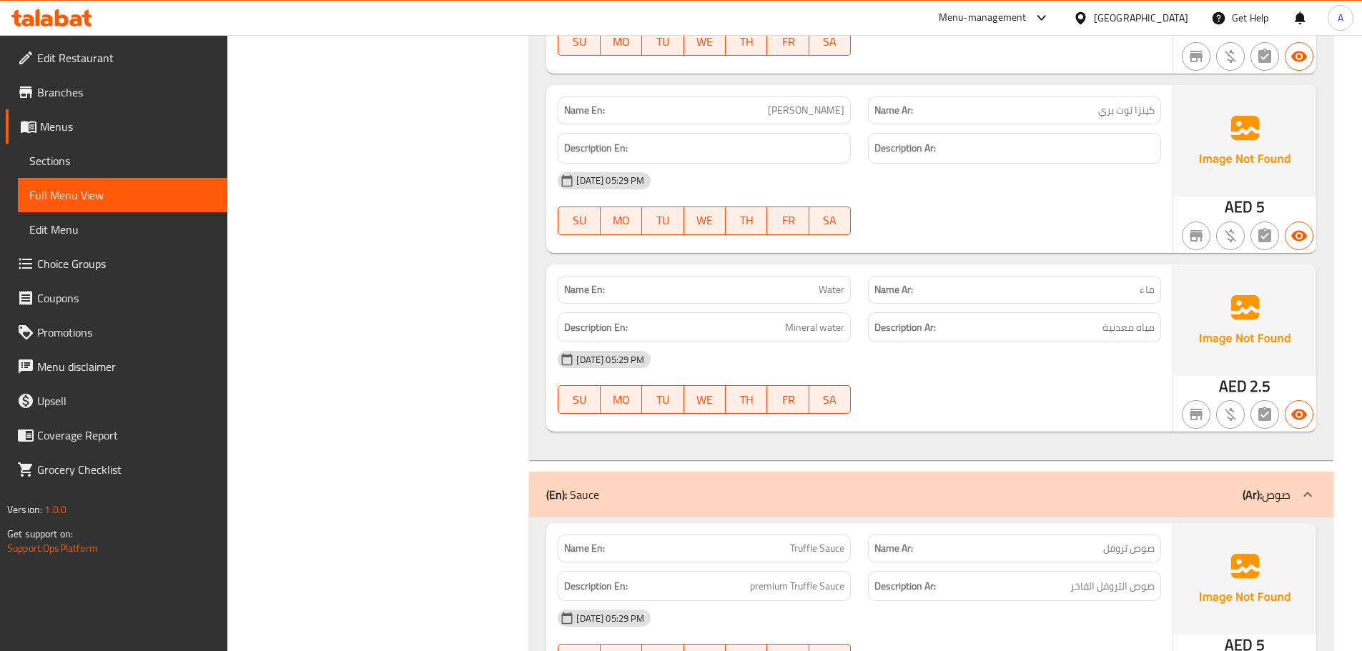
scroll to position [5291, 0]
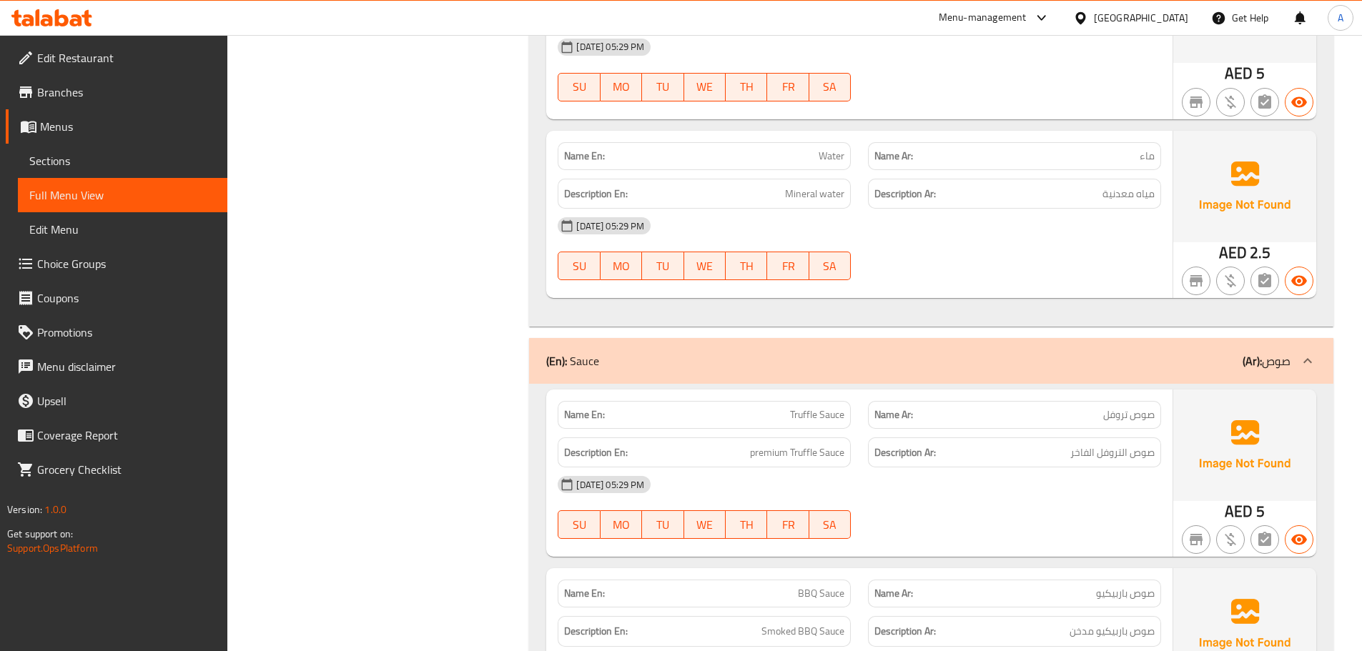
drag, startPoint x: 762, startPoint y: 393, endPoint x: 1018, endPoint y: 460, distance: 264.5
click at [960, 436] on div "Name En: Truffle Sauce Name Ar: صوص تروفل Description En: premium Truffle Sauce…" at bounding box center [859, 473] width 626 height 167
click at [1078, 476] on div "07-10-2025 05:29 PM" at bounding box center [859, 485] width 621 height 34
click at [1146, 444] on span "صوص التروفل الفاخر" at bounding box center [1112, 453] width 84 height 18
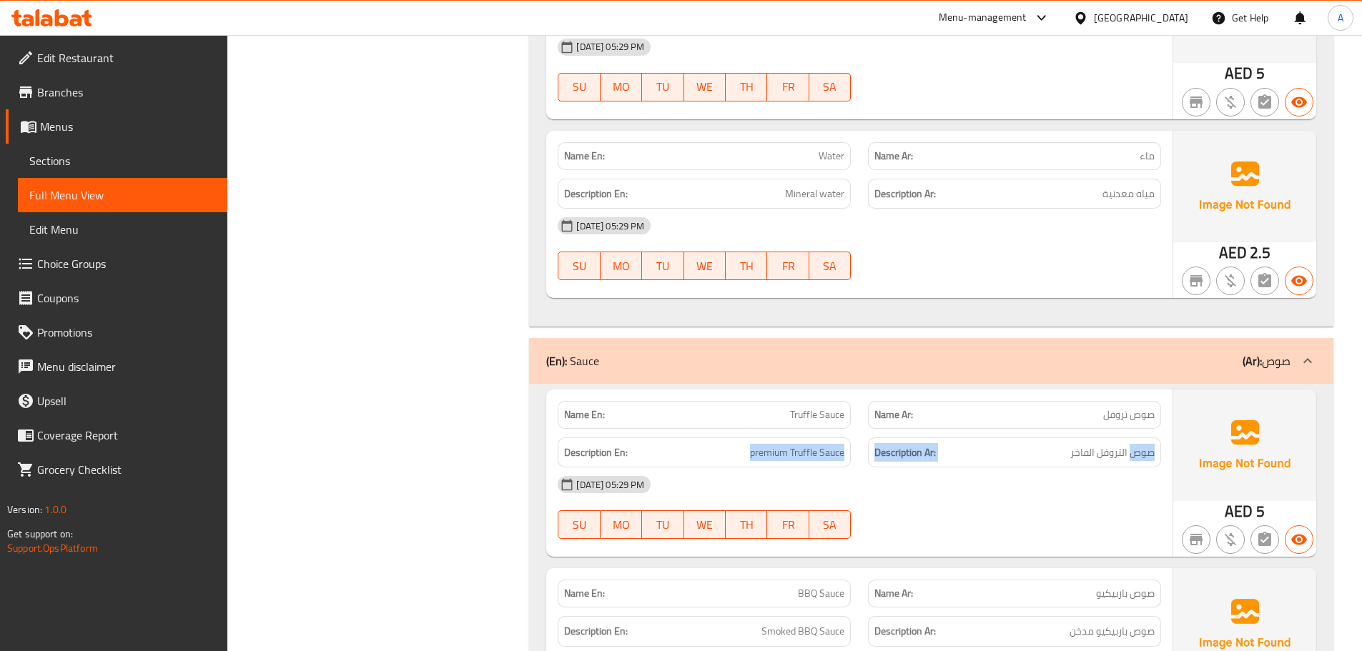
drag, startPoint x: 1146, startPoint y: 436, endPoint x: 675, endPoint y: 438, distance: 471.2
click at [673, 436] on div "Description En: premium Truffle Sauce Description Ar: صوص التروفل الفاخر" at bounding box center [859, 453] width 621 height 48
click at [1023, 497] on div "07-10-2025 05:29 PM SU MO TU WE TH FR SA" at bounding box center [859, 508] width 621 height 80
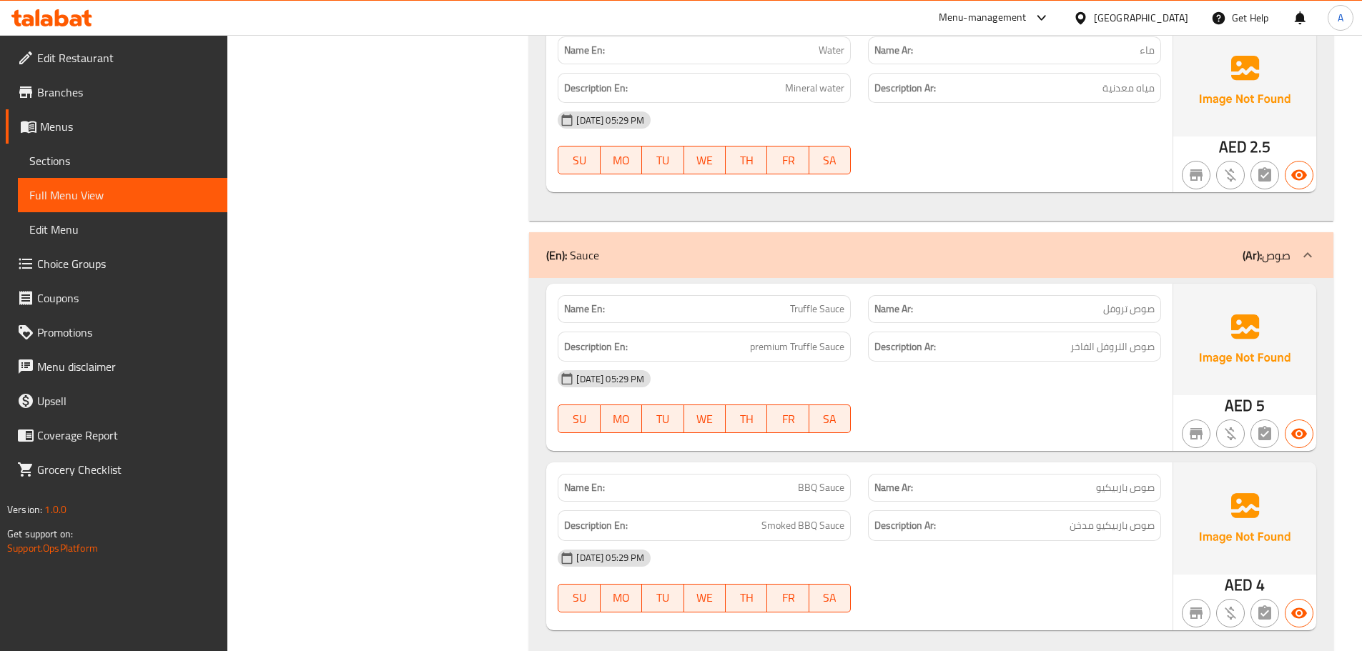
scroll to position [5416, 0]
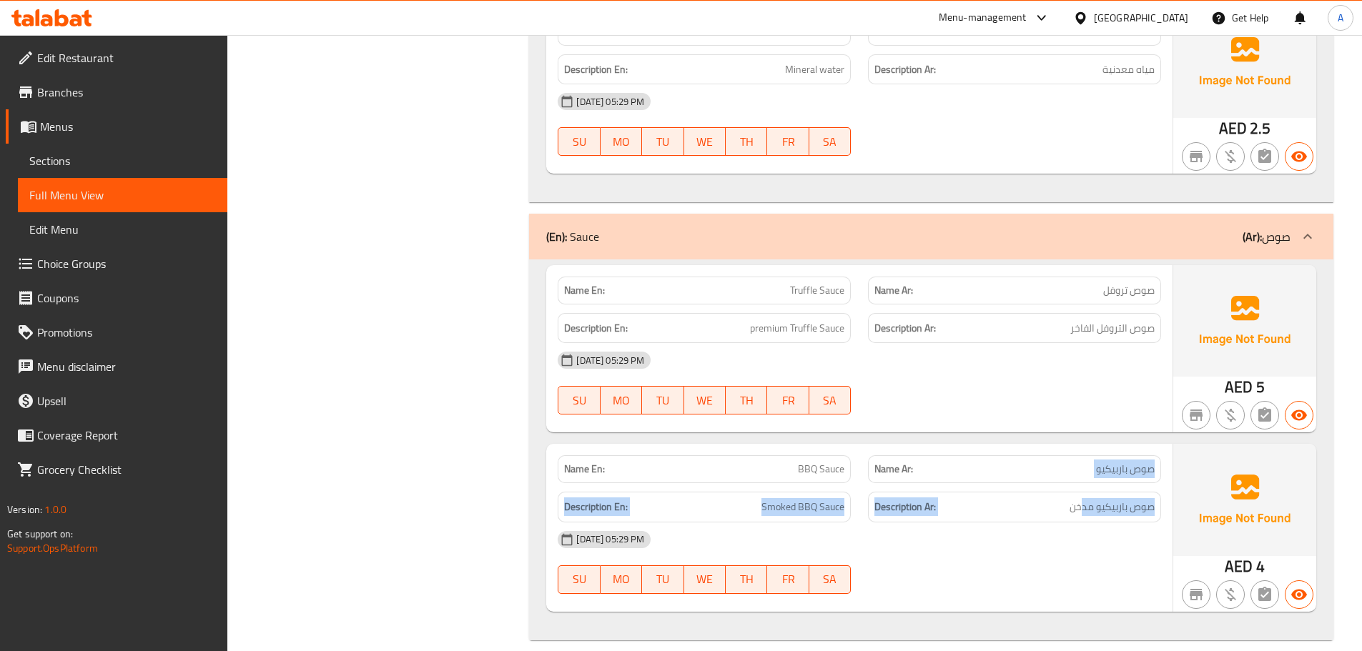
drag, startPoint x: 1079, startPoint y: 498, endPoint x: 1113, endPoint y: 498, distance: 34.3
click at [1110, 498] on div "Name En: BBQ Sauce Name Ar: صوص باربيكيو Description En: Smoked BBQ Sauce Descr…" at bounding box center [859, 527] width 626 height 167
click at [1115, 498] on span "صوص باربيكيو مدخن" at bounding box center [1112, 507] width 85 height 18
drag, startPoint x: 1115, startPoint y: 498, endPoint x: 759, endPoint y: 489, distance: 356.2
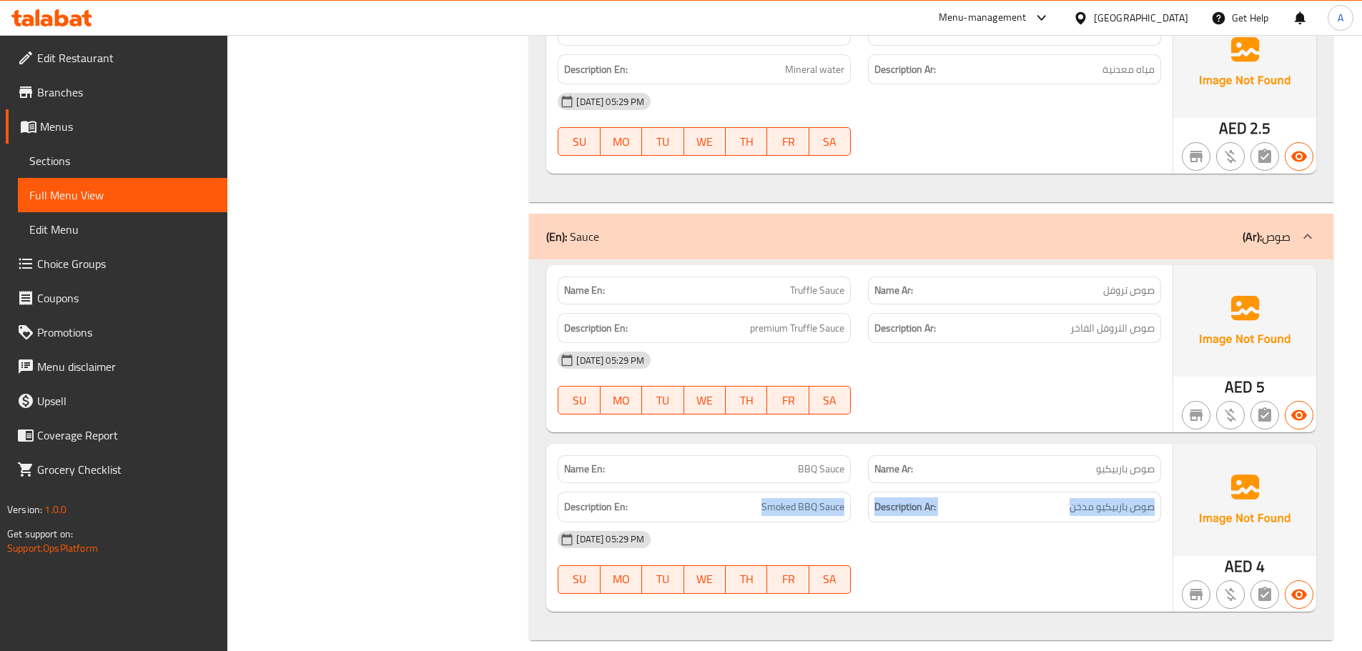
click at [756, 489] on div "Description En: Smoked BBQ Sauce Description Ar: صوص باربيكيو مدخن" at bounding box center [859, 507] width 621 height 48
click at [1039, 527] on div "07-10-2025 05:29 PM" at bounding box center [859, 540] width 621 height 34
drag, startPoint x: 808, startPoint y: 434, endPoint x: 857, endPoint y: 458, distance: 54.7
click at [831, 447] on div "Name En: BBQ Sauce" at bounding box center [704, 469] width 310 height 45
drag, startPoint x: 882, startPoint y: 467, endPoint x: 950, endPoint y: 491, distance: 72.1
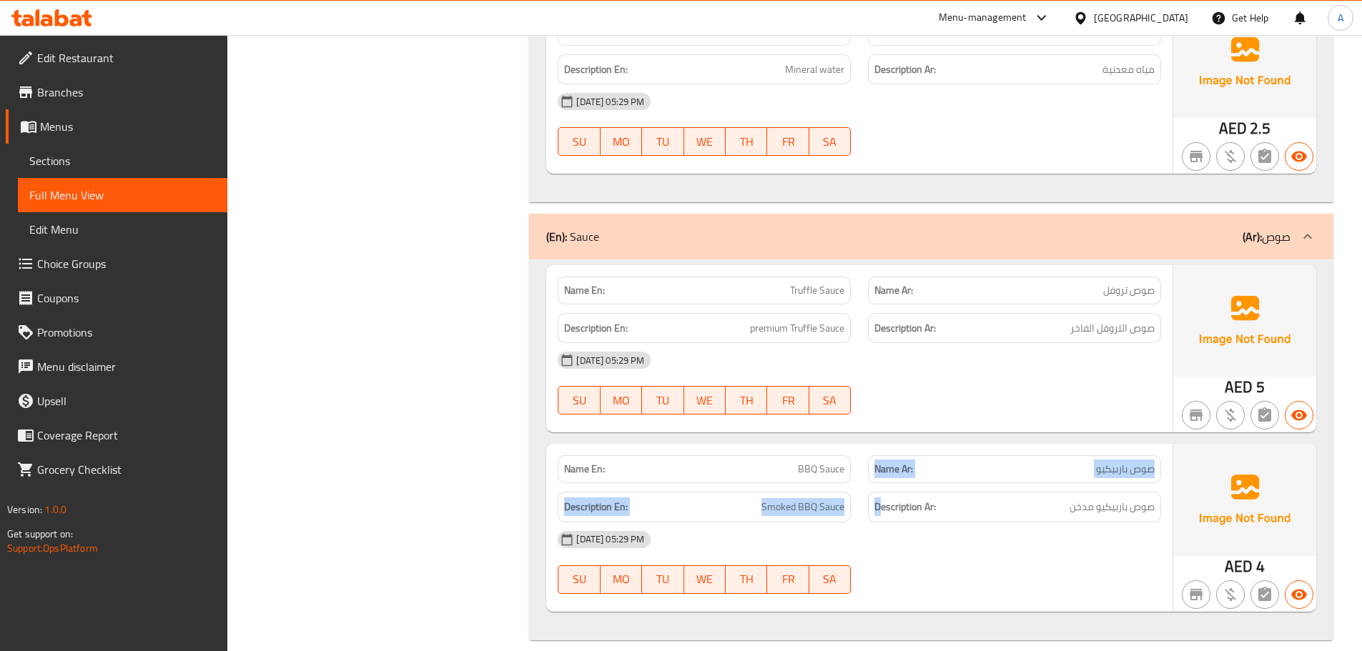
click at [885, 468] on div "Name En: BBQ Sauce Name Ar: صوص باربيكيو Description En: Smoked BBQ Sauce Descr…" at bounding box center [859, 527] width 626 height 167
click at [1079, 498] on span "صوص باربيكيو مدخن" at bounding box center [1112, 507] width 85 height 18
drag, startPoint x: 1079, startPoint y: 493, endPoint x: 621, endPoint y: 433, distance: 461.6
click at [621, 444] on div "Name En: BBQ Sauce Name Ar: صوص باربيكيو Description En: Smoked BBQ Sauce Descr…" at bounding box center [859, 527] width 626 height 167
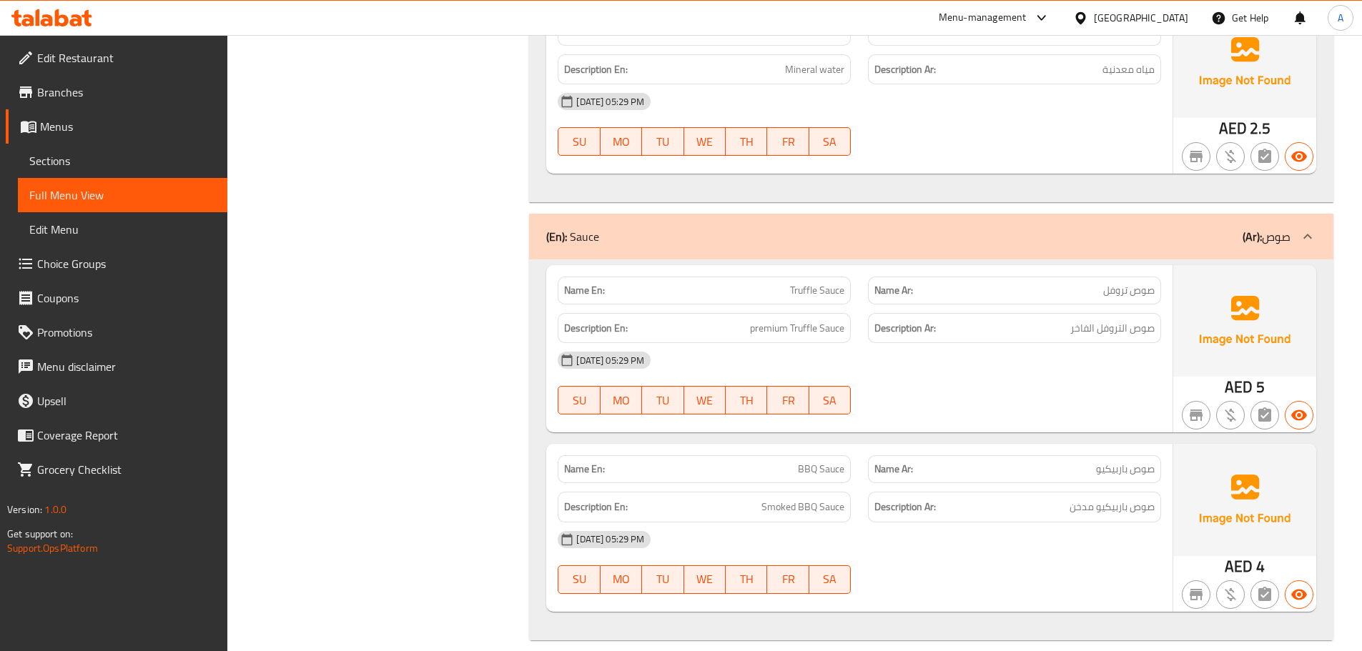
click at [967, 525] on div "07-10-2025 05:29 PM" at bounding box center [859, 540] width 621 height 34
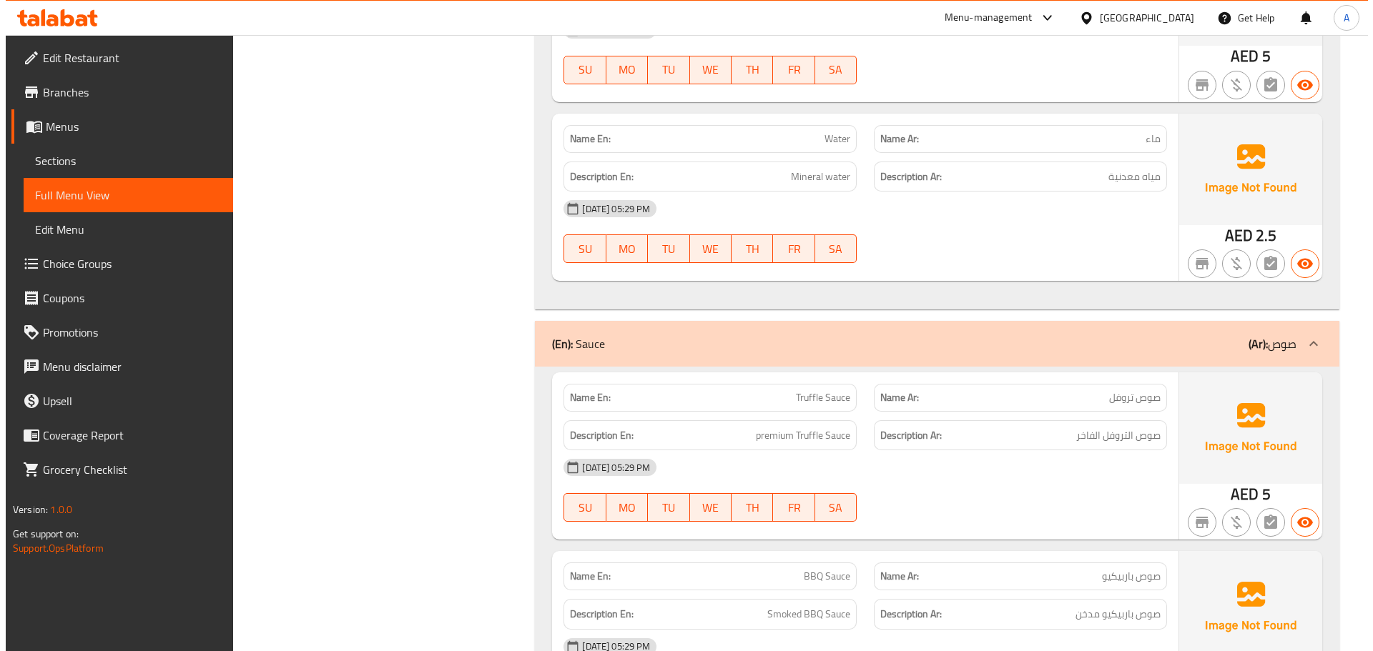
scroll to position [0, 0]
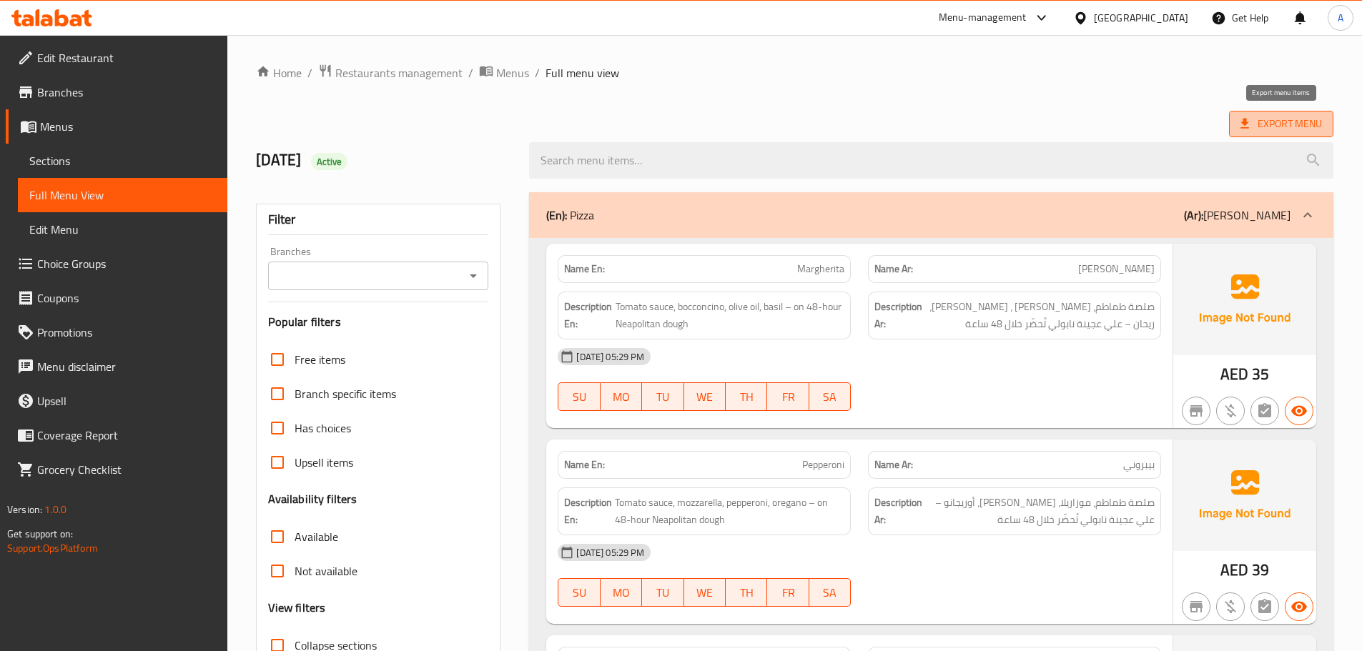
click at [1269, 126] on span "Export Menu" at bounding box center [1282, 124] width 82 height 18
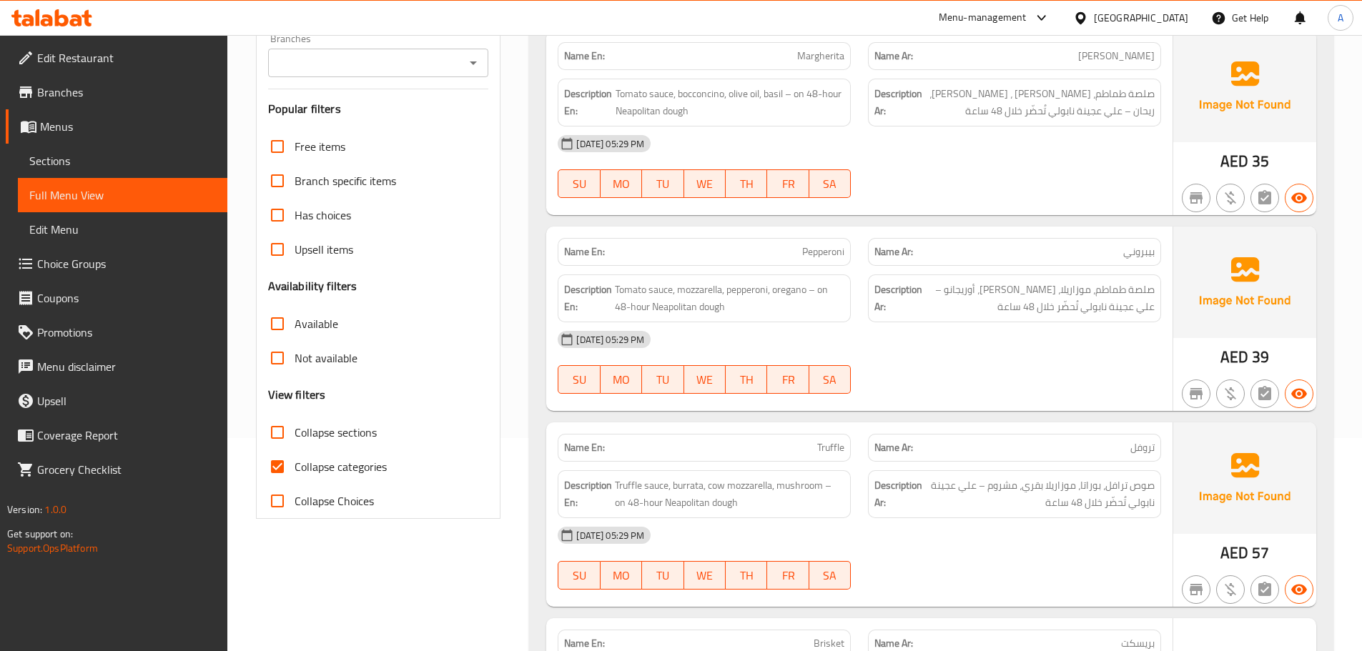
scroll to position [286, 0]
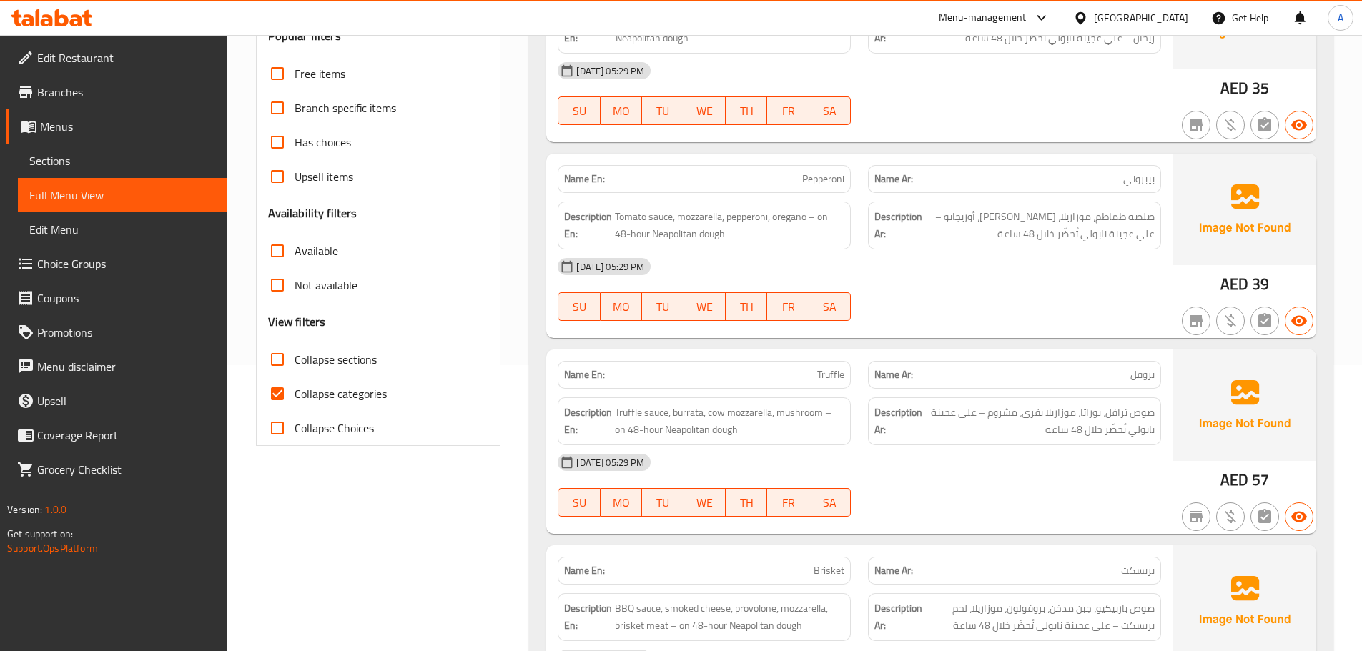
click at [315, 397] on span "Collapse categories" at bounding box center [341, 393] width 92 height 17
click at [295, 397] on input "Collapse categories" at bounding box center [277, 394] width 34 height 34
checkbox input "false"
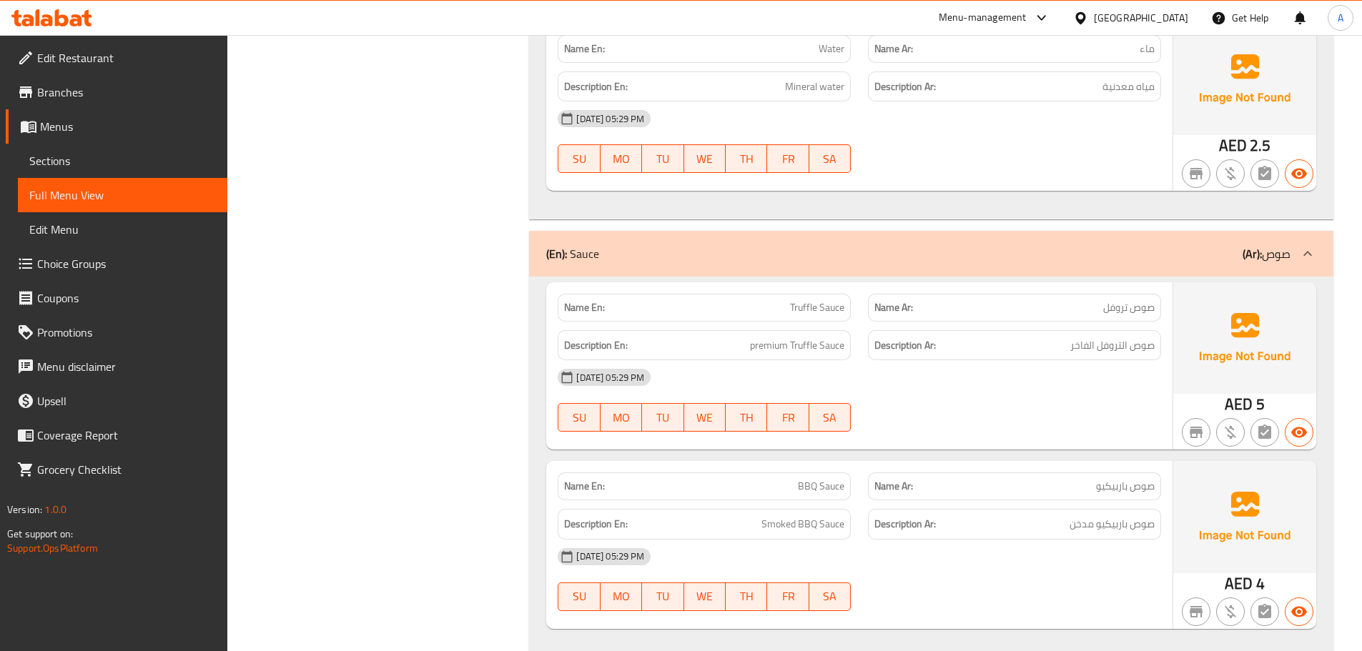
scroll to position [4829, 0]
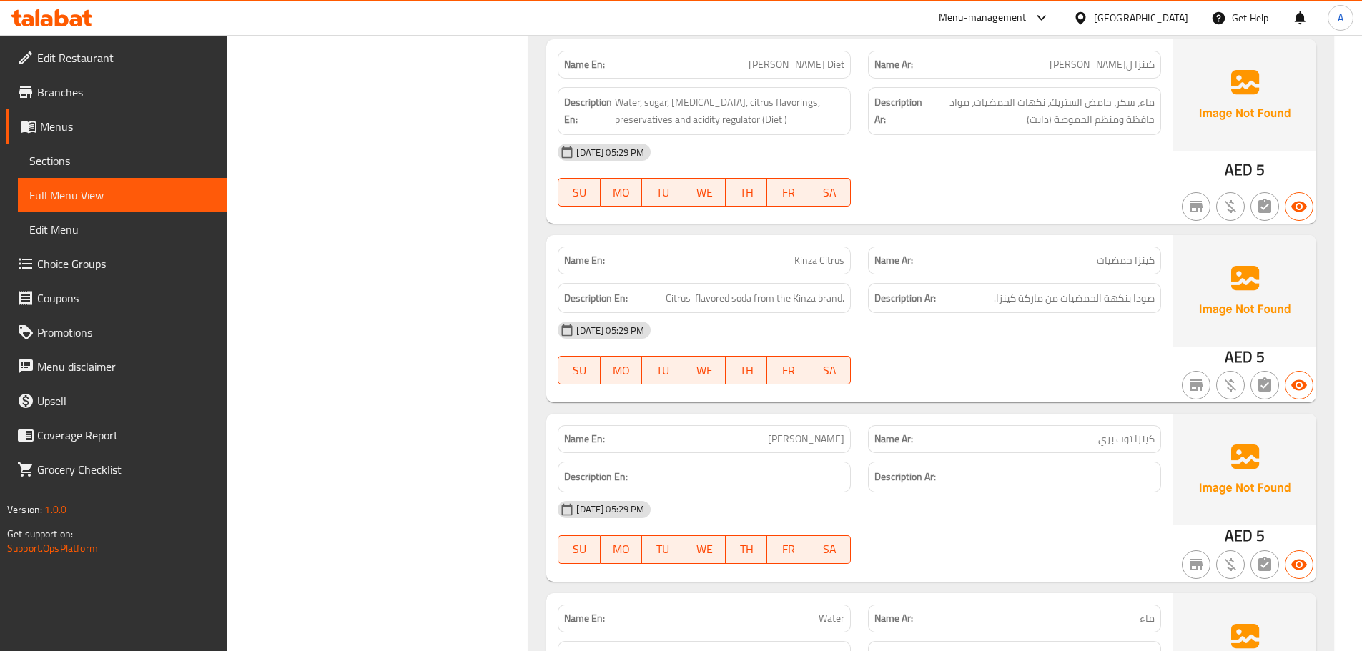
drag, startPoint x: 1372, startPoint y: 15, endPoint x: 935, endPoint y: 161, distance: 460.6
click at [951, 145] on div "07-10-2025 05:29 PM" at bounding box center [859, 152] width 621 height 34
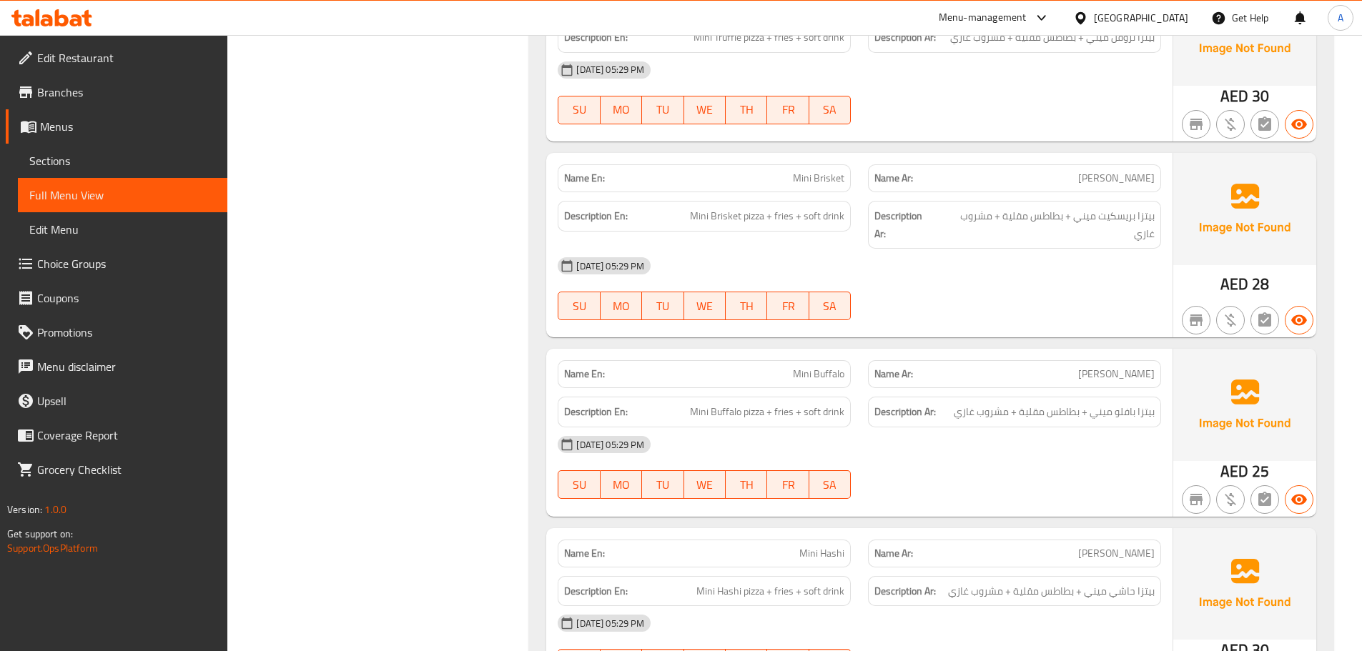
scroll to position [0, 0]
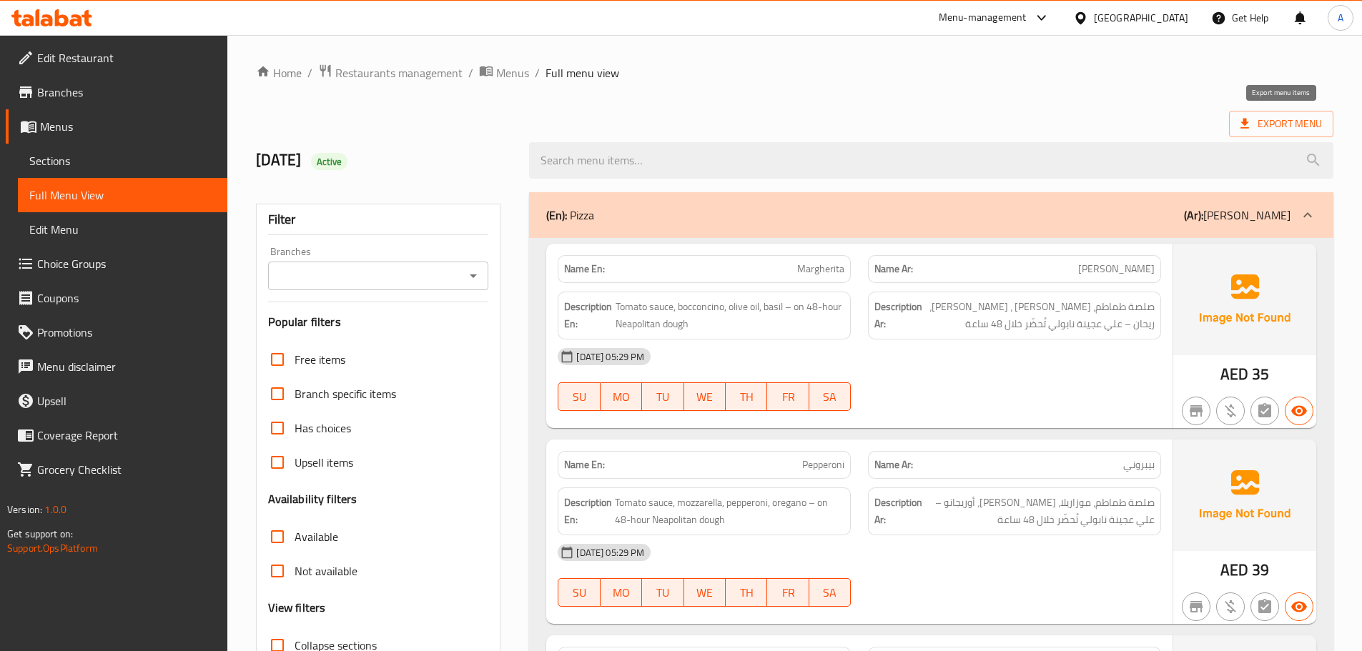
click at [1284, 124] on span "Export Menu" at bounding box center [1282, 124] width 82 height 18
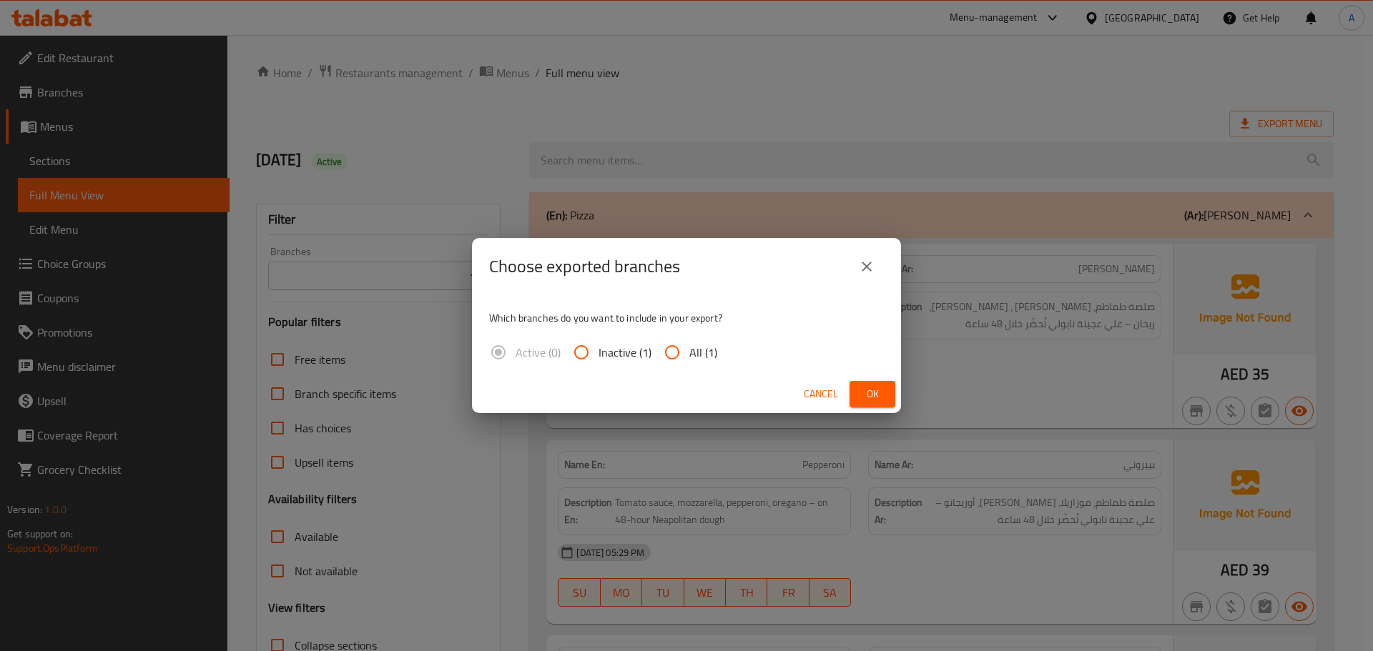
click at [669, 358] on input "All (1)" at bounding box center [672, 352] width 34 height 34
radio input "true"
click at [877, 404] on button "Ok" at bounding box center [872, 394] width 46 height 26
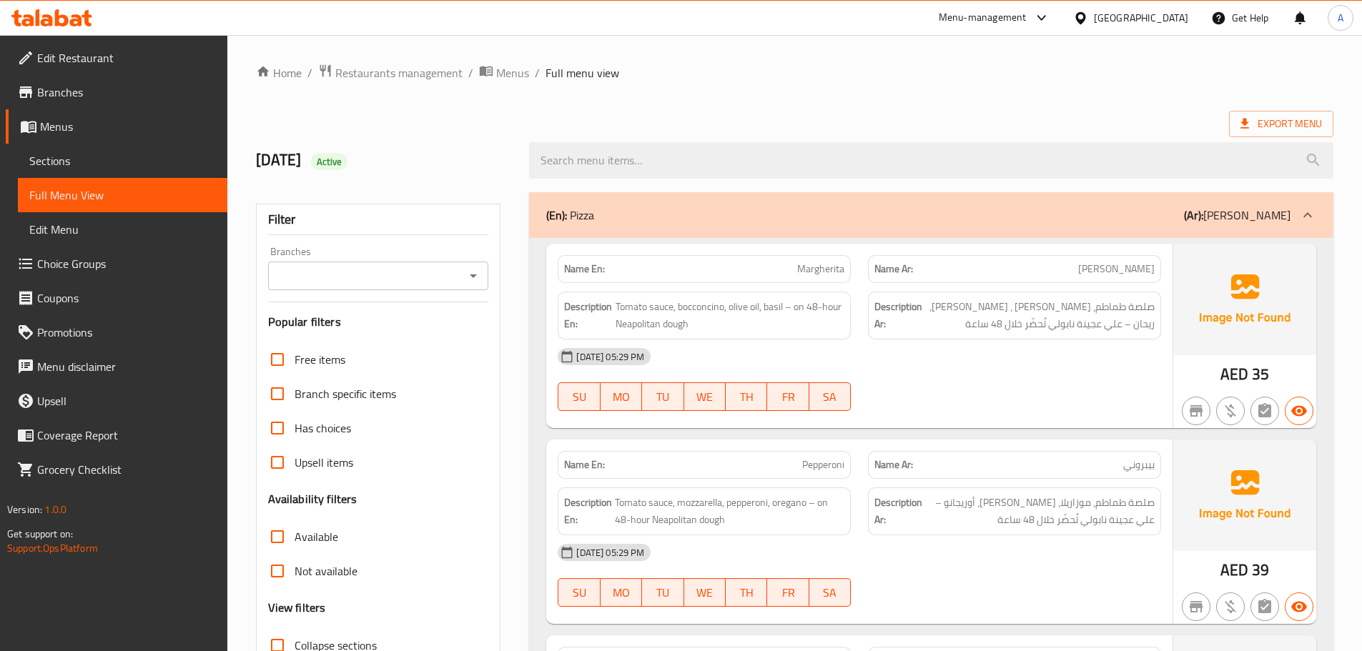
click at [102, 54] on span "Edit Restaurant" at bounding box center [126, 57] width 179 height 17
